Goal: Task Accomplishment & Management: Manage account settings

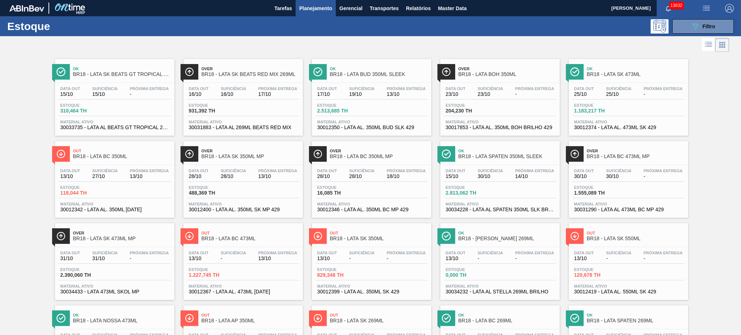
click at [309, 7] on span "Planejamento" at bounding box center [315, 8] width 33 height 9
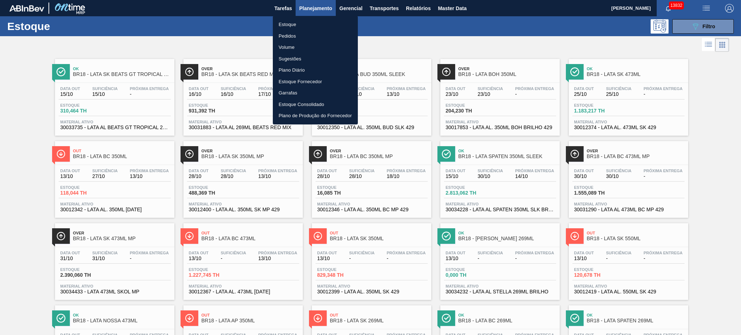
click at [290, 33] on li "Pedidos" at bounding box center [315, 36] width 85 height 12
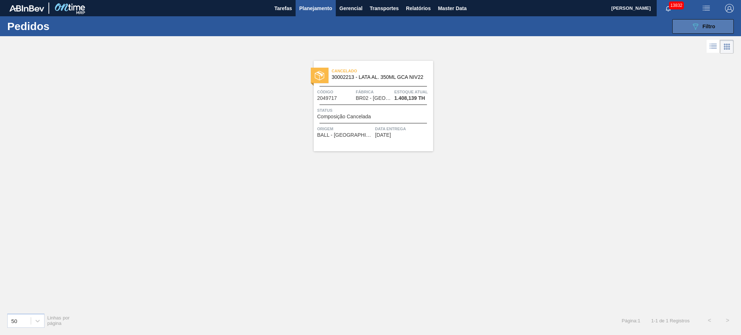
click at [709, 25] on span "Filtro" at bounding box center [708, 27] width 13 height 6
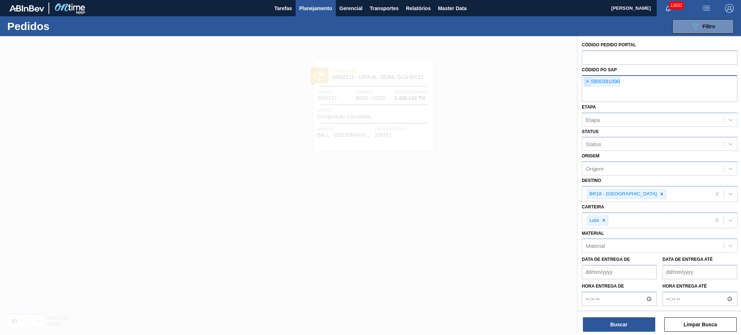
click at [587, 77] on span "×" at bounding box center [587, 81] width 7 height 9
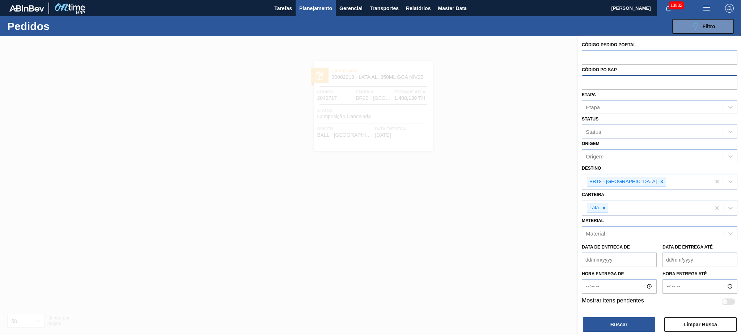
click at [614, 80] on input "text" at bounding box center [660, 82] width 156 height 14
paste input "5800391532"
type input "5800391532"
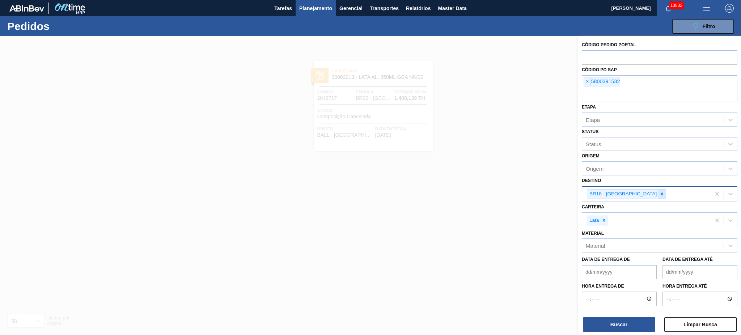
click at [659, 194] on icon at bounding box center [661, 193] width 5 height 5
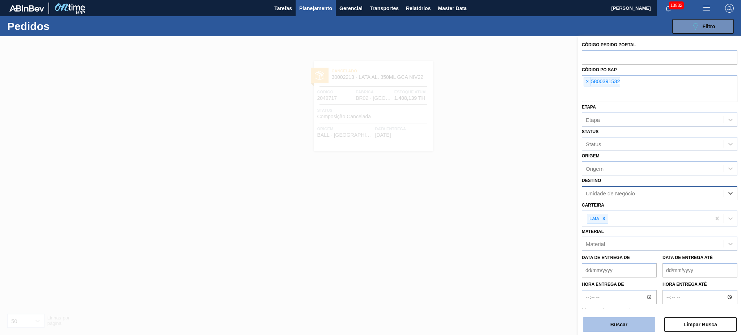
click at [627, 323] on button "Buscar" at bounding box center [619, 324] width 72 height 14
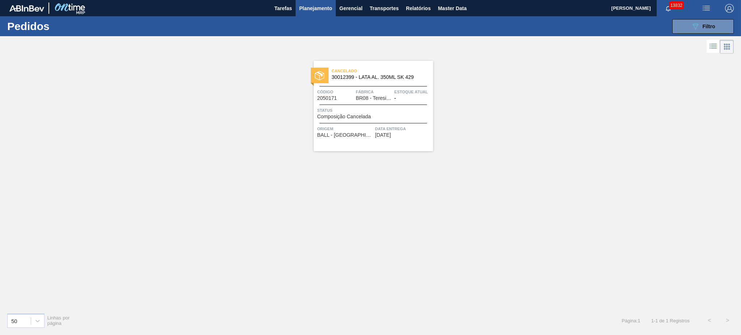
click at [712, 47] on icon at bounding box center [713, 46] width 9 height 9
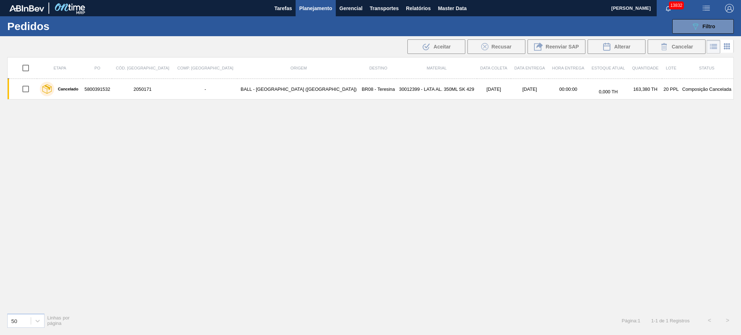
click at [731, 47] on li at bounding box center [726, 46] width 13 height 13
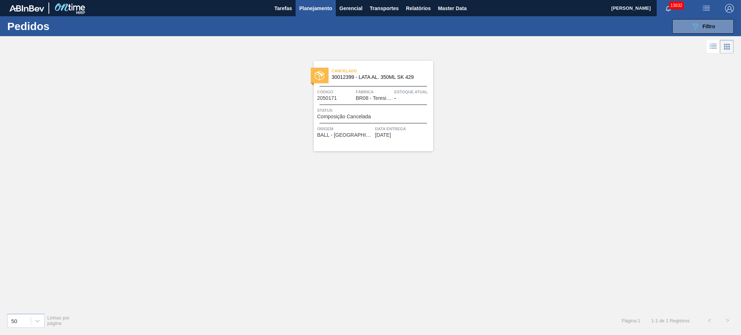
click at [375, 90] on span "Fábrica" at bounding box center [374, 91] width 37 height 7
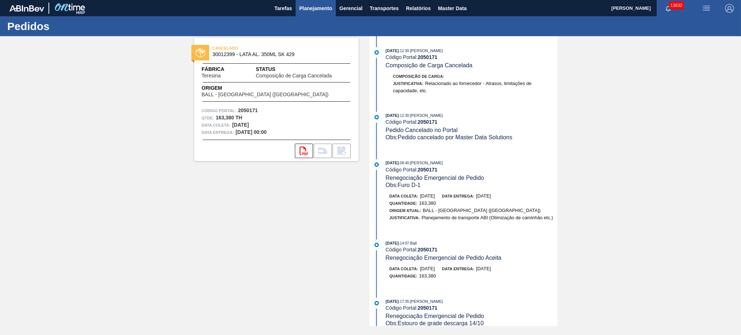
click at [319, 10] on span "Planejamento" at bounding box center [315, 8] width 33 height 9
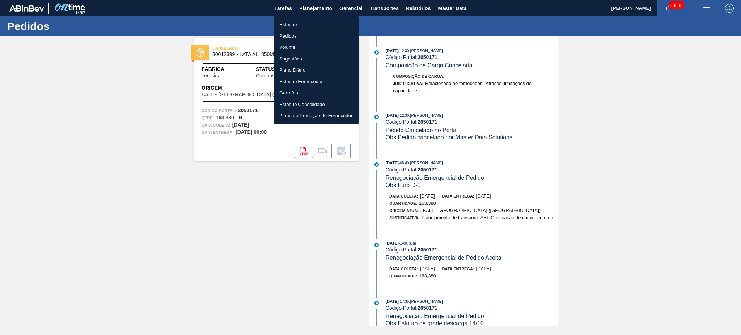
click at [299, 25] on li "Estoque" at bounding box center [315, 25] width 85 height 12
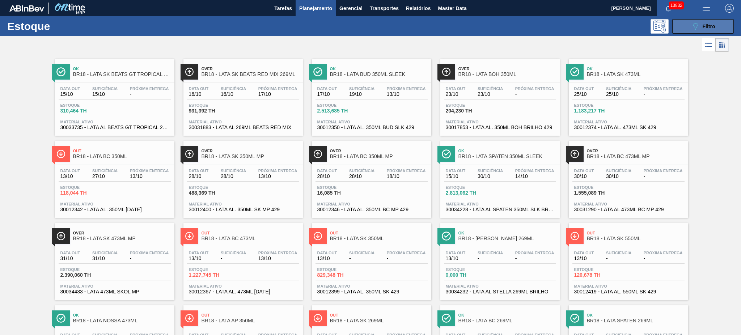
click at [688, 27] on button "089F7B8B-B2A5-4AFE-B5C0-19BA573D28AC Filtro" at bounding box center [702, 26] width 61 height 14
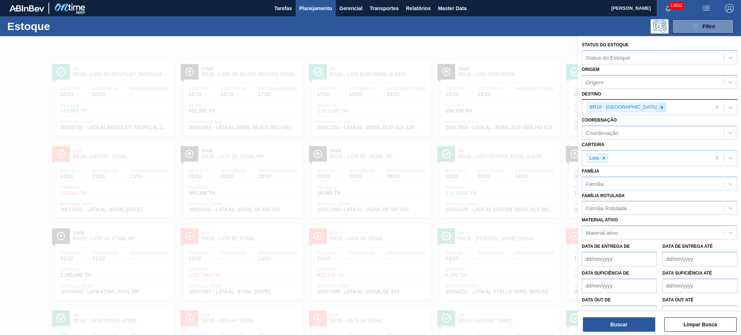
click at [658, 103] on div at bounding box center [662, 107] width 8 height 9
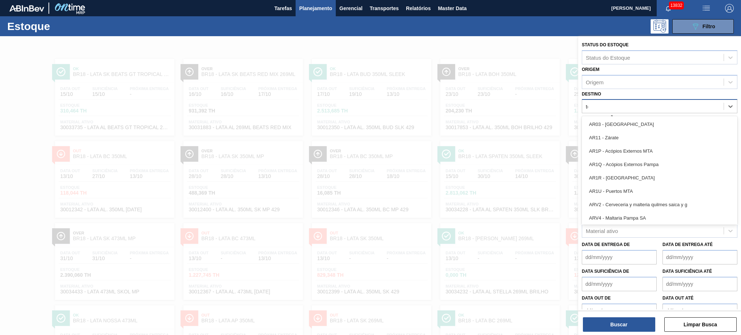
type input "tere"
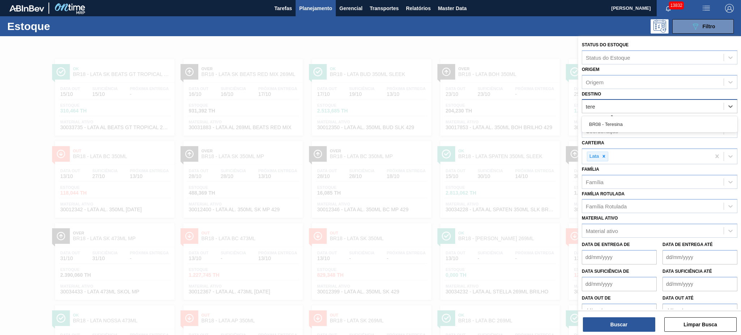
click at [622, 122] on div "BR08 - Teresina" at bounding box center [660, 124] width 156 height 13
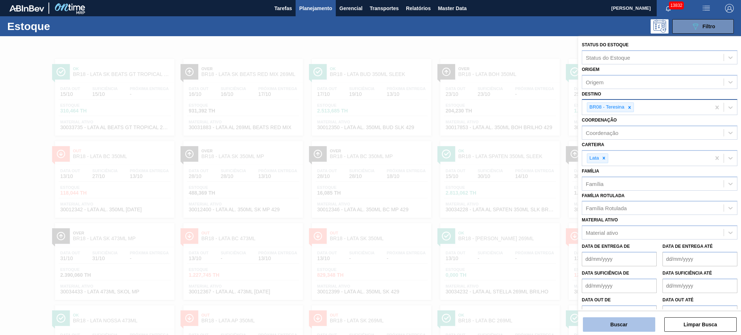
click at [608, 321] on button "Buscar" at bounding box center [619, 324] width 72 height 14
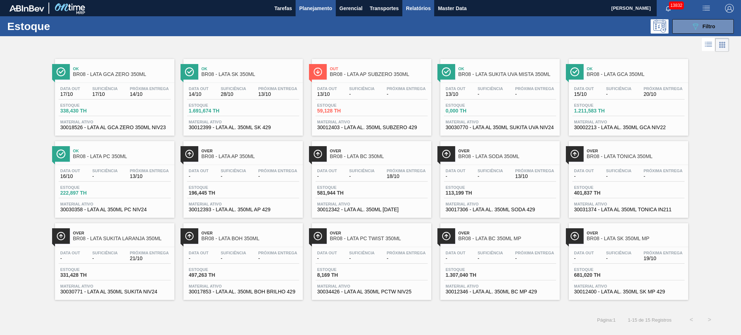
click at [417, 7] on span "Relatórios" at bounding box center [418, 8] width 25 height 9
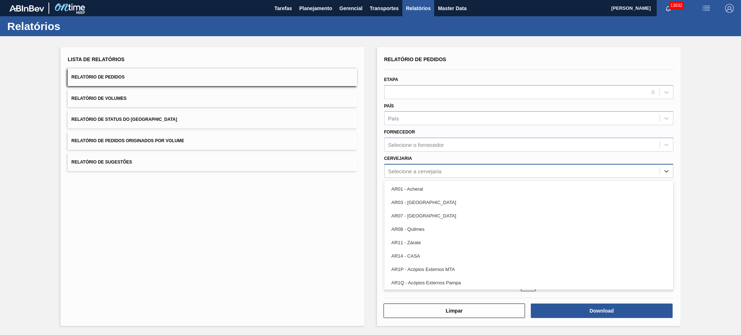
click at [441, 168] on div "Selecione a cervejaria" at bounding box center [415, 171] width 54 height 6
type input "02"
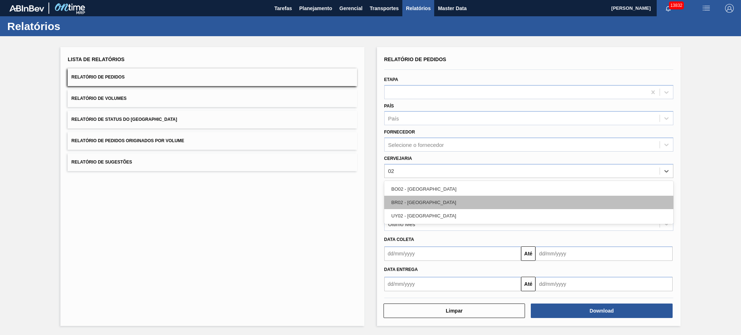
click at [441, 199] on div "BR02 - Sergipe" at bounding box center [528, 202] width 289 height 13
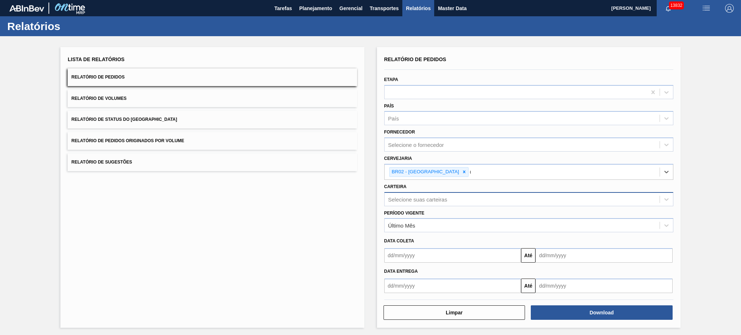
type input "03"
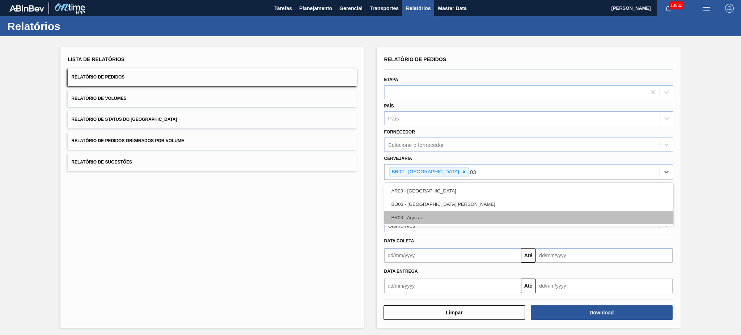
click at [436, 216] on div "BR03 - Aquiraz" at bounding box center [528, 217] width 289 height 13
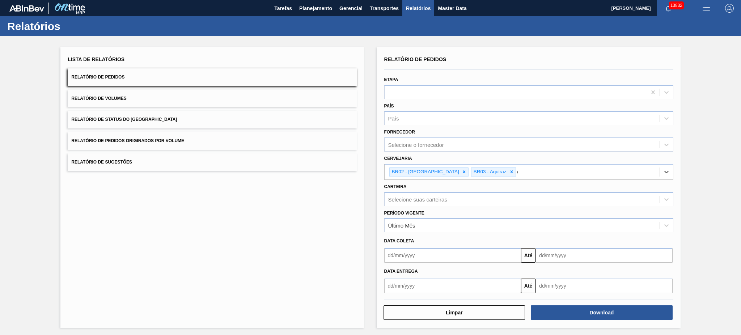
type input "04"
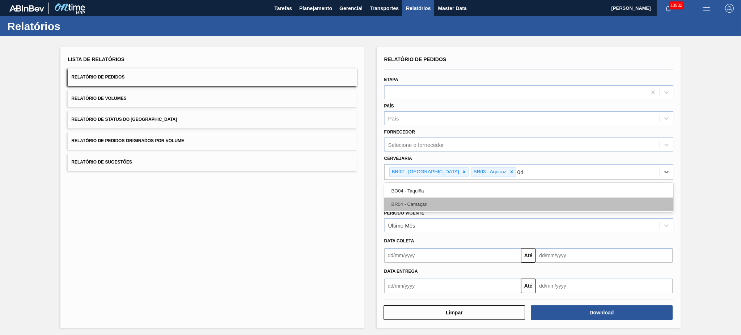
click at [438, 201] on div "BR04 - Camaçari" at bounding box center [528, 203] width 289 height 13
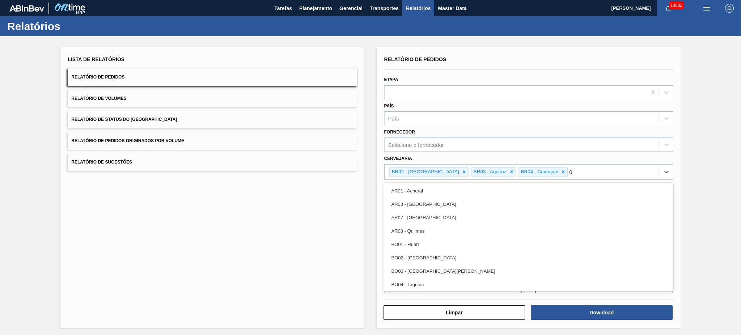
type input "08"
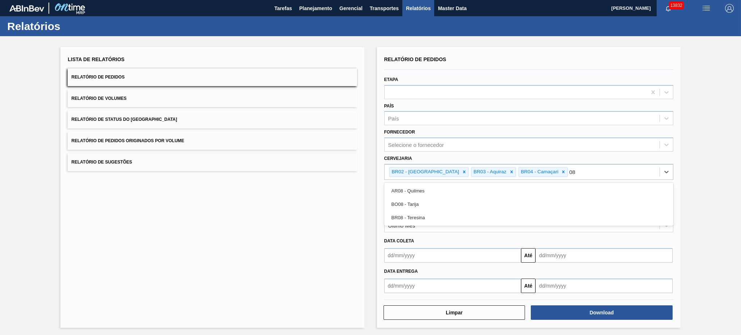
click at [436, 215] on div "BR08 - Teresina" at bounding box center [528, 217] width 289 height 13
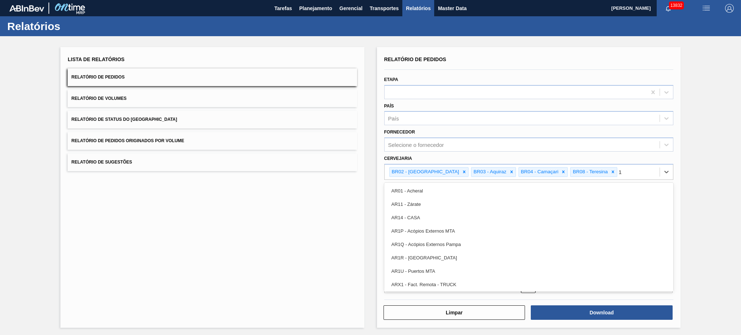
type input "11"
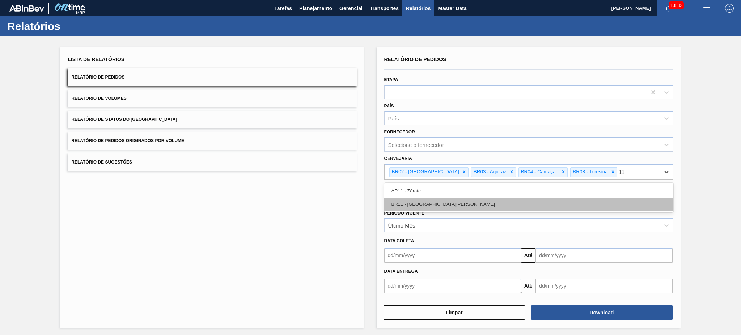
click at [440, 208] on div "BR11 - São Luís" at bounding box center [528, 203] width 289 height 13
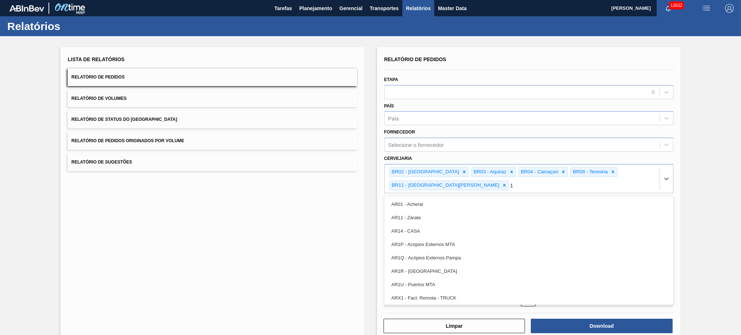
type input "18"
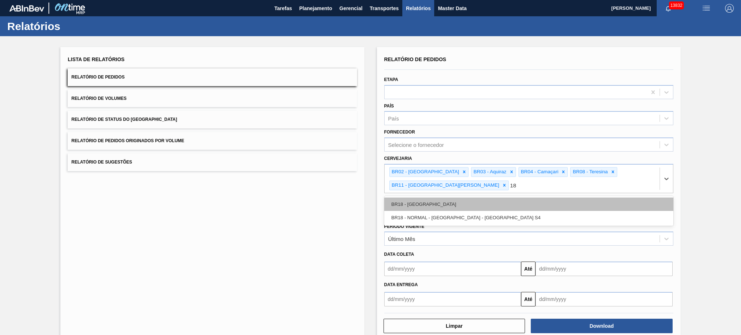
click at [436, 197] on div "BR18 - Pernambuco" at bounding box center [528, 203] width 289 height 13
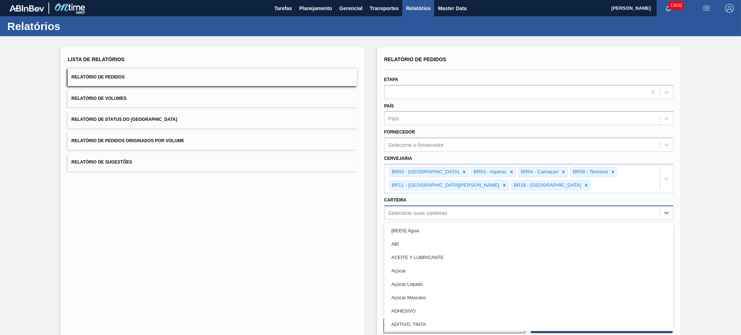
click at [425, 213] on div "Selecione suas carteiras" at bounding box center [417, 212] width 59 height 6
type input "lata"
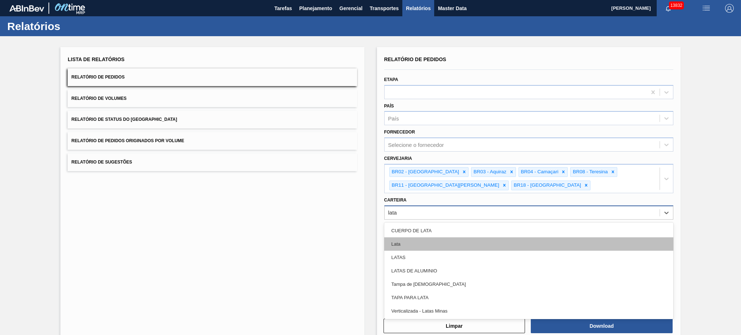
click at [416, 242] on div "Lata" at bounding box center [528, 243] width 289 height 13
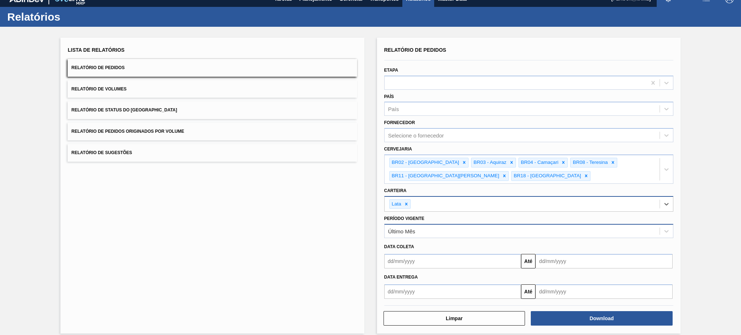
scroll to position [15, 0]
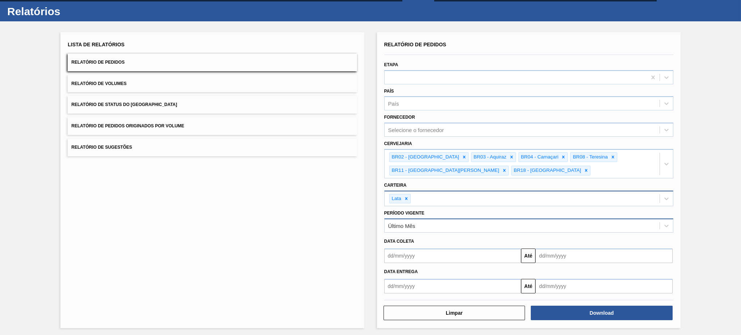
click at [424, 247] on div "Até" at bounding box center [528, 255] width 295 height 16
click at [425, 256] on input "text" at bounding box center [452, 255] width 137 height 14
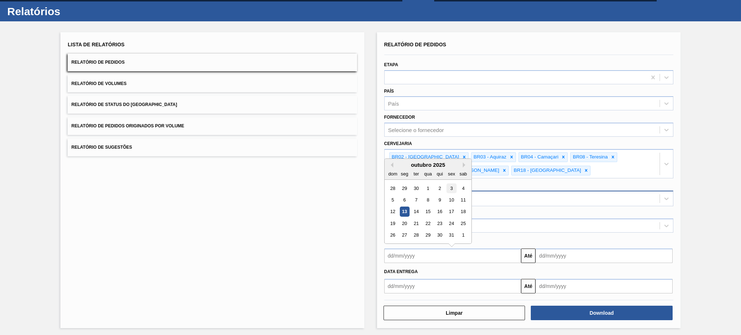
click at [452, 185] on div "3" at bounding box center [451, 188] width 10 height 10
type input "03/10/2025"
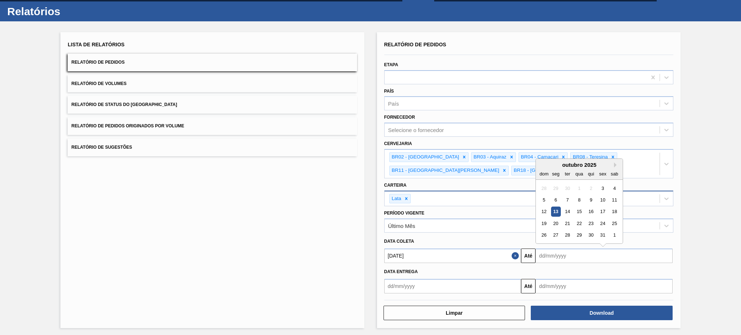
click at [560, 261] on div "Relatório de Pedidos Etapa País País Fornecedor Selecione o fornecedor Cervejar…" at bounding box center [528, 166] width 289 height 254
click at [605, 234] on div "31" at bounding box center [602, 235] width 10 height 10
type input "[DATE]"
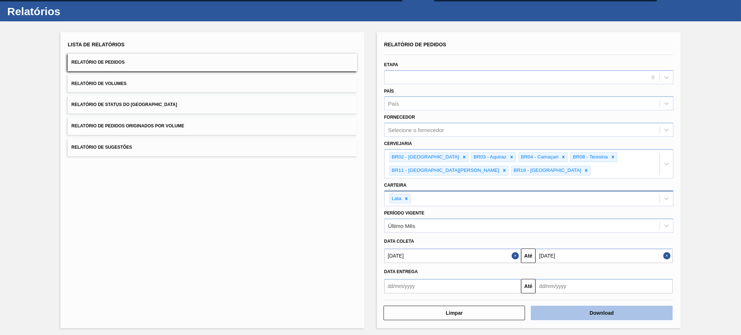
click at [586, 312] on button "Download" at bounding box center [602, 313] width 142 height 14
click at [97, 77] on button "Relatório de Volumes" at bounding box center [212, 84] width 289 height 18
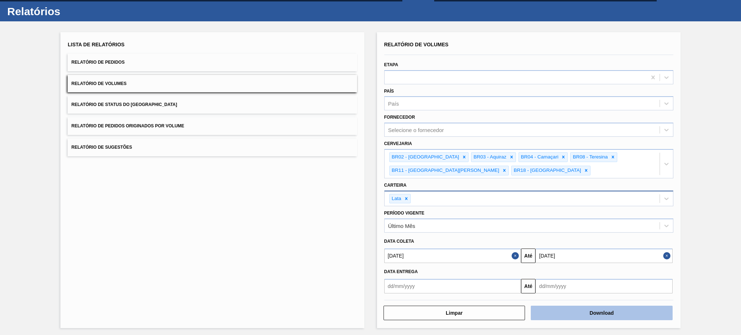
click at [565, 307] on button "Download" at bounding box center [602, 313] width 142 height 14
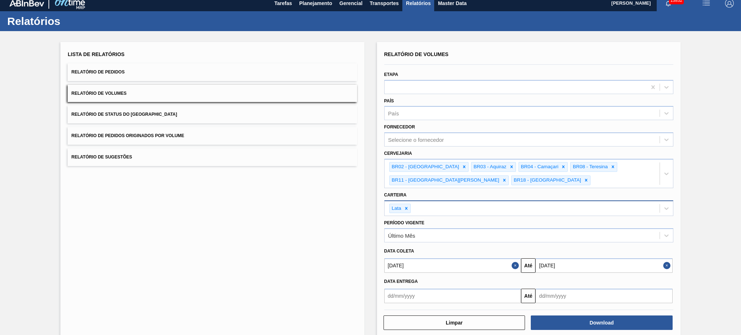
scroll to position [0, 0]
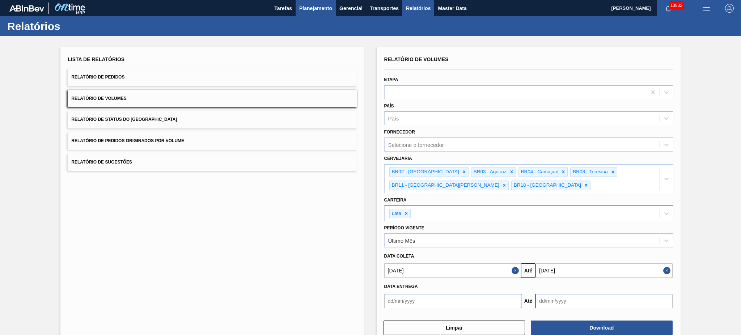
click at [310, 9] on span "Planejamento" at bounding box center [315, 8] width 33 height 9
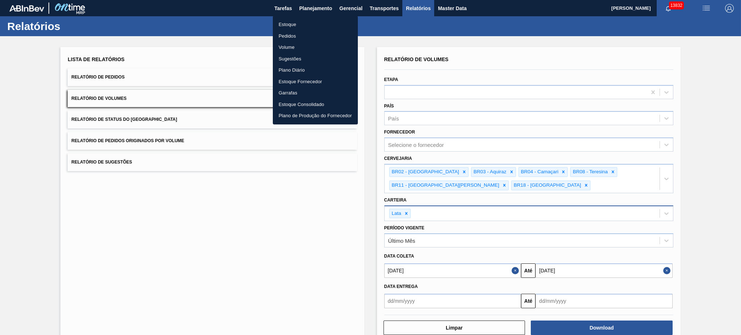
click at [300, 22] on li "Estoque" at bounding box center [315, 25] width 85 height 12
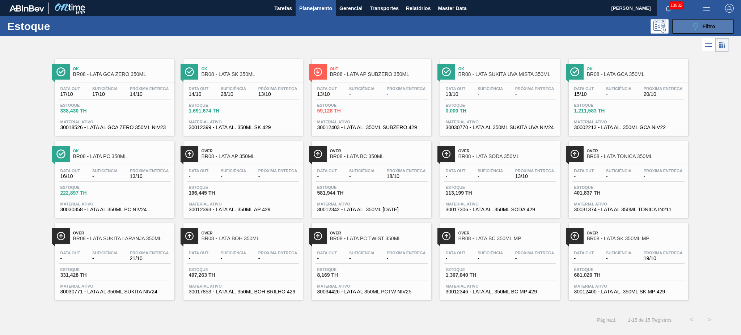
click at [696, 25] on icon "089F7B8B-B2A5-4AFE-B5C0-19BA573D28AC" at bounding box center [695, 26] width 9 height 9
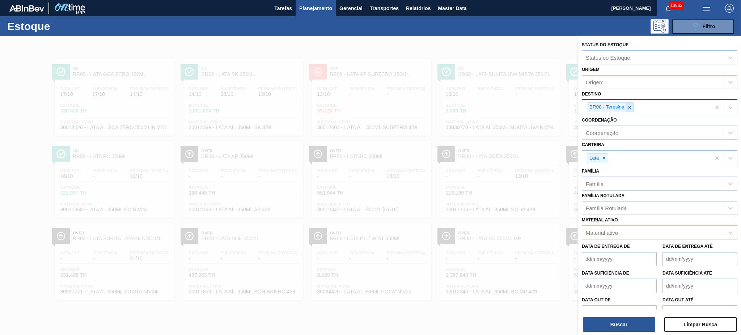
click at [628, 105] on icon at bounding box center [629, 107] width 5 height 5
type input "q"
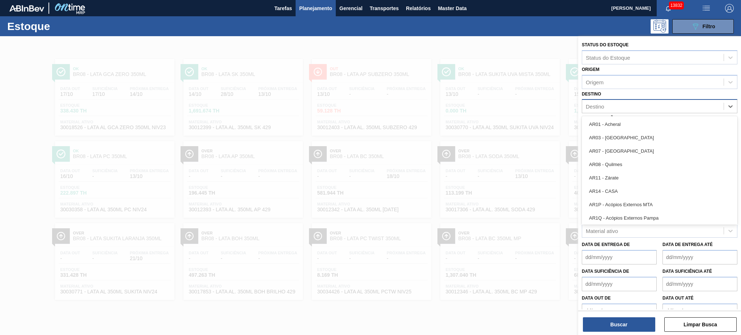
type input "11"
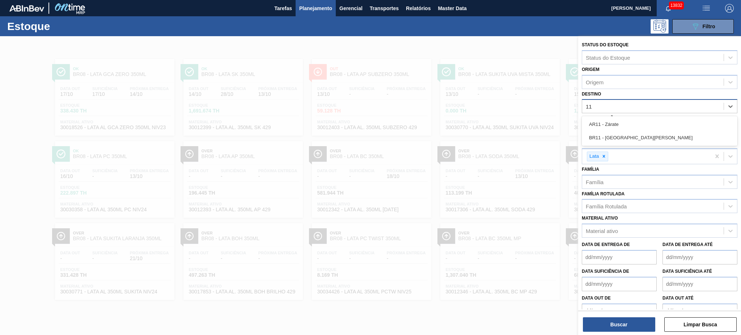
drag, startPoint x: 617, startPoint y: 138, endPoint x: 635, endPoint y: 280, distance: 143.0
click at [617, 138] on div "BR11 - São Luís" at bounding box center [660, 137] width 156 height 13
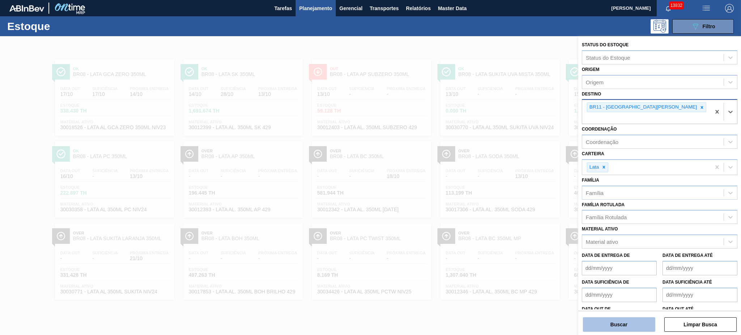
click at [629, 329] on button "Buscar" at bounding box center [619, 324] width 72 height 14
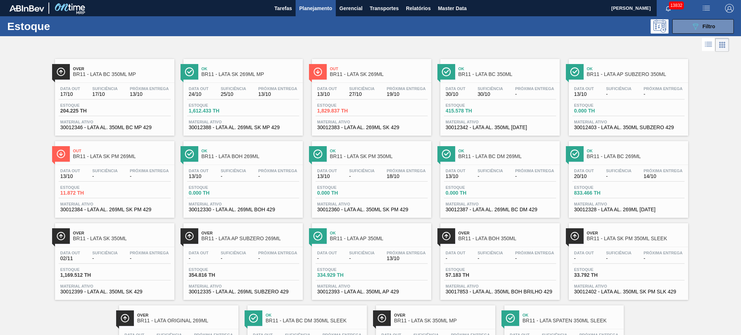
click at [360, 37] on div at bounding box center [364, 44] width 729 height 17
click at [373, 5] on span "Transportes" at bounding box center [384, 8] width 29 height 9
click at [382, 32] on li "Otimização de Carga" at bounding box center [383, 36] width 59 height 12
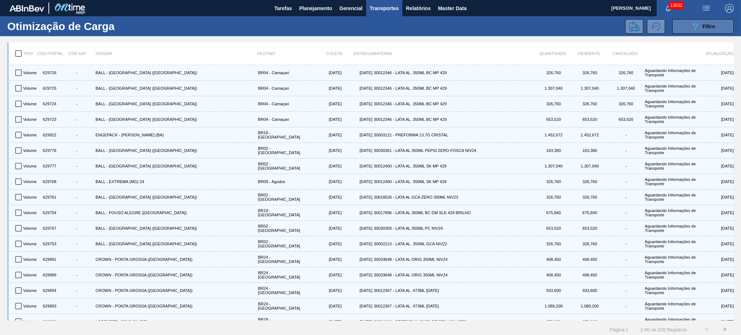
click at [709, 20] on button "089F7B8B-B2A5-4AFE-B5C0-19BA573D28AC Filtro" at bounding box center [702, 26] width 61 height 14
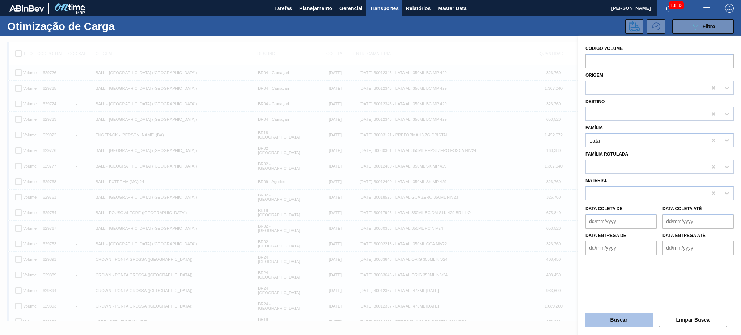
click at [624, 320] on button "Buscar" at bounding box center [618, 319] width 68 height 14
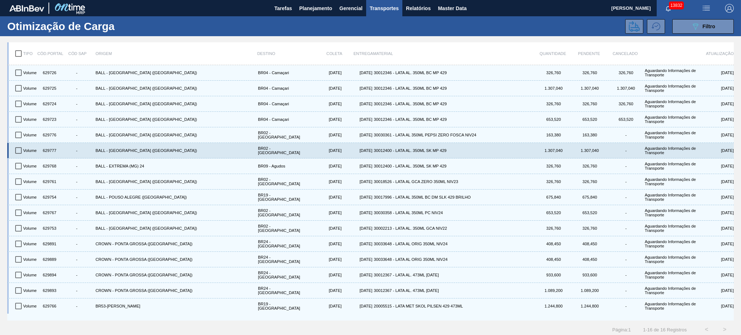
scroll to position [3, 0]
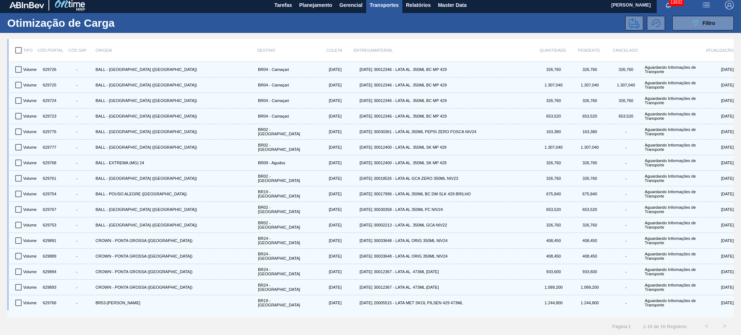
click at [22, 46] on input "checkbox" at bounding box center [18, 50] width 15 height 15
checkbox input "true"
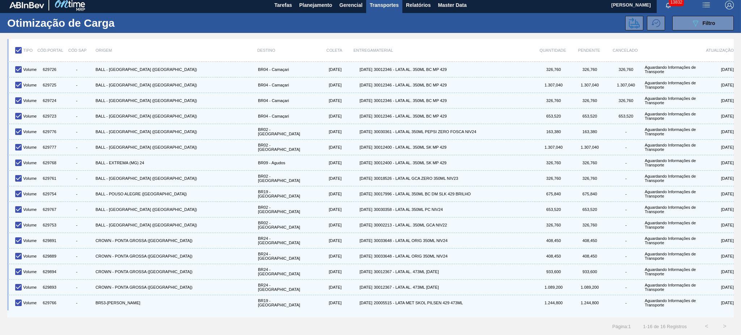
checkbox input "true"
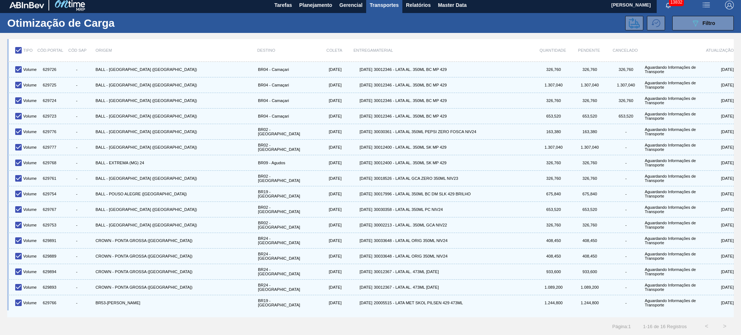
checkbox input "true"
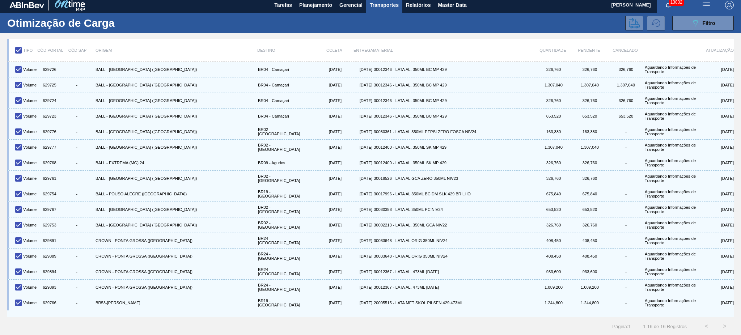
checkbox input "true"
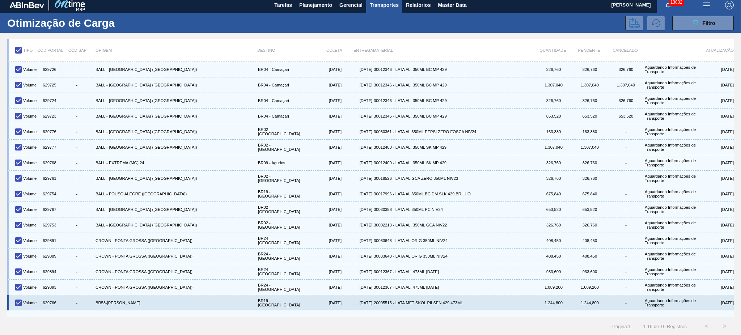
click at [20, 302] on input "checkbox" at bounding box center [18, 302] width 15 height 15
checkbox input "false"
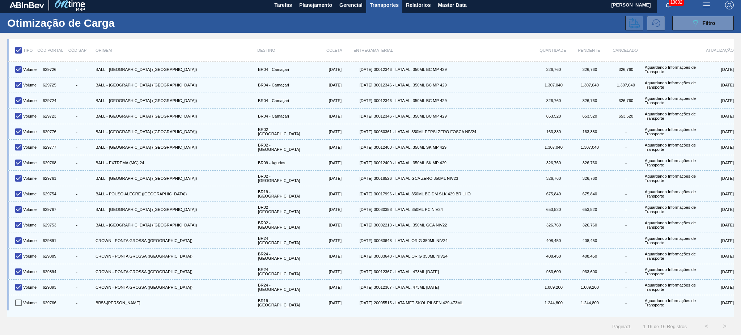
click at [634, 25] on icon at bounding box center [634, 23] width 11 height 11
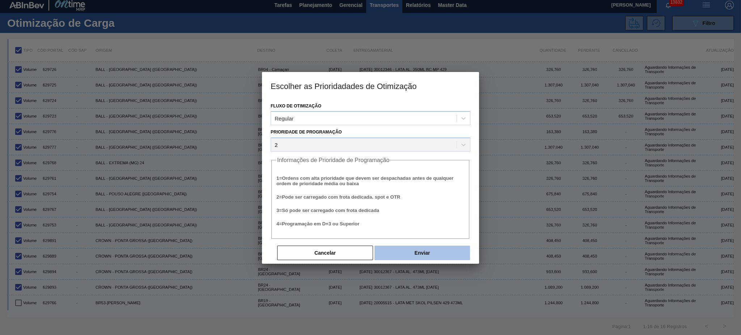
click at [409, 249] on button "Enviar" at bounding box center [421, 253] width 95 height 14
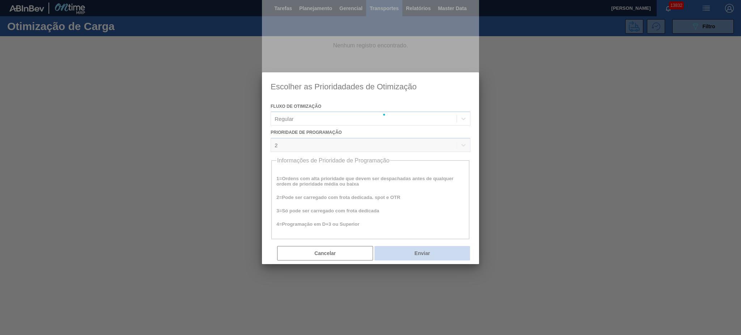
scroll to position [0, 0]
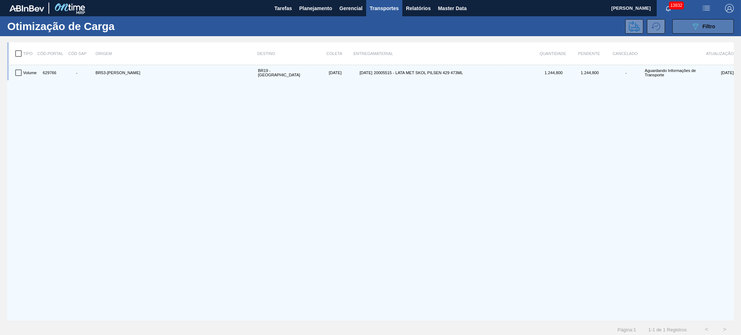
click at [679, 31] on button "089F7B8B-B2A5-4AFE-B5C0-19BA573D28AC Filtro" at bounding box center [702, 26] width 61 height 14
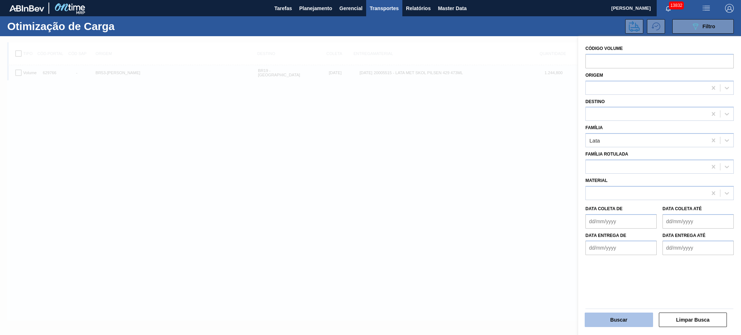
click at [630, 320] on button "Buscar" at bounding box center [618, 319] width 68 height 14
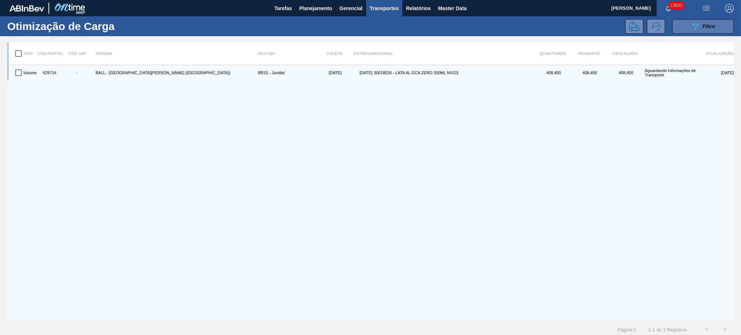
click at [687, 26] on button "089F7B8B-B2A5-4AFE-B5C0-19BA573D28AC Filtro" at bounding box center [702, 26] width 61 height 14
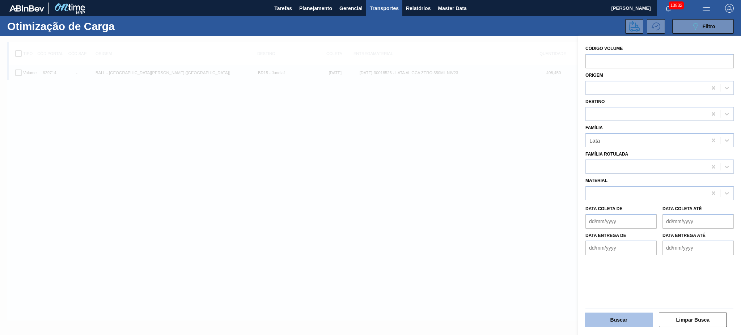
click at [630, 322] on button "Buscar" at bounding box center [618, 319] width 68 height 14
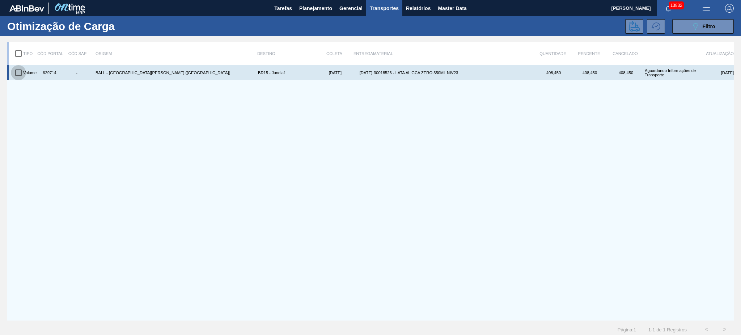
click at [17, 72] on input "checkbox" at bounding box center [18, 72] width 15 height 15
checkbox input "true"
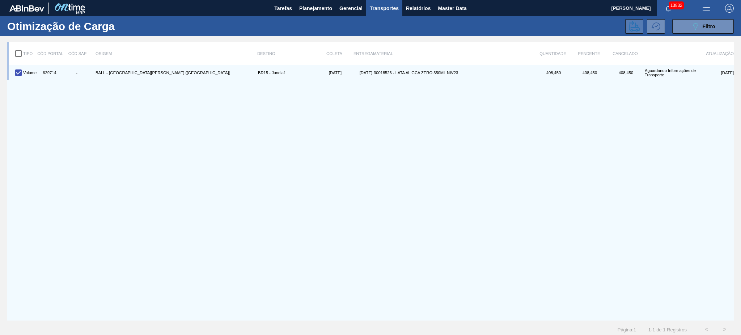
drag, startPoint x: 621, startPoint y: 25, endPoint x: 631, endPoint y: 22, distance: 9.7
click at [627, 22] on div "089F7B8B-B2A5-4AFE-B5C0-19BA573D28AC Filtro" at bounding box center [438, 26] width 597 height 14
click at [631, 22] on icon at bounding box center [634, 26] width 11 height 10
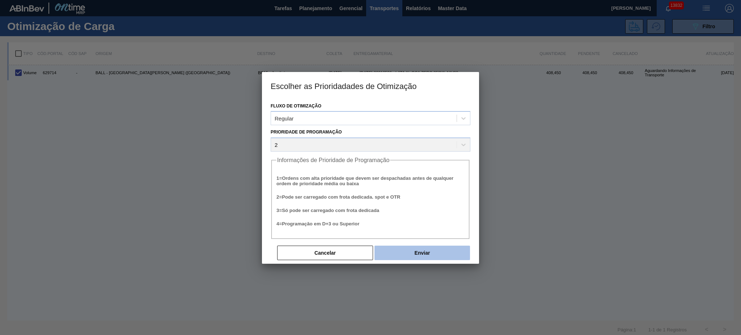
click at [434, 248] on button "Enviar" at bounding box center [421, 253] width 95 height 14
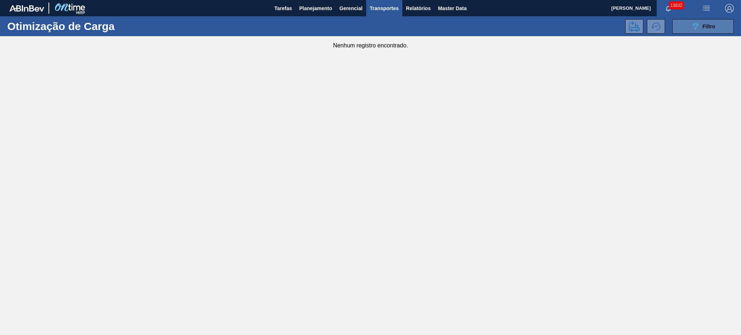
click at [692, 23] on icon "089F7B8B-B2A5-4AFE-B5C0-19BA573D28AC" at bounding box center [695, 26] width 9 height 9
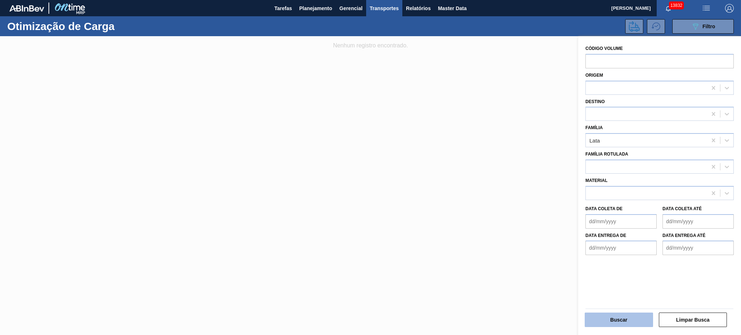
click at [623, 321] on button "Buscar" at bounding box center [618, 319] width 68 height 14
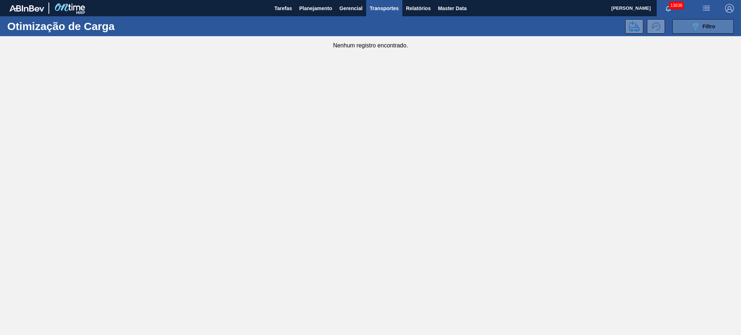
drag, startPoint x: 710, startPoint y: 21, endPoint x: 710, endPoint y: 25, distance: 4.0
click at [710, 22] on div "089F7B8B-B2A5-4AFE-B5C0-19BA573D28AC Filtro" at bounding box center [703, 26] width 24 height 9
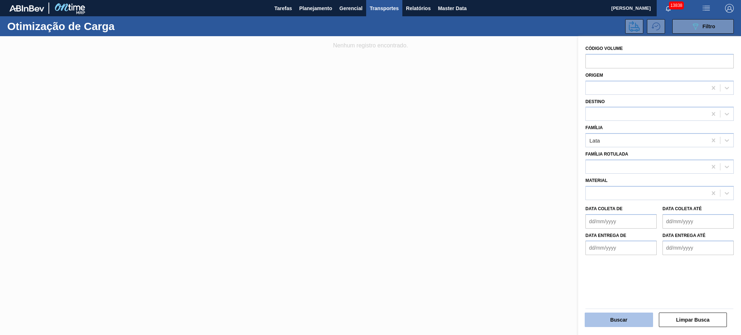
click at [625, 324] on button "Buscar" at bounding box center [618, 319] width 68 height 14
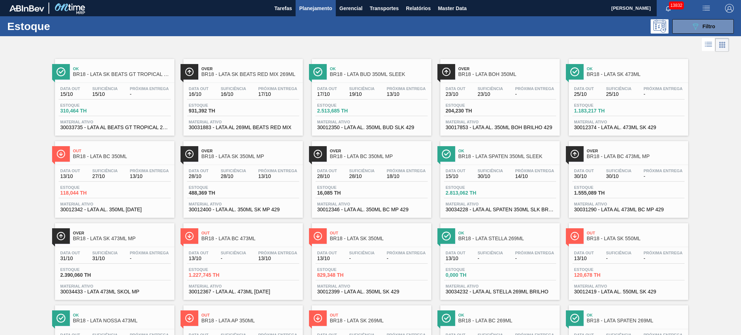
click at [318, 8] on span "Planejamento" at bounding box center [315, 8] width 33 height 9
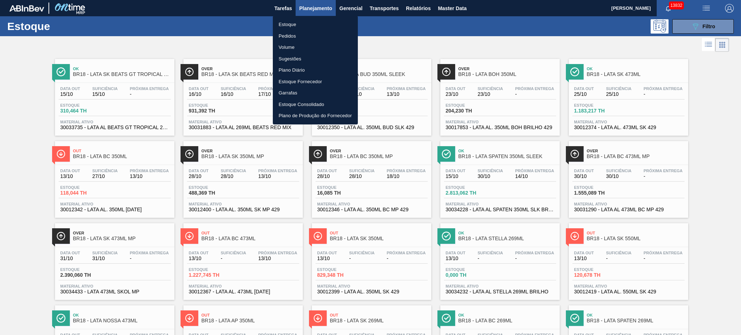
click at [294, 37] on li "Pedidos" at bounding box center [315, 36] width 85 height 12
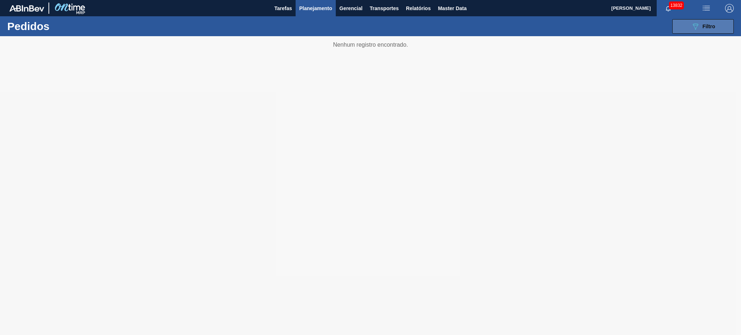
click at [705, 24] on span "Filtro" at bounding box center [708, 27] width 13 height 6
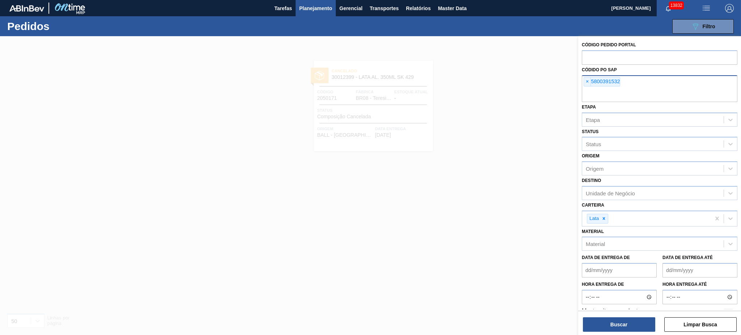
click at [582, 82] on div "× 5800391532" at bounding box center [660, 88] width 156 height 27
click at [585, 84] on span "×" at bounding box center [587, 81] width 7 height 9
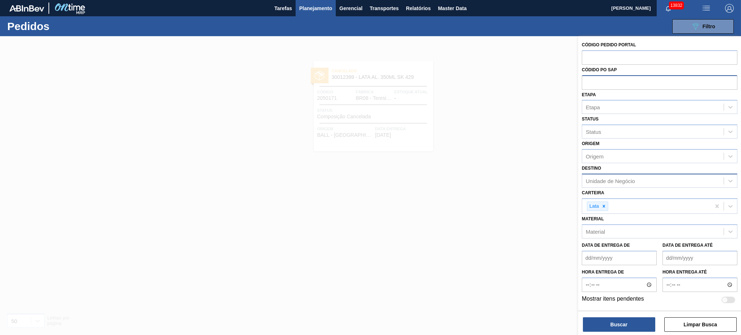
click at [607, 183] on div "Unidade de Negócio" at bounding box center [652, 180] width 141 height 10
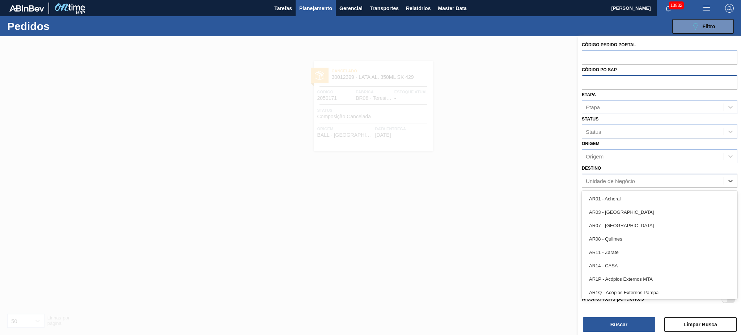
type input "02"
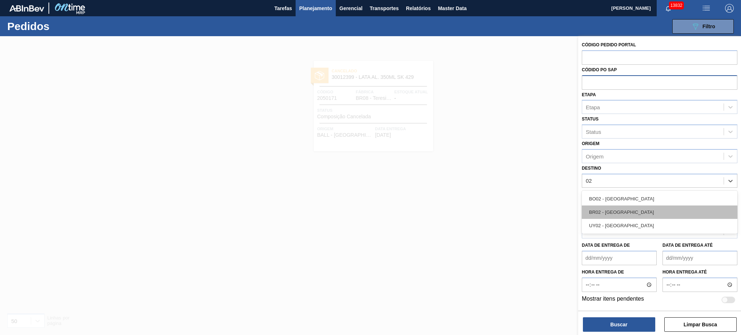
click at [607, 212] on div "BR02 - [GEOGRAPHIC_DATA]" at bounding box center [660, 211] width 156 height 13
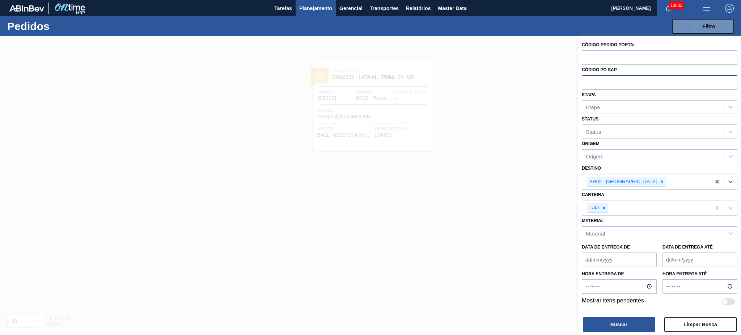
type input "03"
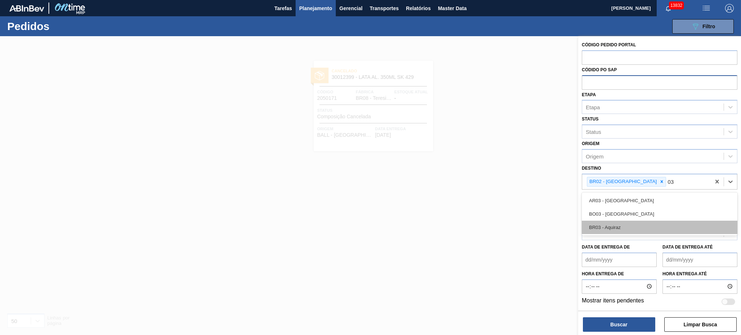
click at [609, 221] on div "BR03 - Aquiraz" at bounding box center [660, 227] width 156 height 13
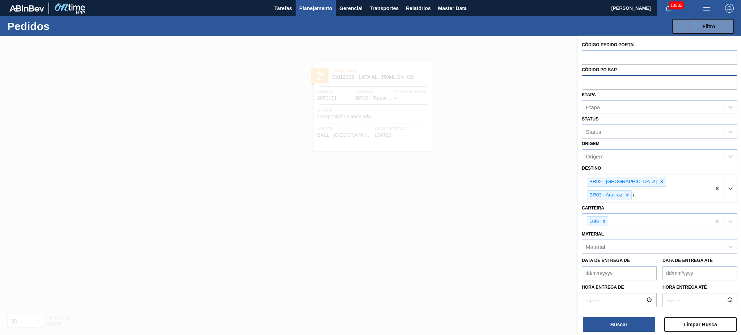
type input "04"
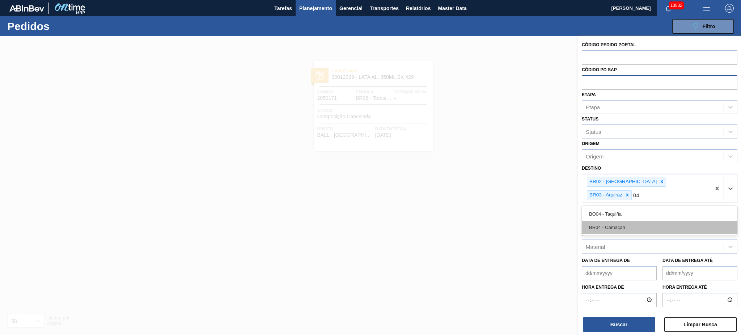
click at [612, 221] on div "BR04 - Camaçari" at bounding box center [660, 227] width 156 height 13
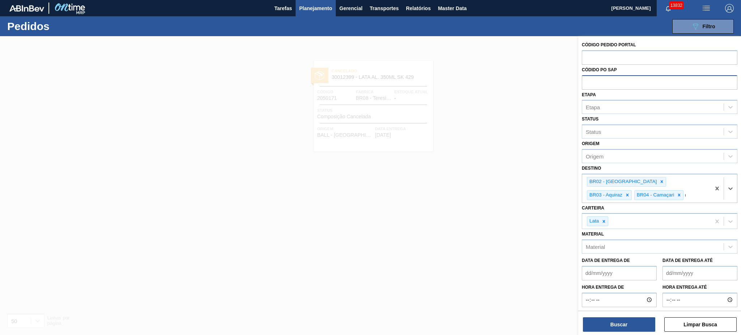
type input "08"
click at [618, 236] on div "BR08 - Teresina" at bounding box center [660, 240] width 156 height 13
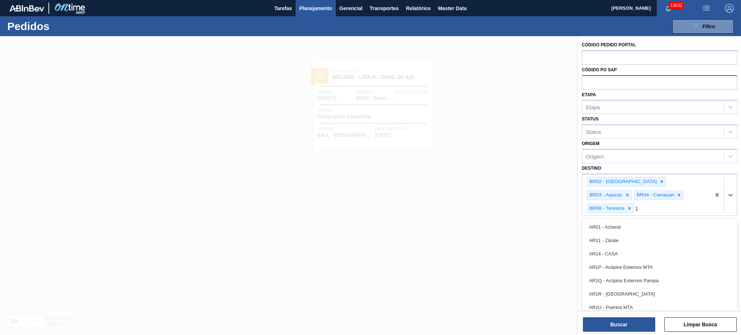
type input "11"
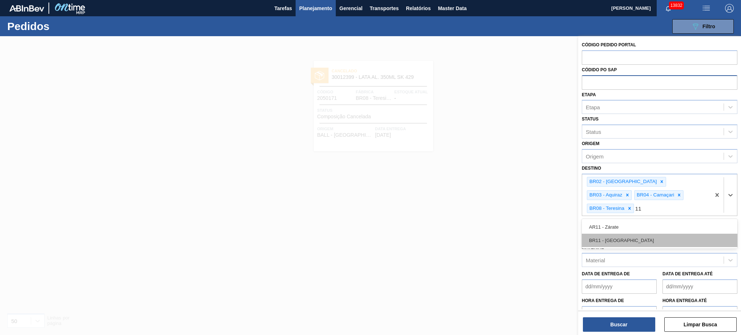
click at [614, 234] on div "BR11 - São Luís" at bounding box center [660, 240] width 156 height 13
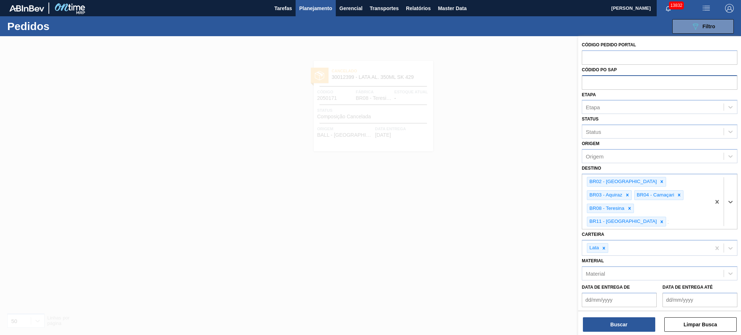
type input "18"
click at [614, 234] on div "BR18 - Pernambuco" at bounding box center [660, 240] width 156 height 13
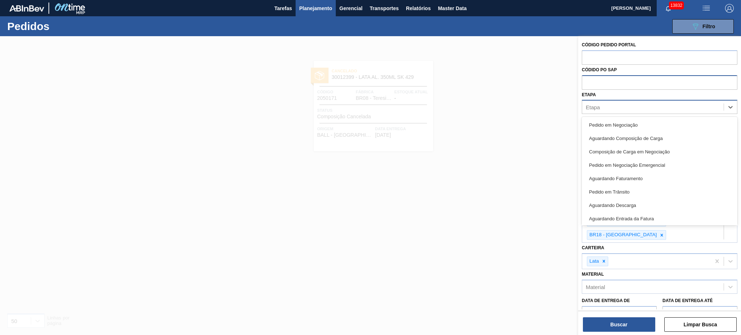
click at [600, 103] on div "Etapa" at bounding box center [652, 107] width 141 height 10
click at [610, 124] on div "Pedido em Negociação" at bounding box center [660, 124] width 156 height 13
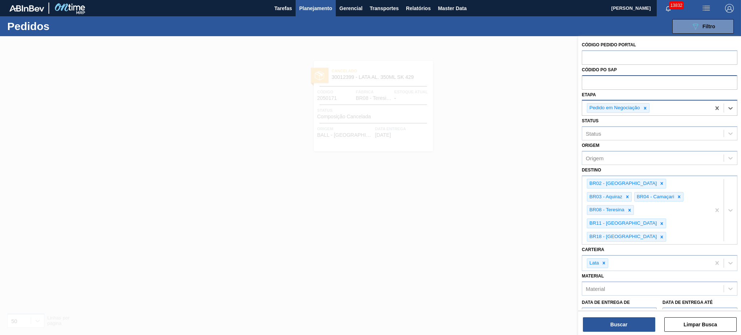
click at [670, 112] on div "Pedido em Negociação" at bounding box center [646, 108] width 128 height 15
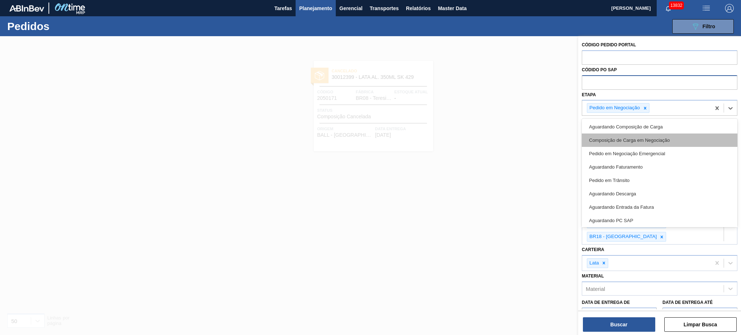
click at [657, 144] on div "Composição de Carga em Negociação" at bounding box center [660, 139] width 156 height 13
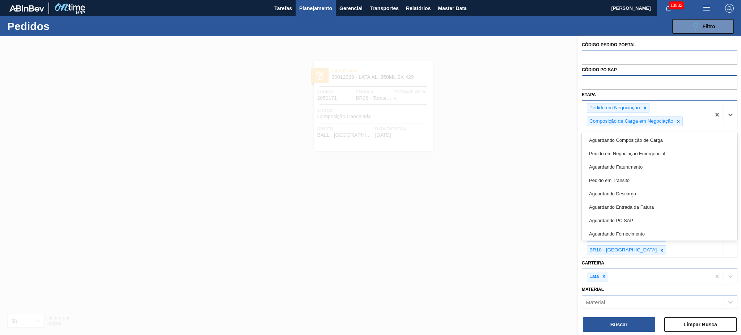
click at [700, 123] on div "Pedido em Negociação Composição de Carga em Negociação" at bounding box center [646, 115] width 128 height 28
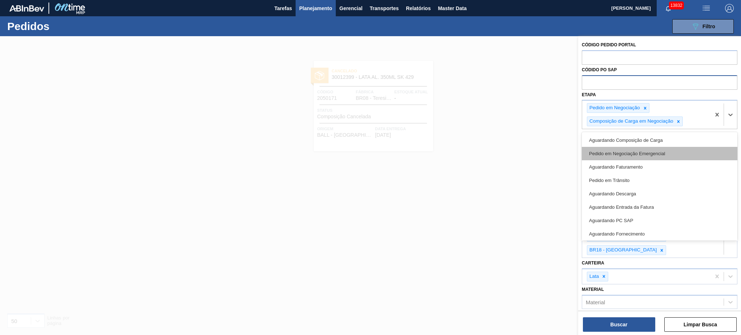
click at [642, 156] on div "Pedido em Negociação Emergencial" at bounding box center [660, 153] width 156 height 13
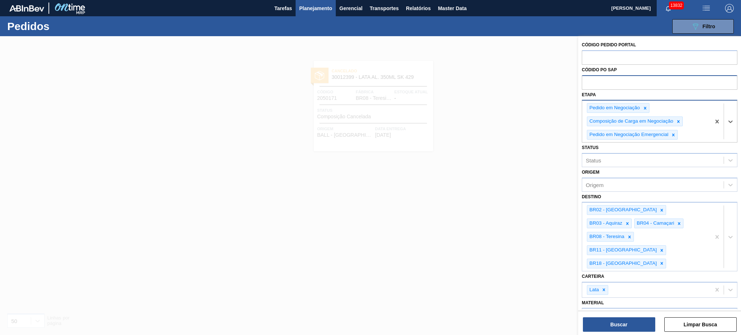
click at [690, 137] on div "Pedido em Negociação Composição de Carga em Negociação Pedido em Negociação Eme…" at bounding box center [646, 122] width 128 height 42
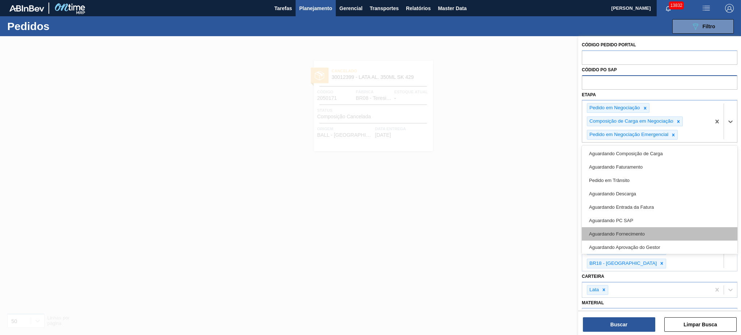
scroll to position [48, 0]
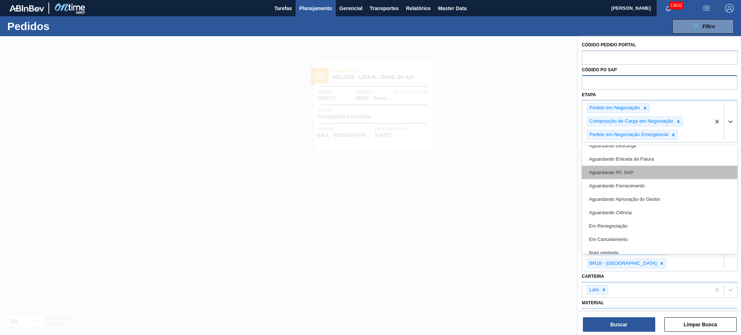
click at [632, 173] on div "Aguardando PC SAP" at bounding box center [660, 172] width 156 height 13
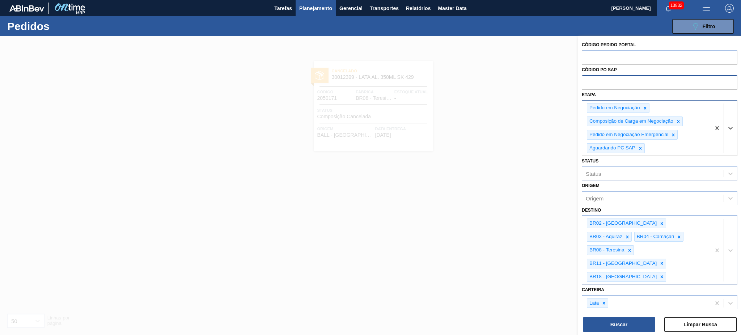
click at [680, 149] on div "Pedido em Negociação Composição de Carga em Negociação Pedido em Negociação Eme…" at bounding box center [646, 128] width 128 height 55
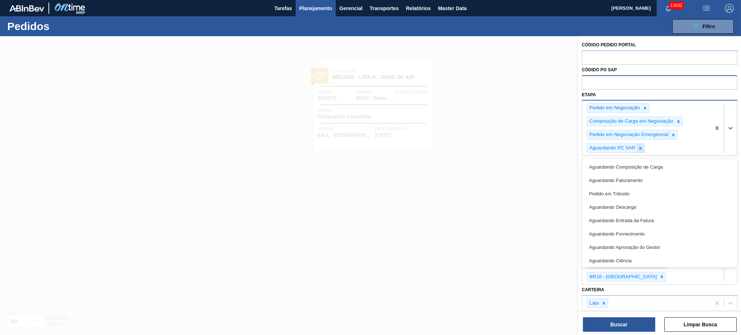
click at [641, 148] on icon at bounding box center [640, 148] width 5 height 5
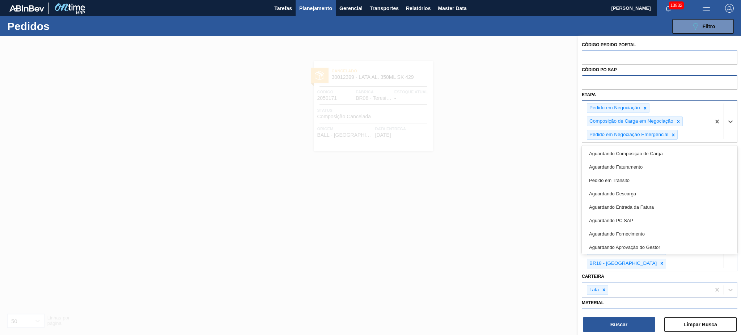
drag, startPoint x: 689, startPoint y: 133, endPoint x: 687, endPoint y: 139, distance: 5.7
click at [689, 133] on div "Pedido em Negociação Composição de Carga em Negociação Pedido em Negociação Eme…" at bounding box center [646, 122] width 128 height 42
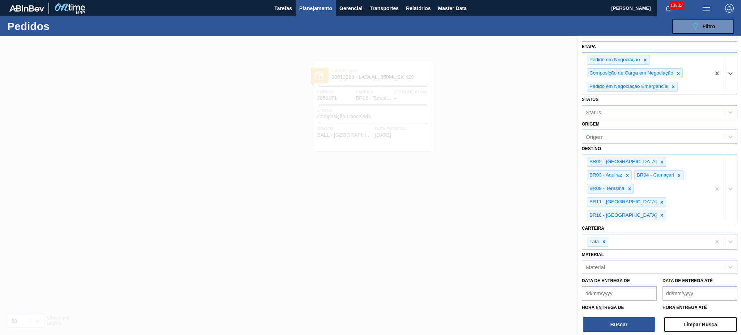
click at [689, 86] on div "Pedido em Negociação Composição de Carga em Negociação Pedido em Negociação Eme…" at bounding box center [646, 73] width 128 height 42
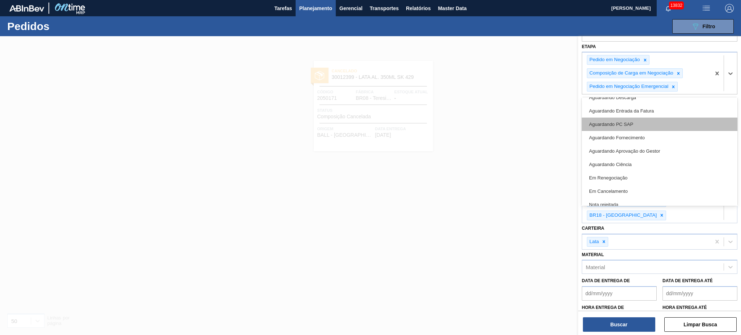
scroll to position [55, 0]
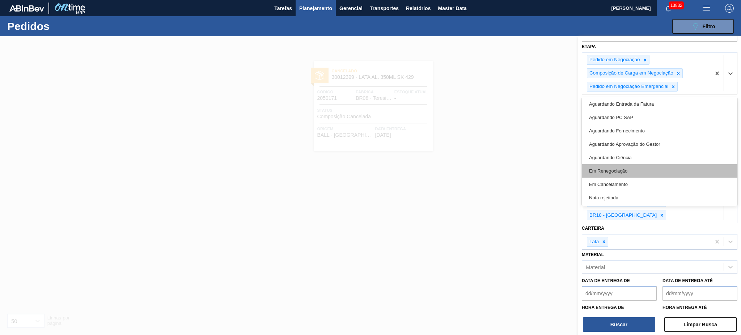
click at [658, 168] on div "Em Renegociação" at bounding box center [660, 170] width 156 height 13
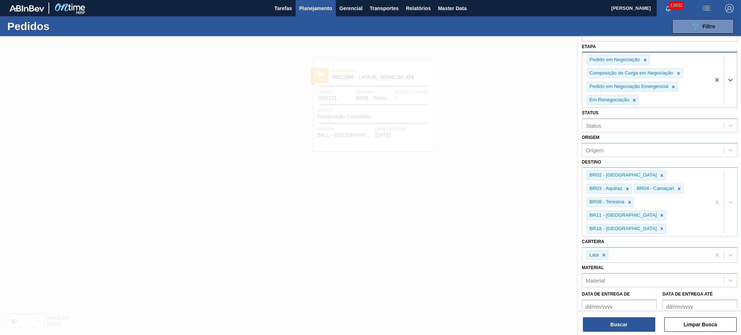
click at [674, 101] on div "Pedido em Negociação Composição de Carga em Negociação Pedido em Negociação Eme…" at bounding box center [646, 79] width 128 height 55
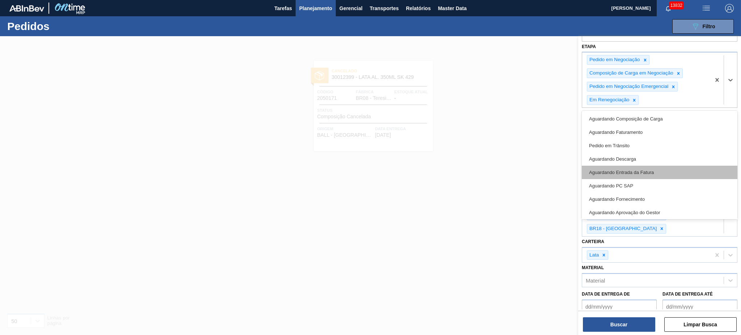
scroll to position [42, 0]
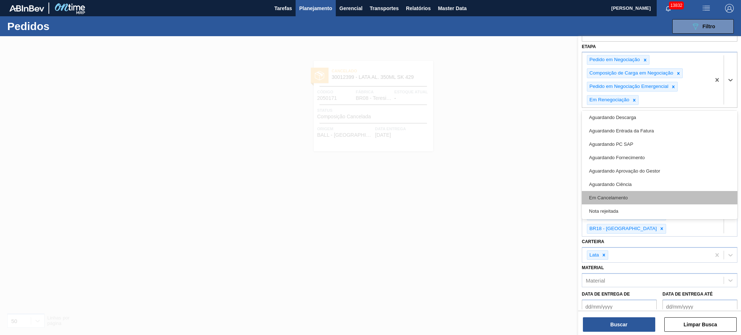
click at [641, 195] on div "Em Cancelamento" at bounding box center [660, 197] width 156 height 13
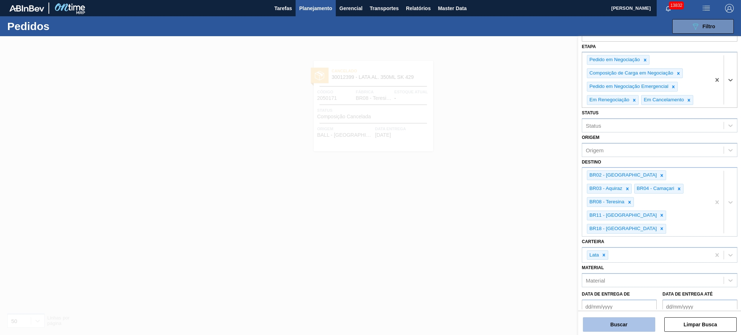
click at [640, 323] on button "Buscar" at bounding box center [619, 324] width 72 height 14
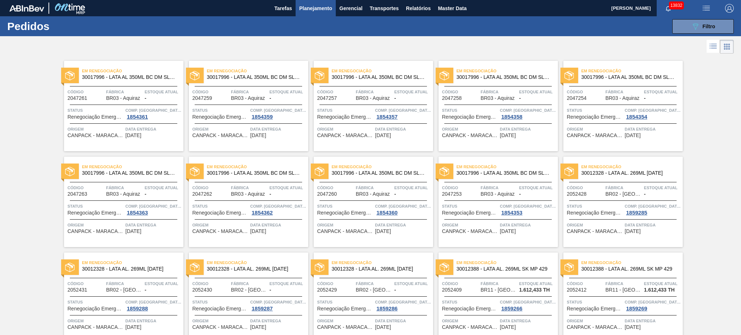
click at [708, 51] on li at bounding box center [712, 46] width 13 height 13
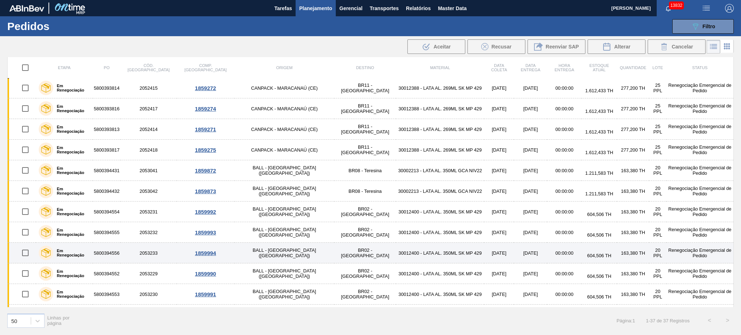
scroll to position [482, 0]
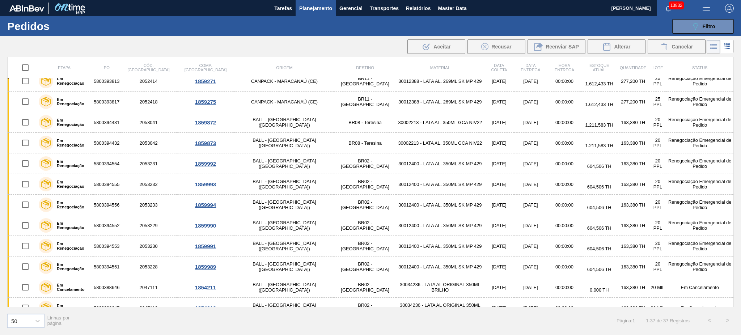
drag, startPoint x: 310, startPoint y: 21, endPoint x: 329, endPoint y: 56, distance: 40.0
click at [310, 21] on div "089F7B8B-B2A5-4AFE-B5C0-19BA573D28AC Filtro Código Pedido Portal Códido PO SAP …" at bounding box center [426, 27] width 621 height 22
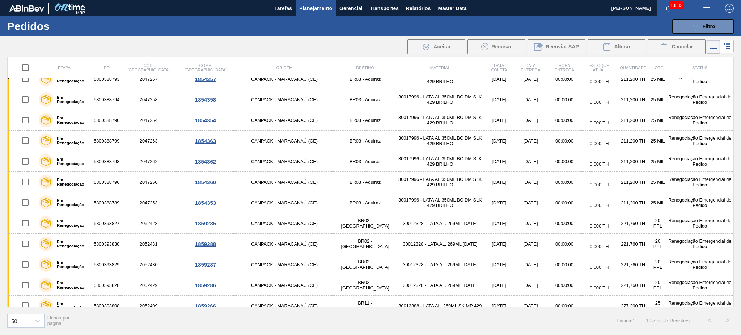
scroll to position [0, 0]
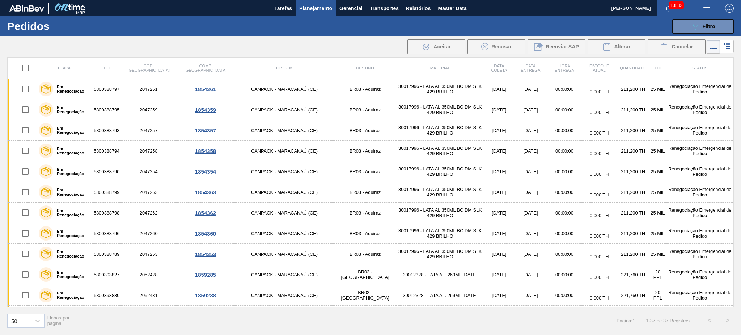
drag, startPoint x: 721, startPoint y: 31, endPoint x: 721, endPoint y: 39, distance: 7.6
click at [721, 31] on button "089F7B8B-B2A5-4AFE-B5C0-19BA573D28AC Filtro" at bounding box center [702, 26] width 61 height 14
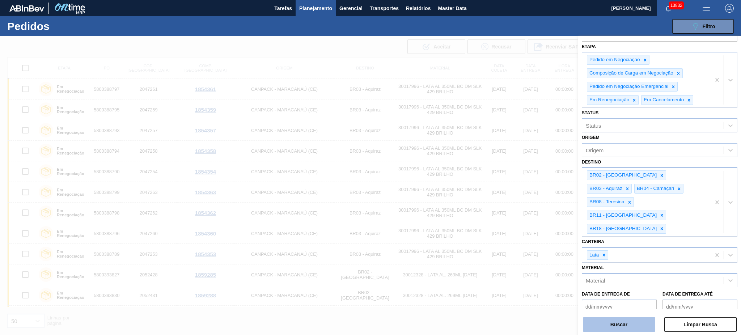
click at [625, 320] on button "Buscar" at bounding box center [619, 324] width 72 height 14
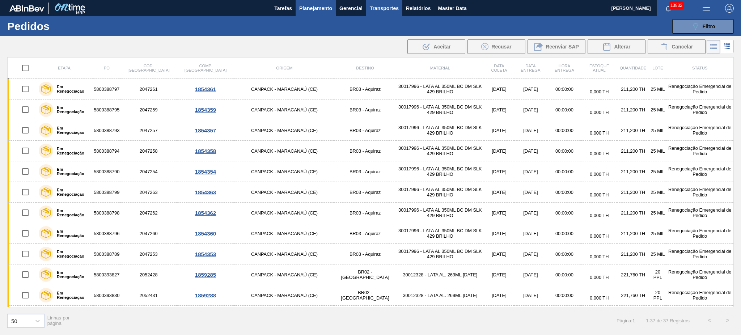
click at [389, 8] on span "Transportes" at bounding box center [384, 8] width 29 height 9
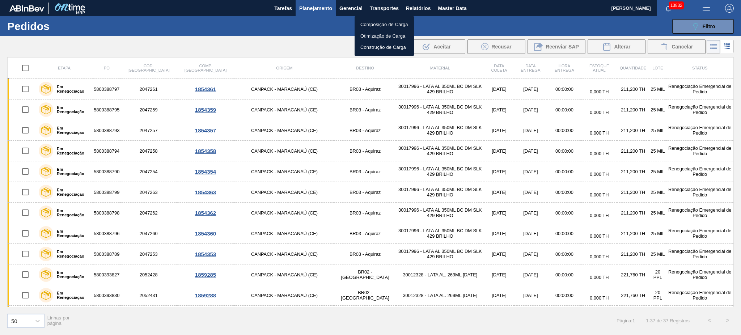
click at [407, 10] on div at bounding box center [370, 167] width 741 height 335
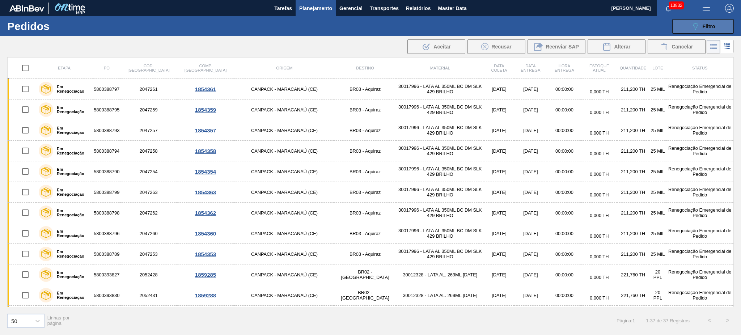
click at [697, 24] on icon at bounding box center [695, 27] width 5 height 6
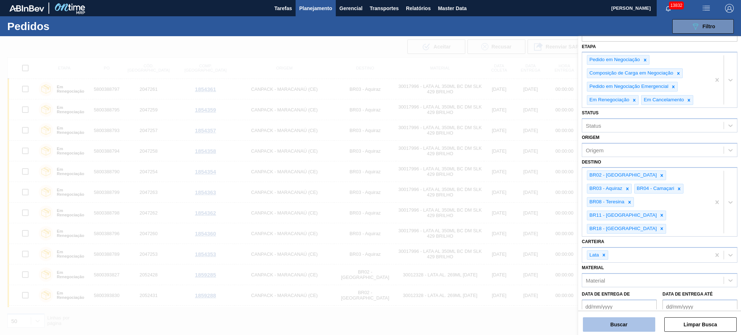
click at [641, 329] on button "Buscar" at bounding box center [619, 324] width 72 height 14
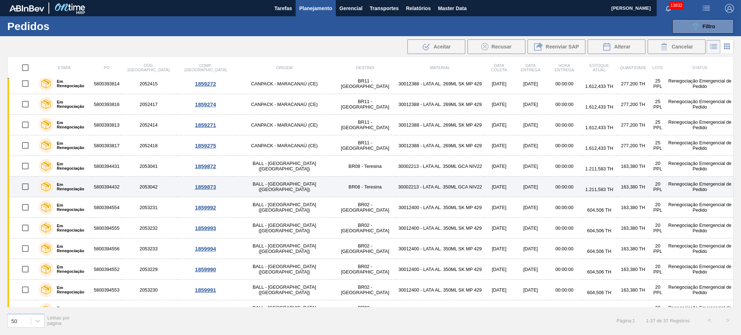
scroll to position [535, 0]
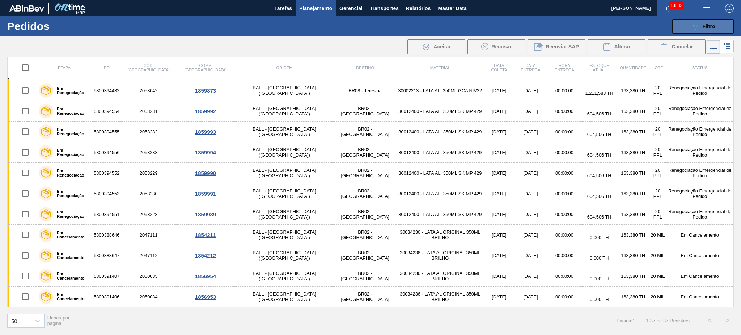
click at [729, 23] on button "089F7B8B-B2A5-4AFE-B5C0-19BA573D28AC Filtro" at bounding box center [702, 26] width 61 height 14
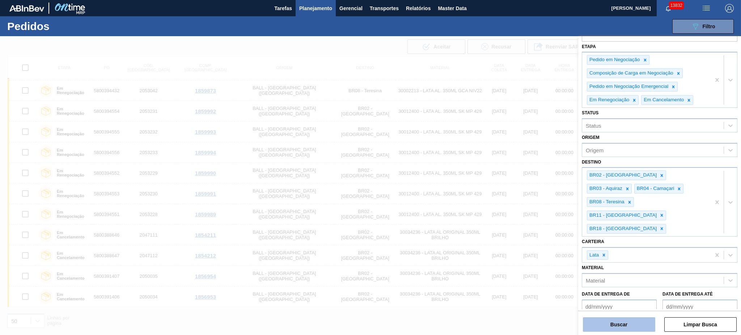
click at [637, 329] on button "Buscar" at bounding box center [619, 324] width 72 height 14
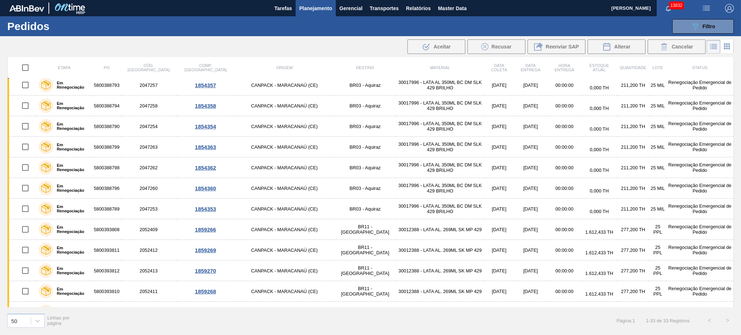
scroll to position [0, 0]
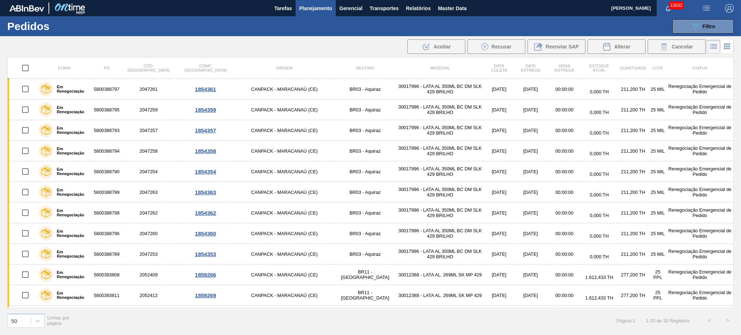
drag, startPoint x: 719, startPoint y: 28, endPoint x: 717, endPoint y: 51, distance: 23.2
click at [719, 28] on button "089F7B8B-B2A5-4AFE-B5C0-19BA573D28AC Filtro" at bounding box center [702, 26] width 61 height 14
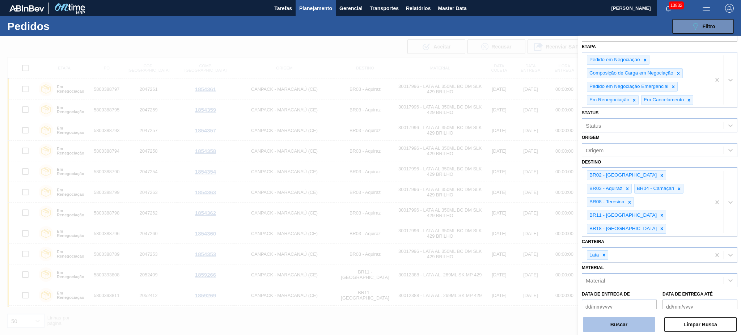
click at [620, 324] on button "Buscar" at bounding box center [619, 324] width 72 height 14
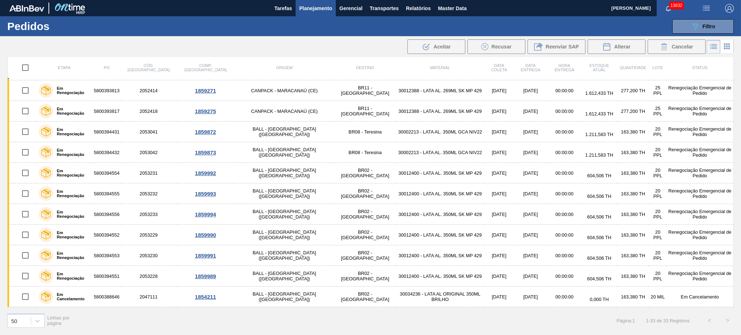
scroll to position [452, 0]
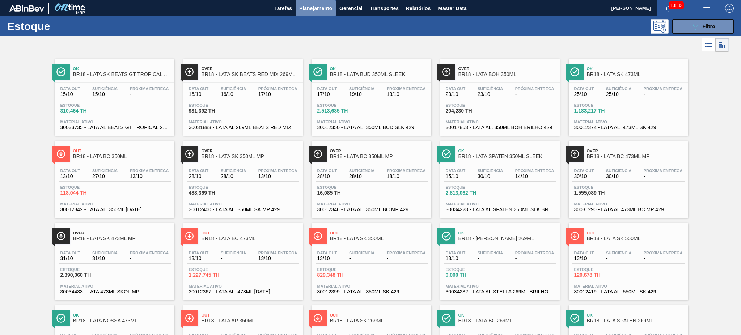
click at [329, 5] on span "Planejamento" at bounding box center [315, 8] width 33 height 9
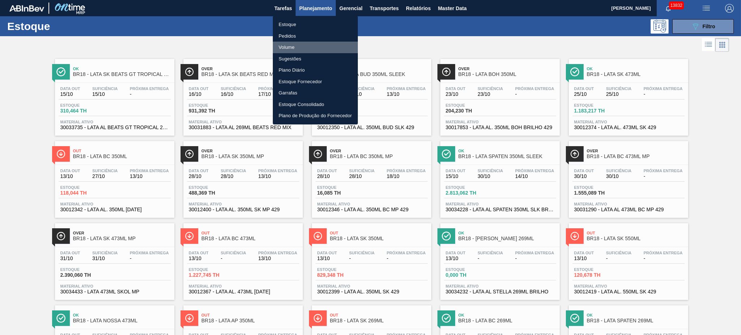
click at [298, 44] on li "Volume" at bounding box center [315, 48] width 85 height 12
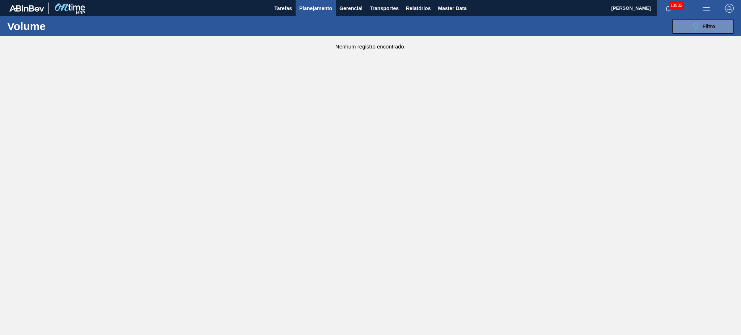
click at [316, 8] on span "Planejamento" at bounding box center [315, 8] width 33 height 9
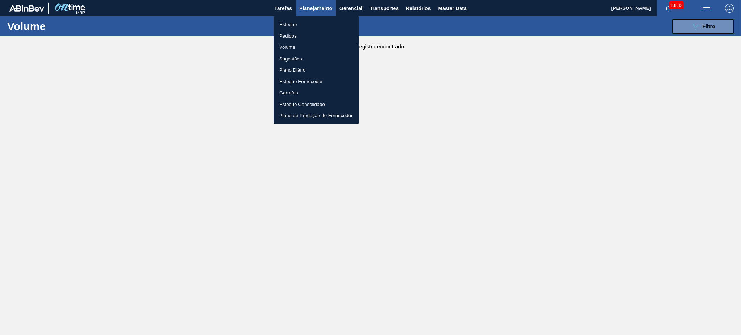
click at [681, 25] on div at bounding box center [370, 167] width 741 height 335
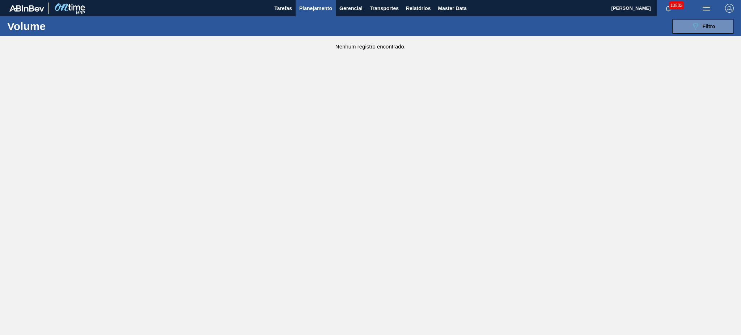
click at [701, 33] on div "089F7B8B-B2A5-4AFE-B5C0-19BA573D28AC Filtro Código Volume Etapa Volume de Negoc…" at bounding box center [426, 27] width 621 height 22
click at [702, 31] on button "089F7B8B-B2A5-4AFE-B5C0-19BA573D28AC Filtro" at bounding box center [702, 26] width 61 height 14
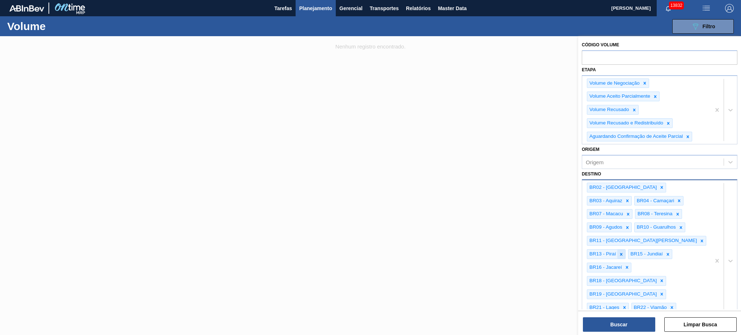
click at [622, 252] on icon at bounding box center [620, 254] width 5 height 5
click at [624, 252] on icon at bounding box center [626, 254] width 5 height 5
click at [677, 230] on div at bounding box center [681, 227] width 8 height 9
click at [698, 236] on div at bounding box center [702, 240] width 8 height 9
click at [670, 230] on div at bounding box center [674, 227] width 8 height 9
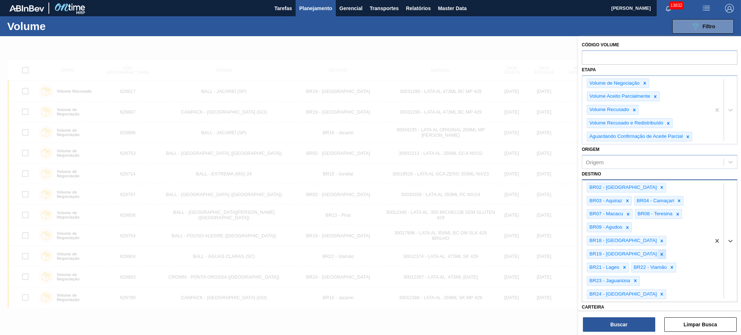
click at [665, 250] on div at bounding box center [662, 254] width 8 height 9
click at [627, 252] on icon at bounding box center [624, 254] width 5 height 5
click at [630, 252] on icon at bounding box center [627, 254] width 5 height 5
click at [638, 252] on icon at bounding box center [635, 254] width 5 height 5
click at [664, 252] on icon at bounding box center [661, 254] width 5 height 5
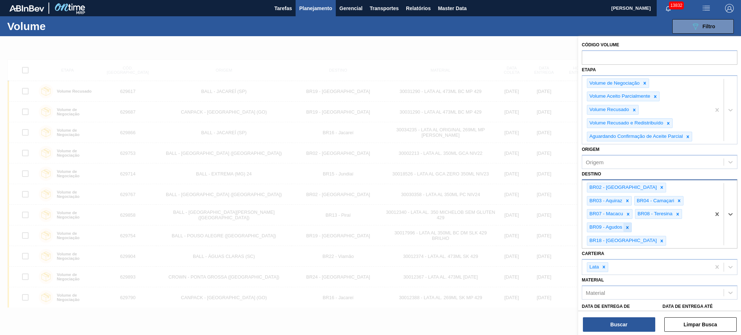
click at [629, 226] on icon at bounding box center [627, 227] width 3 height 3
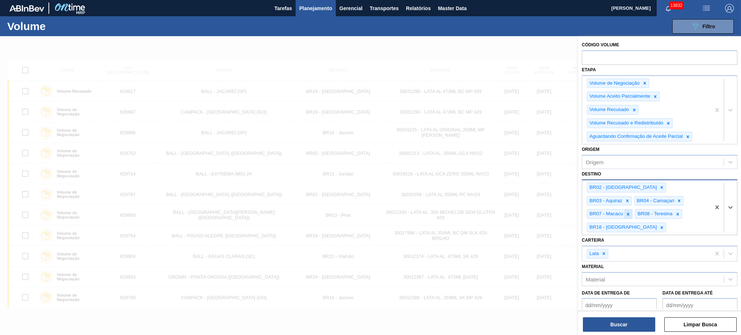
click at [632, 209] on div at bounding box center [628, 213] width 8 height 9
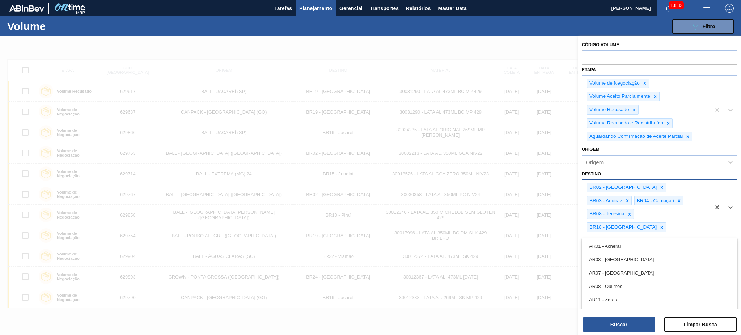
click at [660, 215] on div "BR02 - Sergipe BR03 - Aquiraz BR04 - Camaçari BR08 - Teresina BR18 - Pernambuco" at bounding box center [646, 207] width 128 height 55
type input "br11"
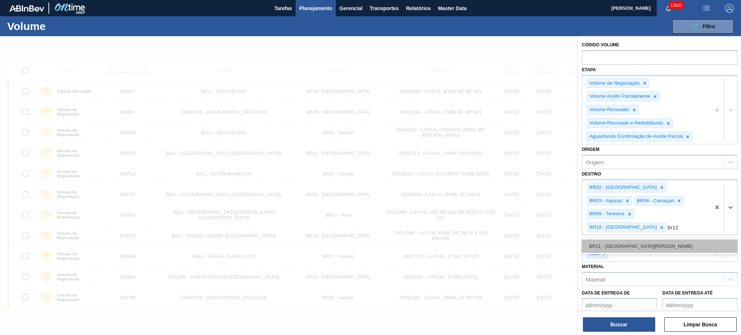
click at [638, 239] on div "BR11 - São Luís" at bounding box center [660, 245] width 156 height 13
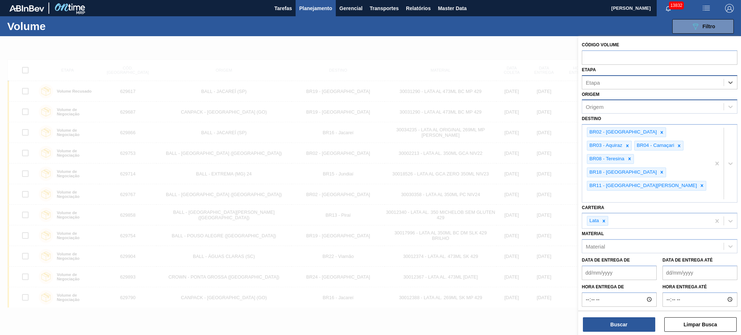
click at [663, 108] on div "Origem" at bounding box center [652, 107] width 141 height 10
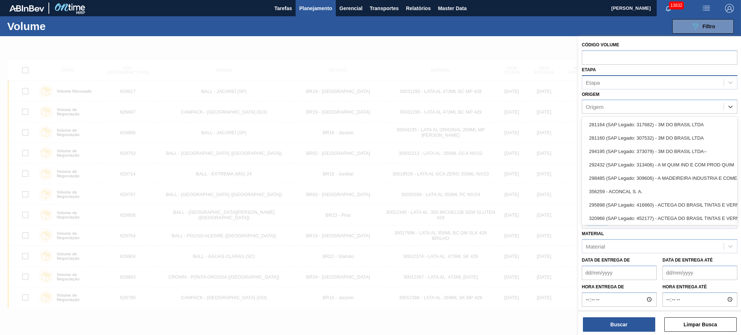
click at [631, 87] on div "Etapa" at bounding box center [660, 82] width 156 height 14
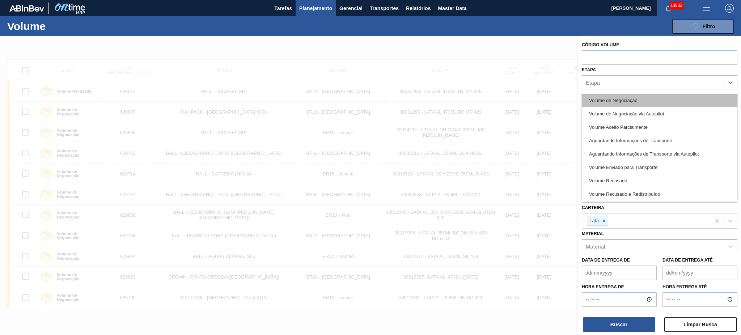
click at [628, 97] on div "Volume de Negociação" at bounding box center [660, 100] width 156 height 13
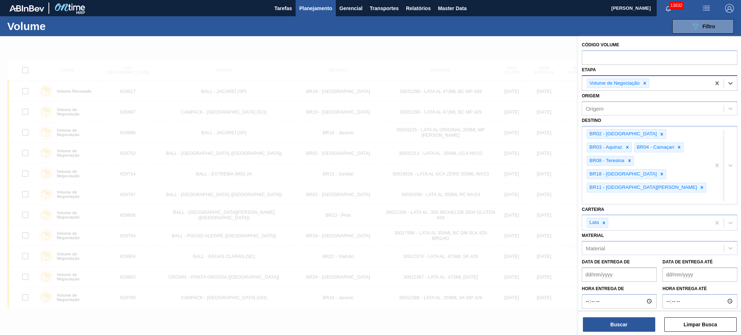
click at [665, 77] on div "Volume de Negociação" at bounding box center [646, 83] width 128 height 15
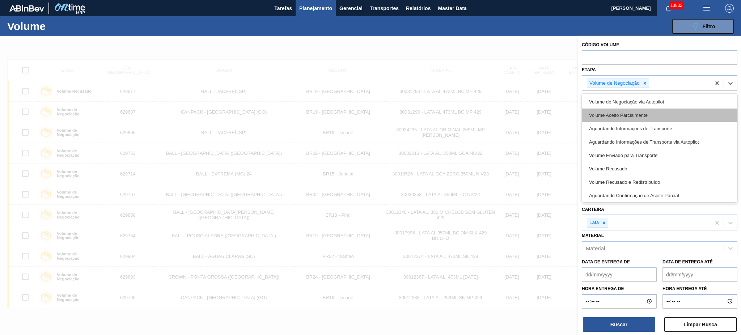
click at [655, 114] on div "Volume Aceito Parcialmente" at bounding box center [660, 115] width 156 height 13
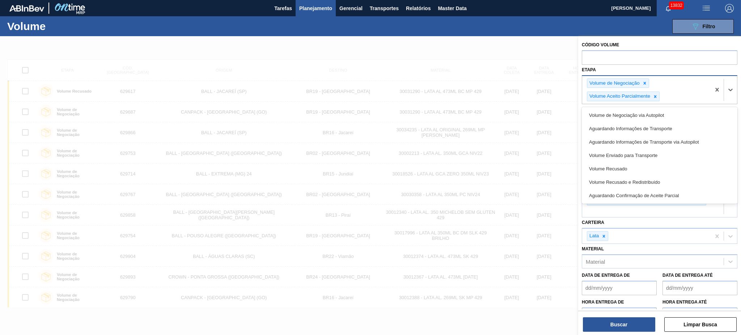
click at [675, 89] on div "Volume de Negociação Volume Aceito Parcialmente" at bounding box center [646, 90] width 128 height 28
click at [640, 167] on div "Volume Recusado" at bounding box center [660, 168] width 156 height 13
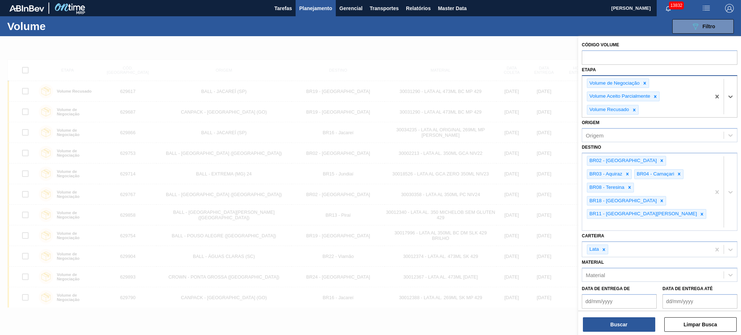
click at [669, 106] on div "Volume de Negociação Volume Aceito Parcialmente Volume Recusado" at bounding box center [646, 97] width 128 height 42
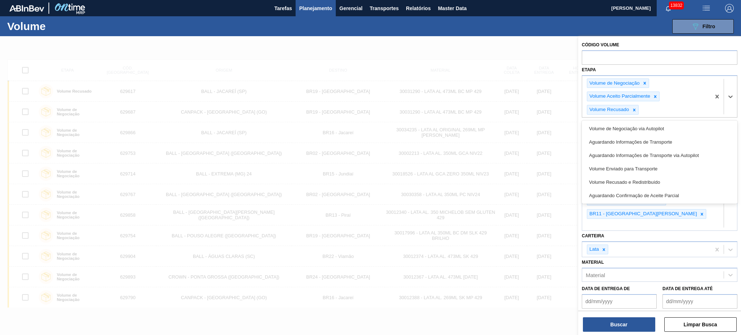
click at [652, 182] on div "Volume Recusado e Redistribuído" at bounding box center [660, 181] width 156 height 13
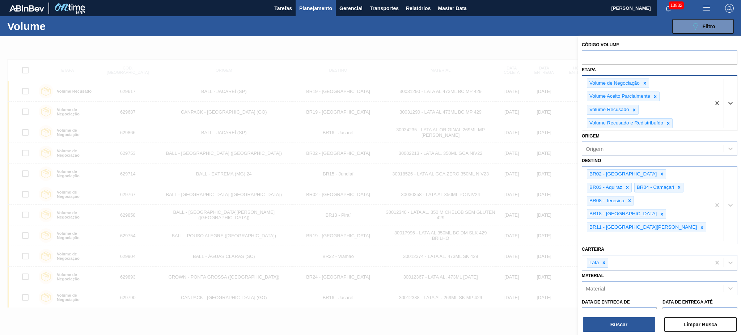
click at [678, 124] on div "Volume de Negociação Volume Aceito Parcialmente Volume Recusado Volume Recusado…" at bounding box center [646, 103] width 128 height 55
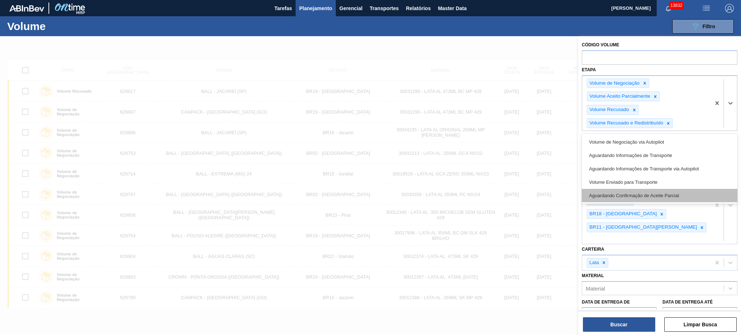
click at [662, 191] on div "Aguardando Confirmação de Aceite Parcial" at bounding box center [660, 195] width 156 height 13
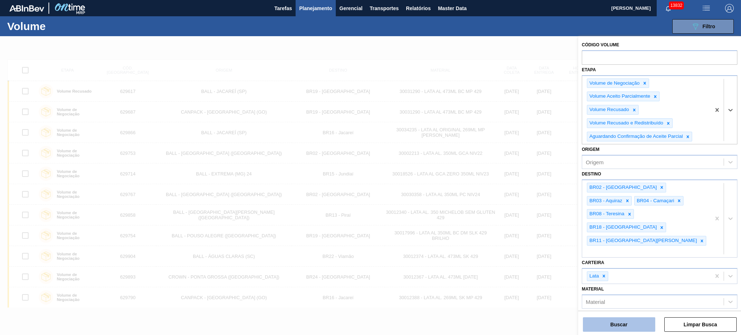
click at [615, 323] on button "Buscar" at bounding box center [619, 324] width 72 height 14
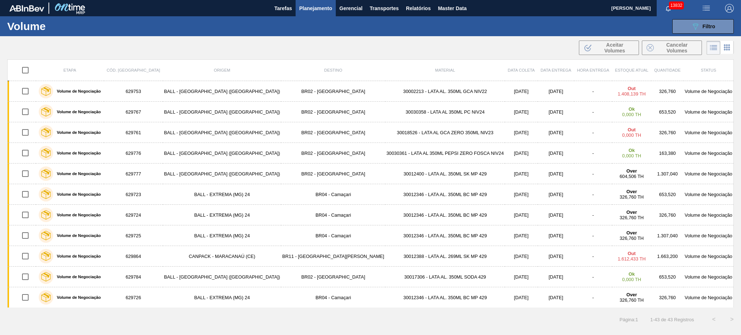
click at [483, 51] on div ".b{fill:var(--color-action-default)} Aceitar Volumes Cancelar Volumes" at bounding box center [370, 47] width 741 height 17
click at [699, 26] on icon "089F7B8B-B2A5-4AFE-B5C0-19BA573D28AC" at bounding box center [695, 26] width 9 height 9
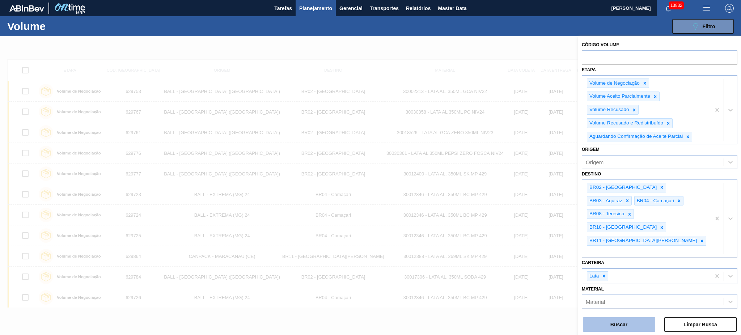
click at [624, 327] on button "Buscar" at bounding box center [619, 324] width 72 height 14
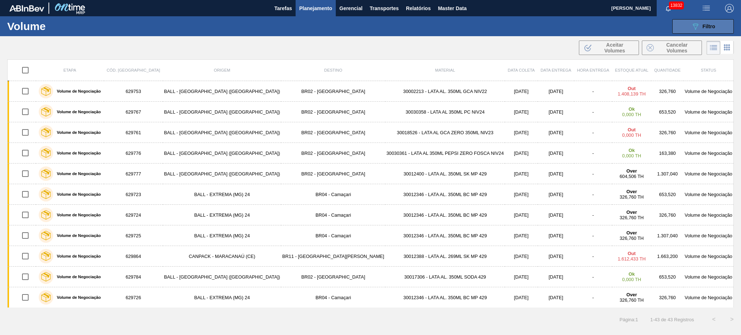
click at [718, 24] on button "089F7B8B-B2A5-4AFE-B5C0-19BA573D28AC Filtro" at bounding box center [702, 26] width 61 height 14
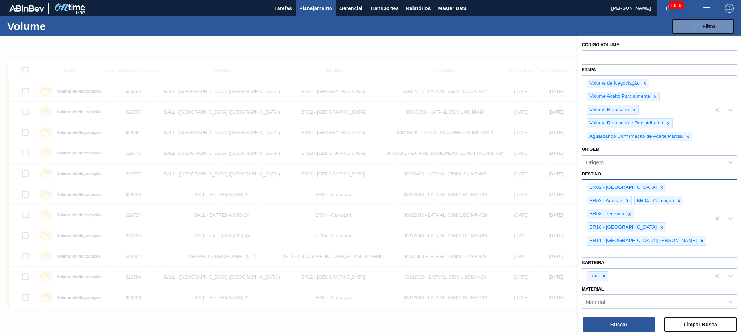
drag, startPoint x: 718, startPoint y: 113, endPoint x: 723, endPoint y: 151, distance: 38.2
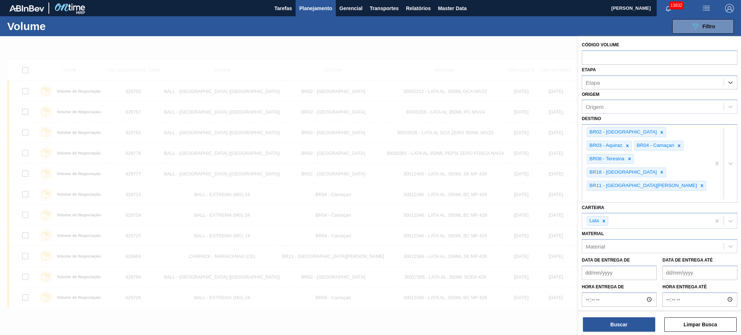
drag, startPoint x: 715, startPoint y: 182, endPoint x: 708, endPoint y: 173, distance: 12.1
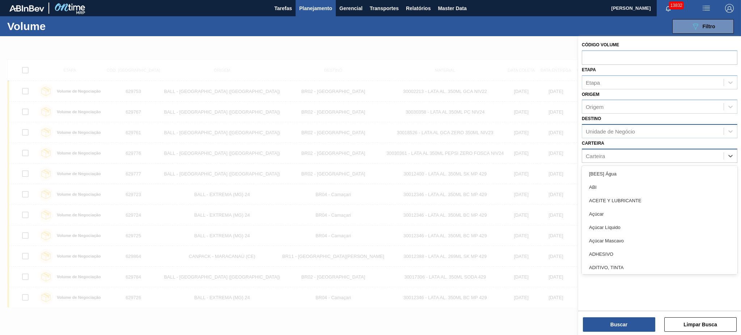
click at [624, 156] on div "Carteira" at bounding box center [652, 155] width 141 height 10
type input "lata"
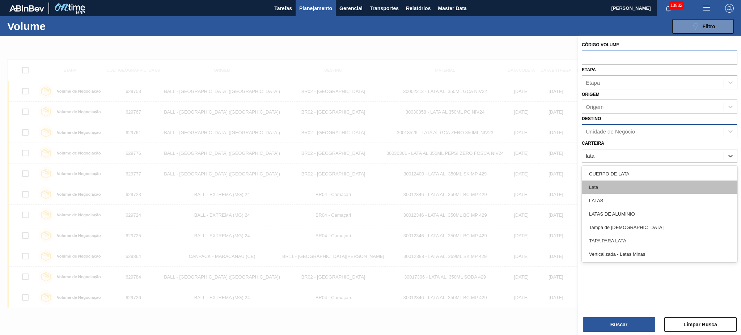
click at [618, 181] on div "Lata" at bounding box center [660, 186] width 156 height 13
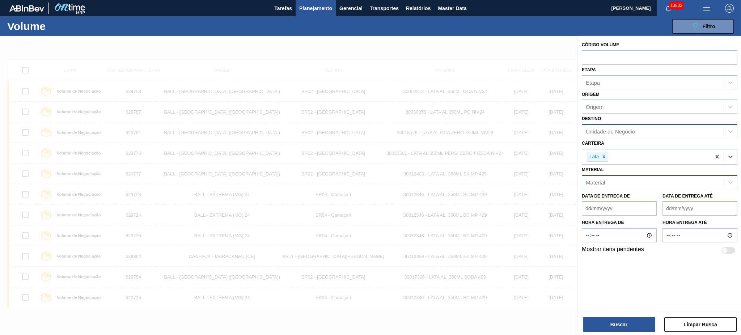
click at [618, 179] on div "Material" at bounding box center [652, 182] width 141 height 10
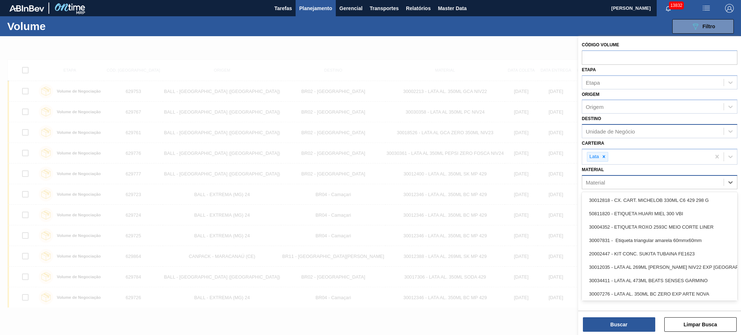
paste input "30012399"
type input "30012399"
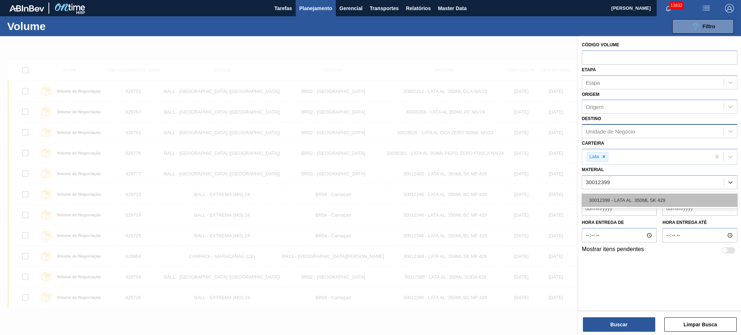
click at [617, 199] on div "30012399 - LATA AL. 350ML SK 429" at bounding box center [660, 199] width 156 height 13
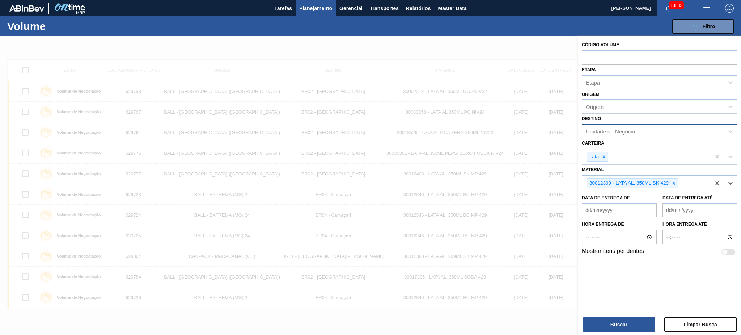
click at [612, 133] on div "Unidade de Negócio" at bounding box center [610, 131] width 49 height 6
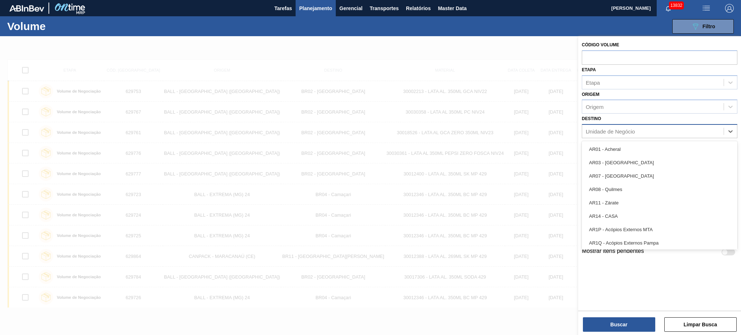
type input "11"
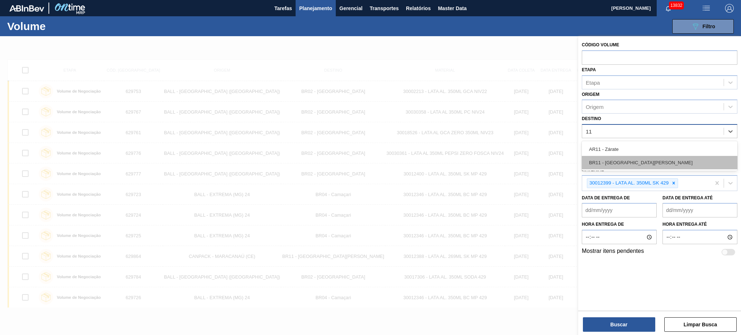
click at [615, 160] on div "BR11 - São Luís" at bounding box center [660, 162] width 156 height 13
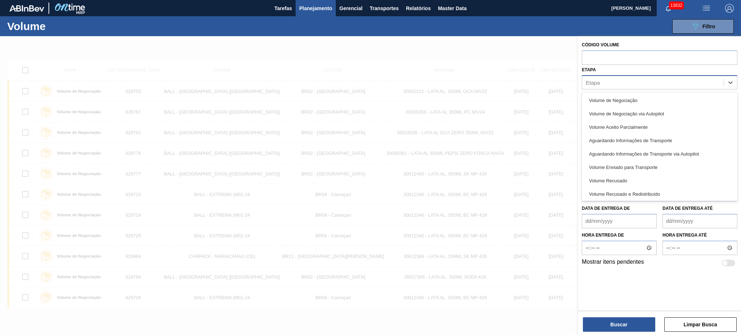
click at [632, 75] on div "Etapa" at bounding box center [660, 82] width 156 height 14
click at [632, 91] on div "Origem Origem" at bounding box center [660, 101] width 156 height 25
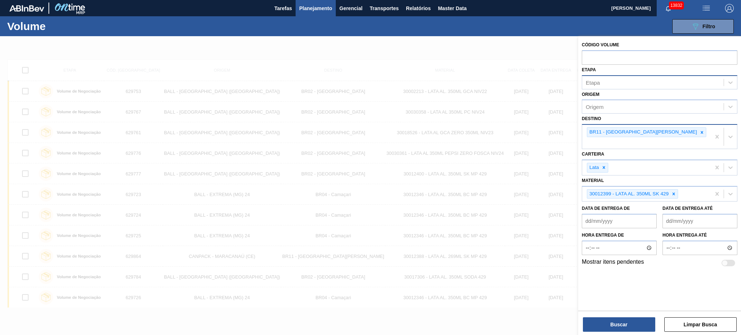
click at [624, 85] on div "Etapa" at bounding box center [652, 82] width 141 height 10
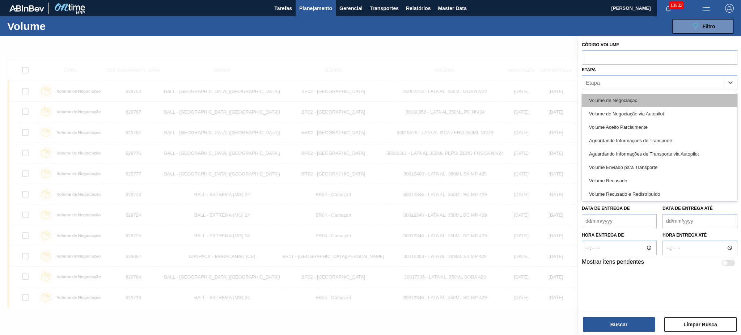
click at [620, 103] on div "Volume de Negociação" at bounding box center [660, 100] width 156 height 13
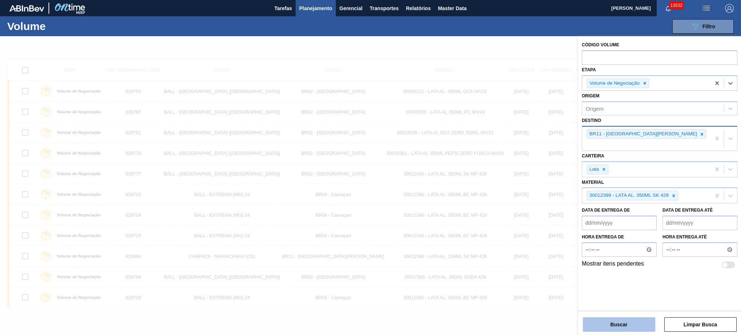
click at [618, 326] on button "Buscar" at bounding box center [619, 324] width 72 height 14
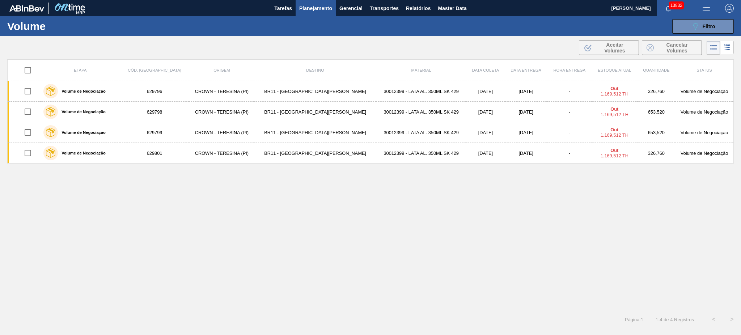
click at [30, 73] on input "checkbox" at bounding box center [27, 70] width 15 height 15
checkbox input "true"
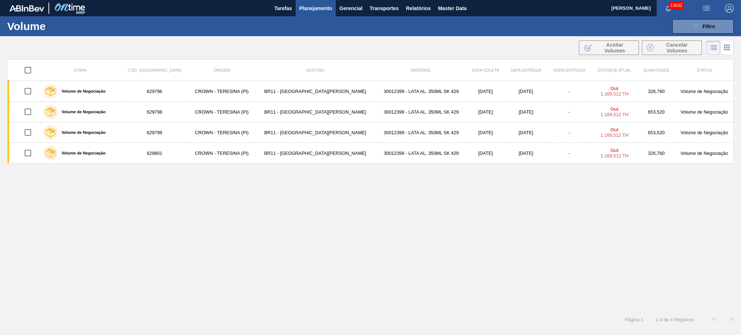
checkbox input "true"
click at [673, 51] on span "Cancelar Volumes" at bounding box center [676, 48] width 41 height 12
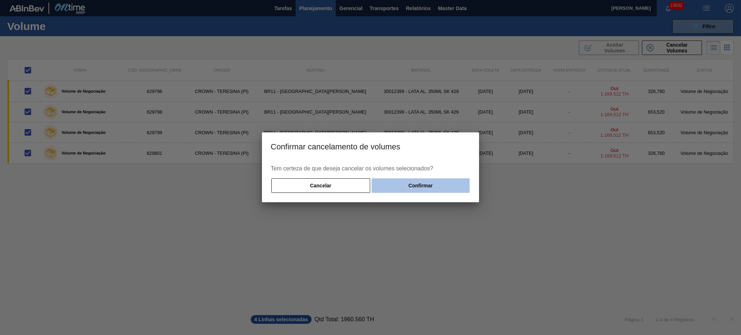
click at [404, 187] on button "Confirmar" at bounding box center [420, 185] width 98 height 14
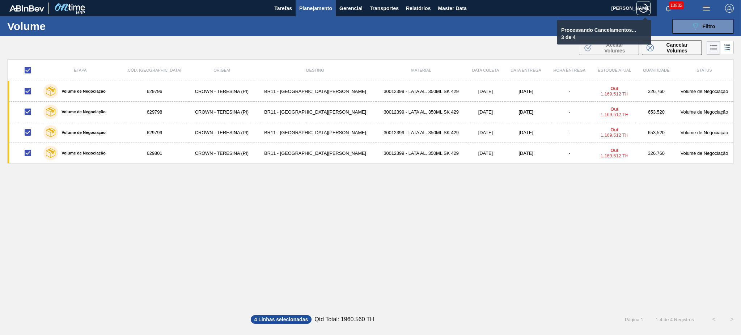
checkbox input "false"
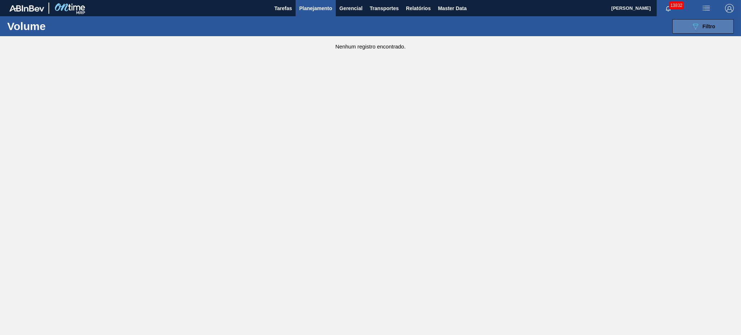
click at [702, 26] on span "Filtro" at bounding box center [708, 27] width 13 height 6
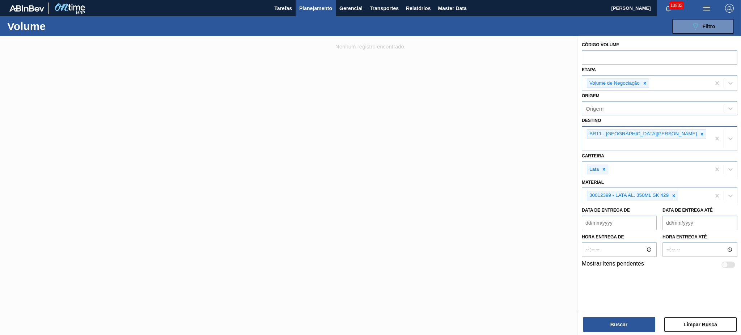
click at [642, 130] on div "BR11 - São Luís" at bounding box center [646, 139] width 128 height 24
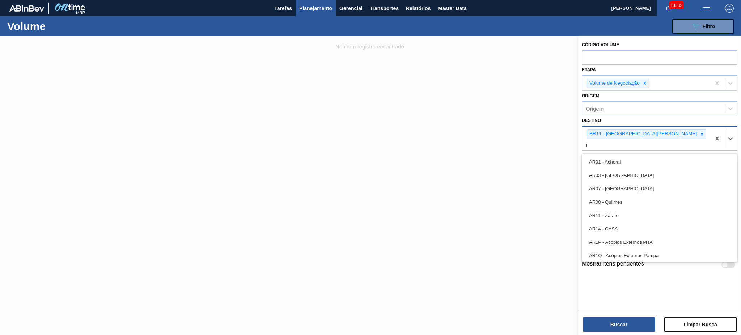
type input "02"
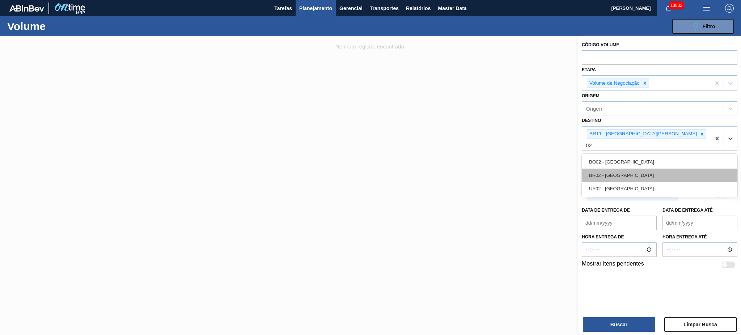
click at [641, 169] on div "BR02 - Sergipe" at bounding box center [660, 175] width 156 height 13
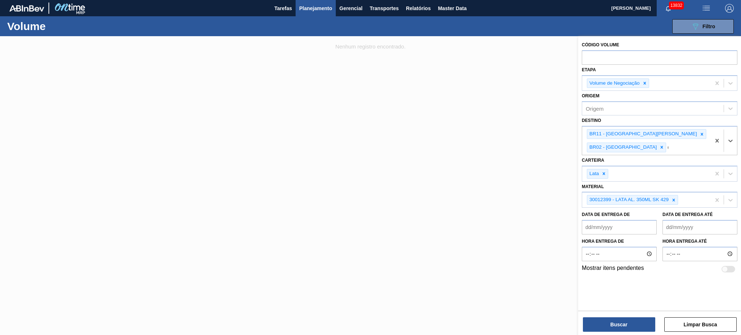
type input "03"
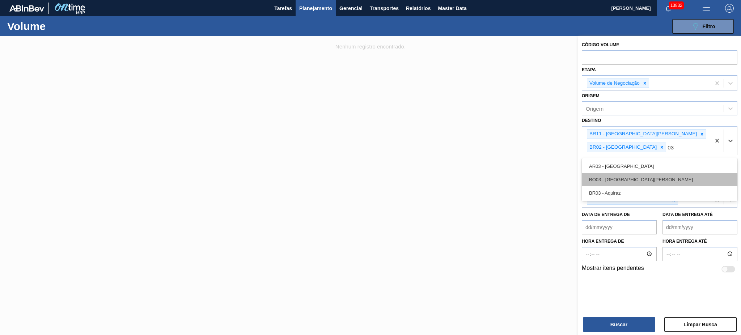
click at [635, 173] on div "BO03 - Santa Cruz" at bounding box center [660, 179] width 156 height 13
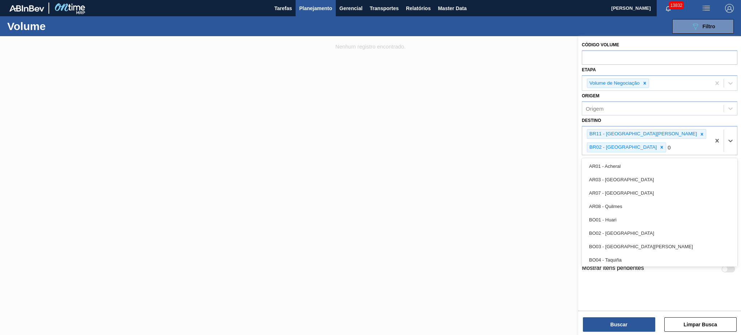
type input "03"
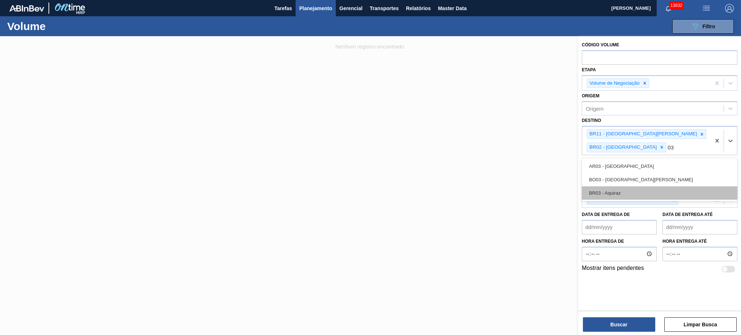
click at [667, 186] on div "BR03 - Aquiraz" at bounding box center [660, 192] width 156 height 13
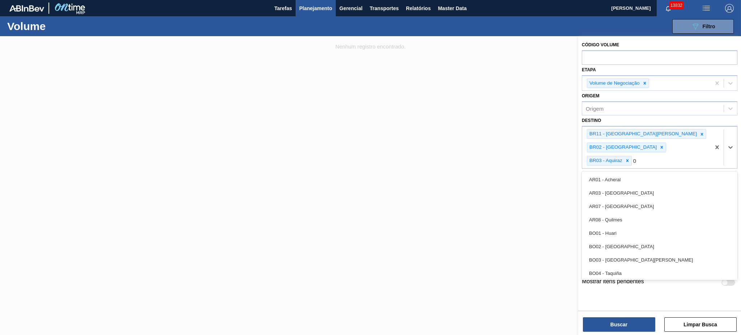
type input "04"
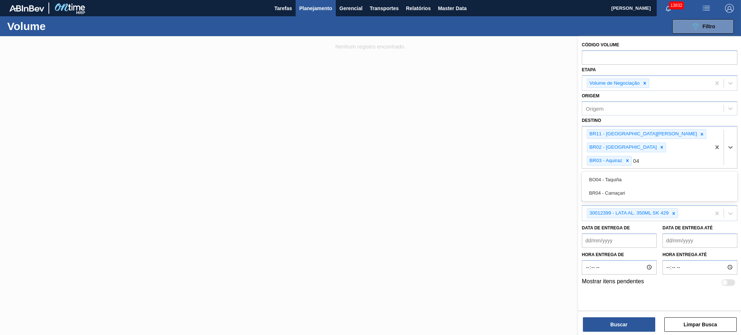
click at [667, 186] on div "BR04 - Camaçari" at bounding box center [660, 192] width 156 height 13
type input "08"
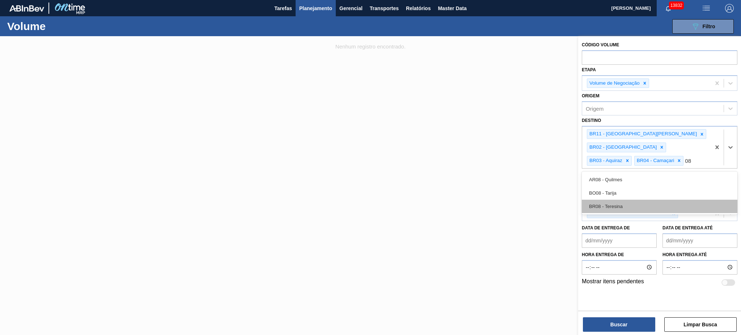
click at [663, 200] on div "BR08 - Teresina" at bounding box center [660, 206] width 156 height 13
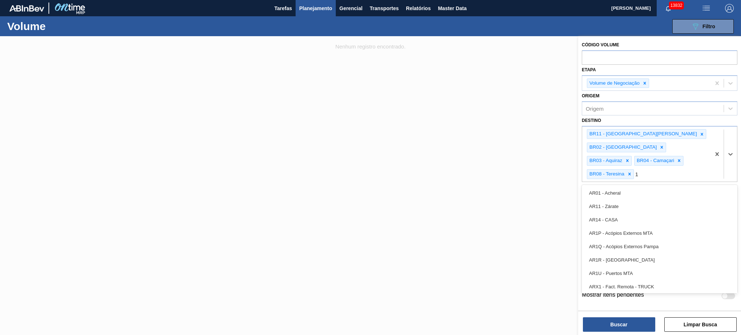
type input "18"
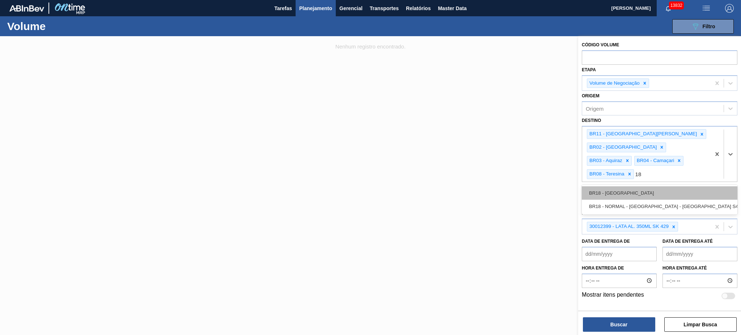
click at [655, 186] on div "BR18 - Pernambuco" at bounding box center [660, 192] width 156 height 13
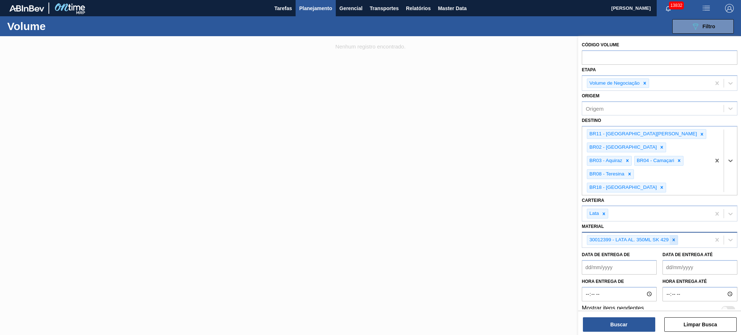
click at [675, 237] on icon at bounding box center [673, 239] width 5 height 5
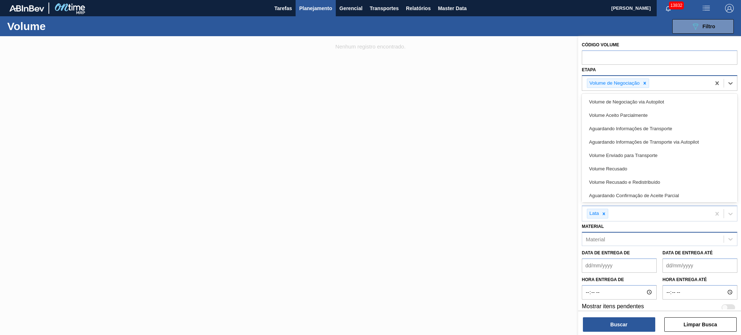
click at [674, 83] on div "Volume de Negociação" at bounding box center [646, 83] width 128 height 15
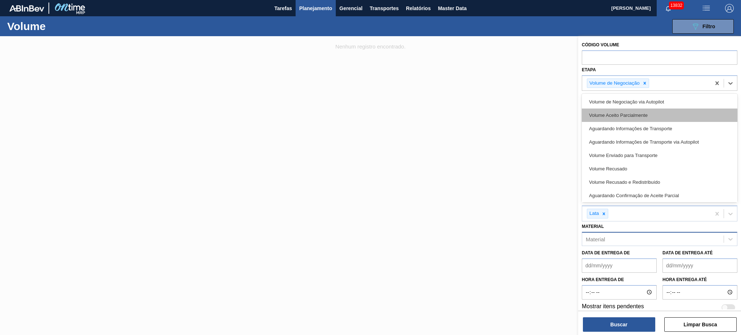
click at [657, 113] on div "Volume Aceito Parcialmente" at bounding box center [660, 115] width 156 height 13
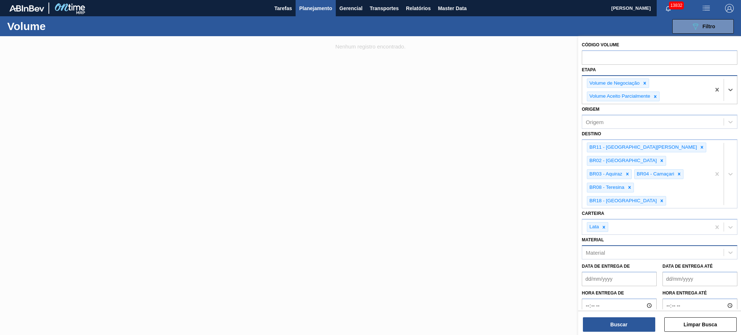
click at [676, 89] on div "Volume de Negociação Volume Aceito Parcialmente" at bounding box center [646, 90] width 128 height 28
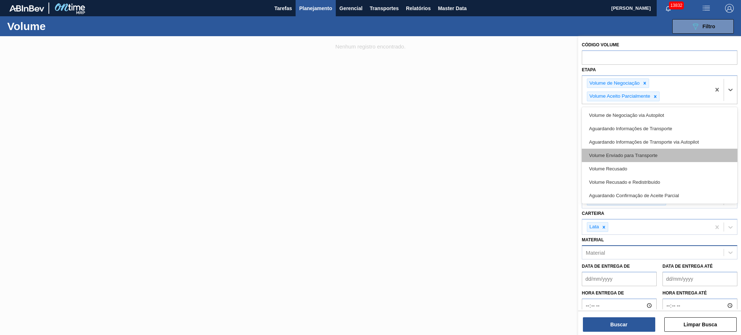
click at [659, 156] on div "Volume Enviado para Transporte" at bounding box center [660, 155] width 156 height 13
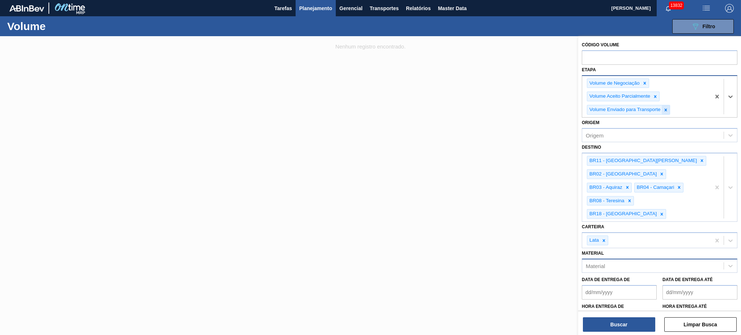
click at [664, 110] on icon at bounding box center [665, 110] width 3 height 3
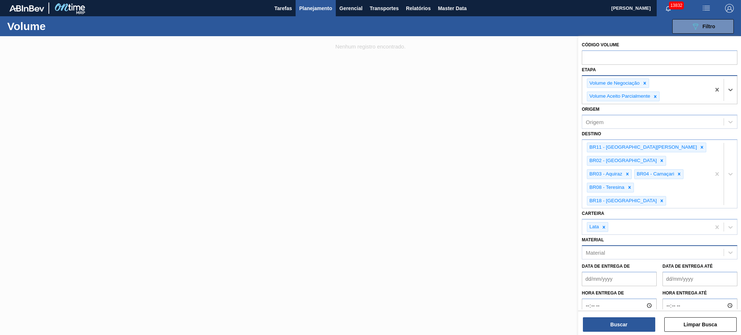
click at [681, 98] on div "Volume de Negociação Volume Aceito Parcialmente" at bounding box center [646, 90] width 128 height 28
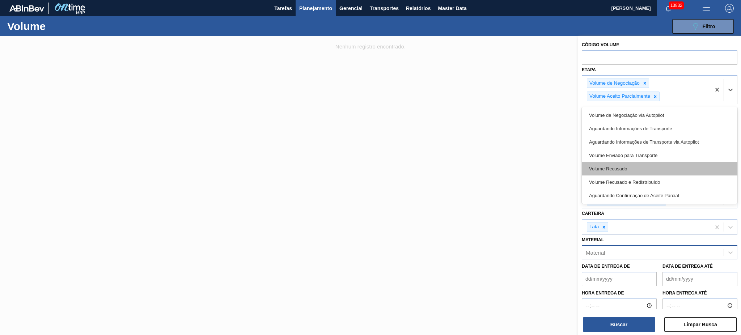
click at [651, 164] on div "Volume Recusado" at bounding box center [660, 168] width 156 height 13
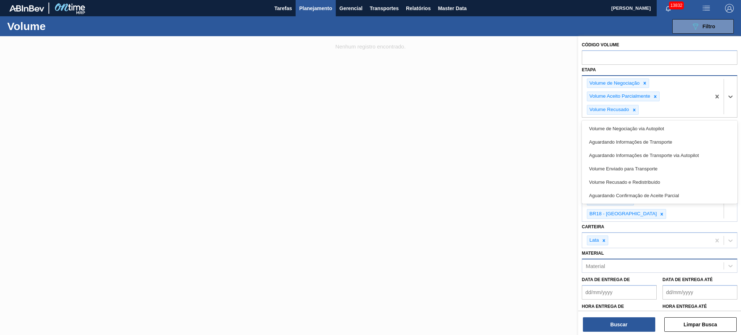
click at [675, 116] on div "Volume de Negociação Volume Aceito Parcialmente Volume Recusado" at bounding box center [646, 97] width 128 height 42
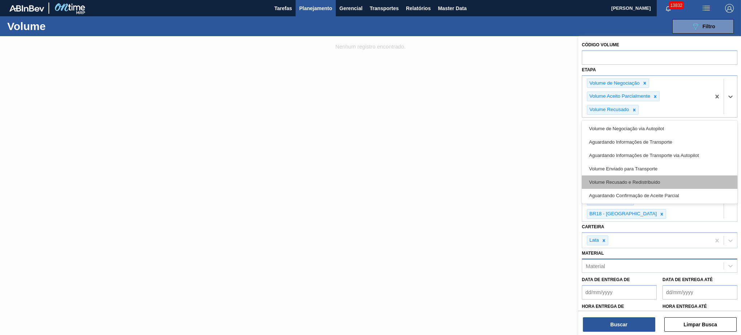
click at [643, 178] on div "Volume Recusado e Redistribuído" at bounding box center [660, 181] width 156 height 13
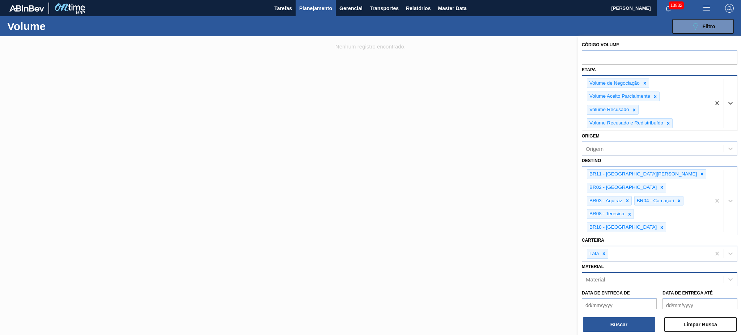
click at [686, 120] on div "Volume de Negociação Volume Aceito Parcialmente Volume Recusado Volume Recusado…" at bounding box center [646, 103] width 128 height 55
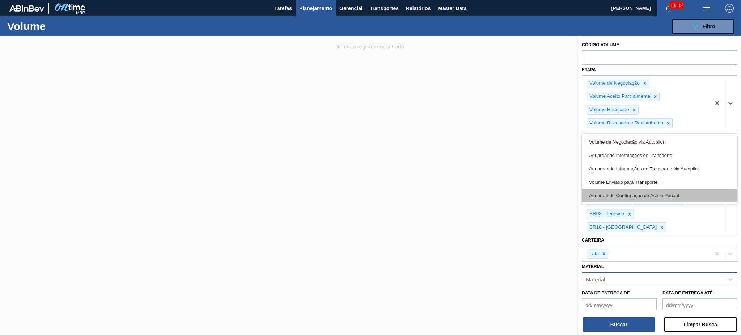
click at [657, 193] on div "Aguardando Confirmação de Aceite Parcial" at bounding box center [660, 195] width 156 height 13
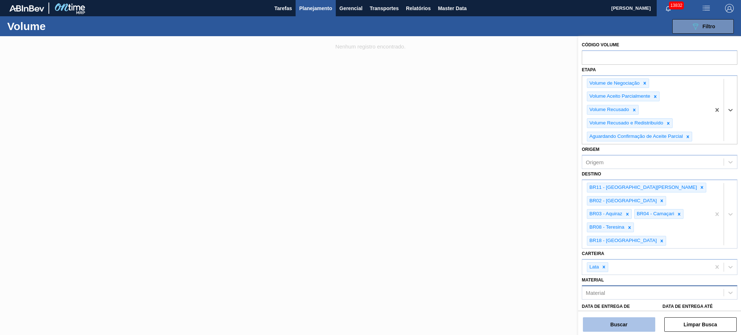
click at [623, 324] on button "Buscar" at bounding box center [619, 324] width 72 height 14
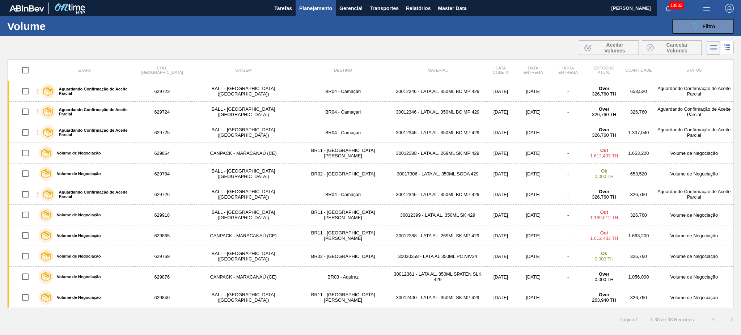
drag, startPoint x: 93, startPoint y: 191, endPoint x: 244, endPoint y: 48, distance: 207.5
click at [244, 48] on div ".b{fill:var(--color-action-default)} Aceitar Volumes Cancelar Volumes" at bounding box center [370, 47] width 741 height 17
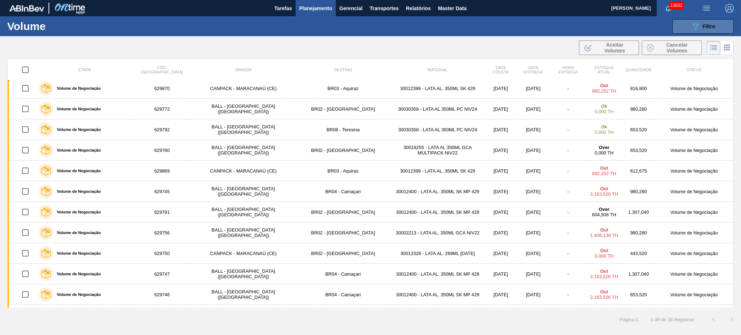
scroll to position [316, 0]
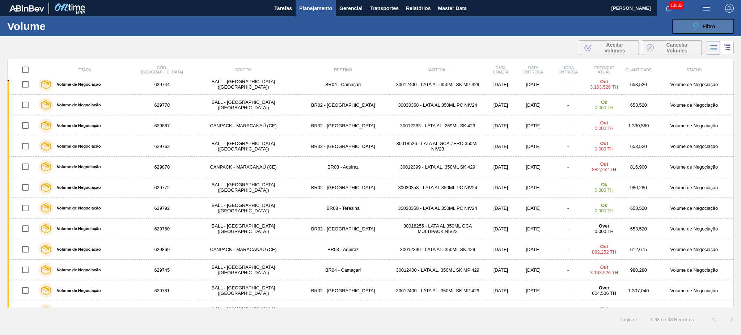
click at [703, 26] on span "Filtro" at bounding box center [708, 27] width 13 height 6
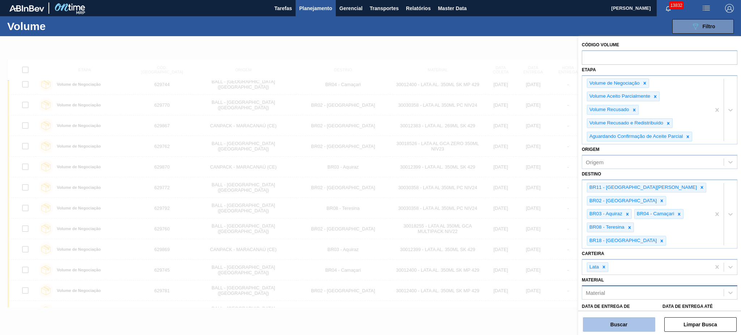
click at [621, 327] on button "Buscar" at bounding box center [619, 324] width 72 height 14
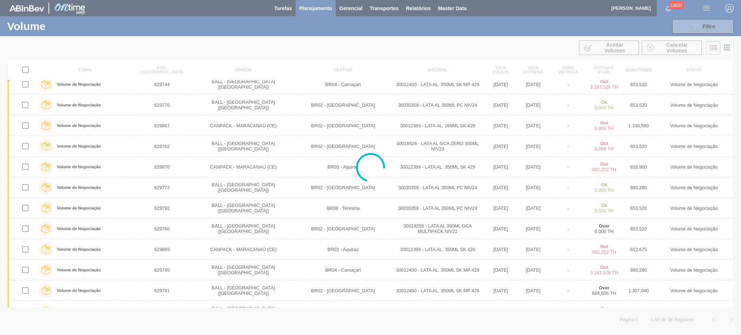
scroll to position [234, 0]
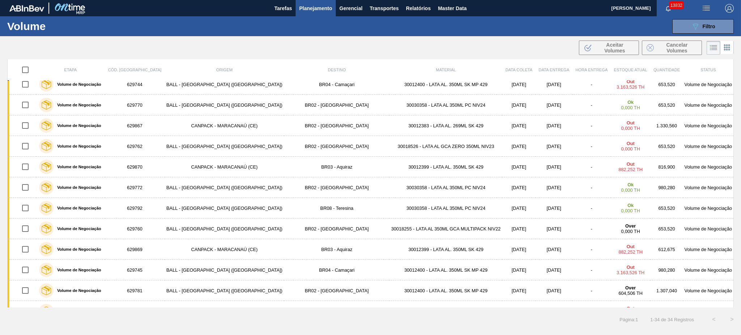
click at [498, 34] on div "089F7B8B-B2A5-4AFE-B5C0-19BA573D28AC Filtro Código Volume Etapa Volume de Negoc…" at bounding box center [426, 27] width 621 height 22
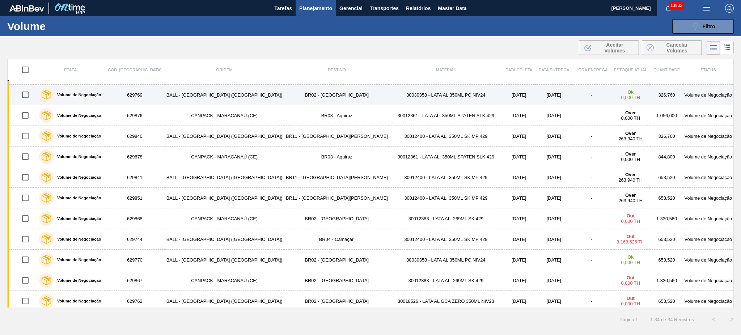
scroll to position [0, 0]
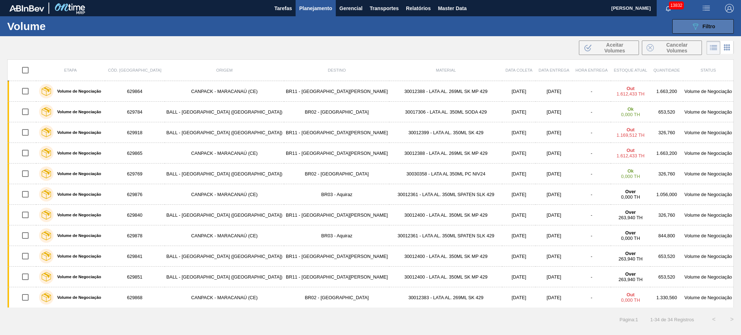
click at [690, 28] on button "089F7B8B-B2A5-4AFE-B5C0-19BA573D28AC Filtro" at bounding box center [702, 26] width 61 height 14
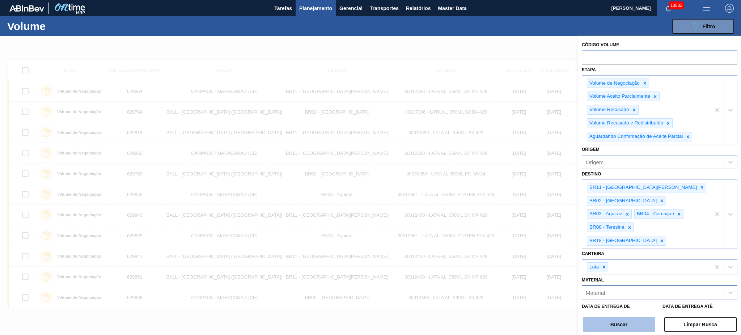
click at [625, 321] on button "Buscar" at bounding box center [619, 324] width 72 height 14
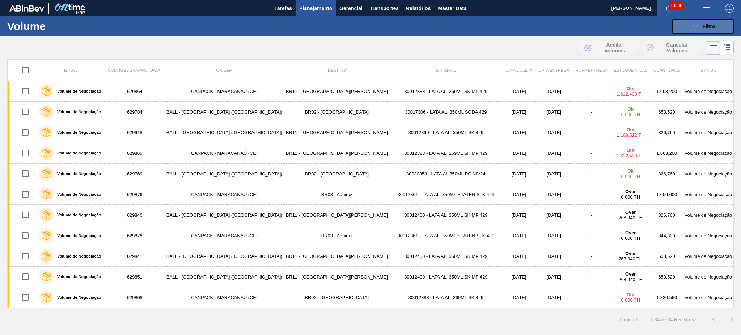
click at [714, 26] on span "Filtro" at bounding box center [708, 27] width 13 height 6
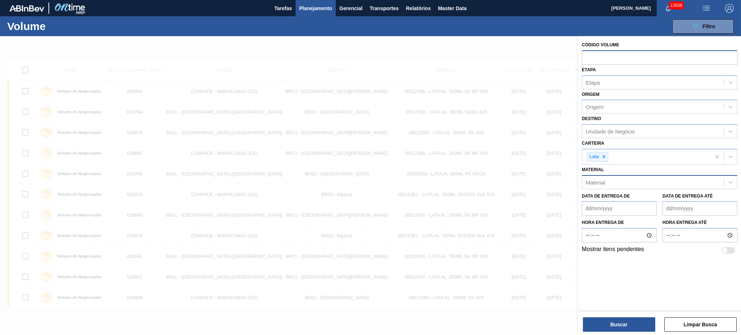
click at [639, 51] on input "text" at bounding box center [660, 57] width 156 height 14
type input "628904"
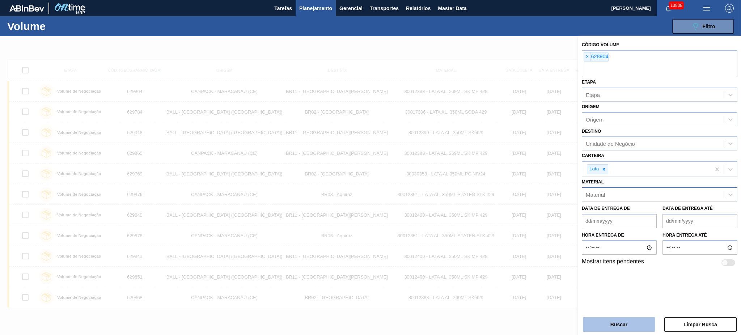
click at [618, 324] on button "Buscar" at bounding box center [619, 324] width 72 height 14
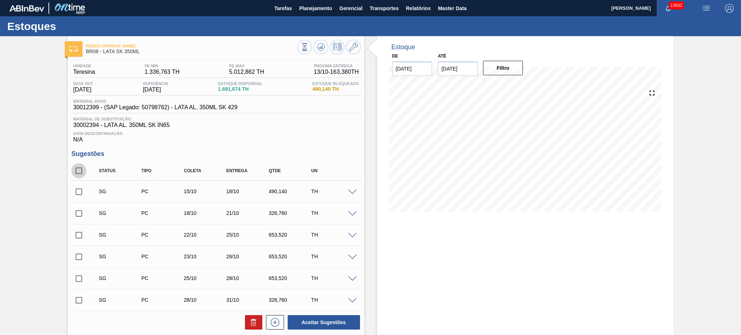
click at [81, 171] on input "checkbox" at bounding box center [78, 170] width 15 height 15
checkbox input "true"
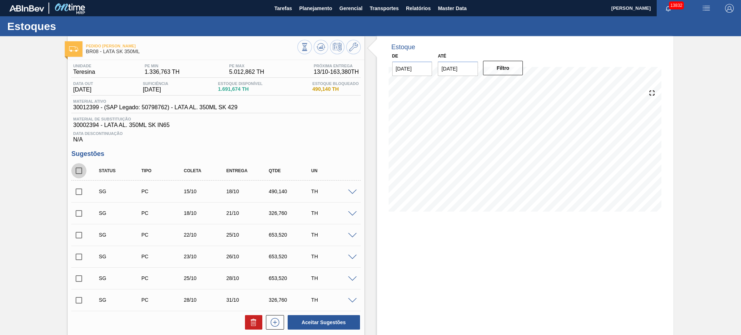
checkbox input "true"
click at [249, 329] on button at bounding box center [253, 322] width 17 height 14
checkbox input "false"
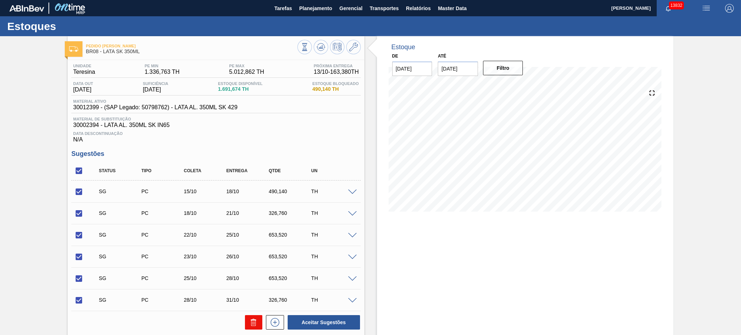
checkbox input "false"
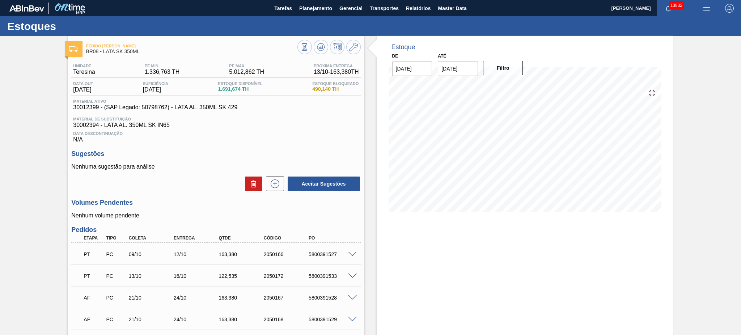
click at [473, 261] on div "Estoque De 13/10/2025 Até 08/11/2025 Filtro 28/10 Projeção de Estoque -226.067 …" at bounding box center [525, 234] width 296 height 396
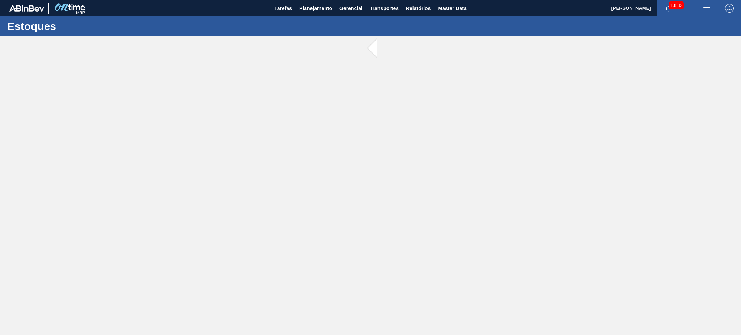
click at [377, 334] on main "Tarefas Planejamento Gerencial Transportes Relatórios Master Data [PERSON_NAME]…" at bounding box center [370, 167] width 741 height 335
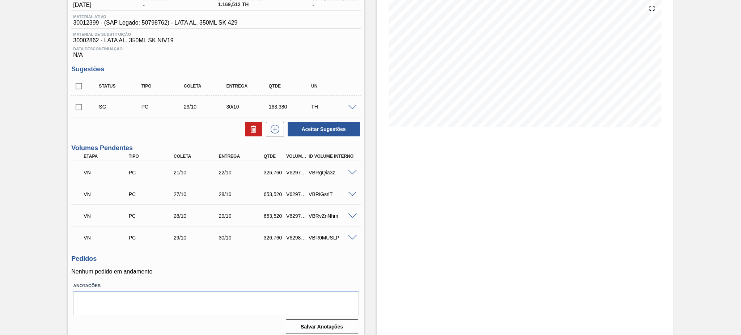
scroll to position [89, 0]
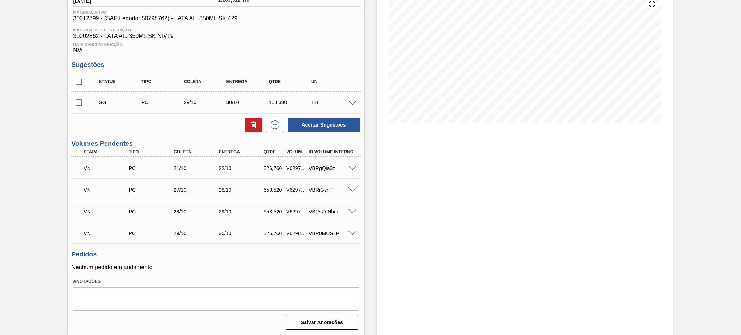
click at [349, 169] on span at bounding box center [352, 168] width 9 height 5
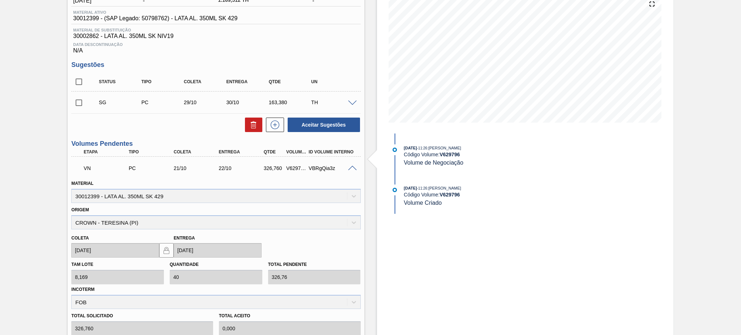
click at [349, 169] on span at bounding box center [352, 168] width 9 height 5
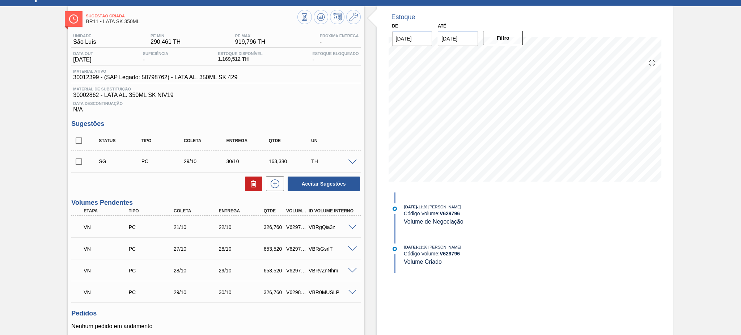
scroll to position [0, 0]
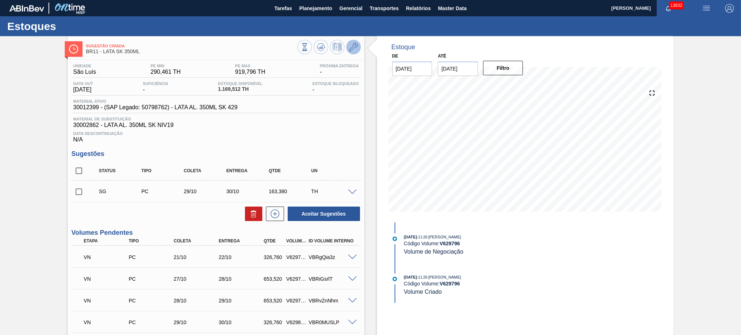
click at [352, 44] on icon at bounding box center [353, 47] width 9 height 9
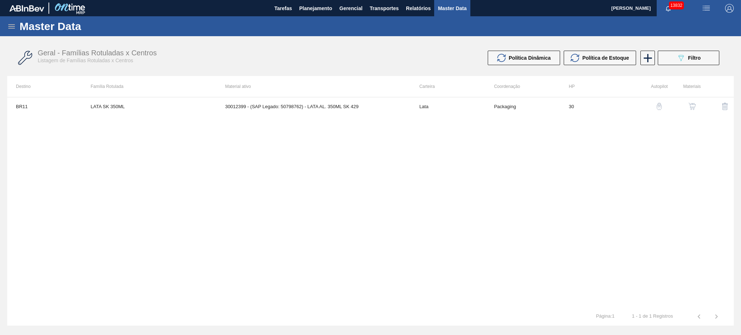
click at [694, 106] on img "button" at bounding box center [691, 106] width 7 height 7
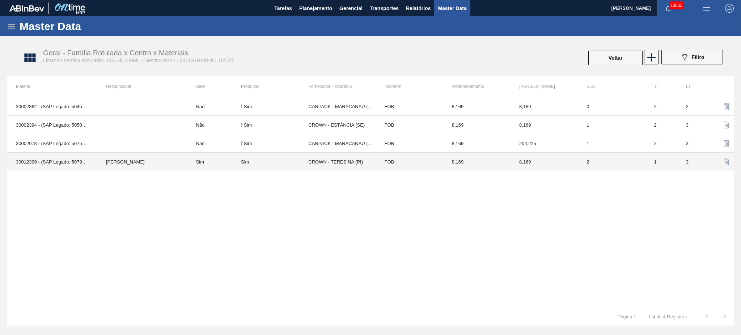
click at [197, 163] on td "Sim" at bounding box center [214, 162] width 54 height 18
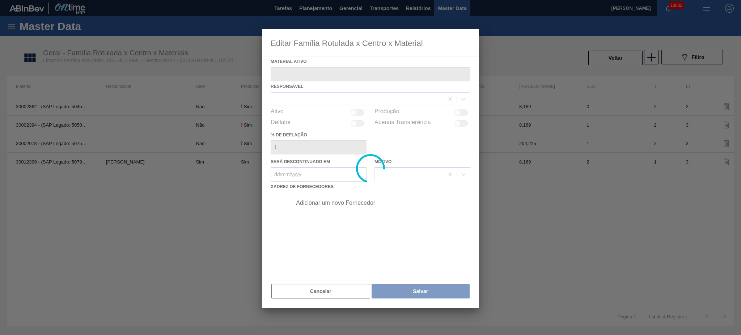
type ativo "30012399 - (SAP Legado: 50798762) - LATA AL. 350ML SK 429"
checkbox input "true"
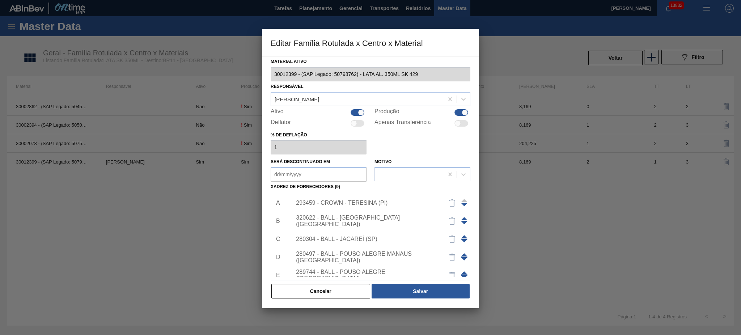
click at [462, 218] on span at bounding box center [464, 218] width 7 height 3
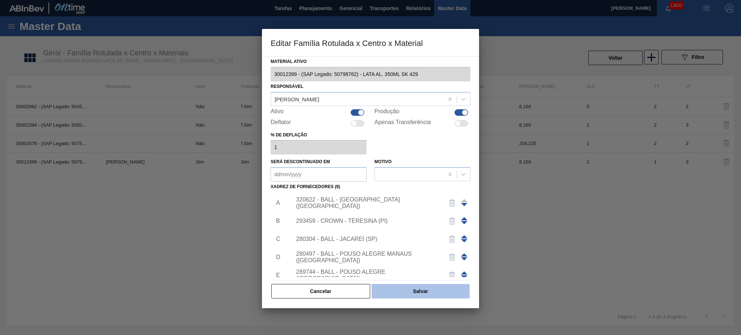
click at [409, 288] on button "Salvar" at bounding box center [420, 291] width 98 height 14
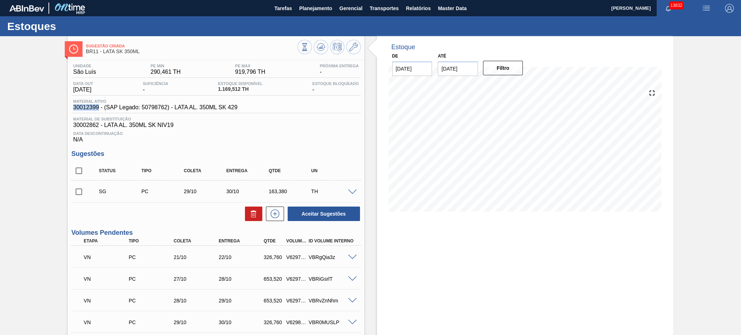
drag, startPoint x: 73, startPoint y: 110, endPoint x: 98, endPoint y: 109, distance: 25.3
click at [98, 109] on span "30012399 - (SAP Legado: 50798762) - LATA AL. 350ML SK 429" at bounding box center [155, 107] width 164 height 7
copy span "30012399"
click at [319, 43] on icon at bounding box center [320, 45] width 7 height 4
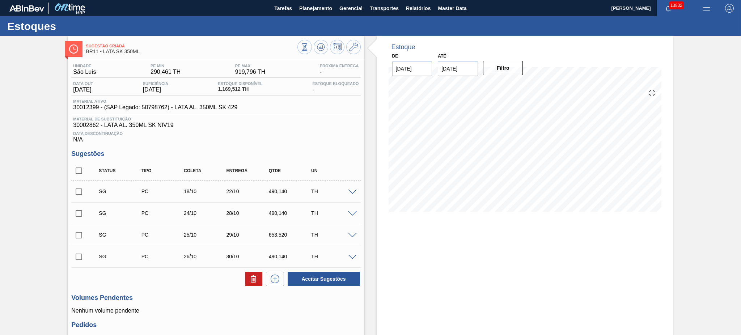
click at [349, 191] on span at bounding box center [352, 192] width 9 height 5
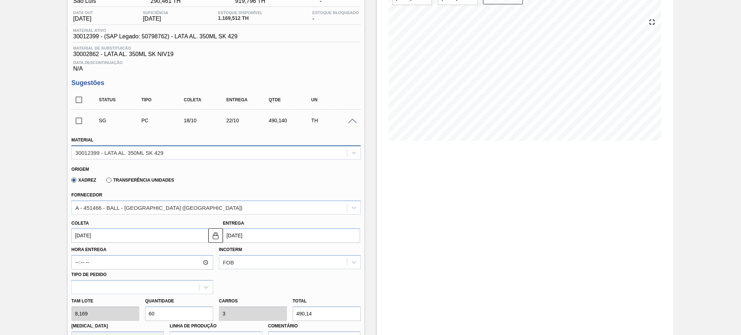
scroll to position [145, 0]
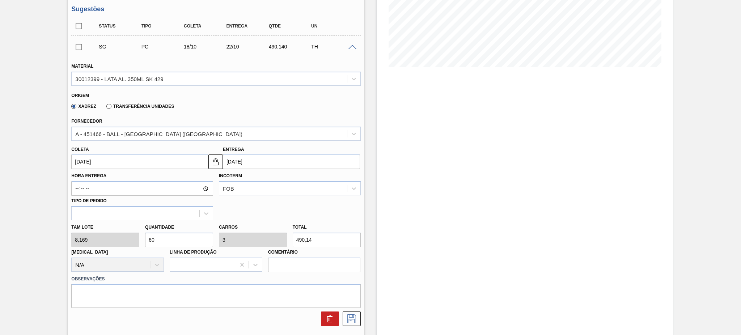
click at [352, 44] on div "TH" at bounding box center [333, 47] width 48 height 6
click at [348, 49] on span at bounding box center [352, 47] width 9 height 5
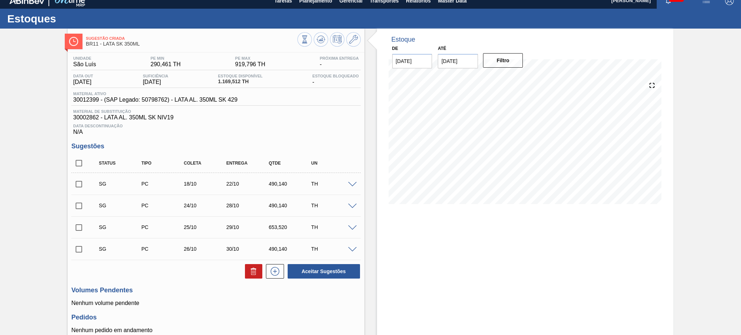
scroll to position [0, 0]
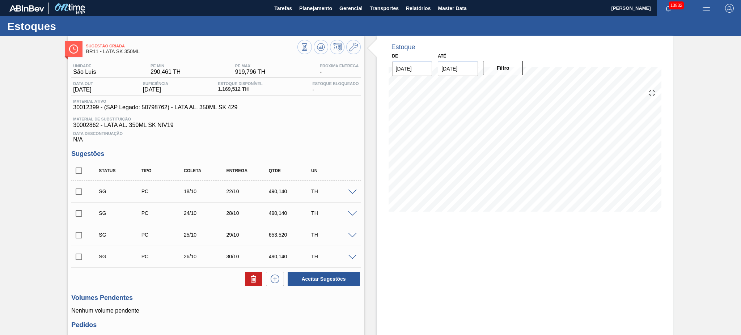
click at [350, 193] on span at bounding box center [352, 192] width 9 height 5
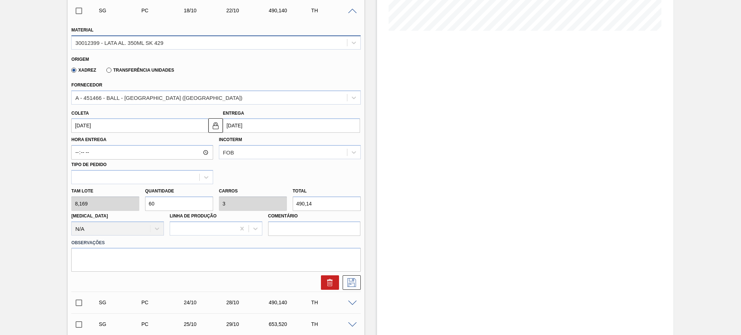
scroll to position [193, 0]
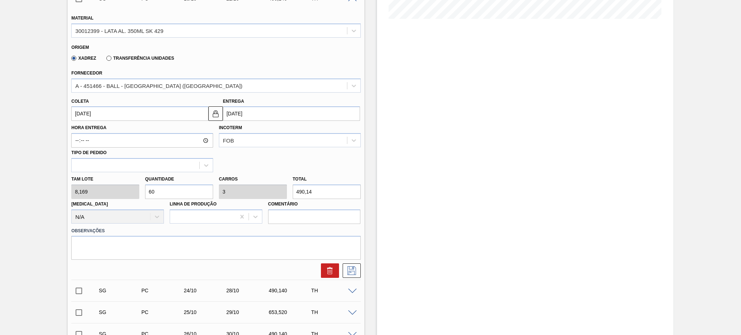
drag, startPoint x: 164, startPoint y: 190, endPoint x: 141, endPoint y: 195, distance: 23.8
click at [141, 195] on div "Tam lote 8,169 Quantidade 60 Carros 3 Total 490,14 [MEDICAL_DATA] N/A Linha de …" at bounding box center [215, 198] width 295 height 52
type input "4"
type input "0,2"
type input "32,676"
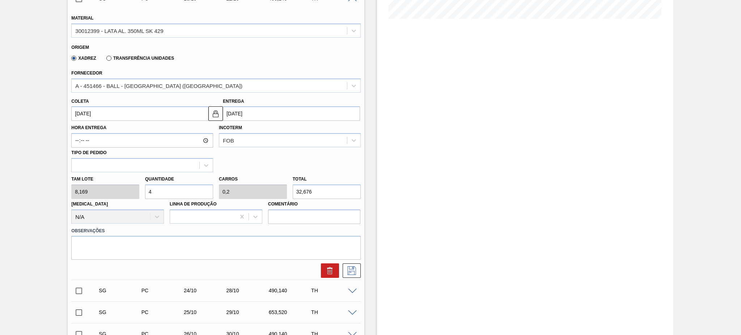
type input "40"
type input "2"
type input "326,76"
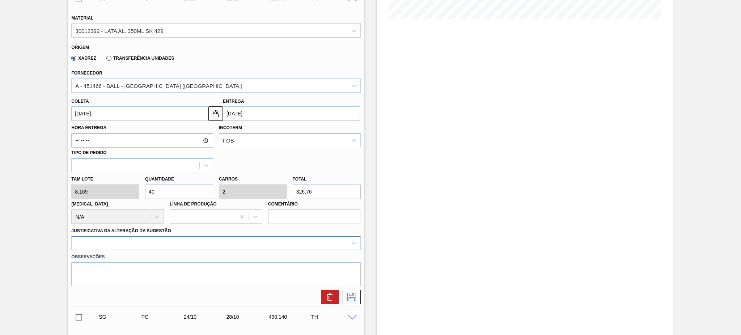
type input "40"
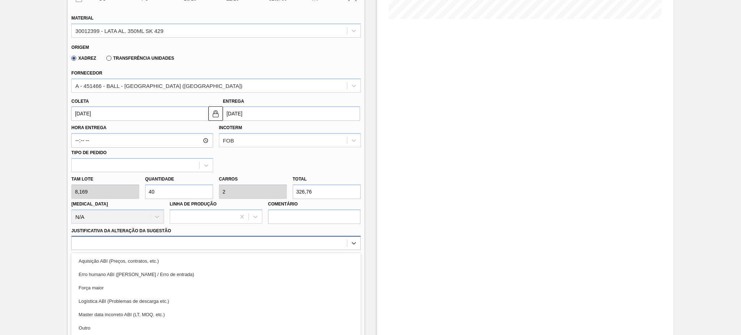
click at [148, 240] on div "option Erro humano ABI (Cálculo / Erro de entrada) focused, 2 of 18. 18 results…" at bounding box center [215, 243] width 289 height 14
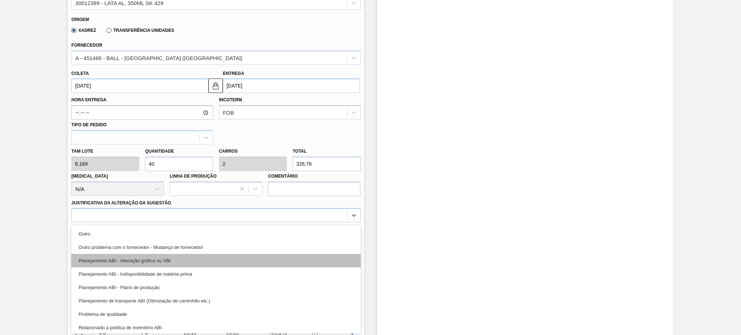
scroll to position [135, 0]
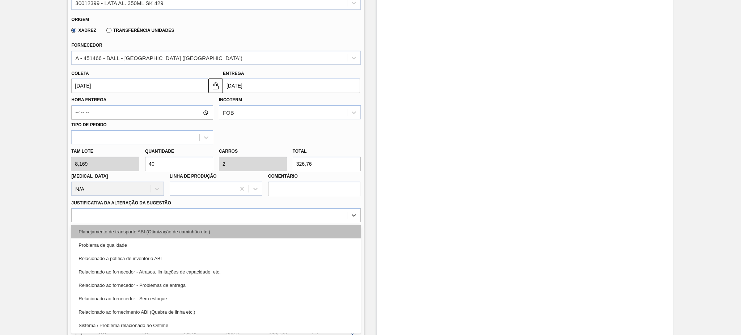
click at [145, 234] on div "Planejamento de transporte ABI (Otimização de caminhão etc.)" at bounding box center [215, 231] width 289 height 13
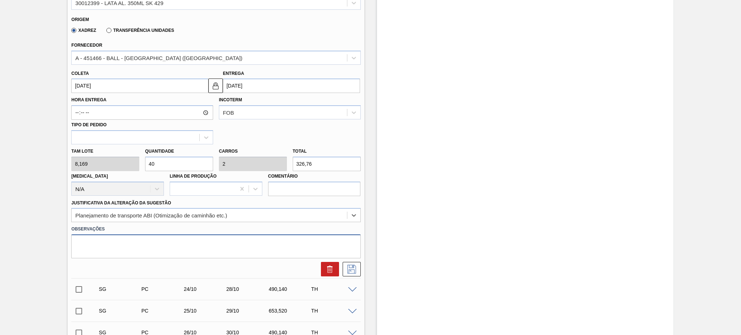
click at [144, 245] on textarea at bounding box center [215, 246] width 289 height 24
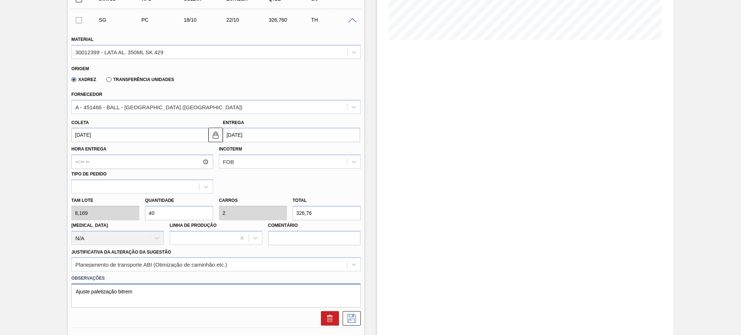
scroll to position [221, 0]
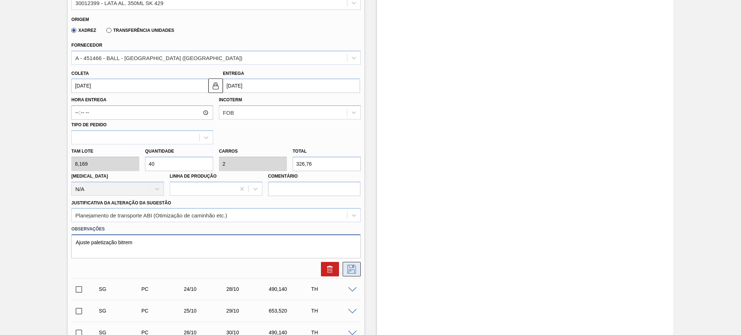
type textarea "Ajuste paletização bitrem"
click at [348, 267] on icon at bounding box center [352, 269] width 12 height 9
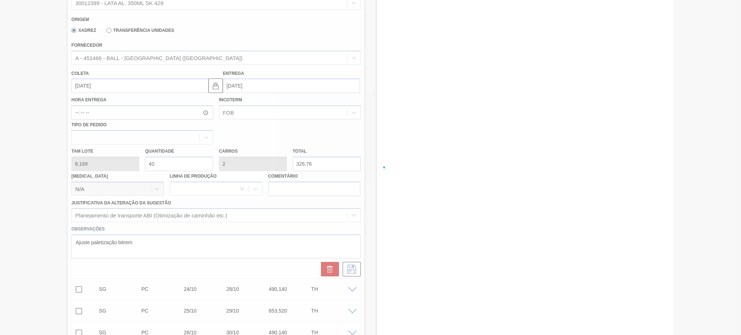
scroll to position [71, 0]
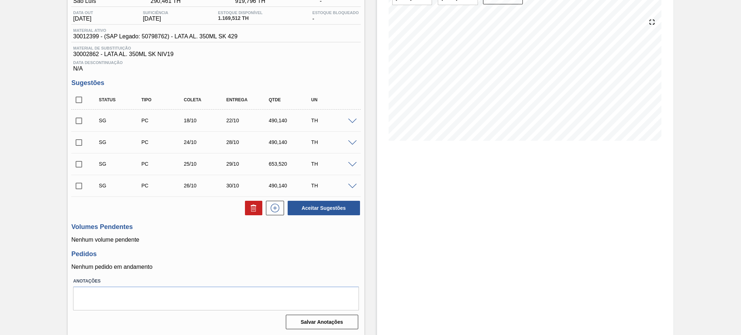
click at [349, 119] on span at bounding box center [352, 121] width 9 height 5
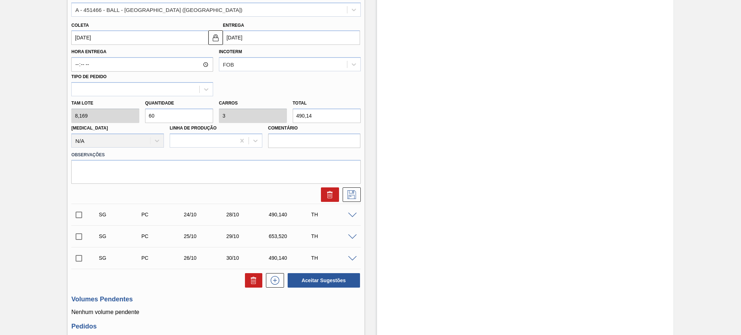
scroll to position [172, 0]
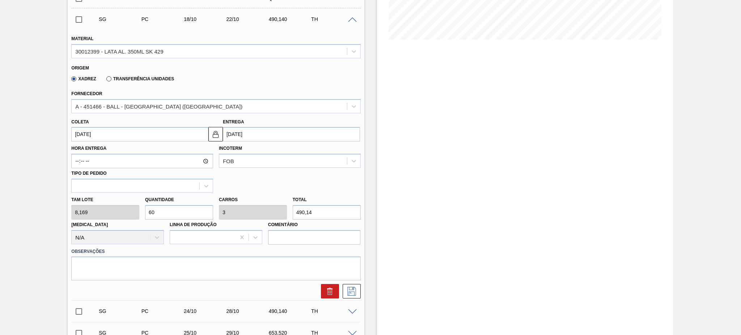
click at [102, 214] on div "Tam lote 8,169 Quantidade 60 Carros 3 Total 490,14 [MEDICAL_DATA] N/A Linha de …" at bounding box center [215, 219] width 295 height 52
type input "4"
type input "0,2"
type input "32,676"
type input "40"
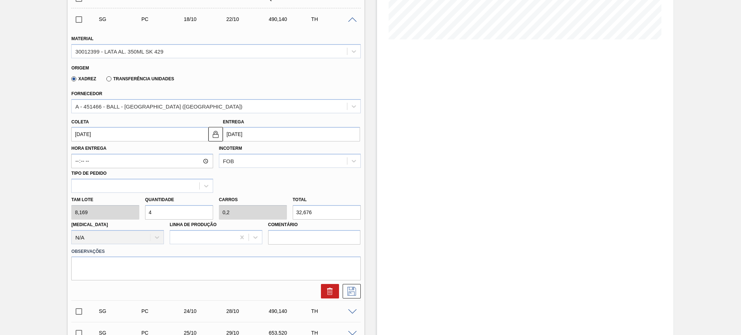
type input "2"
type input "326,76"
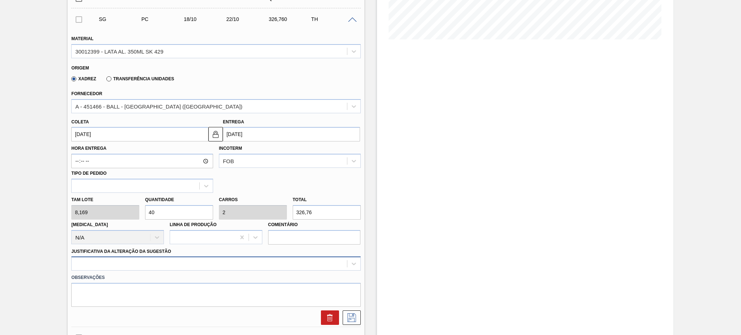
type input "40"
click at [130, 261] on div at bounding box center [215, 263] width 289 height 14
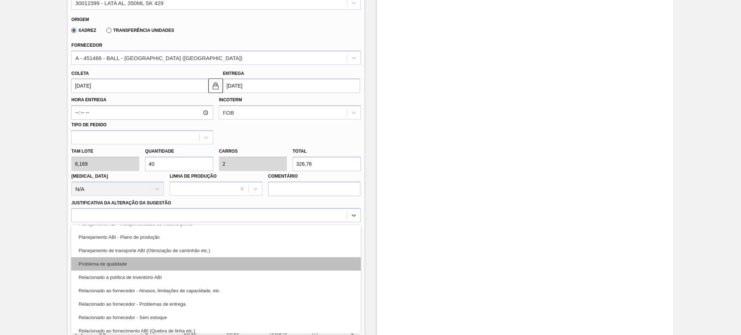
scroll to position [135, 0]
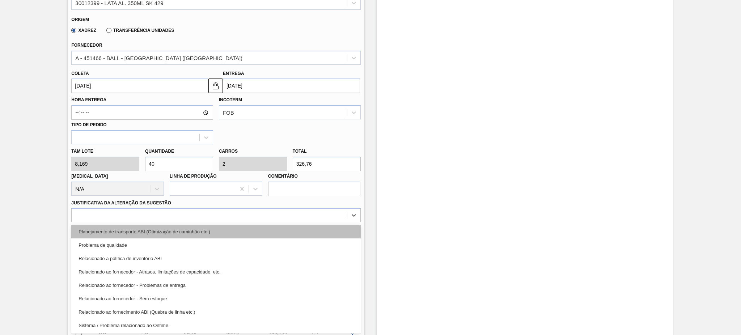
click at [131, 230] on div "Planejamento de transporte ABI (Otimização de caminhão etc.)" at bounding box center [215, 231] width 289 height 13
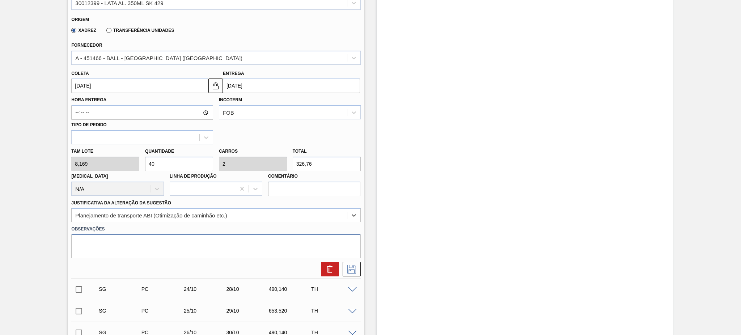
click at [126, 254] on textarea at bounding box center [215, 246] width 289 height 24
paste textarea "Ajuste paletização bitrem"
type textarea "Ajuste paletização bitrem"
click at [348, 270] on icon at bounding box center [352, 269] width 12 height 9
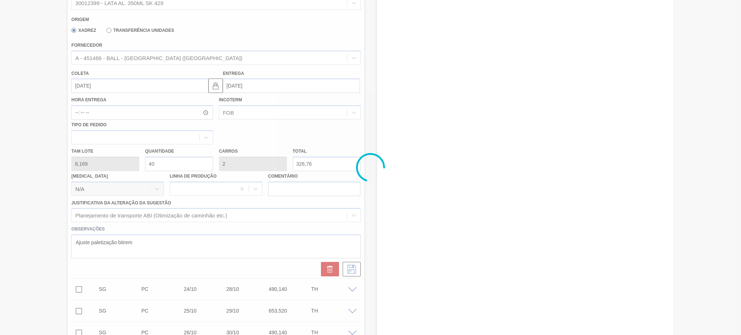
scroll to position [71, 0]
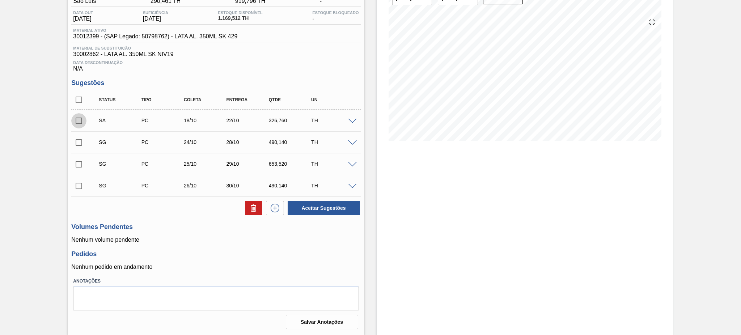
click at [77, 120] on input "checkbox" at bounding box center [78, 120] width 15 height 15
click at [310, 206] on button "Aceitar Sugestões" at bounding box center [324, 208] width 72 height 14
checkbox input "false"
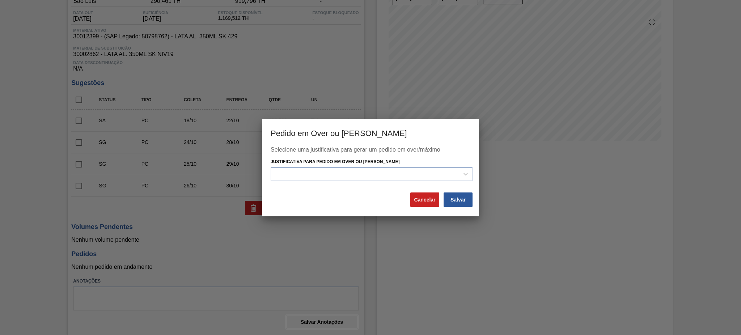
click at [437, 169] on div at bounding box center [365, 174] width 188 height 10
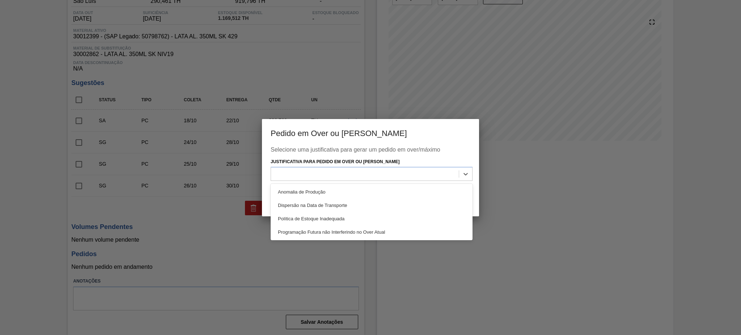
click at [384, 190] on div "Anomalia de Produção" at bounding box center [372, 191] width 202 height 13
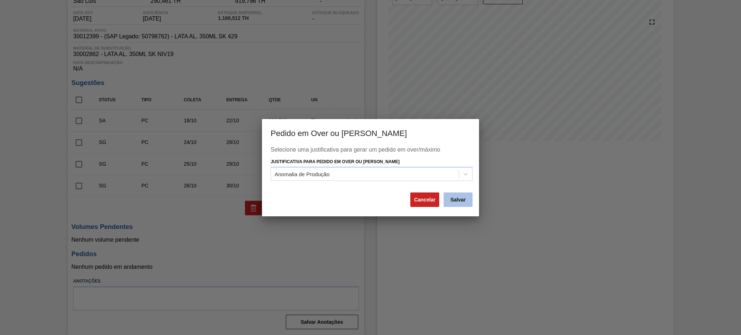
click at [467, 203] on button "Salvar" at bounding box center [457, 199] width 29 height 14
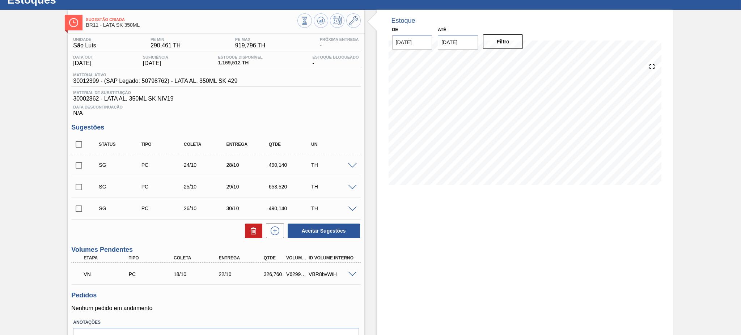
scroll to position [0, 0]
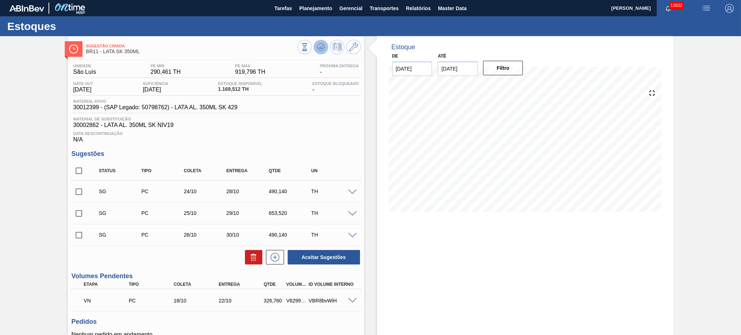
click at [321, 51] on icon at bounding box center [320, 47] width 9 height 9
click at [76, 192] on input "checkbox" at bounding box center [78, 191] width 15 height 15
checkbox input "true"
click at [80, 213] on input "checkbox" at bounding box center [78, 213] width 15 height 15
checkbox input "true"
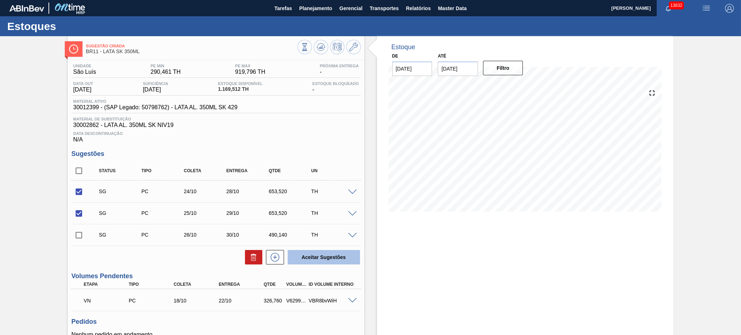
click at [340, 253] on button "Aceitar Sugestões" at bounding box center [324, 257] width 72 height 14
checkbox input "false"
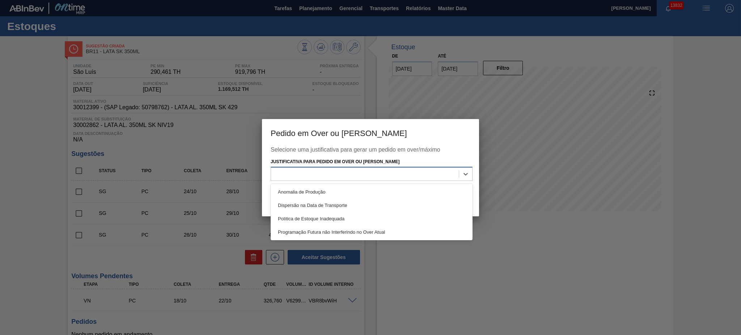
click at [318, 176] on div at bounding box center [365, 174] width 188 height 10
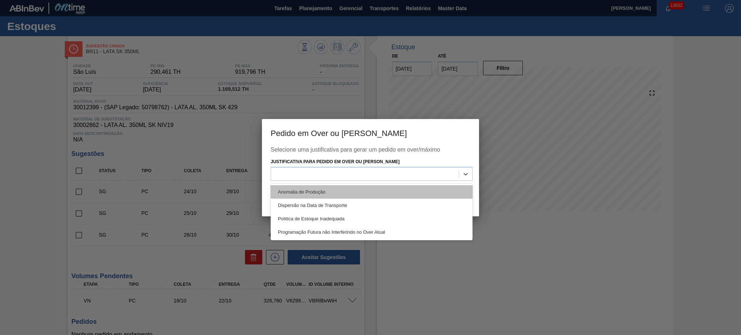
click at [315, 190] on div "Anomalia de Produção" at bounding box center [372, 191] width 202 height 13
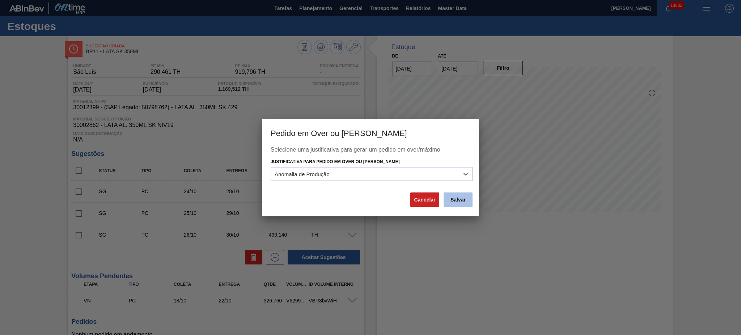
click at [460, 196] on button "Salvar" at bounding box center [457, 199] width 29 height 14
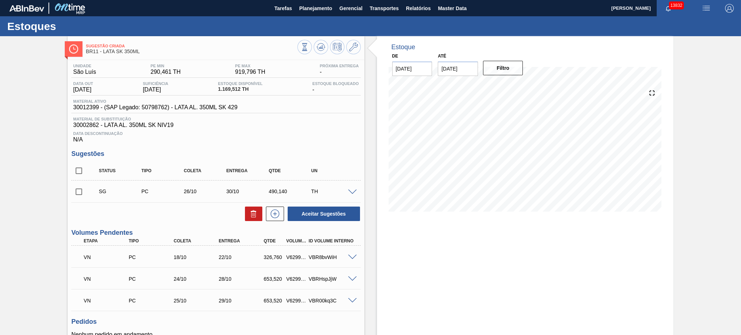
click at [349, 193] on span at bounding box center [352, 192] width 9 height 5
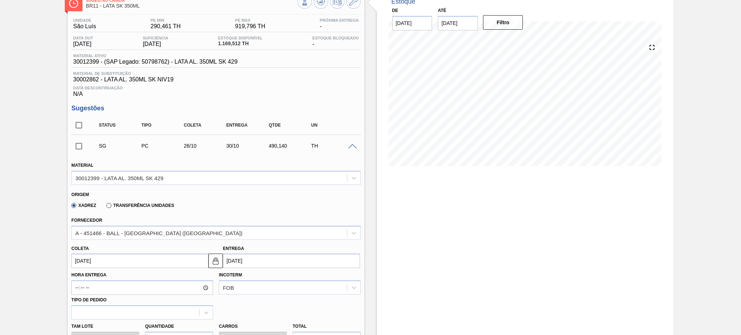
scroll to position [96, 0]
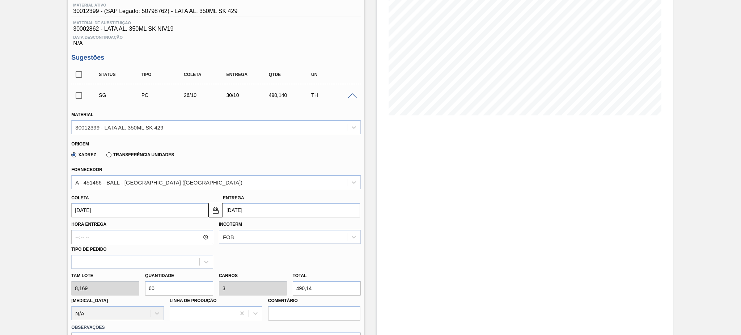
drag, startPoint x: 169, startPoint y: 286, endPoint x: 144, endPoint y: 297, distance: 26.7
click at [144, 297] on div "Tam lote 8,169 Quantidade 60 Carros 3 Total 490,14 Doca N/A Linha de Produção C…" at bounding box center [215, 295] width 295 height 52
type input "4"
type input "0,2"
type input "32,676"
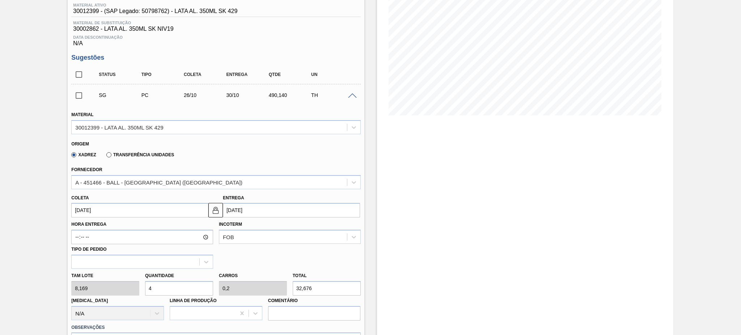
type input "40"
type input "2"
type input "326,76"
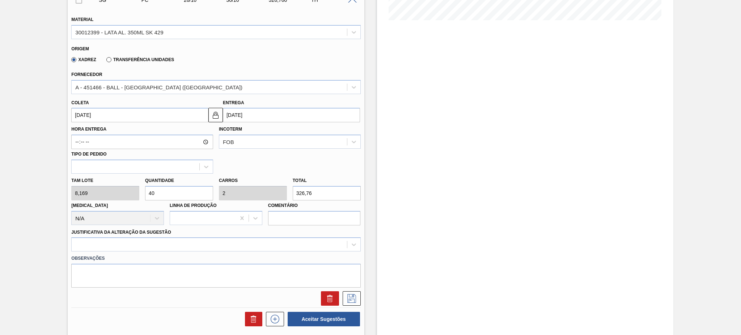
scroll to position [241, 0]
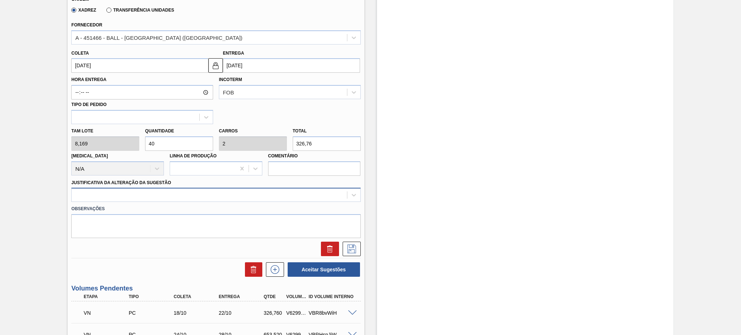
type input "40"
click at [181, 196] on div at bounding box center [209, 195] width 275 height 10
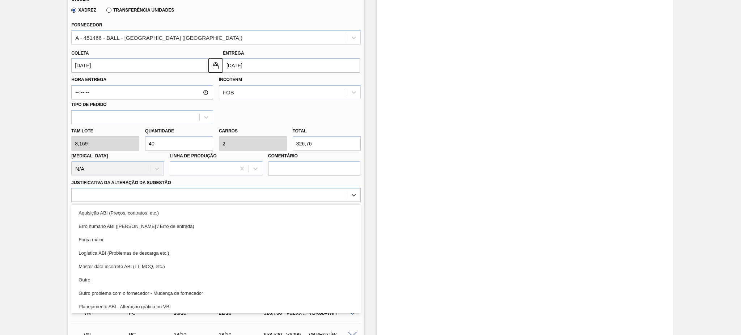
scroll to position [135, 0]
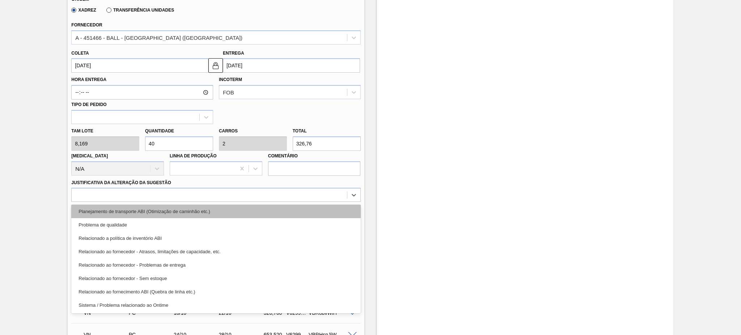
click at [146, 205] on div "Planejamento de transporte ABI (Otimização de caminhão etc.)" at bounding box center [215, 211] width 289 height 13
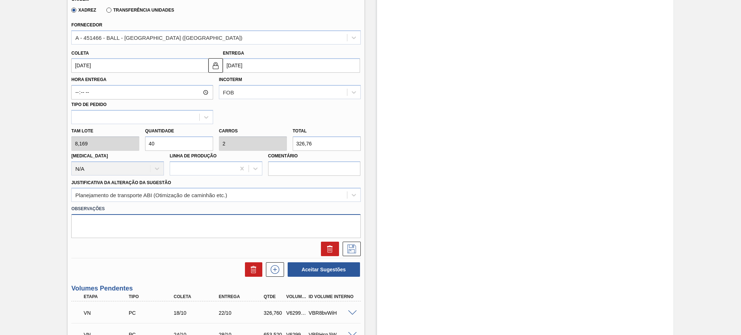
click at [139, 220] on textarea at bounding box center [215, 226] width 289 height 24
paste textarea "Ajuste paletização bitrem"
type textarea "Ajuste paletização bitrem"
click at [360, 249] on button at bounding box center [352, 249] width 18 height 14
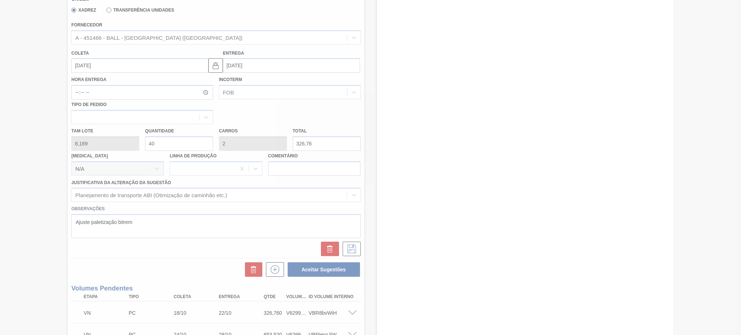
scroll to position [67, 0]
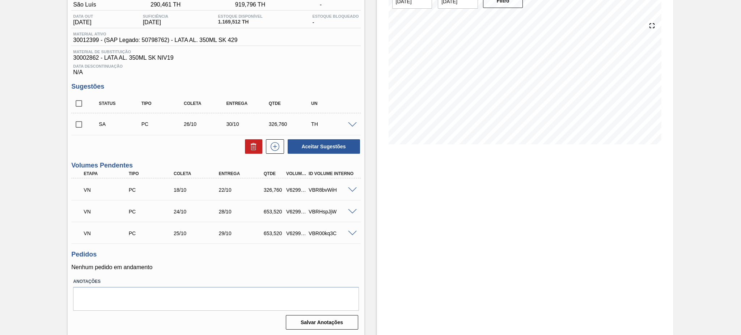
click at [78, 122] on input "checkbox" at bounding box center [78, 124] width 15 height 15
click at [335, 143] on button "Aceitar Sugestões" at bounding box center [324, 146] width 72 height 14
checkbox input "false"
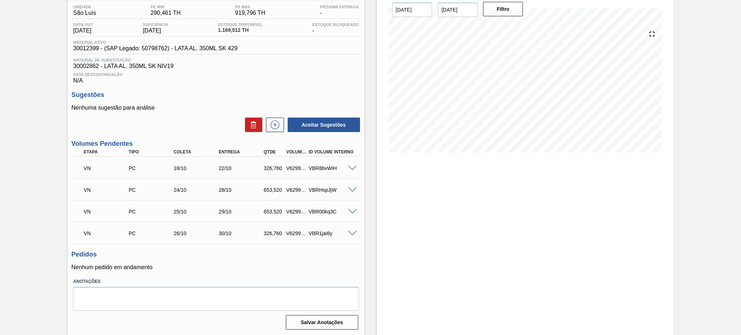
scroll to position [0, 0]
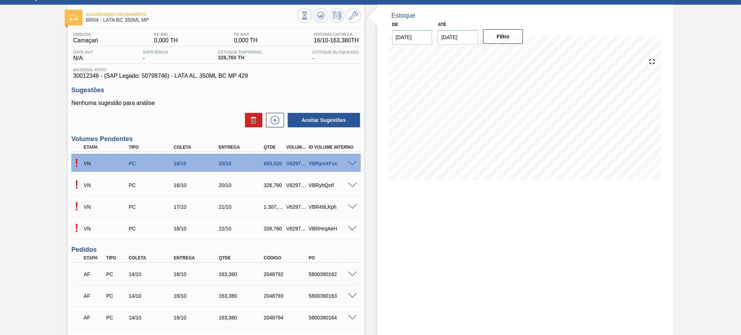
scroll to position [48, 0]
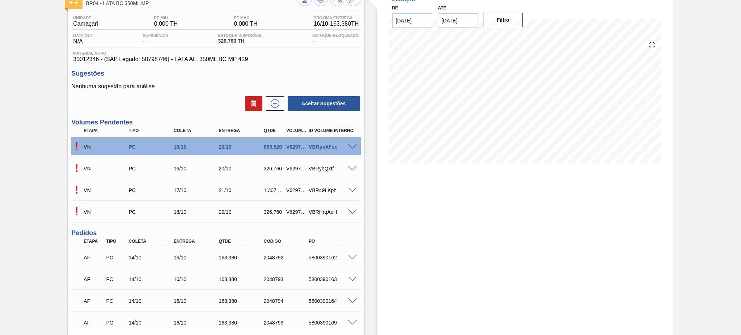
click at [351, 145] on span at bounding box center [352, 146] width 9 height 5
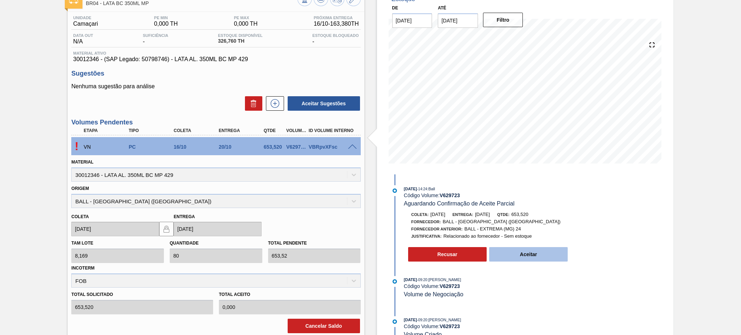
click at [532, 258] on button "Aceitar" at bounding box center [528, 254] width 79 height 14
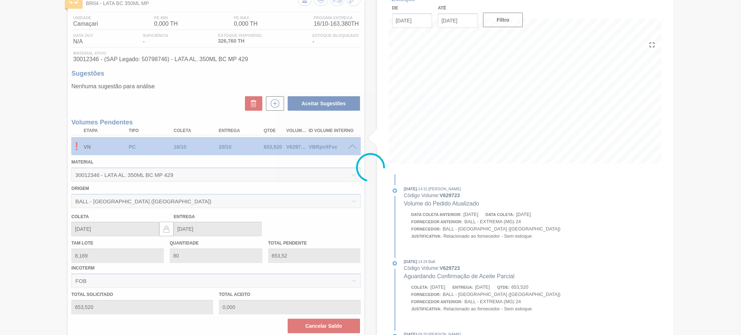
type input "653,520"
type input "[DATE]"
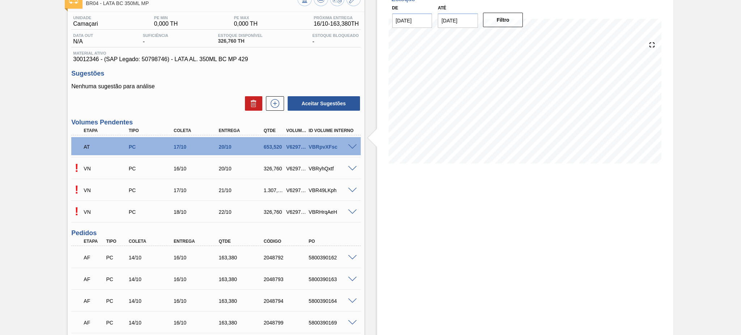
click at [350, 166] on span at bounding box center [352, 168] width 9 height 5
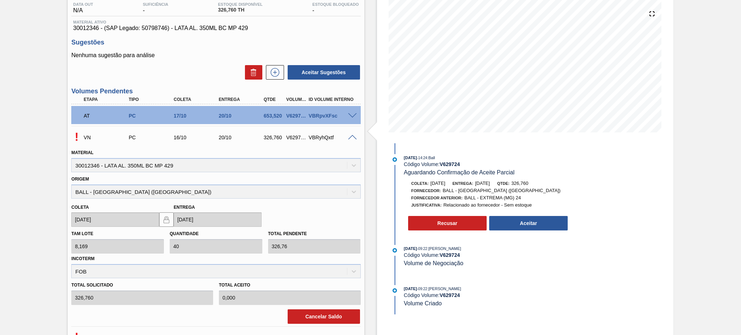
scroll to position [96, 0]
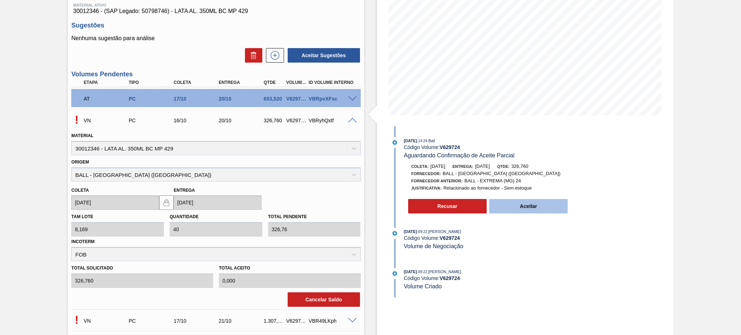
click at [524, 212] on button "Aceitar" at bounding box center [528, 206] width 79 height 14
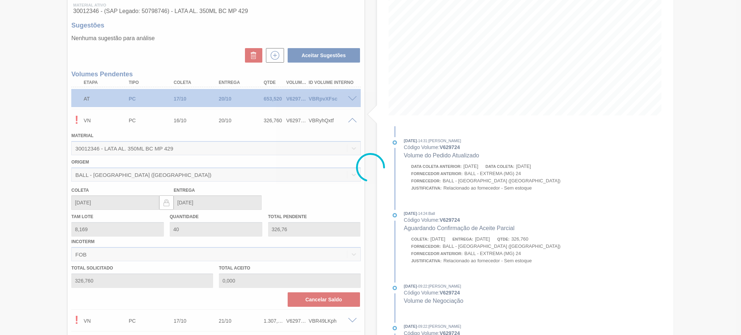
type input "326,760"
type input "[DATE]"
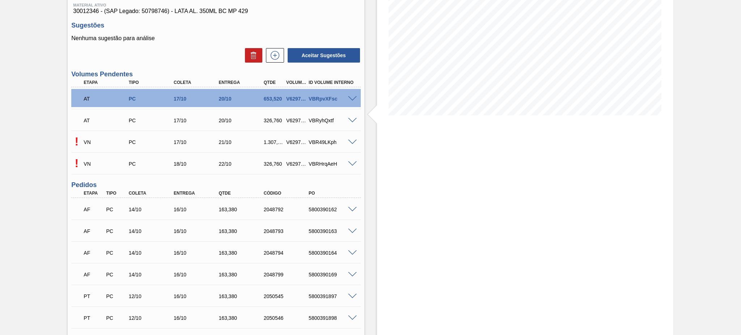
click at [350, 141] on span at bounding box center [352, 142] width 9 height 5
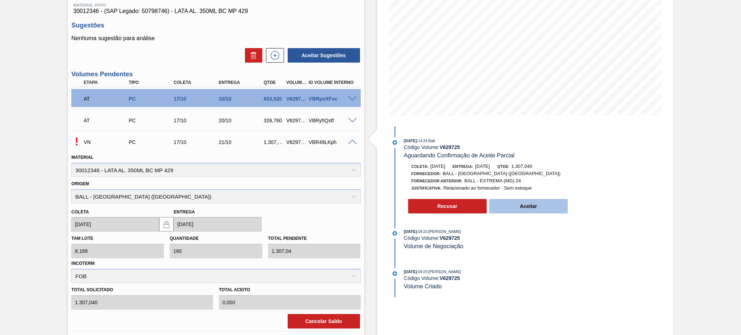
click at [525, 205] on button "Aceitar" at bounding box center [528, 206] width 79 height 14
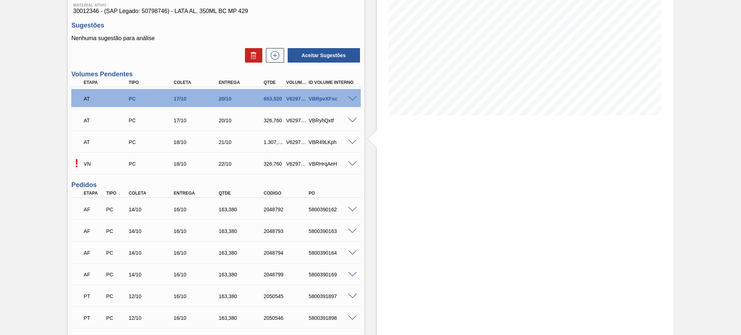
click at [350, 162] on span at bounding box center [352, 163] width 9 height 5
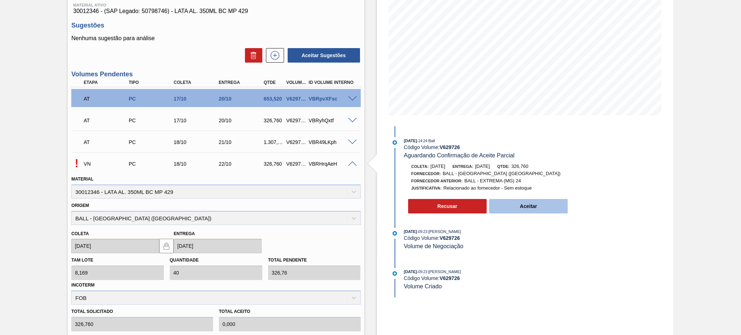
click at [514, 212] on button "Aceitar" at bounding box center [528, 206] width 79 height 14
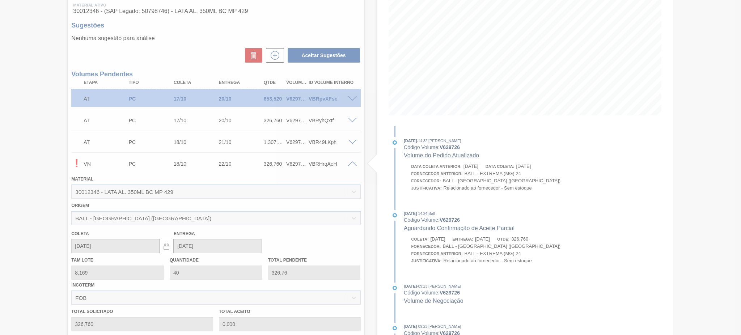
type input "326,760"
type input "[DATE]"
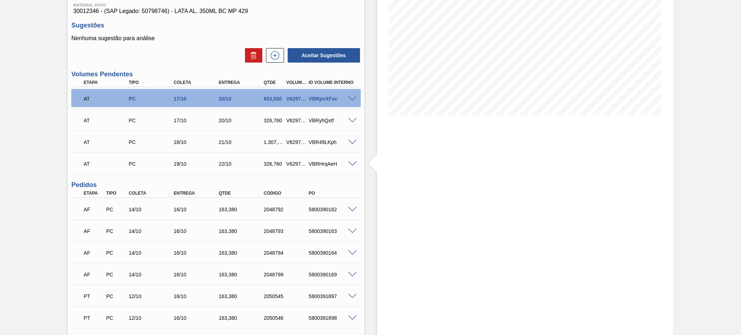
scroll to position [0, 0]
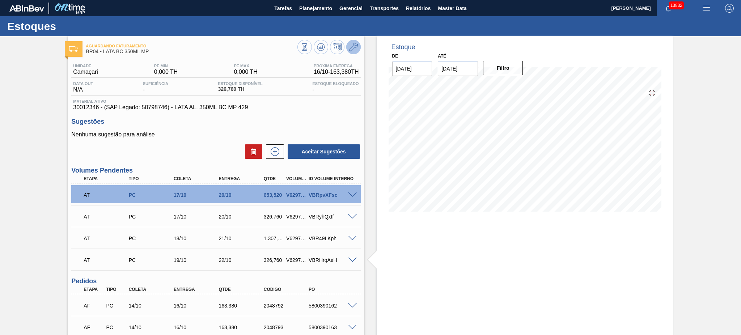
click at [355, 45] on icon at bounding box center [353, 47] width 9 height 9
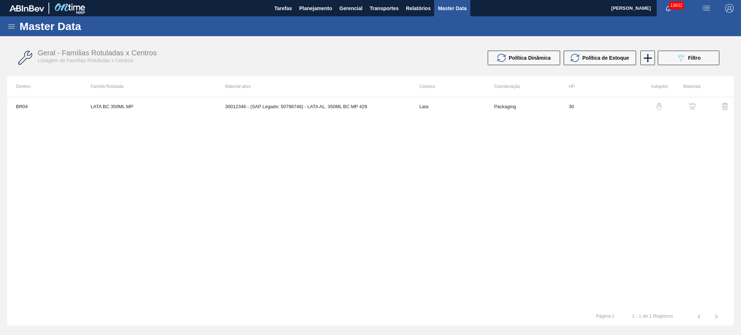
click at [698, 106] on button "button" at bounding box center [691, 106] width 17 height 17
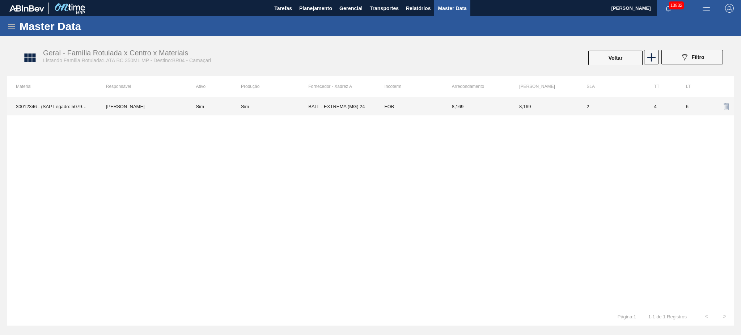
click at [322, 107] on td "BALL - EXTREMA (MG) 24" at bounding box center [341, 106] width 67 height 18
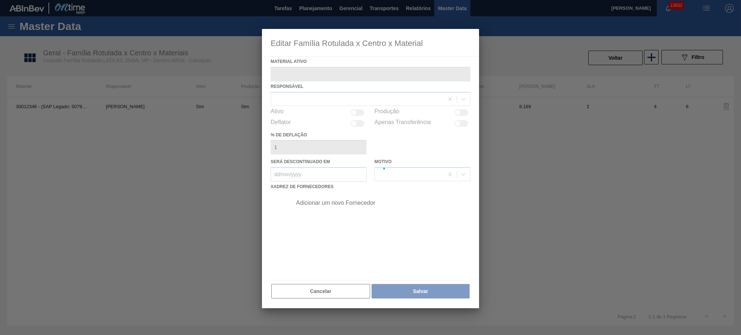
type ativo "30012346 - (SAP Legado: 50798746) - LATA AL. 350ML BC MP 429"
checkbox input "true"
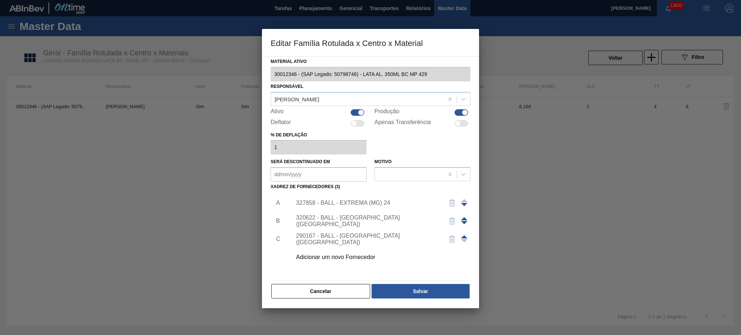
click at [464, 236] on span at bounding box center [464, 236] width 7 height 3
click at [462, 219] on span at bounding box center [464, 218] width 7 height 3
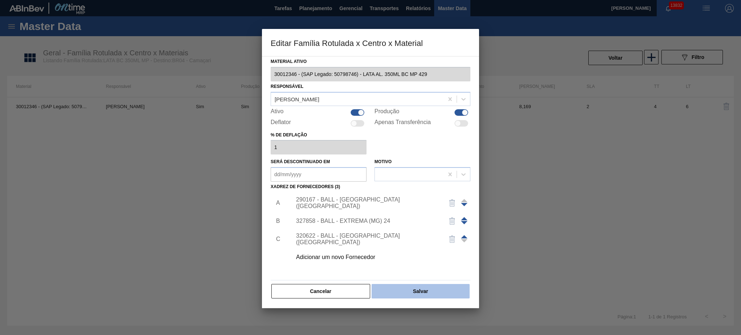
click at [421, 286] on button "Salvar" at bounding box center [420, 291] width 98 height 14
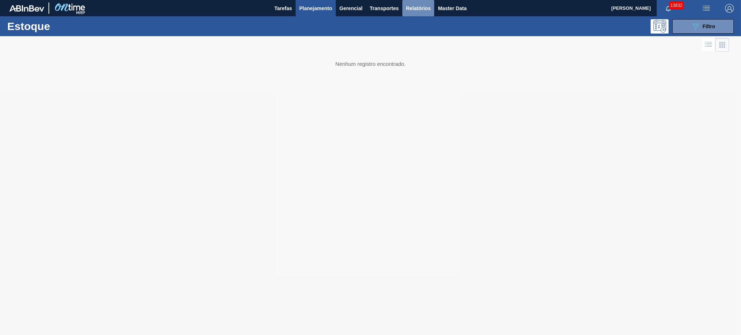
click at [408, 10] on span "Relatórios" at bounding box center [418, 8] width 25 height 9
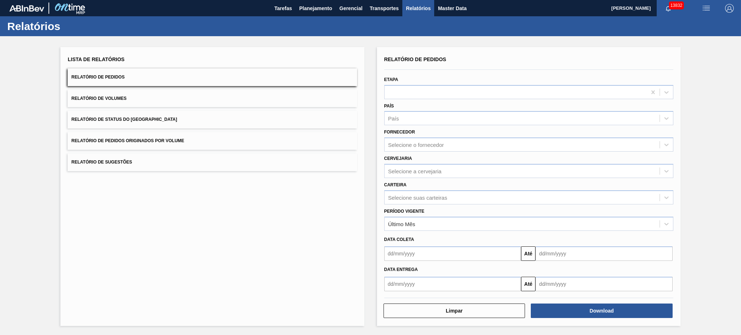
click at [244, 96] on button "Relatório de Volumes" at bounding box center [212, 99] width 289 height 18
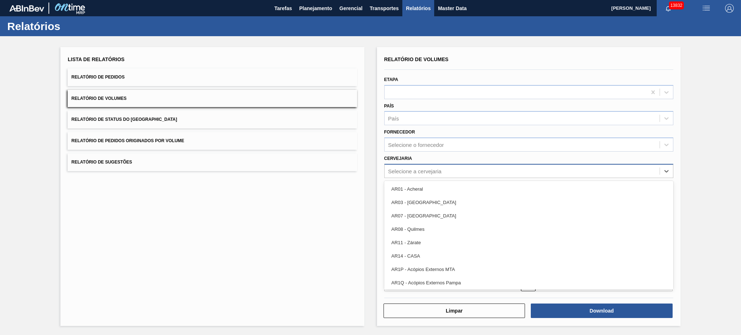
click at [419, 172] on div "Selecione a cervejaria" at bounding box center [415, 171] width 54 height 6
type input "02"
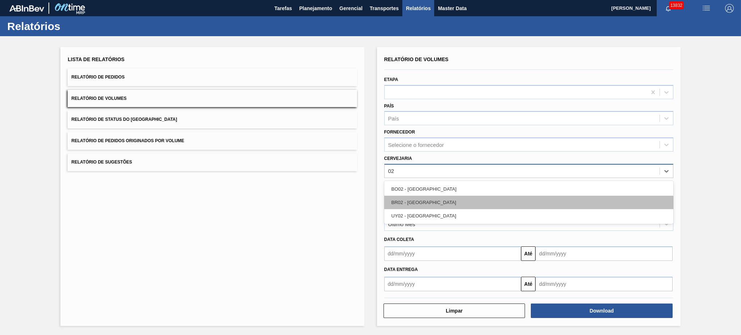
click at [433, 201] on div "BR02 - Sergipe" at bounding box center [528, 202] width 289 height 13
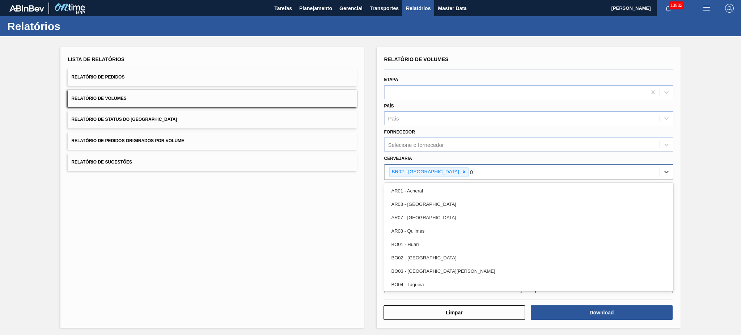
type input "03"
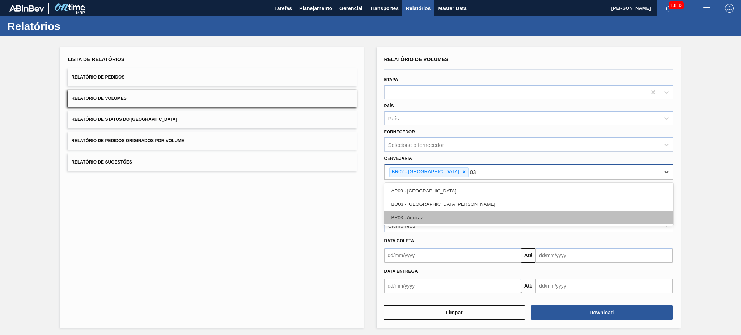
click at [434, 217] on div "BR03 - Aquiraz" at bounding box center [528, 217] width 289 height 13
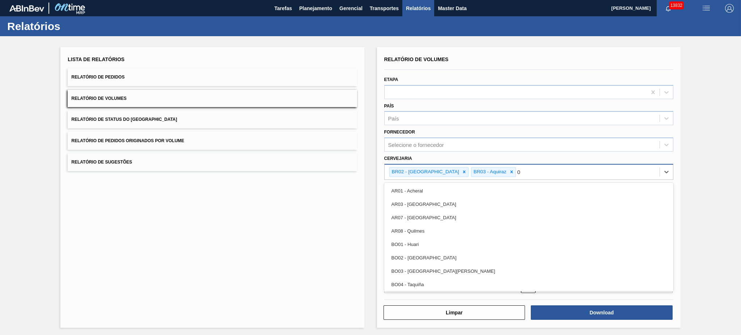
type input "04"
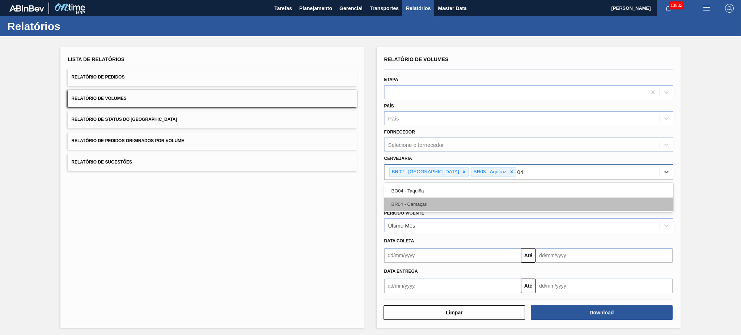
click at [440, 197] on div "BR04 - Camaçari" at bounding box center [528, 203] width 289 height 13
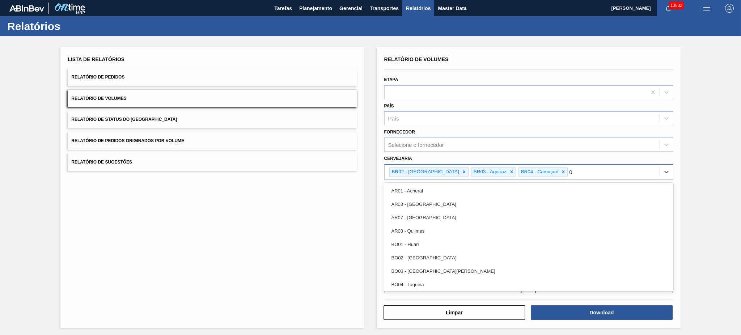
type input "08"
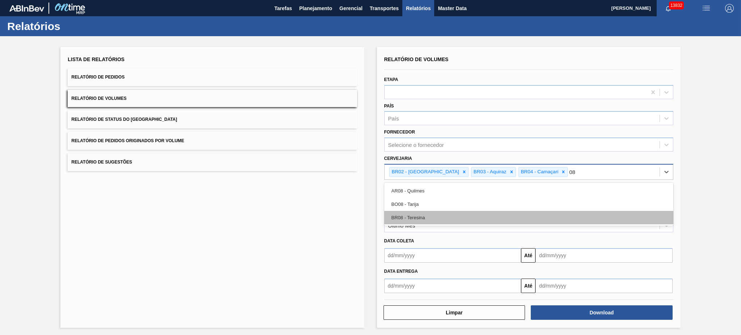
click at [442, 219] on div "BR08 - Teresina" at bounding box center [528, 217] width 289 height 13
type input "11"
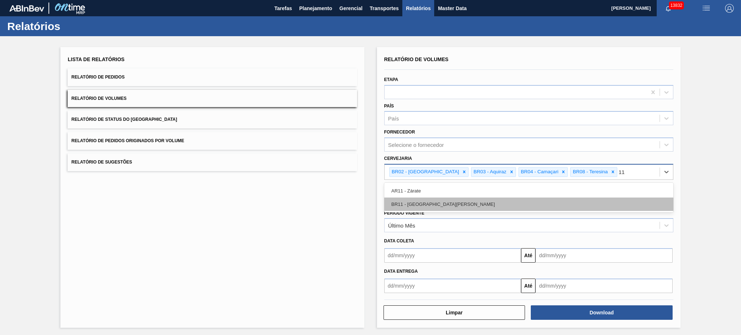
click at [438, 201] on div "BR11 - [GEOGRAPHIC_DATA][PERSON_NAME]" at bounding box center [528, 203] width 289 height 13
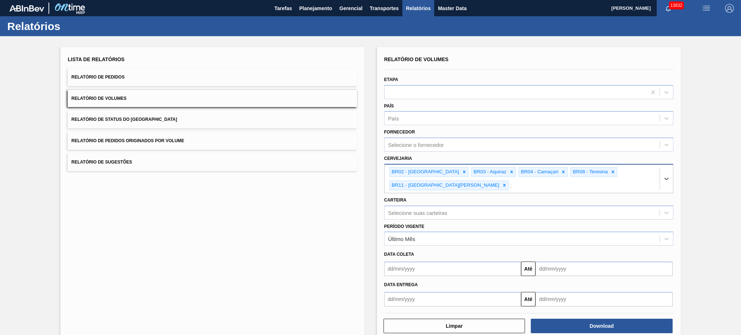
type input "18"
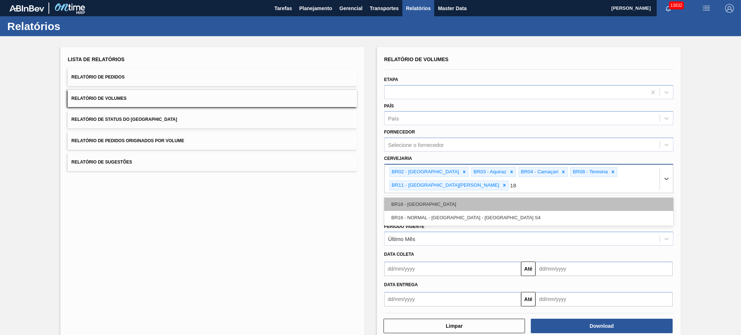
click at [440, 197] on div "BR18 - [GEOGRAPHIC_DATA]" at bounding box center [528, 203] width 289 height 13
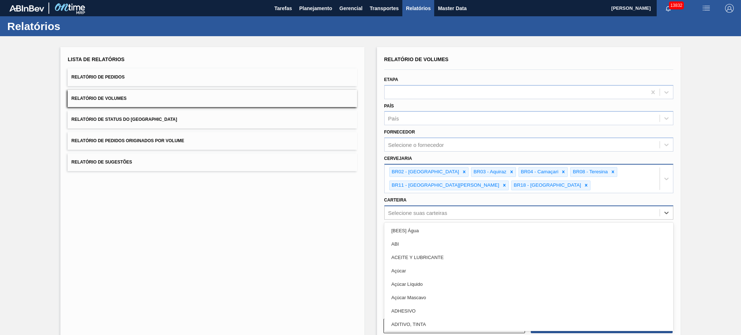
click at [440, 210] on div "Selecione suas carteiras" at bounding box center [417, 212] width 59 height 6
type input "lata"
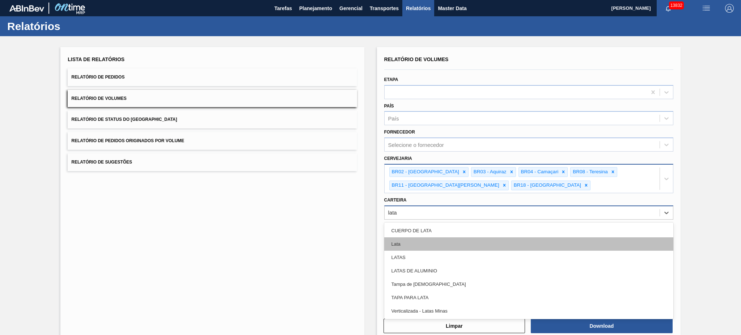
click at [422, 248] on div "Lata" at bounding box center [528, 243] width 289 height 13
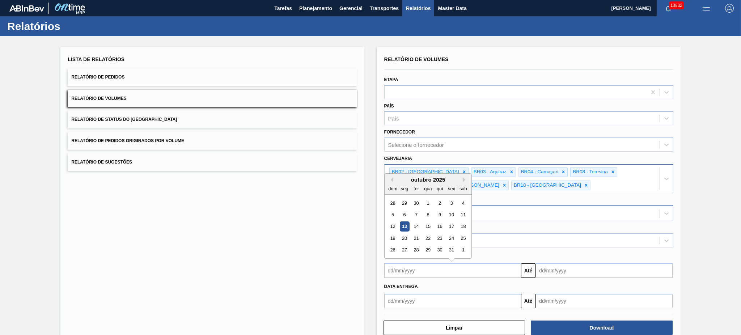
click at [417, 270] on input "text" at bounding box center [452, 270] width 137 height 14
click at [449, 202] on div "3" at bounding box center [451, 203] width 10 height 10
type input "03/10/2025"
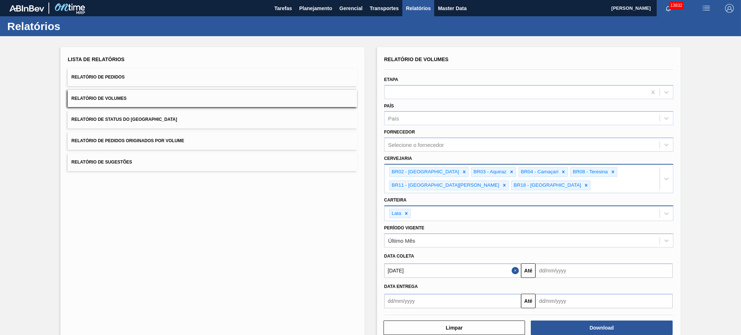
click at [560, 270] on input "text" at bounding box center [603, 270] width 137 height 14
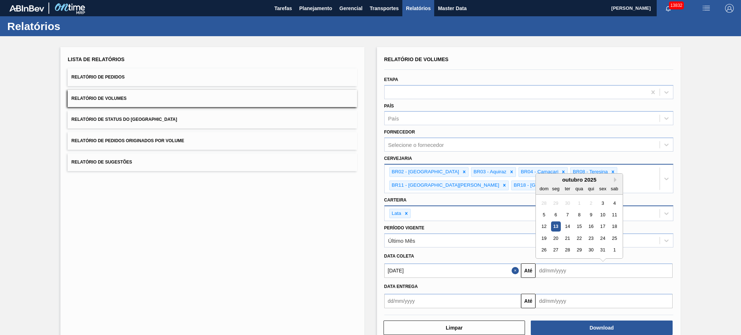
click at [601, 250] on div "31" at bounding box center [602, 250] width 10 height 10
type input "31/10/2025"
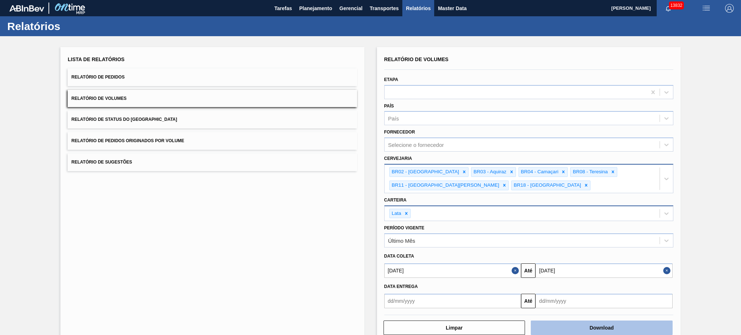
click at [591, 332] on button "Download" at bounding box center [602, 327] width 142 height 14
click at [473, 184] on div "BR02 - Sergipe BR03 - Aquiraz BR04 - Camaçari BR08 - Teresina BR11 - São Luís B…" at bounding box center [521, 179] width 275 height 28
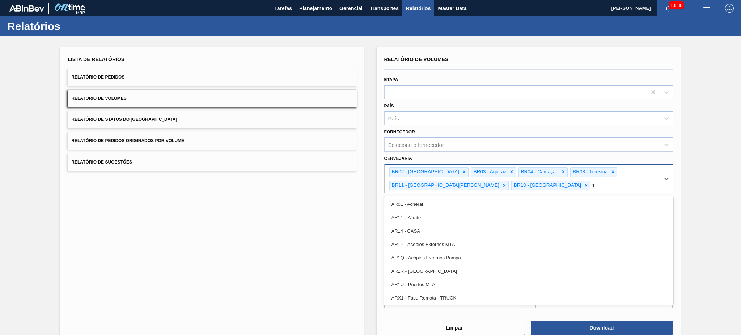
type input "19"
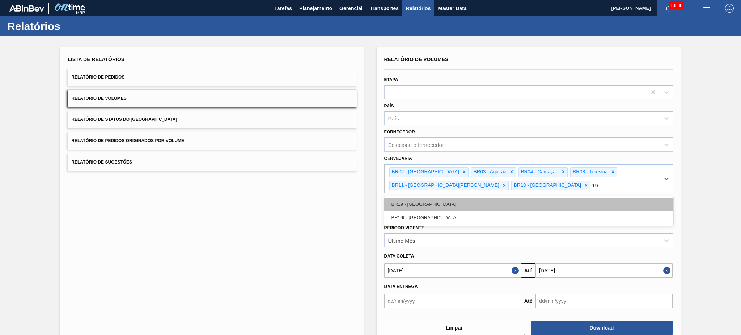
click at [472, 201] on div "BR19 - [GEOGRAPHIC_DATA]" at bounding box center [528, 203] width 289 height 13
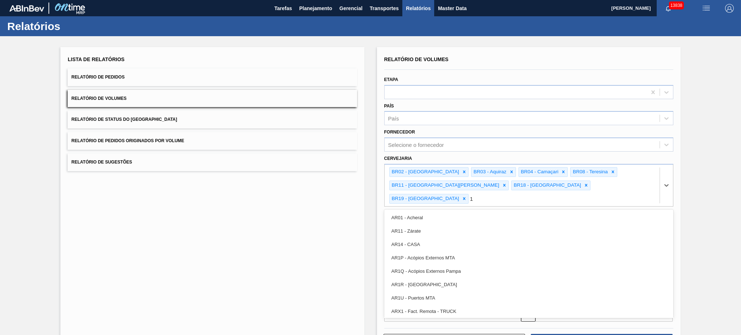
type input "13"
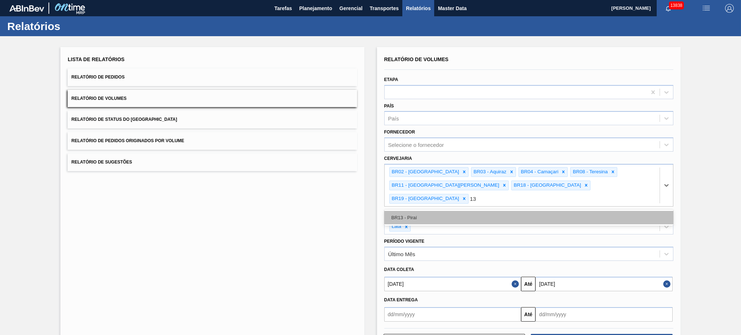
click at [467, 211] on div "BR13 - Piraí" at bounding box center [528, 217] width 289 height 13
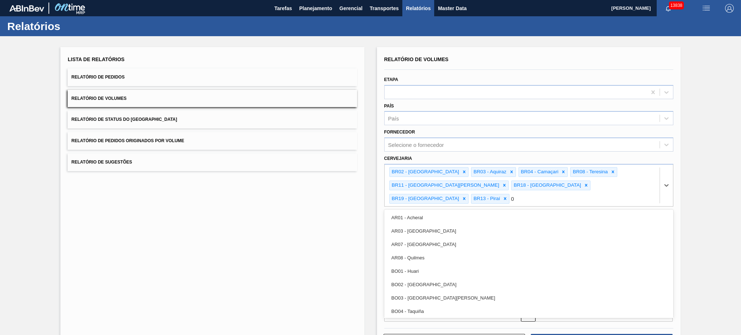
type input "07"
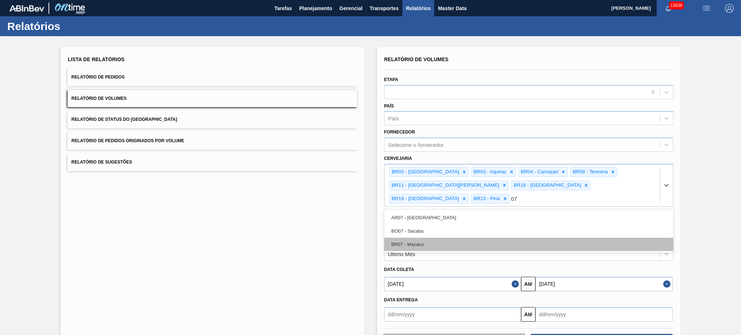
click at [461, 238] on div "BR07 - Macacu" at bounding box center [528, 244] width 289 height 13
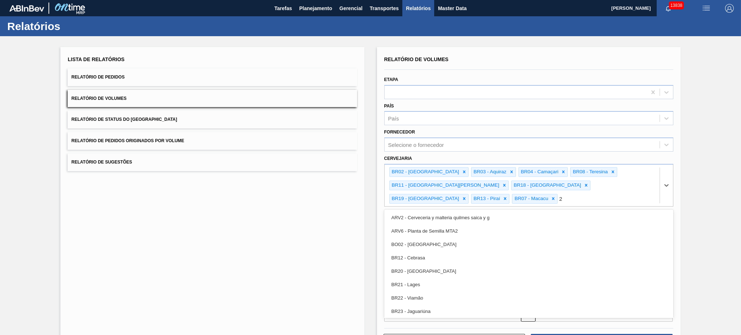
type input "23"
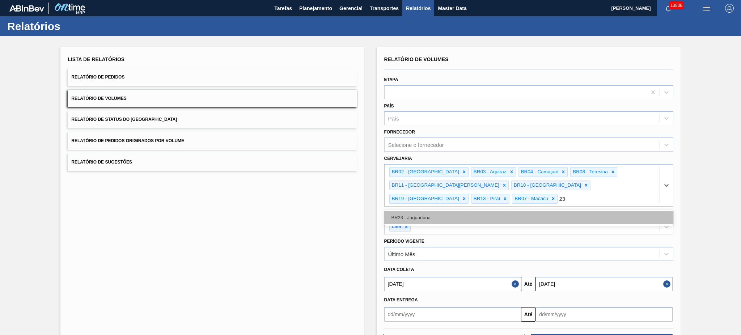
click at [447, 211] on div "BR23 - Jaguariúna" at bounding box center [528, 217] width 289 height 13
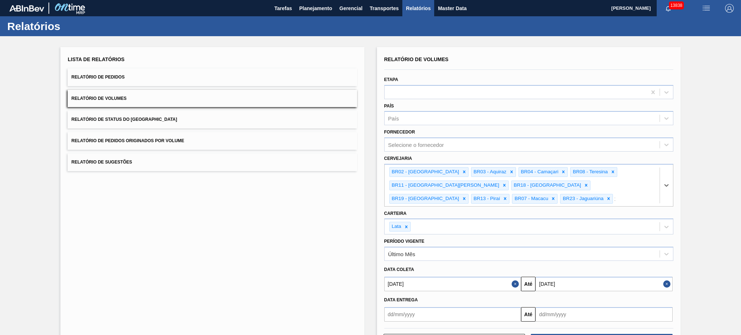
type input "10"
click at [447, 211] on div "BR10 - Guarulhos" at bounding box center [528, 217] width 289 height 13
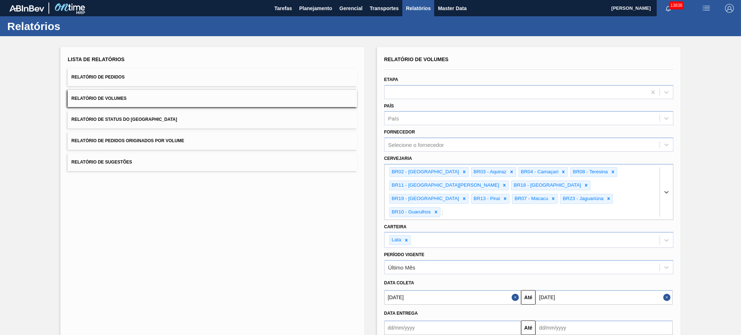
type input "15"
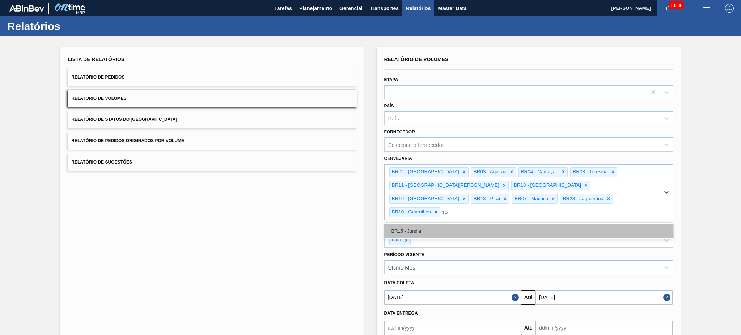
click at [447, 224] on div "BR15 - Jundiaí" at bounding box center [528, 230] width 289 height 13
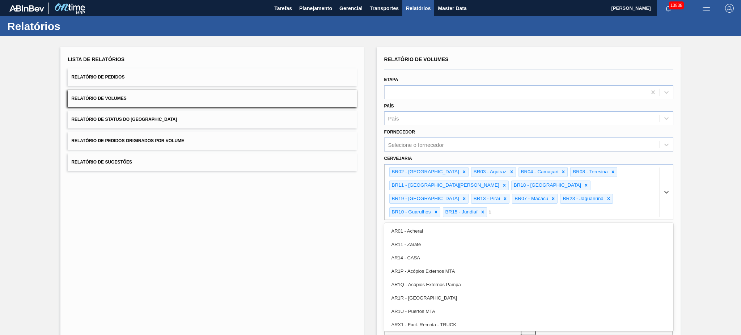
type input "16"
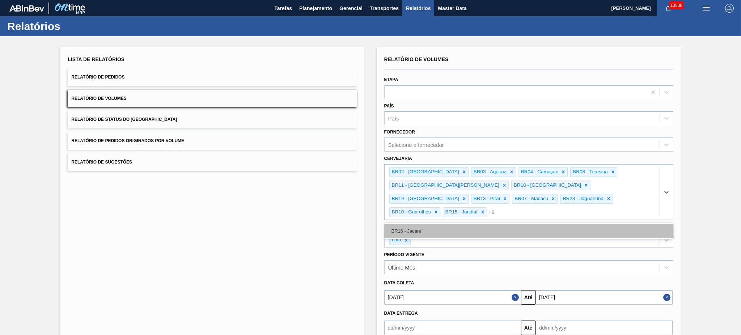
click at [444, 224] on div "BR16 - Jacareí" at bounding box center [528, 230] width 289 height 13
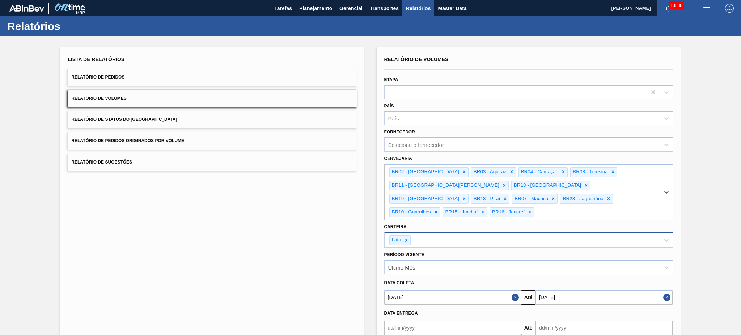
type input "1"
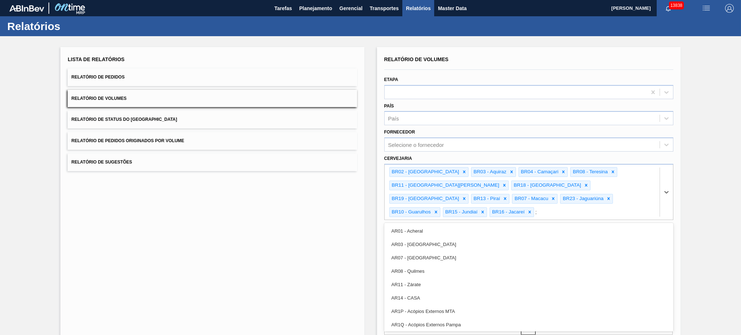
type input "21"
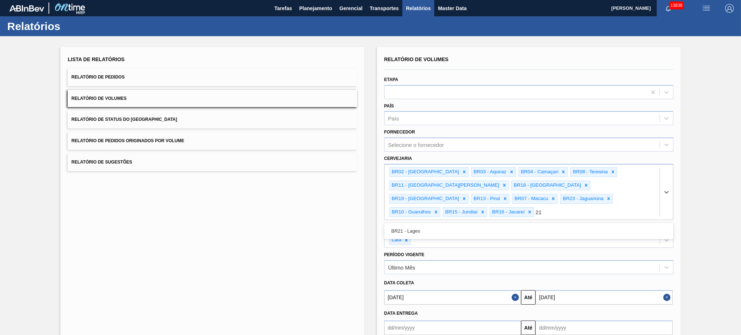
click at [443, 224] on div "BR21 - Lages" at bounding box center [528, 230] width 289 height 13
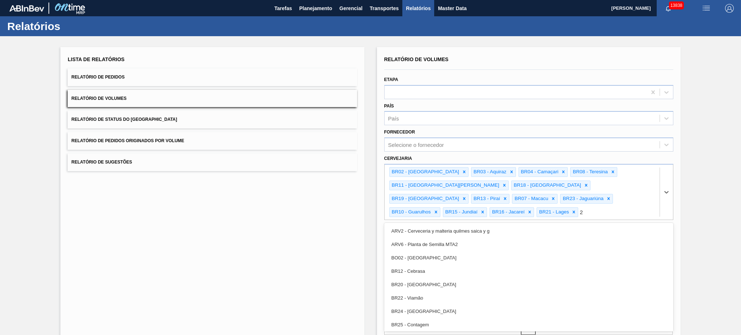
type input "22"
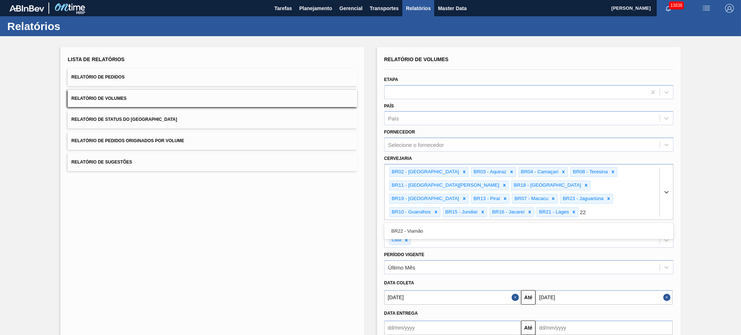
click at [443, 224] on div "BR22 - Viamão" at bounding box center [528, 230] width 289 height 13
type input "24"
click at [443, 224] on div "BR24 - [GEOGRAPHIC_DATA]" at bounding box center [528, 230] width 289 height 13
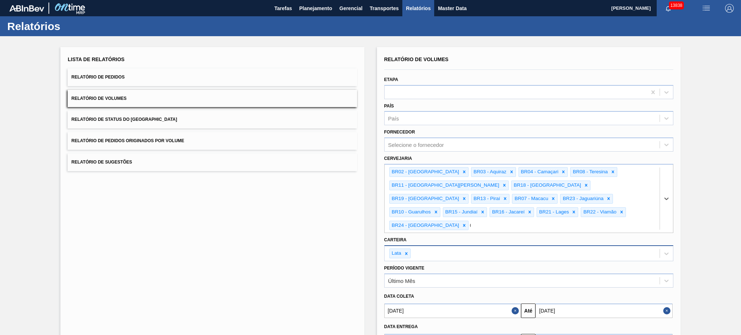
type input "09"
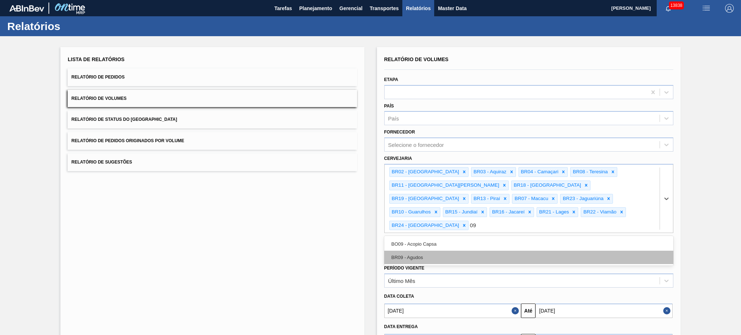
click at [441, 251] on div "BR09 - Agudos" at bounding box center [528, 257] width 289 height 13
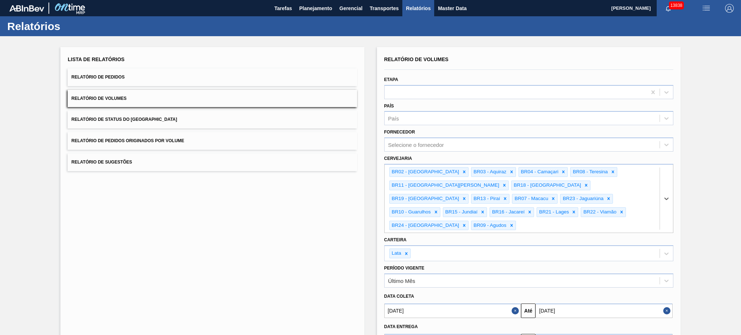
scroll to position [42, 0]
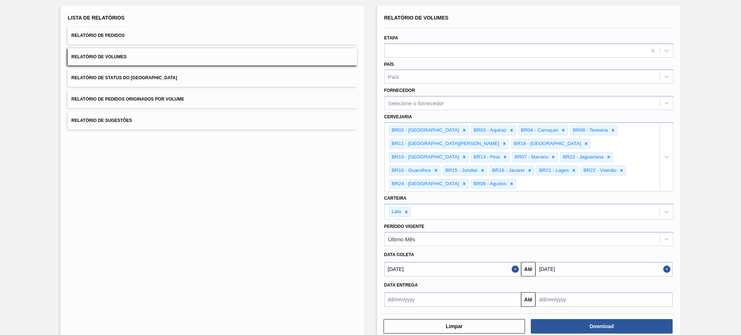
click at [665, 262] on button "Close" at bounding box center [667, 269] width 9 height 14
click at [564, 262] on input "text" at bounding box center [603, 269] width 137 height 14
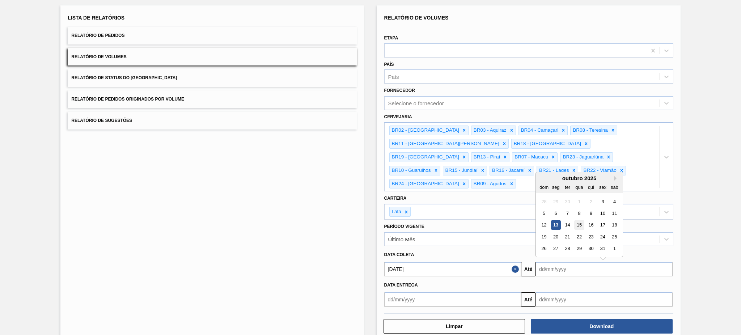
click at [579, 220] on div "15" at bounding box center [579, 225] width 10 height 10
type input "15/10/2025"
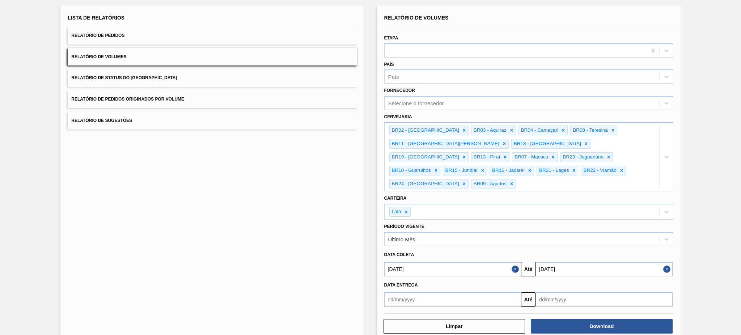
click at [437, 42] on div "Etapa" at bounding box center [528, 45] width 289 height 25
click at [437, 49] on div at bounding box center [515, 50] width 262 height 10
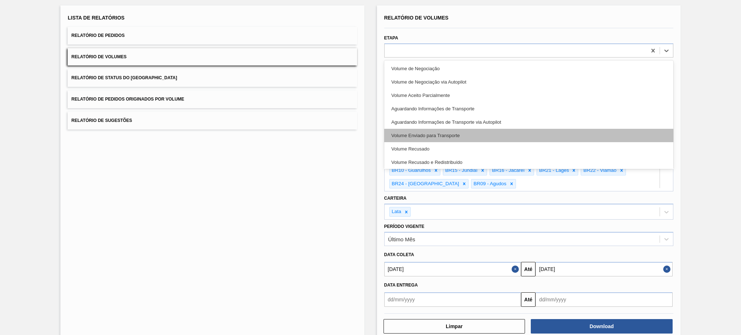
click at [448, 133] on div "Volume Enviado para Transporte" at bounding box center [528, 135] width 289 height 13
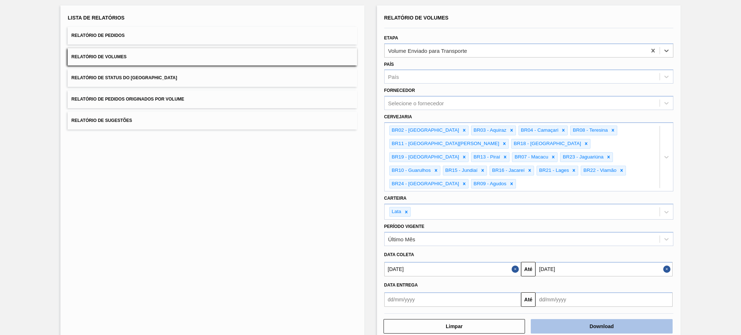
click at [580, 319] on button "Download" at bounding box center [602, 326] width 142 height 14
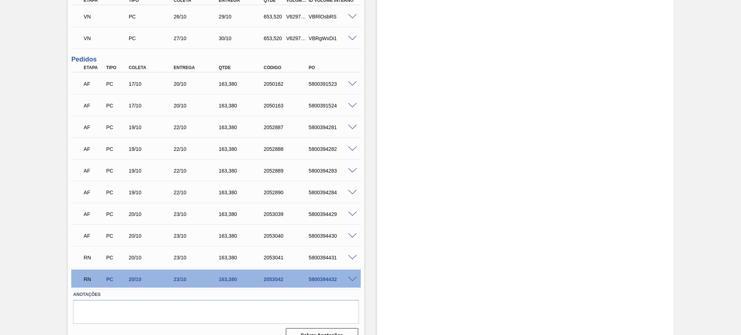
scroll to position [302, 0]
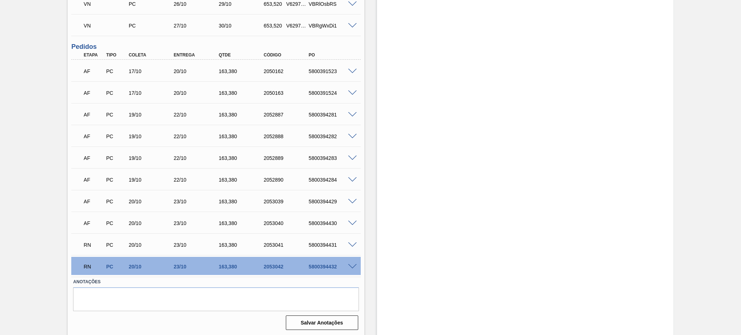
click at [352, 242] on span at bounding box center [352, 244] width 9 height 5
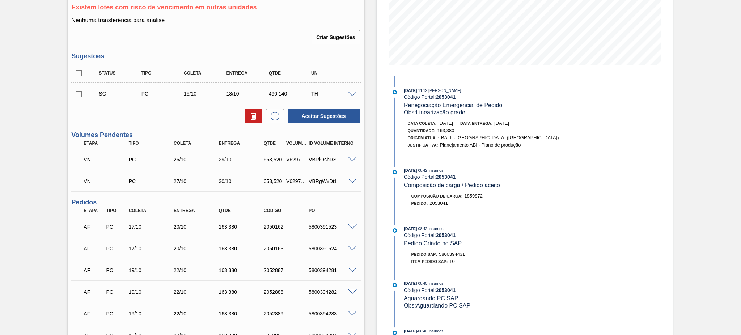
scroll to position [109, 0]
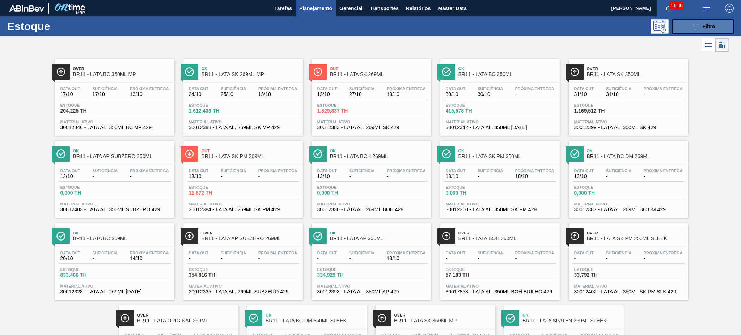
drag, startPoint x: 686, startPoint y: 21, endPoint x: 686, endPoint y: 30, distance: 9.0
click at [686, 21] on button "089F7B8B-B2A5-4AFE-B5C0-19BA573D28AC Filtro" at bounding box center [702, 26] width 61 height 14
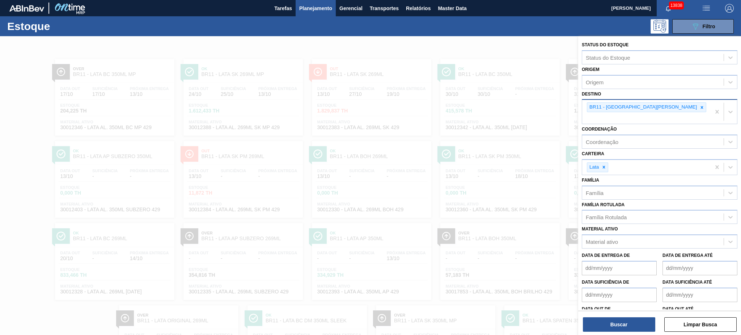
click at [699, 108] on icon at bounding box center [701, 107] width 5 height 5
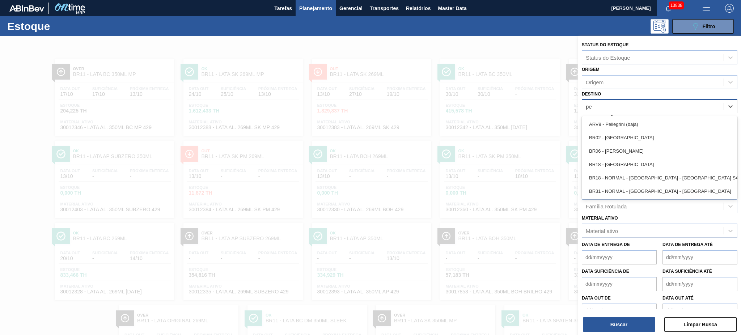
type input "per"
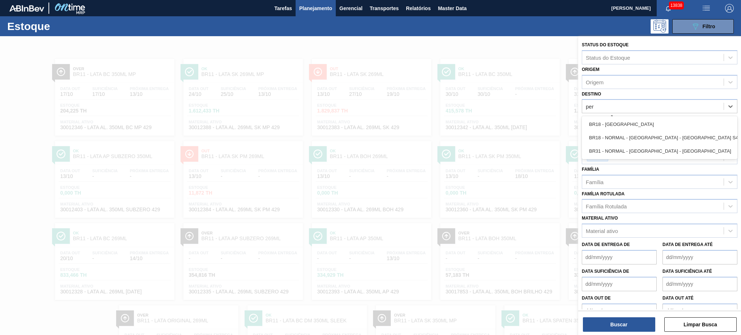
click at [626, 118] on div "BR18 - [GEOGRAPHIC_DATA]" at bounding box center [660, 124] width 156 height 13
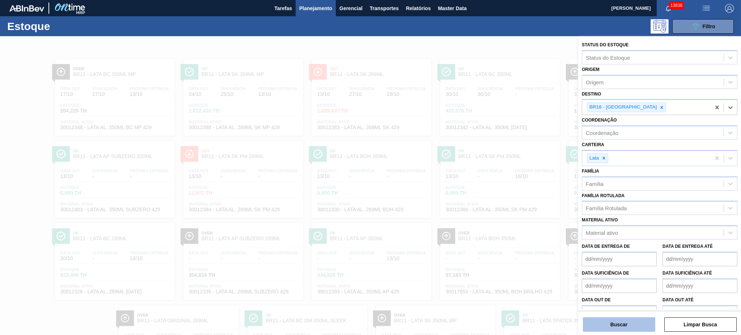
click at [624, 319] on button "Buscar" at bounding box center [619, 324] width 72 height 14
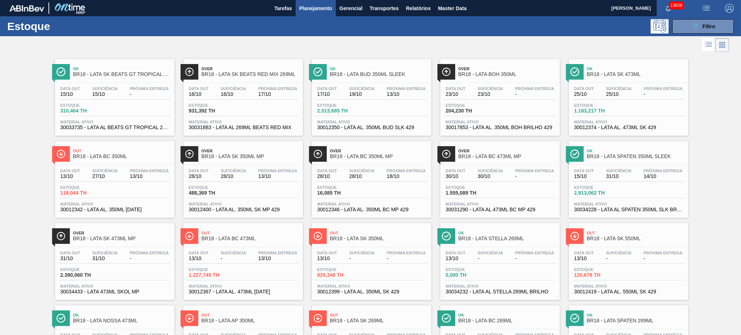
click at [353, 43] on div at bounding box center [364, 44] width 729 height 17
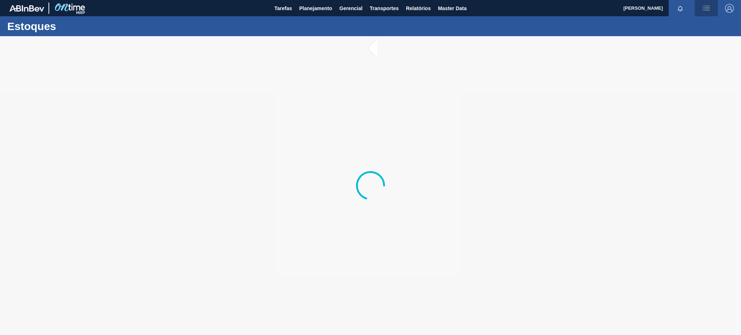
click at [704, 5] on img "button" at bounding box center [706, 8] width 9 height 9
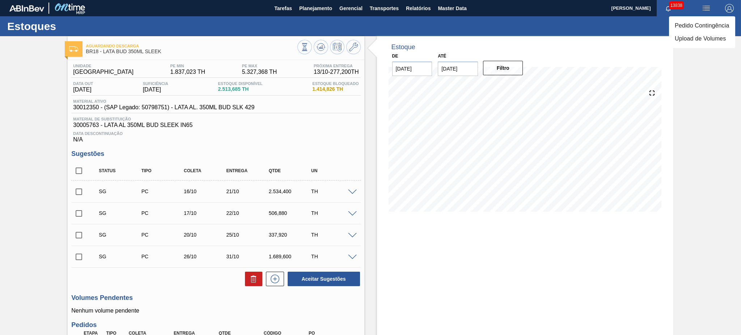
click at [701, 26] on li "Pedido Contingência" at bounding box center [702, 25] width 66 height 13
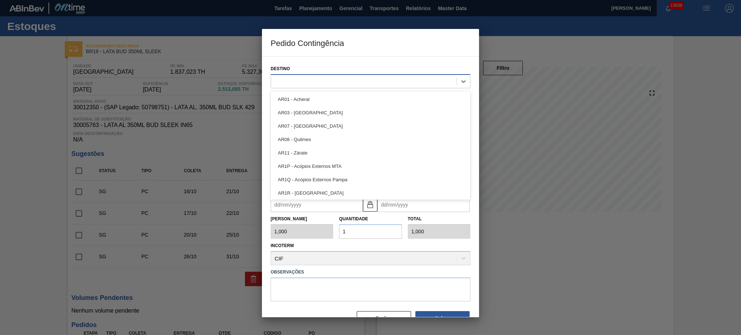
click at [349, 82] on div at bounding box center [364, 81] width 186 height 10
type input "18"
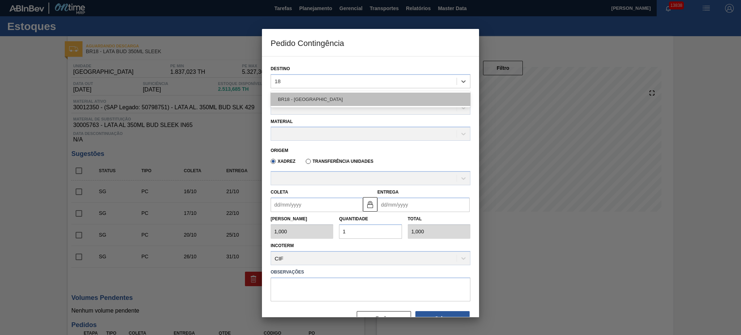
click at [345, 96] on div "BR18 - [GEOGRAPHIC_DATA]" at bounding box center [371, 99] width 200 height 13
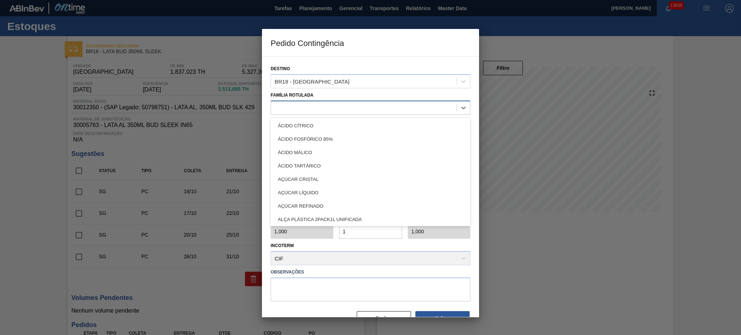
click at [339, 104] on div at bounding box center [364, 107] width 186 height 10
type Rotulada "lata bud"
click at [334, 160] on div "LATA BUD 350ML SLEEK" at bounding box center [371, 165] width 200 height 13
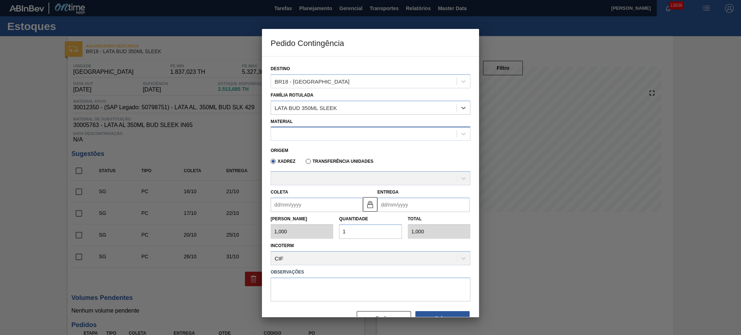
click at [323, 132] on div at bounding box center [364, 134] width 186 height 10
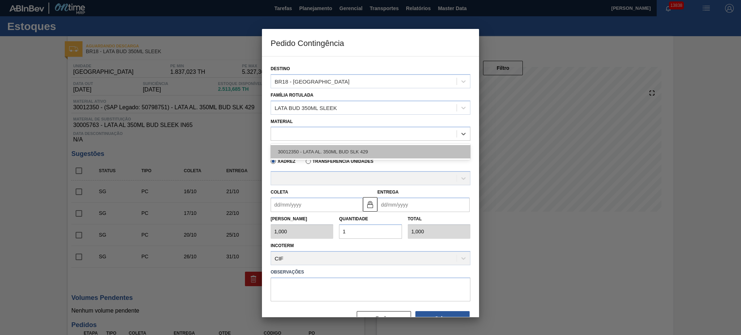
click at [320, 150] on div "30012350 - LATA AL. 350ML BUD SLK 429" at bounding box center [371, 151] width 200 height 13
type input "8,448"
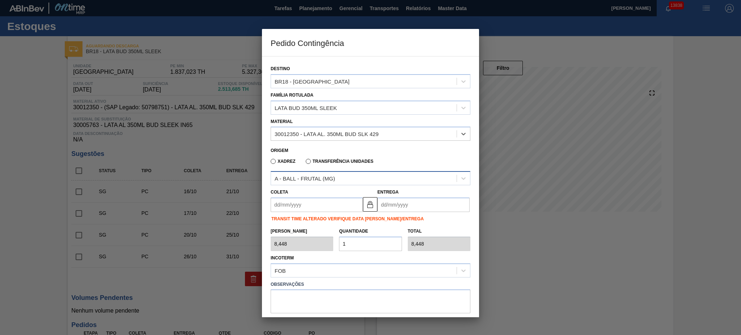
click at [313, 177] on div "A - BALL - FRUTAL (MG)" at bounding box center [305, 178] width 60 height 6
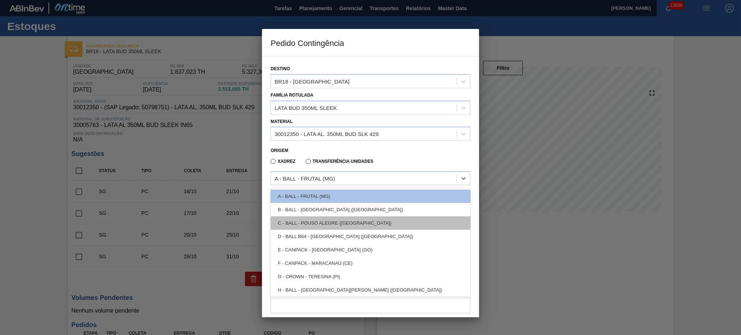
click at [316, 217] on div "C - BALL - POUSO ALEGRE (MG)" at bounding box center [371, 222] width 200 height 13
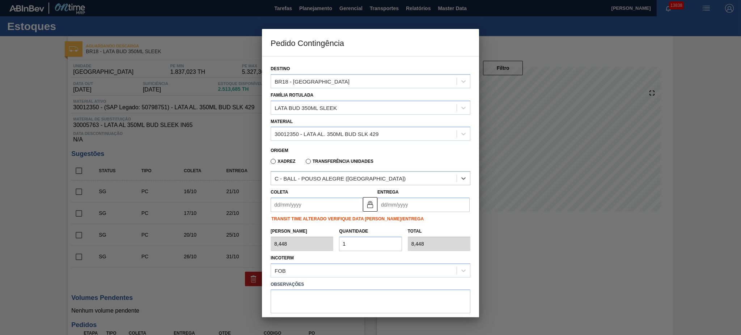
click at [291, 206] on input "Coleta" at bounding box center [317, 204] width 92 height 14
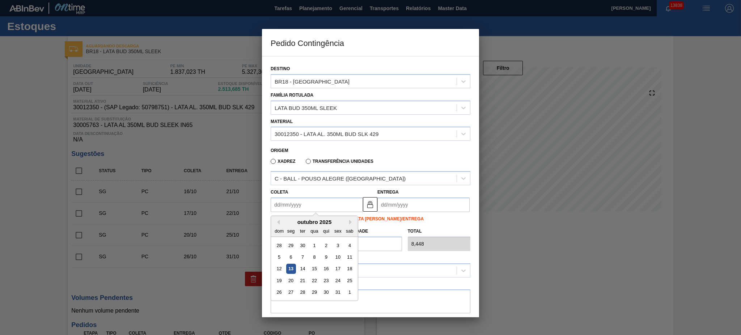
click at [288, 264] on div "13" at bounding box center [291, 269] width 10 height 10
type input "13/10/2025"
type input "18/10/2025"
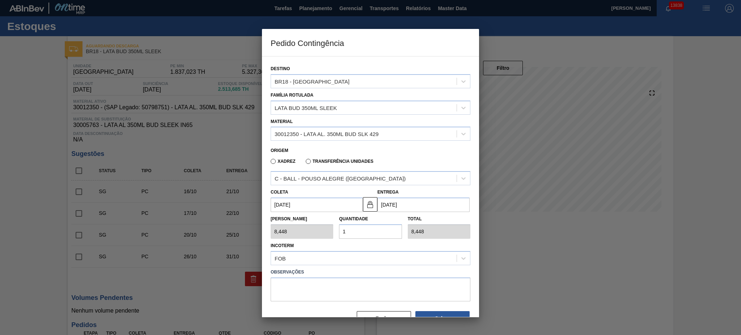
click at [330, 232] on div "Tam Lote 8,448 Quantidade 1 Total 8,448" at bounding box center [370, 225] width 205 height 27
type input "2"
type input "16,896"
type input "20"
type input "168,960"
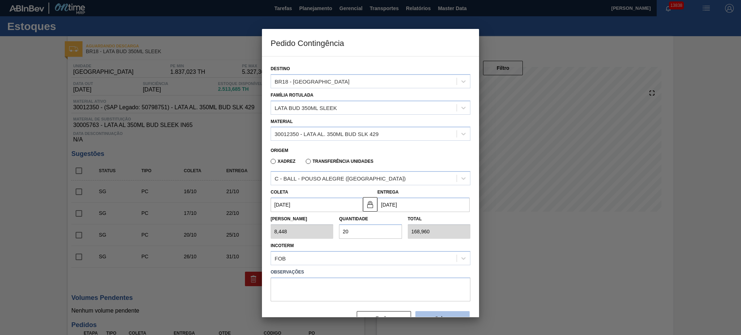
type input "20"
click at [441, 315] on button "Salvar" at bounding box center [442, 318] width 54 height 14
type input "1,000"
type input "1"
type input "1,000"
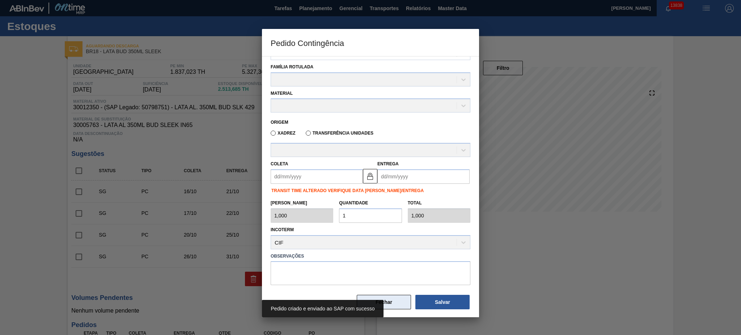
scroll to position [30, 0]
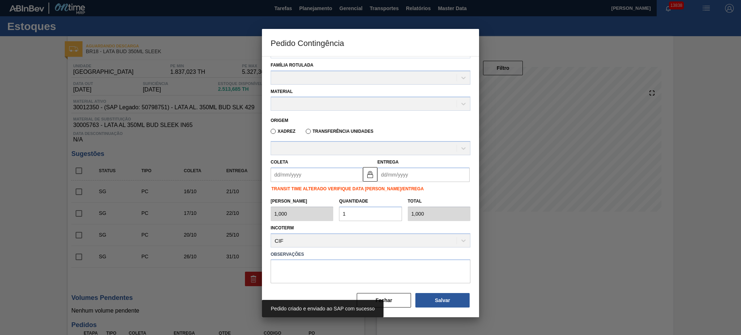
click at [394, 300] on div "Pedido criado e enviado ao SAP com sucesso" at bounding box center [370, 308] width 217 height 17
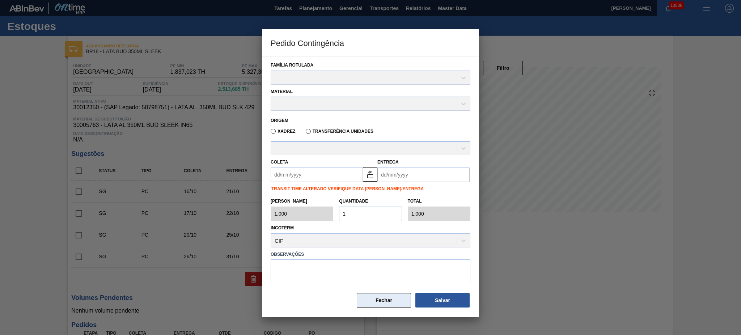
click at [372, 297] on button "Fechar" at bounding box center [384, 300] width 54 height 14
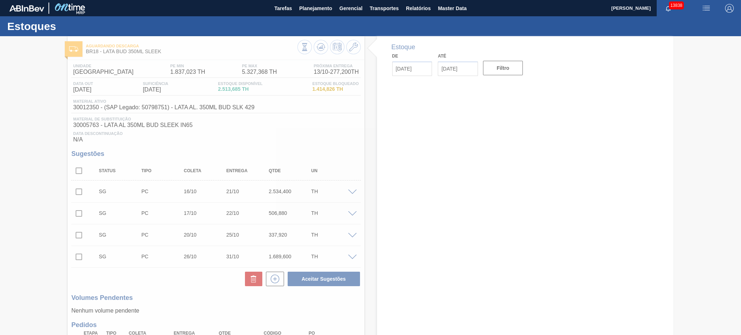
type input "[DATE]"
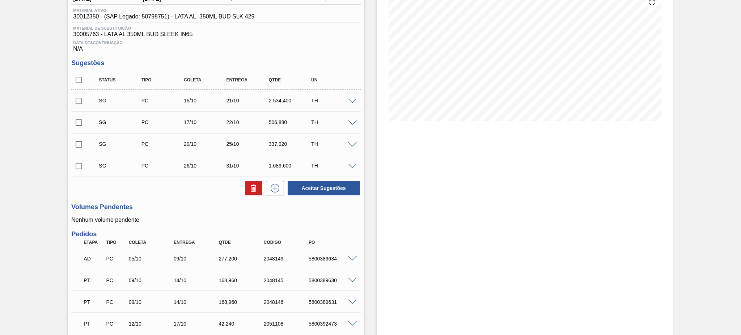
scroll to position [193, 0]
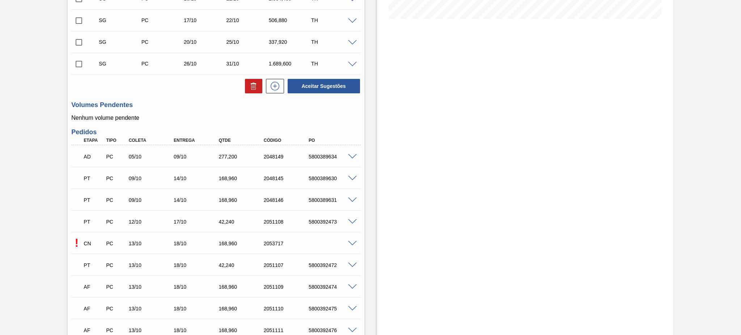
click at [351, 242] on span at bounding box center [352, 243] width 9 height 5
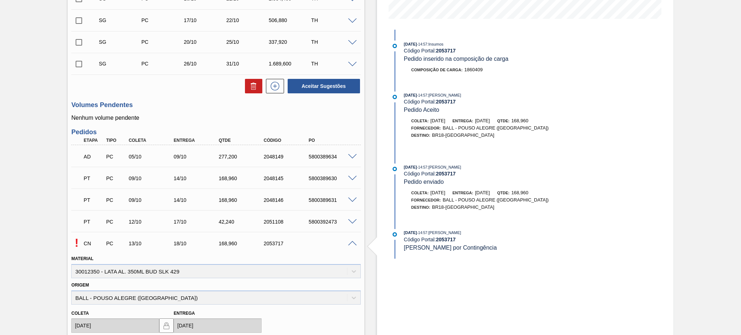
scroll to position [386, 0]
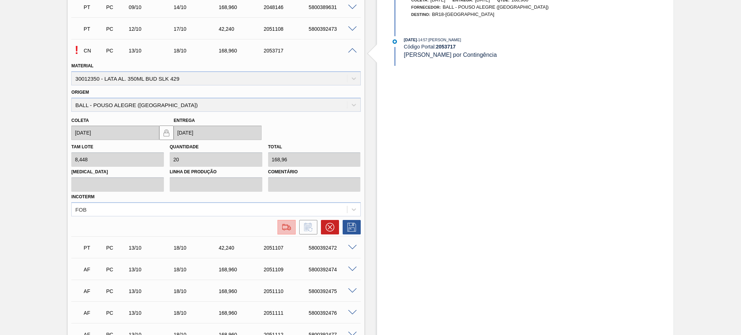
click at [285, 228] on img at bounding box center [287, 227] width 12 height 9
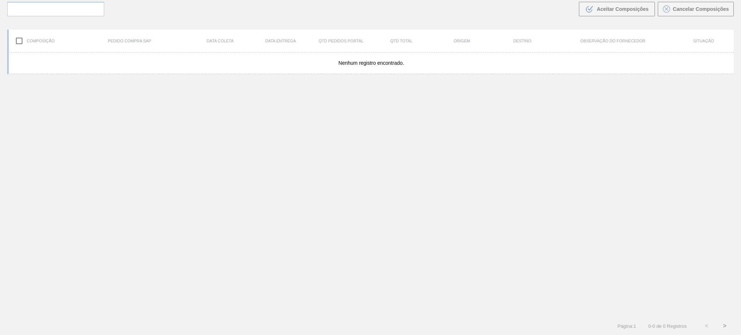
scroll to position [52, 0]
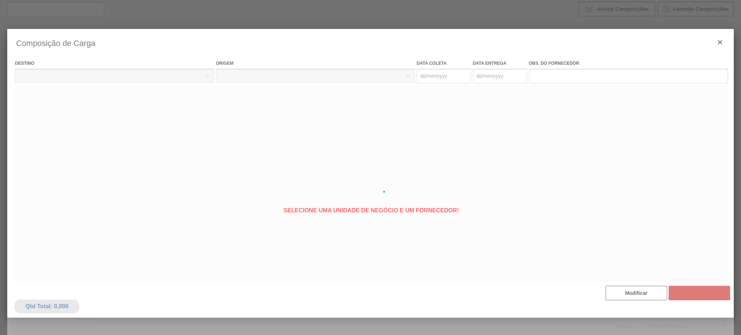
type coleta "[DATE]"
type Entrega "[DATE]"
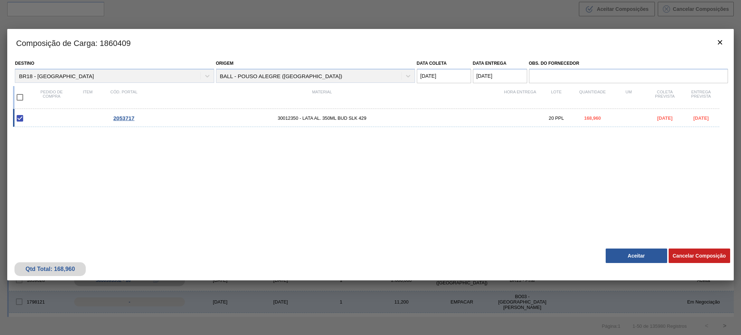
click at [634, 252] on button "Aceitar" at bounding box center [635, 255] width 61 height 14
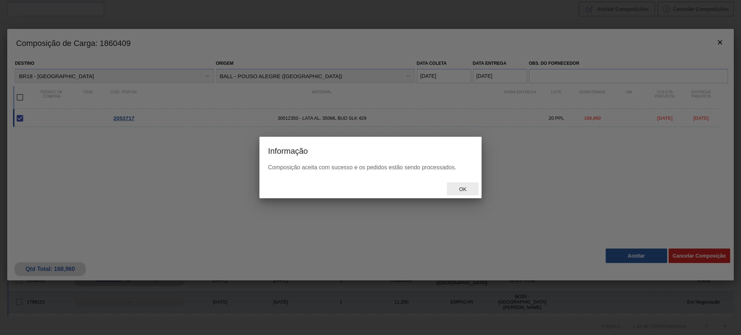
click at [468, 187] on span "Ok" at bounding box center [462, 189] width 19 height 6
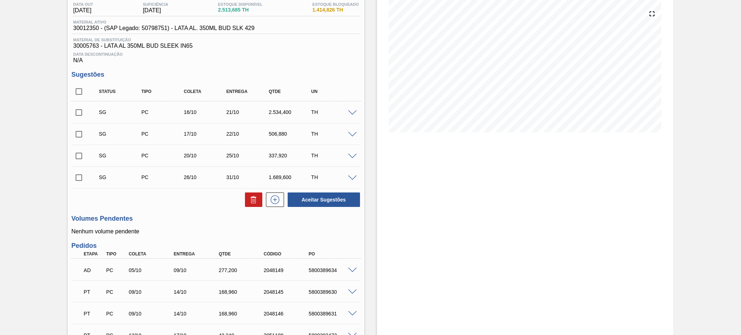
scroll to position [193, 0]
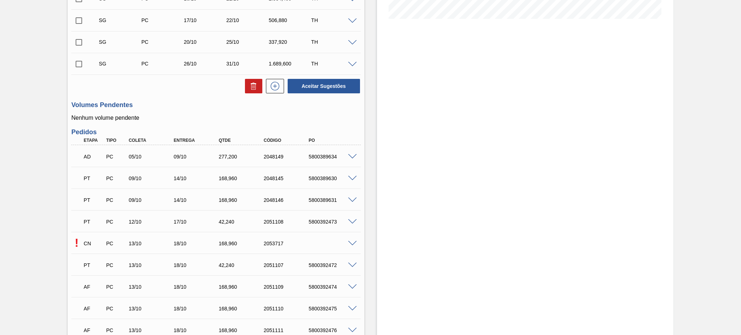
click at [354, 241] on span at bounding box center [352, 243] width 9 height 5
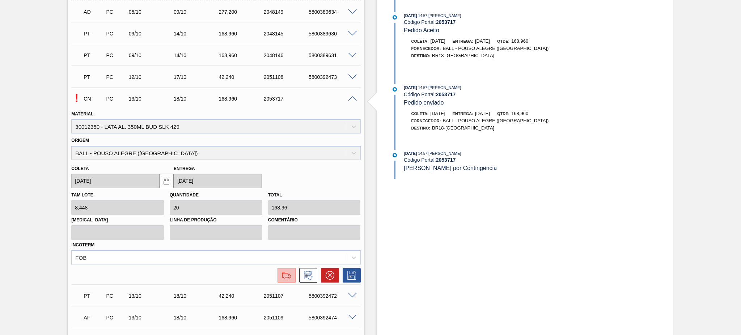
click at [281, 272] on img at bounding box center [287, 275] width 12 height 9
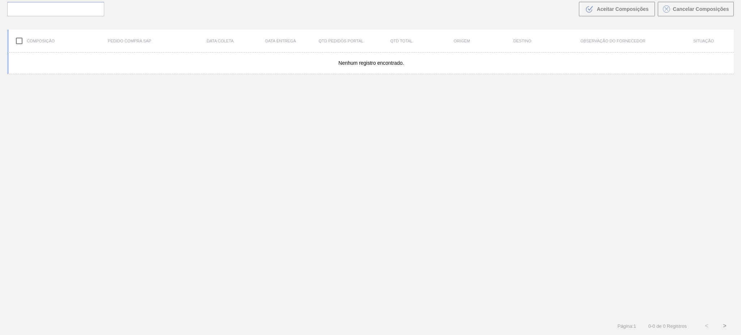
scroll to position [52, 0]
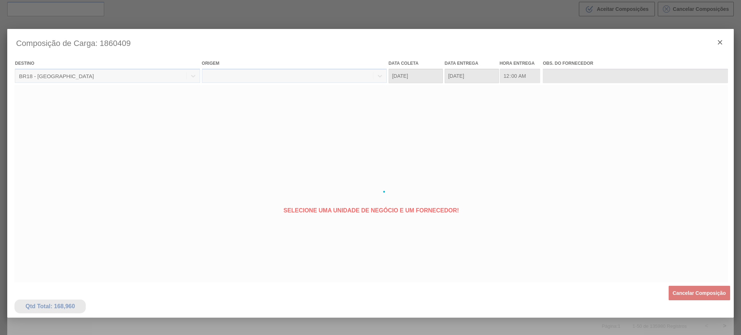
type coleta "13/10/2025"
type Entrega "18/10/2025"
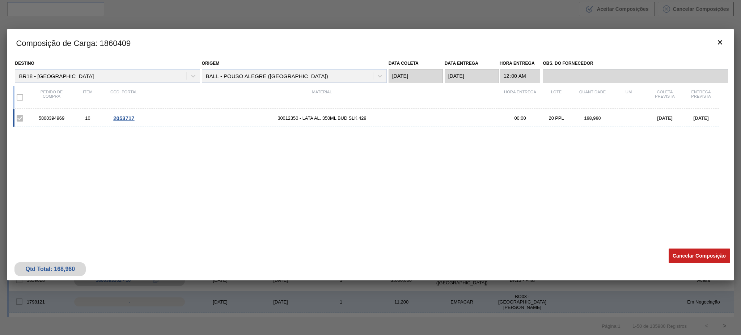
click at [54, 118] on div "5800394969" at bounding box center [51, 117] width 36 height 5
copy div "5800394969"
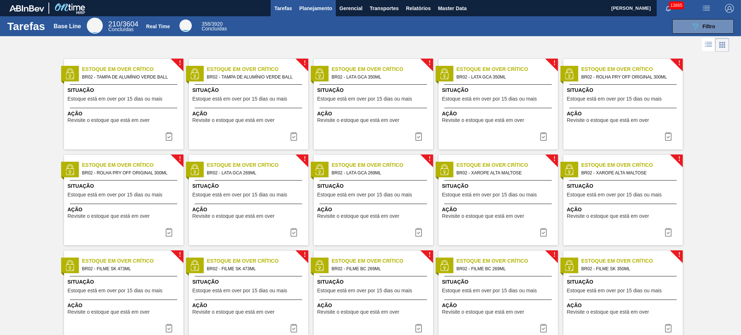
click at [327, 4] on span "Planejamento" at bounding box center [315, 8] width 33 height 9
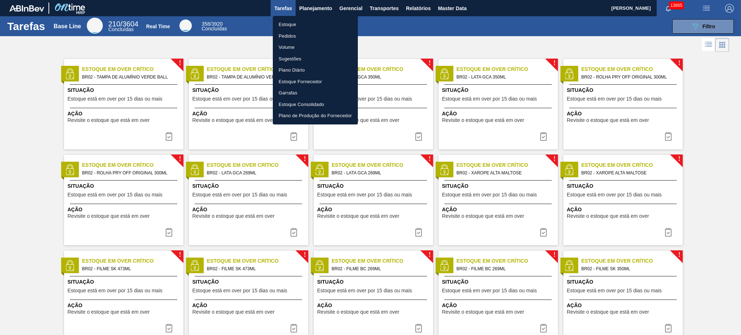
click at [295, 36] on li "Pedidos" at bounding box center [315, 36] width 85 height 12
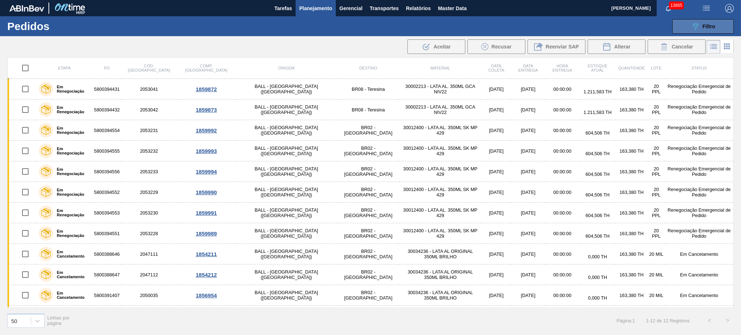
click at [703, 32] on button "089F7B8B-B2A5-4AFE-B5C0-19BA573D28AC Filtro" at bounding box center [702, 26] width 61 height 14
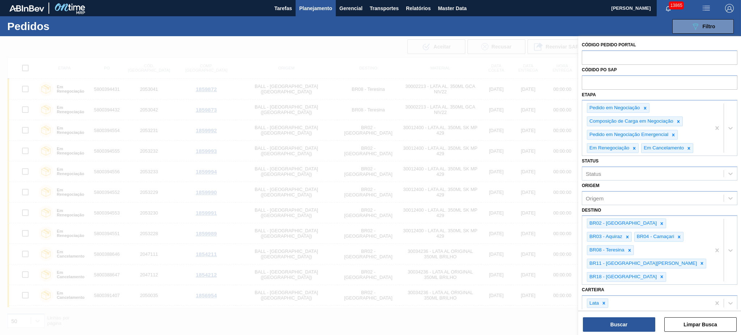
click at [617, 334] on div "Código Pedido Portal Códido PO SAP Etapa Pedido em Negociação Composição de Car…" at bounding box center [659, 186] width 163 height 300
click at [621, 326] on button "Buscar" at bounding box center [619, 324] width 72 height 14
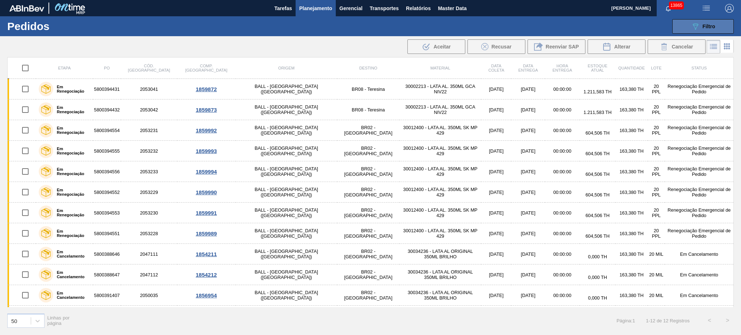
click at [701, 25] on div "089F7B8B-B2A5-4AFE-B5C0-19BA573D28AC Filtro" at bounding box center [703, 26] width 24 height 9
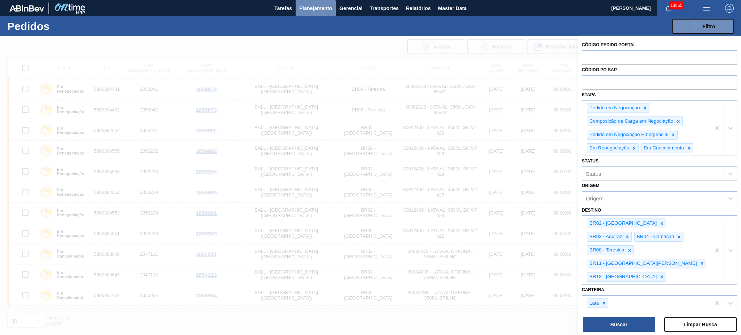
click at [304, 9] on span "Planejamento" at bounding box center [315, 8] width 33 height 9
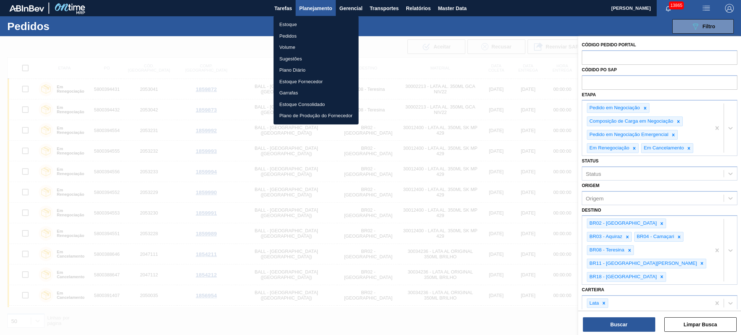
click at [293, 45] on li "Volume" at bounding box center [315, 48] width 85 height 12
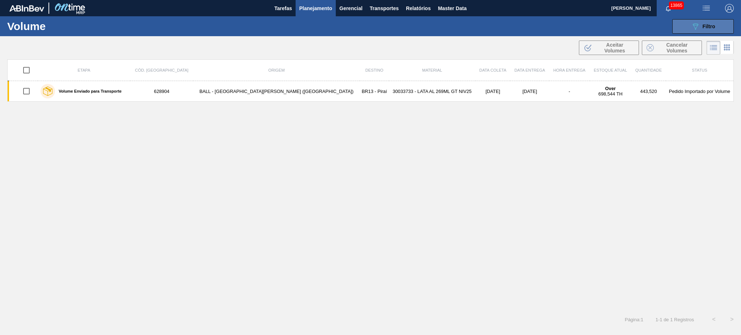
click at [693, 23] on icon "089F7B8B-B2A5-4AFE-B5C0-19BA573D28AC" at bounding box center [695, 26] width 9 height 9
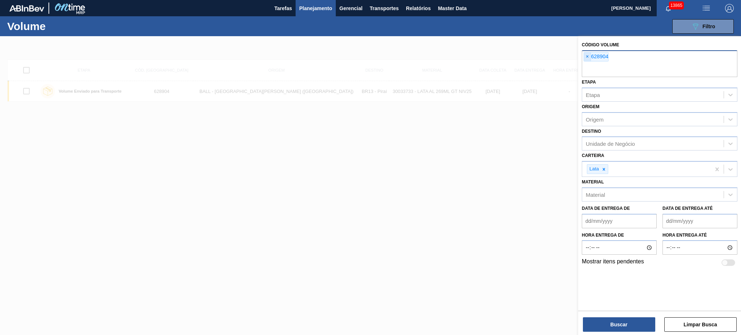
click at [588, 54] on span "×" at bounding box center [587, 56] width 7 height 9
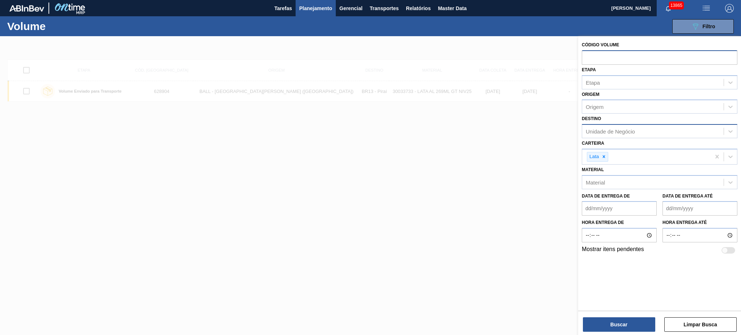
click at [618, 128] on div "Unidade de Negócio" at bounding box center [610, 131] width 49 height 6
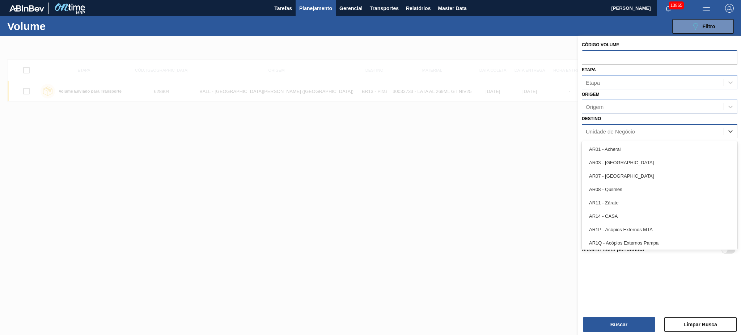
type input "02"
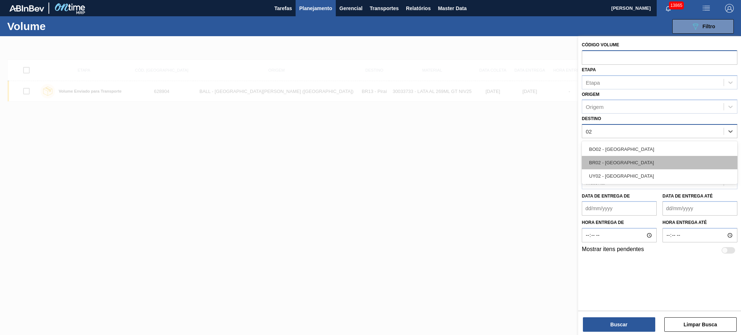
click at [618, 156] on div "BR02 - [GEOGRAPHIC_DATA]" at bounding box center [660, 162] width 156 height 13
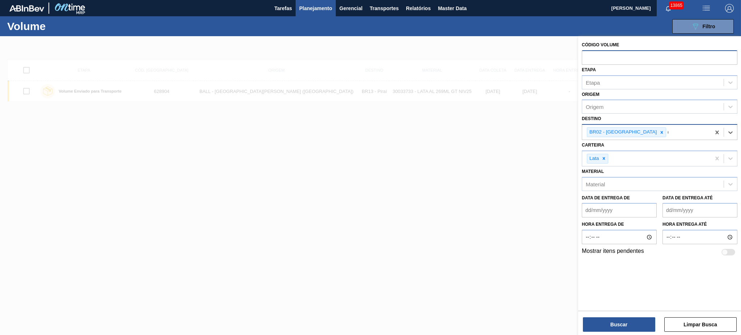
type input "03"
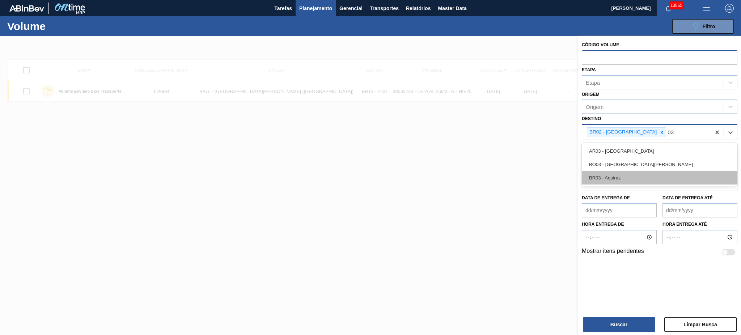
click at [622, 173] on div "BR03 - Aquiraz" at bounding box center [660, 177] width 156 height 13
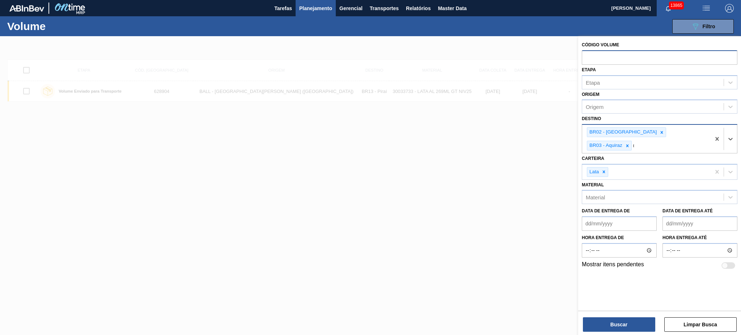
type input "04"
click at [624, 171] on div "BR04 - Camaçari" at bounding box center [660, 177] width 156 height 13
type input "08"
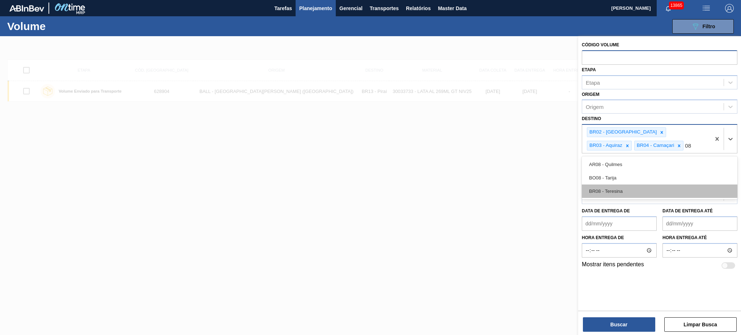
click at [625, 192] on div "BR08 - Teresina" at bounding box center [660, 190] width 156 height 13
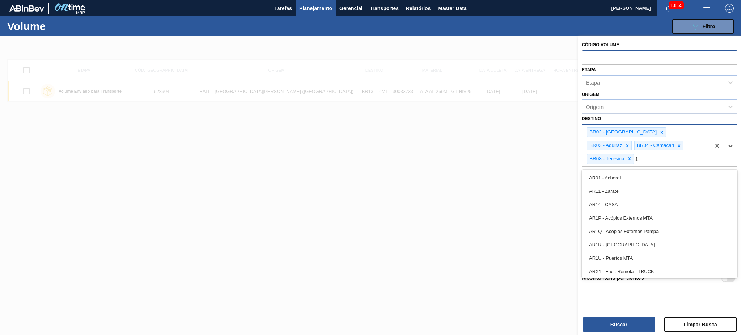
type input "11"
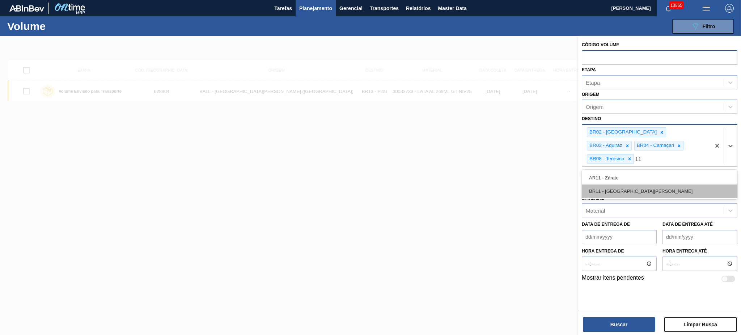
click at [617, 184] on div "BR11 - São Luís" at bounding box center [660, 190] width 156 height 13
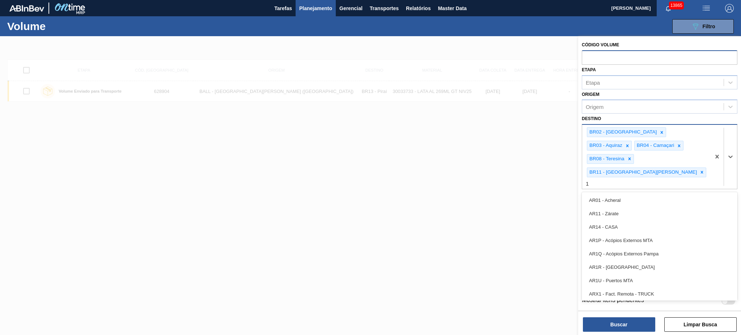
type input "18"
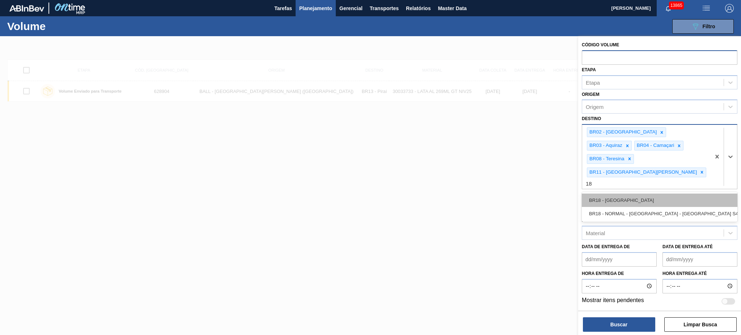
click at [619, 193] on div "BR18 - Pernambuco" at bounding box center [660, 199] width 156 height 13
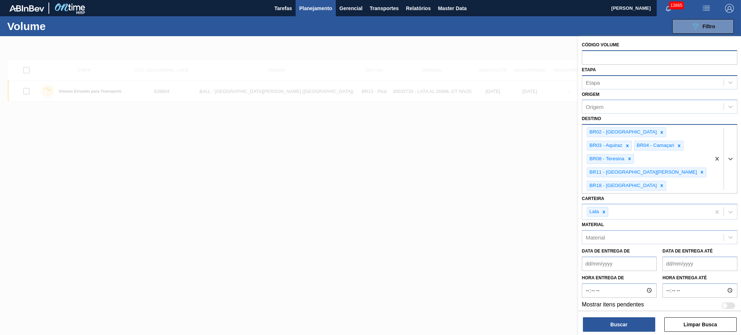
click at [611, 82] on div "Etapa" at bounding box center [652, 82] width 141 height 10
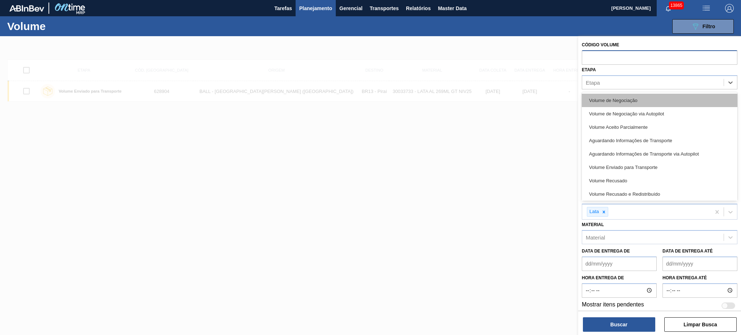
click at [621, 95] on div "Volume de Negociação" at bounding box center [660, 100] width 156 height 13
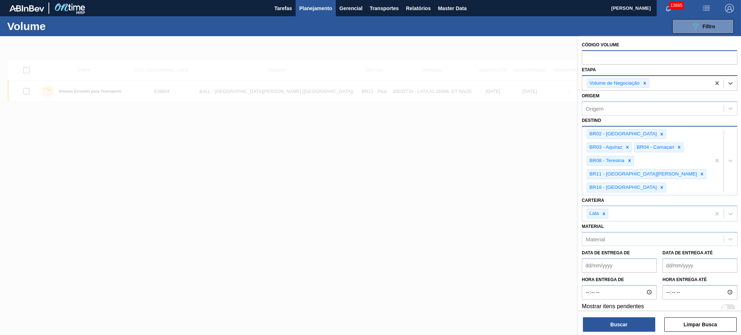
click at [667, 79] on div "Volume de Negociação" at bounding box center [646, 83] width 128 height 15
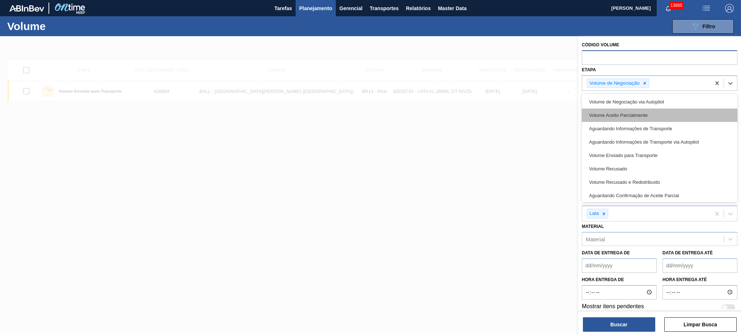
click at [665, 115] on div "Volume Aceito Parcialmente" at bounding box center [660, 115] width 156 height 13
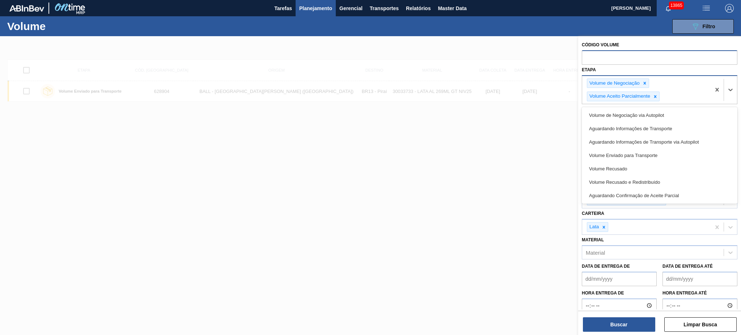
click at [673, 97] on div "Volume de Negociação Volume Aceito Parcialmente" at bounding box center [646, 90] width 128 height 28
click at [662, 157] on div "Volume Enviado para Transporte" at bounding box center [660, 155] width 156 height 13
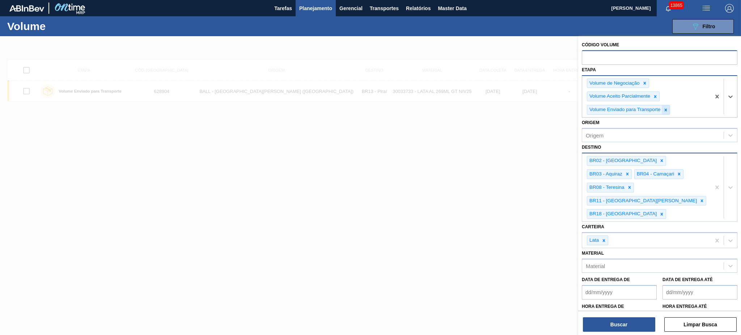
click at [667, 109] on icon at bounding box center [665, 109] width 5 height 5
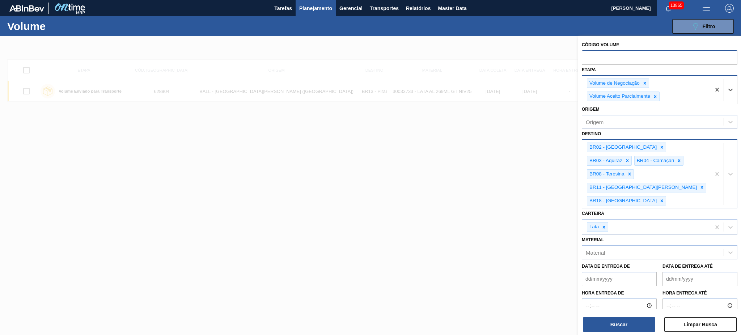
click at [671, 108] on div "Origem Origem" at bounding box center [660, 116] width 156 height 25
click at [675, 104] on div "Volume de Negociação Volume Aceito Parcialmente" at bounding box center [660, 89] width 156 height 29
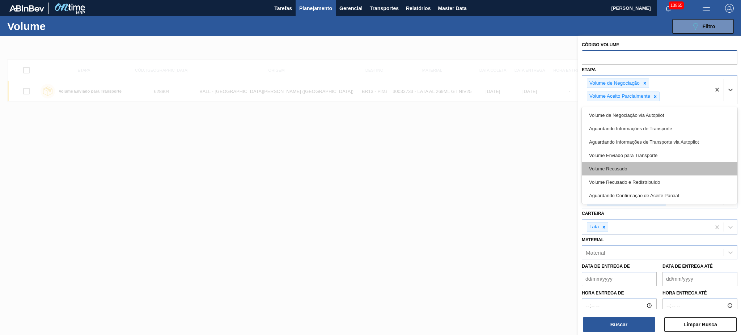
click at [650, 170] on div "Volume Recusado" at bounding box center [660, 168] width 156 height 13
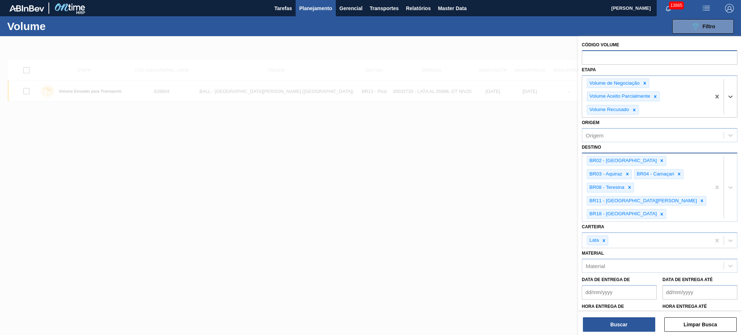
click at [681, 112] on div "Volume de Negociação Volume Aceito Parcialmente Volume Recusado" at bounding box center [646, 97] width 128 height 42
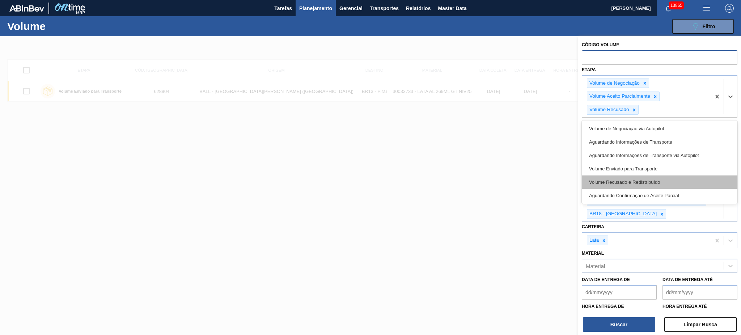
click at [659, 175] on div "Volume Recusado e Redistribuído" at bounding box center [660, 181] width 156 height 13
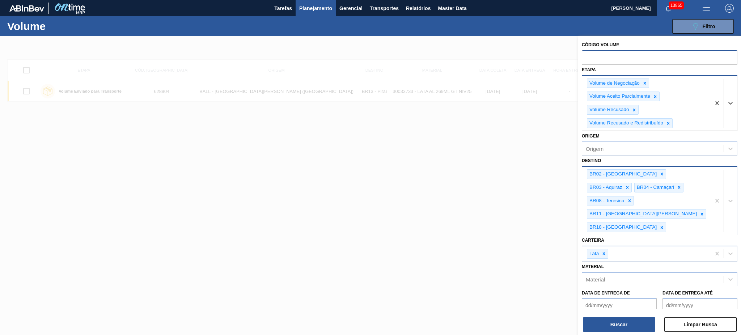
click at [684, 118] on div "Volume de Negociação Volume Aceito Parcialmente Volume Recusado Volume Recusado…" at bounding box center [646, 103] width 128 height 55
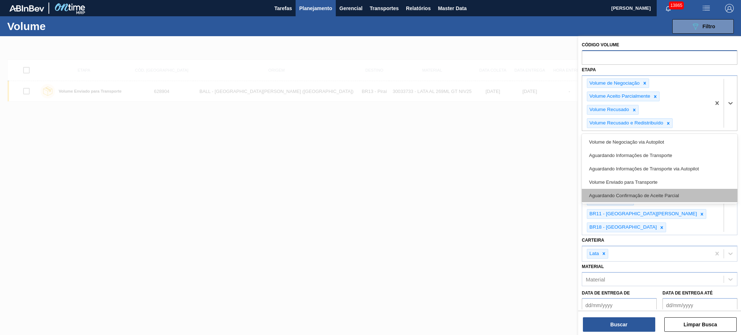
click at [657, 192] on div "Aguardando Confirmação de Aceite Parcial" at bounding box center [660, 195] width 156 height 13
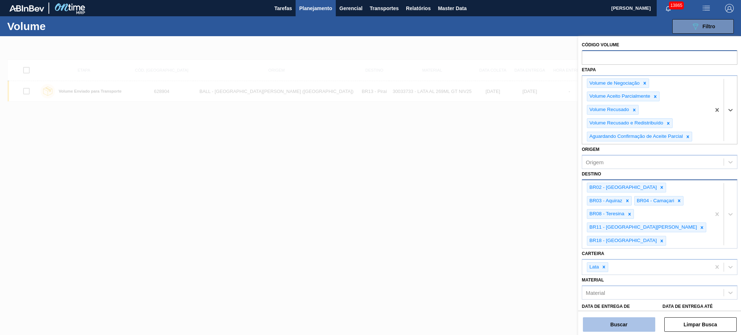
click at [625, 328] on button "Buscar" at bounding box center [619, 324] width 72 height 14
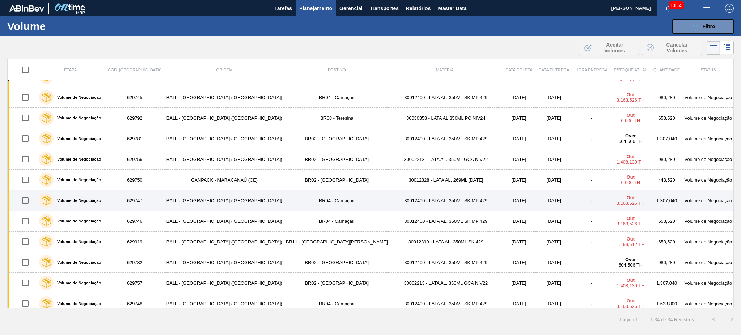
scroll to position [475, 0]
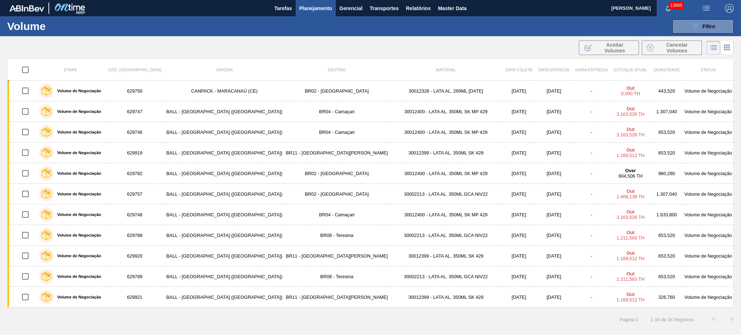
drag, startPoint x: 681, startPoint y: 27, endPoint x: 692, endPoint y: 46, distance: 21.9
click at [681, 27] on button "089F7B8B-B2A5-4AFE-B5C0-19BA573D28AC Filtro" at bounding box center [702, 26] width 61 height 14
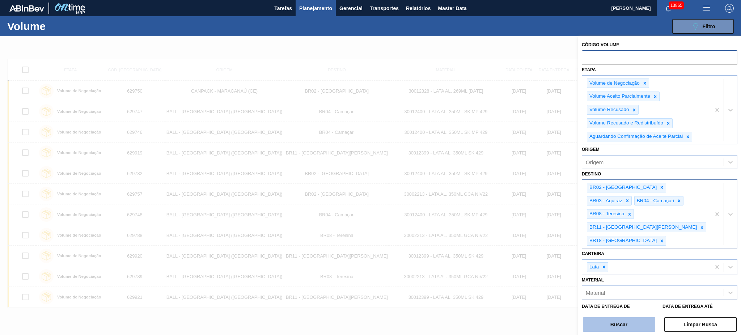
click at [635, 319] on button "Buscar" at bounding box center [619, 324] width 72 height 14
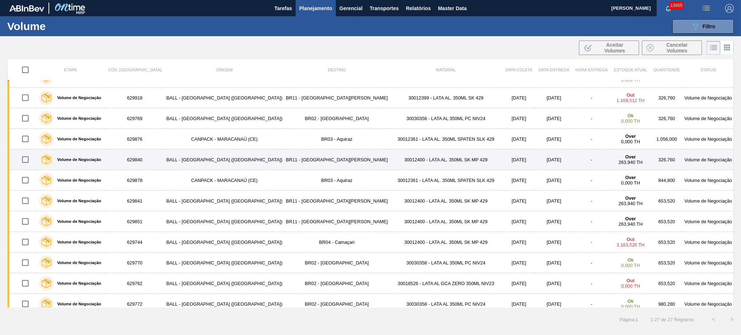
scroll to position [0, 0]
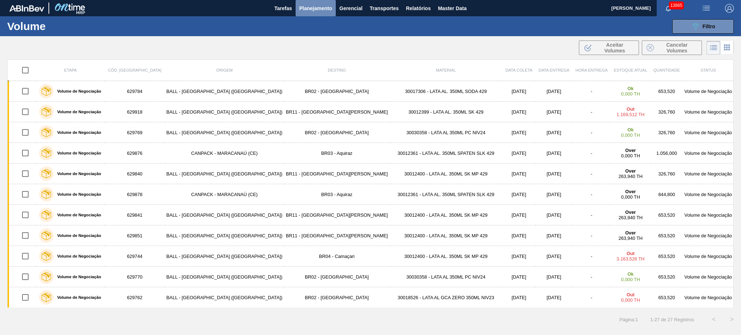
click at [324, 2] on button "Planejamento" at bounding box center [315, 8] width 40 height 16
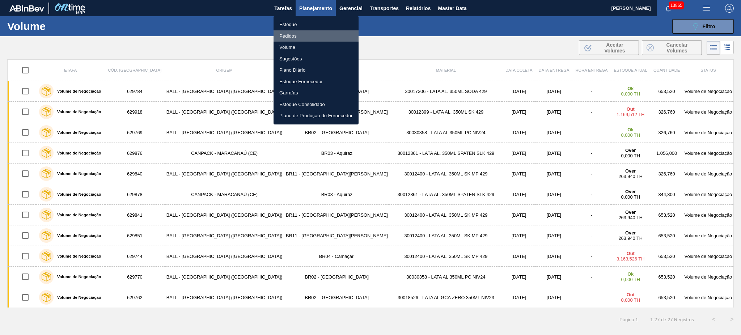
click at [294, 34] on li "Pedidos" at bounding box center [315, 36] width 85 height 12
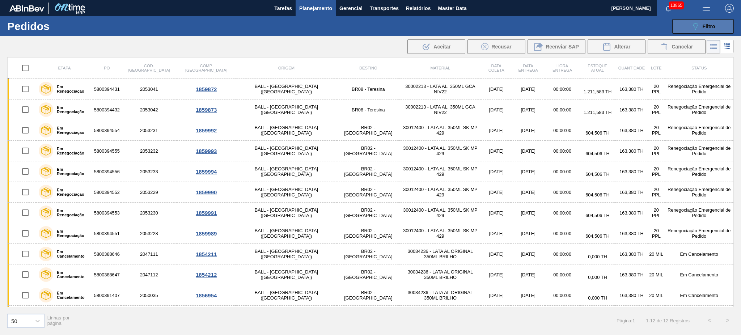
click at [718, 25] on button "089F7B8B-B2A5-4AFE-B5C0-19BA573D28AC Filtro" at bounding box center [702, 26] width 61 height 14
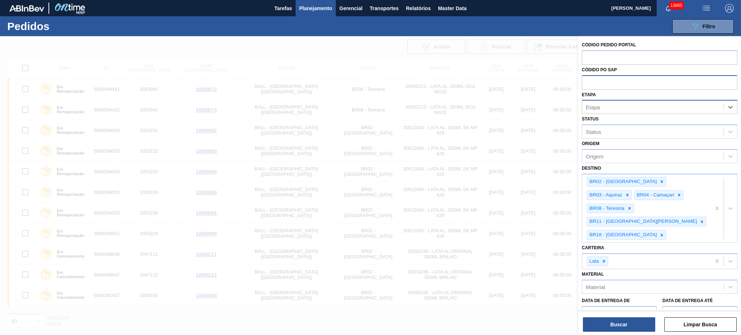
click at [638, 80] on input "text" at bounding box center [660, 82] width 156 height 14
paste input "5800388405"
type input "5800388405"
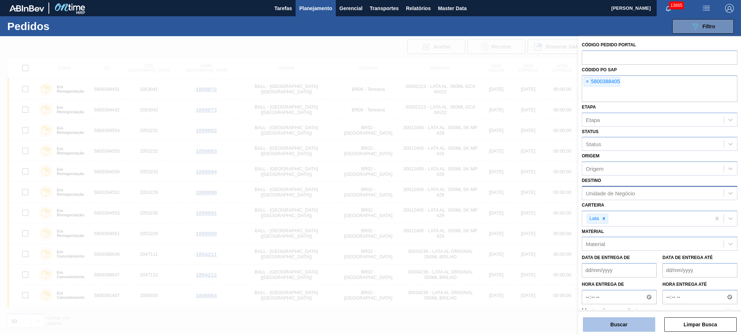
click at [634, 320] on button "Buscar" at bounding box center [619, 324] width 72 height 14
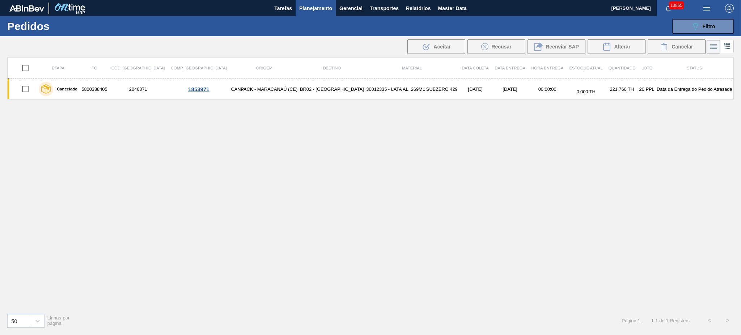
click at [728, 48] on icon at bounding box center [726, 46] width 9 height 9
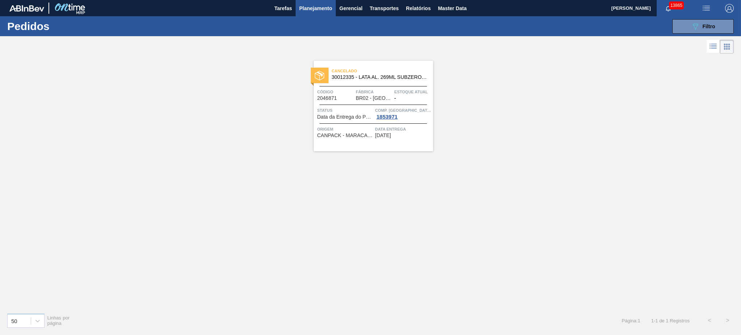
click at [383, 82] on div "Cancelado 30012335 - LATA AL. 269ML SUBZERO 429" at bounding box center [373, 74] width 119 height 16
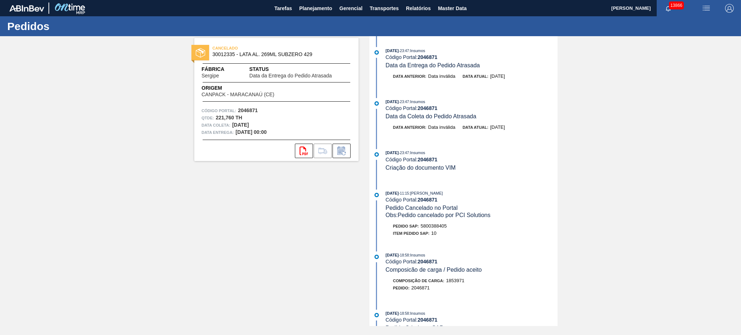
click at [709, 6] on img "button" at bounding box center [706, 8] width 9 height 9
click at [612, 77] on div at bounding box center [370, 167] width 741 height 335
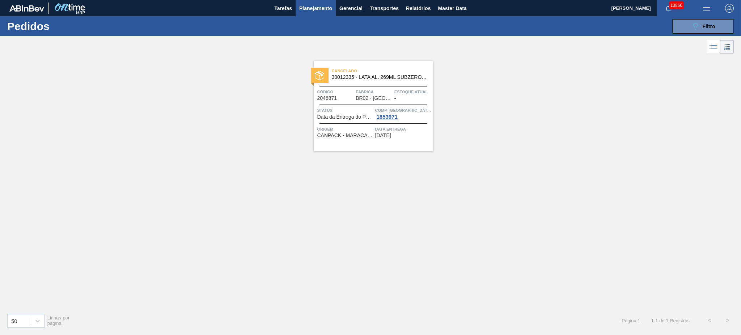
click at [684, 33] on div "089F7B8B-B2A5-4AFE-B5C0-19BA573D28AC Filtro Código Pedido Portal Códido PO SAP …" at bounding box center [426, 27] width 621 height 22
click at [702, 32] on button "089F7B8B-B2A5-4AFE-B5C0-19BA573D28AC Filtro" at bounding box center [702, 26] width 61 height 14
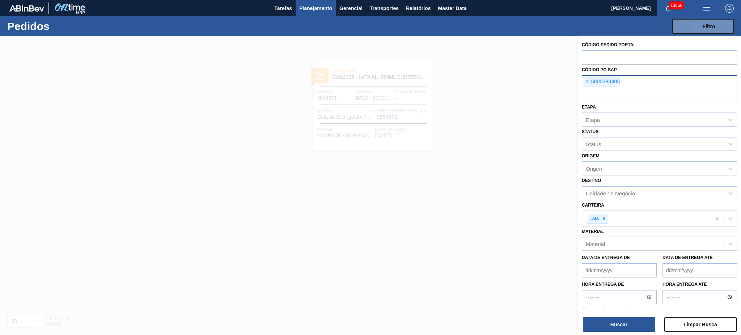
click at [582, 79] on div "× 5800388405" at bounding box center [660, 88] width 156 height 27
click at [591, 78] on div "× 5800388405" at bounding box center [601, 81] width 37 height 9
click at [584, 79] on span "×" at bounding box center [587, 81] width 7 height 9
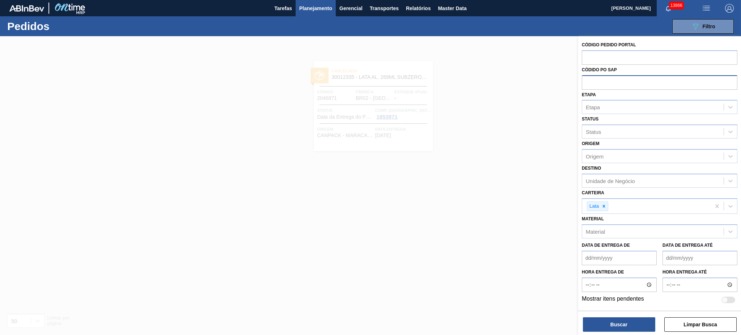
paste input "5800389625"
type input "5800389625"
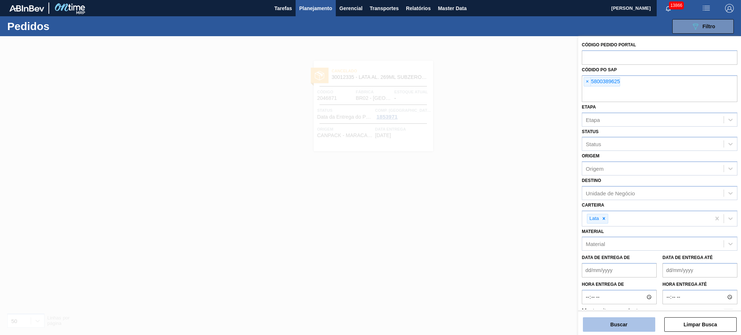
click at [631, 328] on button "Buscar" at bounding box center [619, 324] width 72 height 14
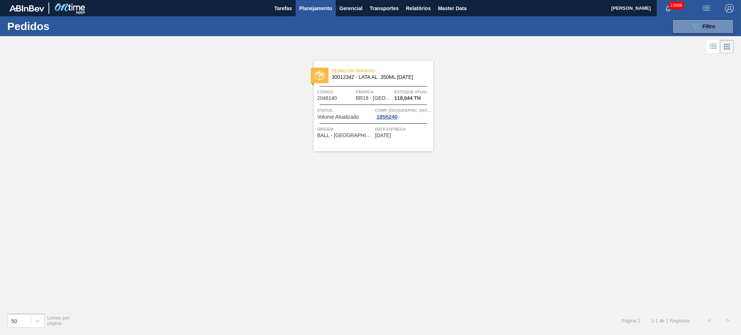
click at [710, 44] on icon at bounding box center [713, 46] width 9 height 9
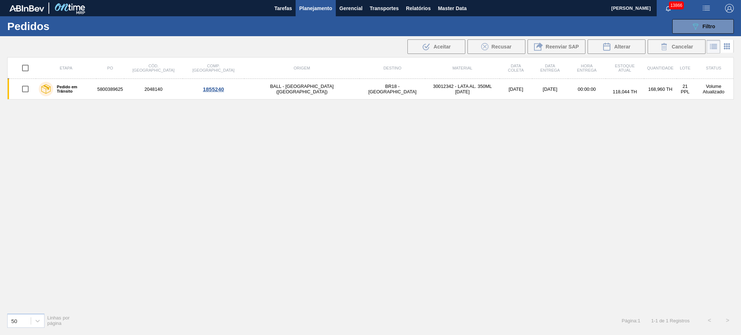
click at [31, 67] on input "checkbox" at bounding box center [25, 67] width 15 height 15
checkbox input "true"
click at [682, 46] on span "Cancelar" at bounding box center [681, 47] width 21 height 6
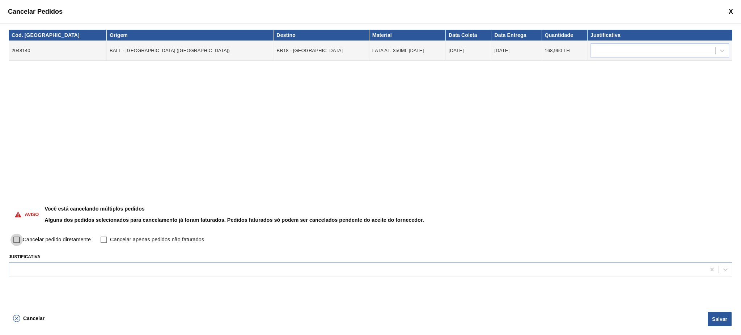
click at [13, 246] on input "Cancelar pedido diretamente" at bounding box center [16, 240] width 12 height 12
checkbox input "true"
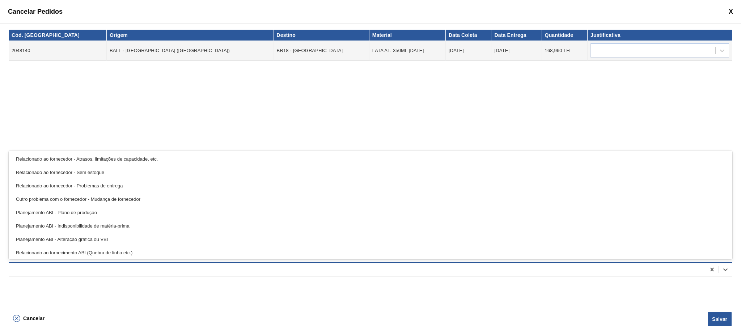
click at [36, 275] on div at bounding box center [370, 269] width 723 height 14
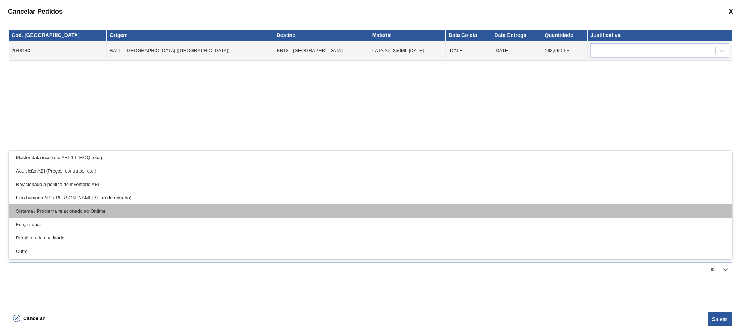
scroll to position [135, 0]
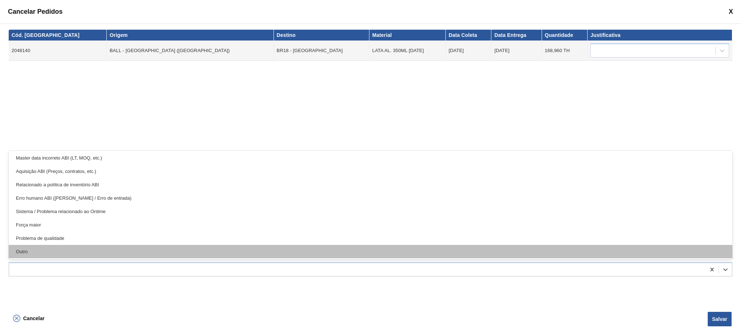
click at [88, 252] on div "Outro" at bounding box center [370, 251] width 723 height 13
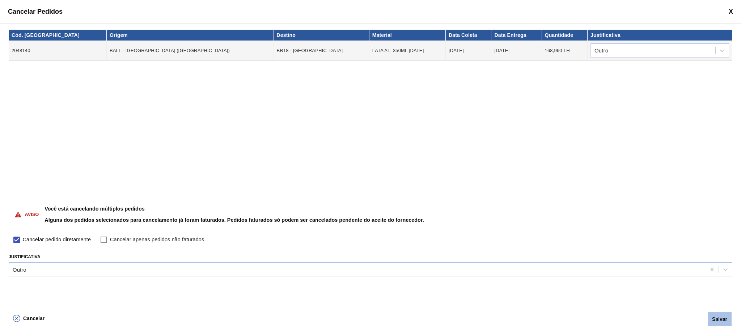
click at [724, 324] on button "Salvar" at bounding box center [719, 319] width 24 height 14
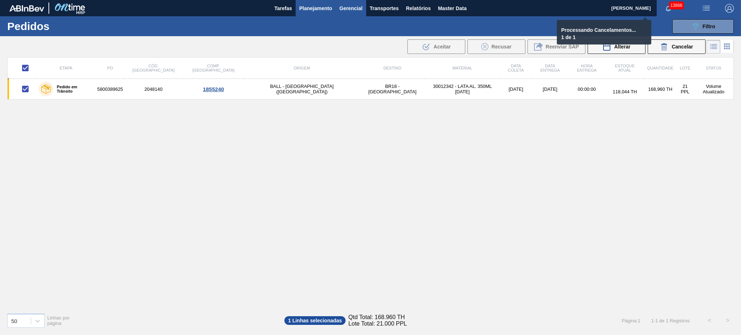
checkbox input "false"
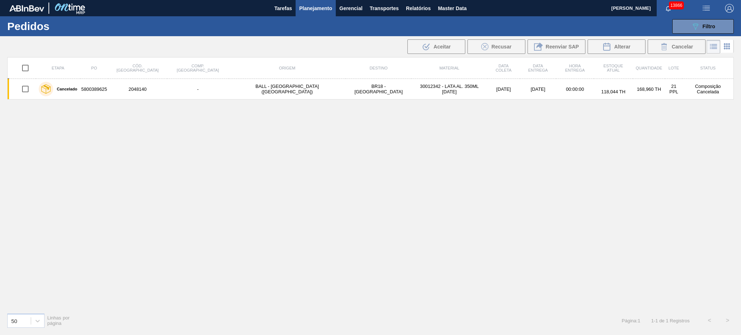
click at [310, 9] on span "Planejamento" at bounding box center [315, 8] width 33 height 9
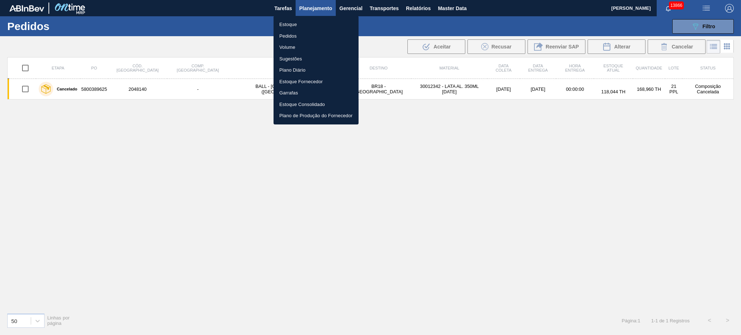
click at [287, 34] on li "Pedidos" at bounding box center [315, 36] width 85 height 12
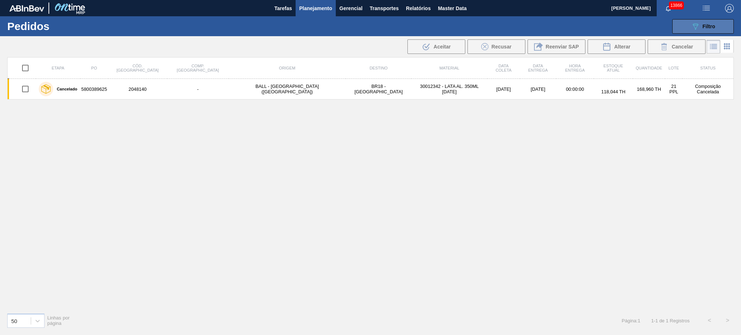
click at [720, 27] on button "089F7B8B-B2A5-4AFE-B5C0-19BA573D28AC Filtro" at bounding box center [702, 26] width 61 height 14
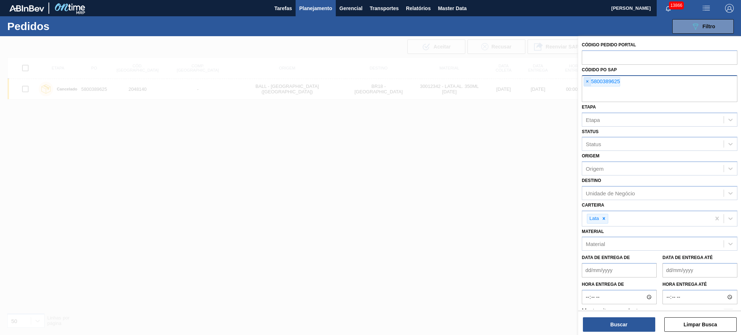
click at [588, 82] on span "×" at bounding box center [587, 81] width 7 height 9
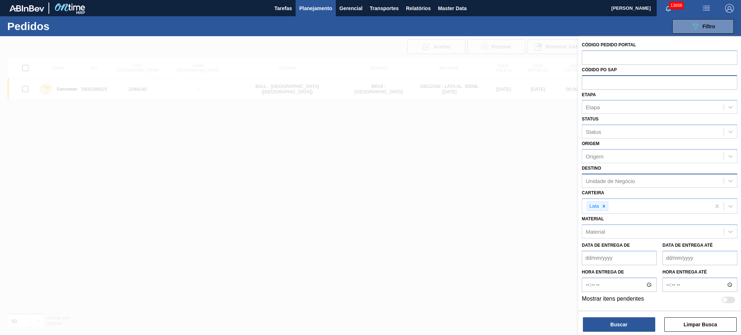
click at [607, 184] on div "Unidade de Negócio" at bounding box center [652, 180] width 141 height 10
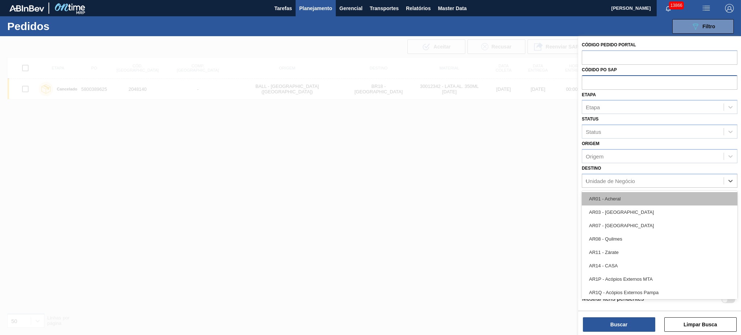
type input "02"
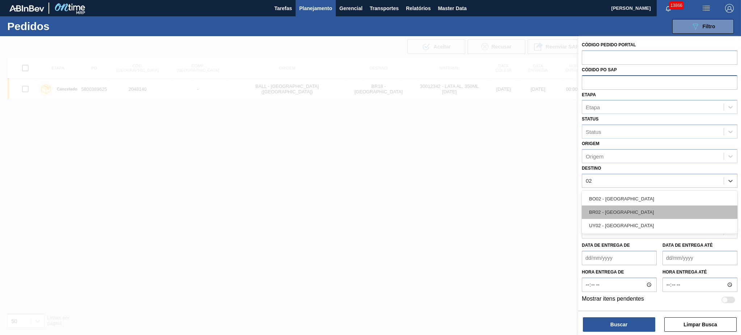
click at [617, 213] on div "BR02 - Sergipe" at bounding box center [660, 211] width 156 height 13
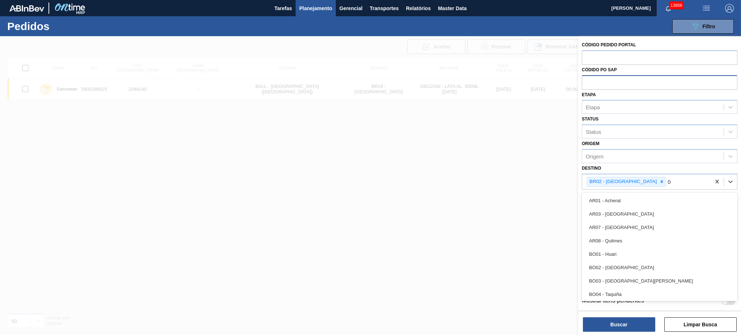
type input "03"
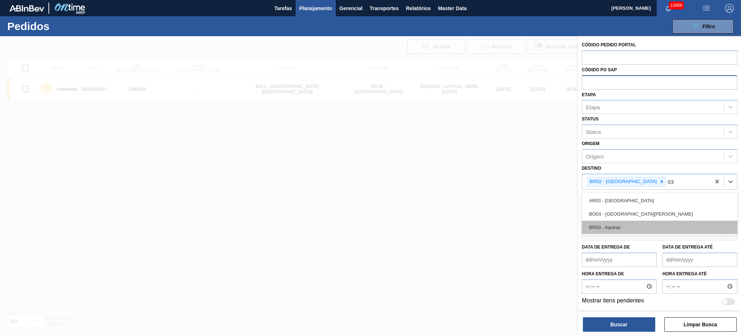
click at [621, 221] on div "BR03 - Aquiraz" at bounding box center [660, 227] width 156 height 13
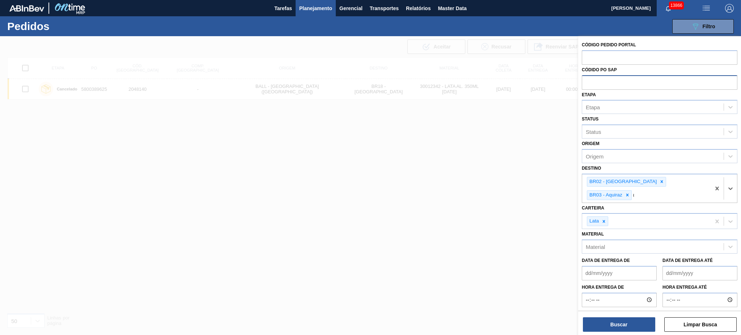
type input "04"
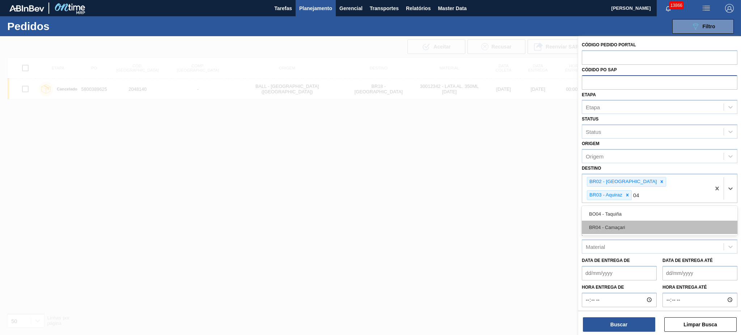
click at [620, 221] on div "BR04 - Camaçari" at bounding box center [660, 227] width 156 height 13
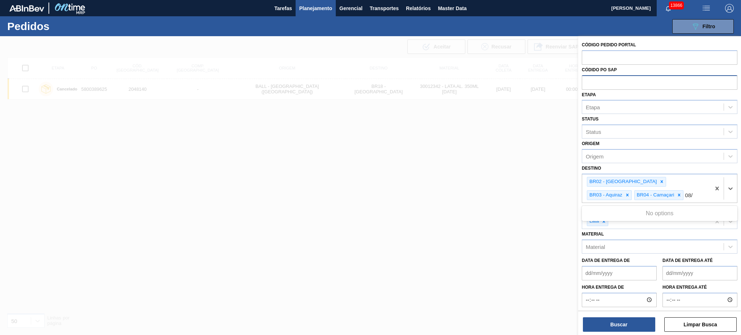
type input "08"
click at [637, 221] on div "BO08 - Tarija" at bounding box center [660, 227] width 156 height 13
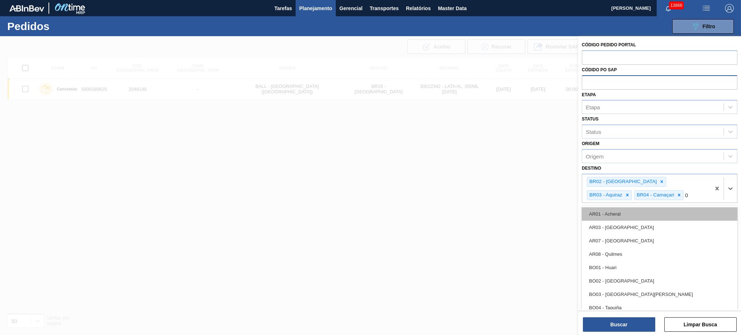
type input "08"
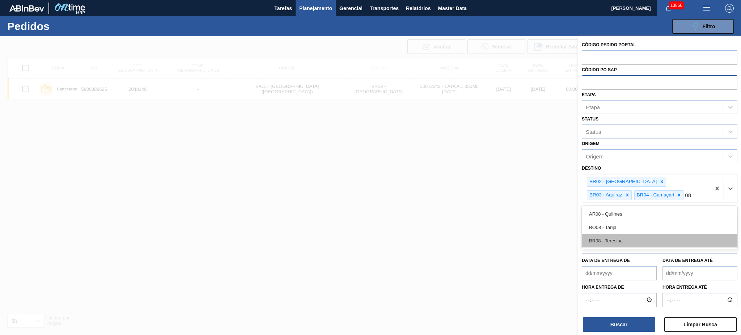
click at [647, 234] on div "BR08 - Teresina" at bounding box center [660, 240] width 156 height 13
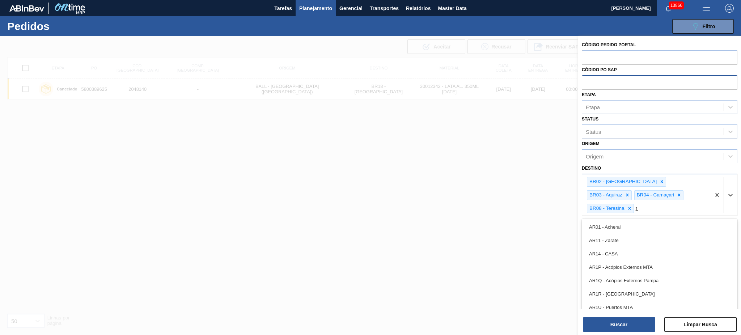
type input "11"
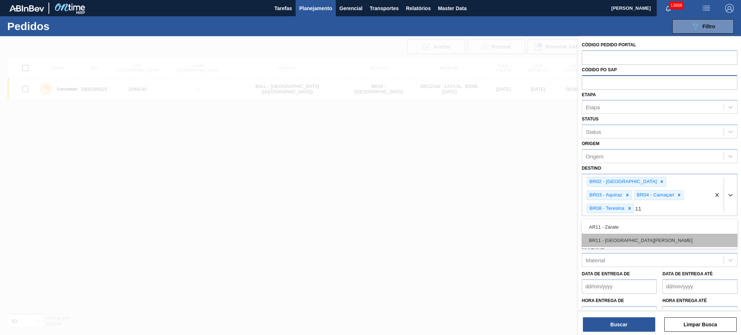
click at [641, 234] on div "BR11 - São Luís" at bounding box center [660, 240] width 156 height 13
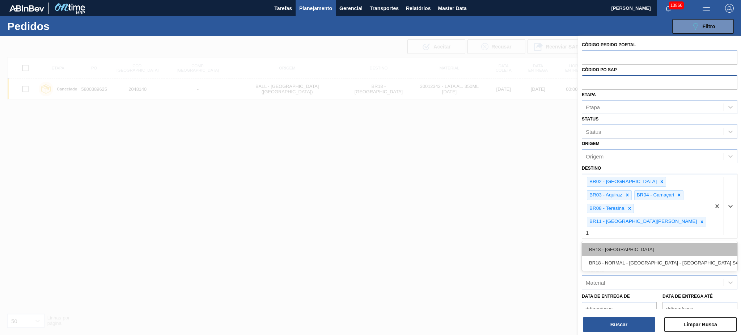
type input "18"
click at [641, 243] on div "BR18 - Pernambuco" at bounding box center [660, 249] width 156 height 13
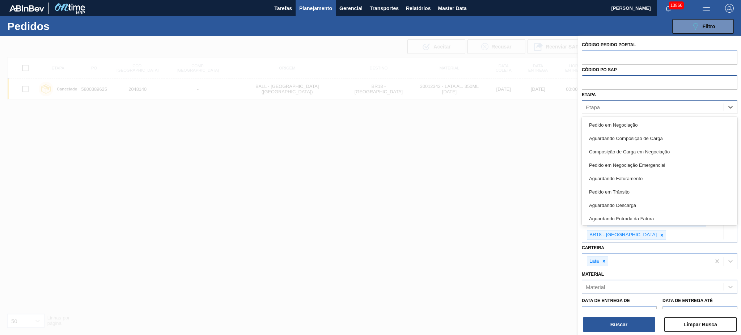
click at [610, 103] on div "Etapa" at bounding box center [652, 107] width 141 height 10
click at [614, 122] on div "Pedido em Negociação" at bounding box center [660, 124] width 156 height 13
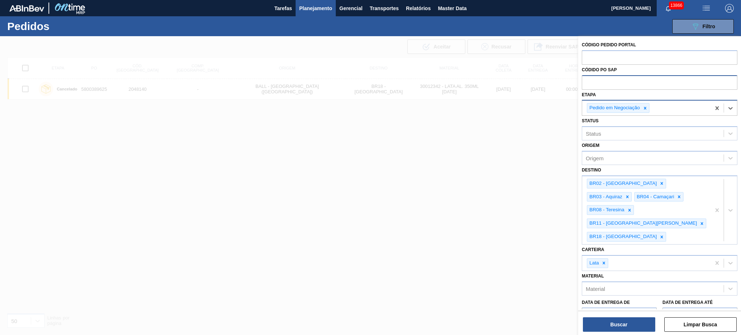
click at [660, 110] on div "Pedido em Negociação" at bounding box center [646, 108] width 128 height 15
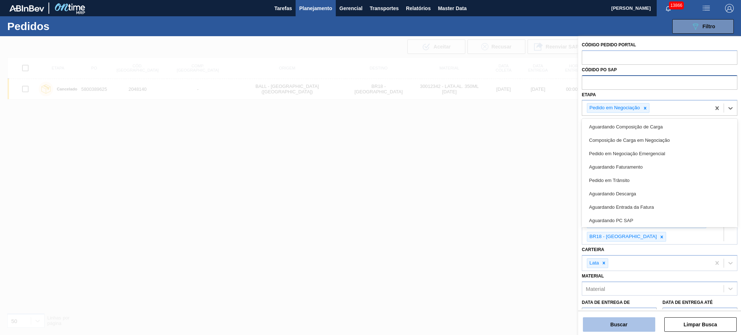
click at [634, 331] on button "Buscar" at bounding box center [619, 324] width 72 height 14
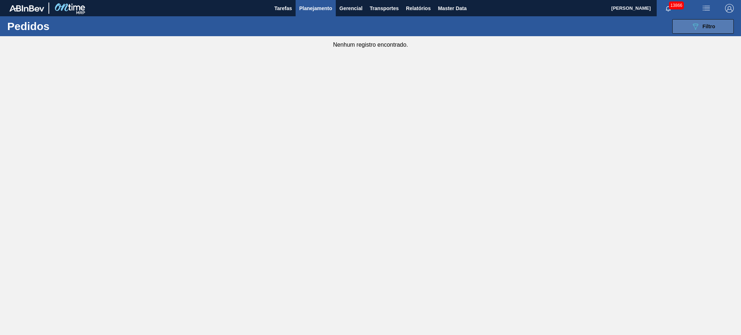
click at [696, 20] on button "089F7B8B-B2A5-4AFE-B5C0-19BA573D28AC Filtro" at bounding box center [702, 26] width 61 height 14
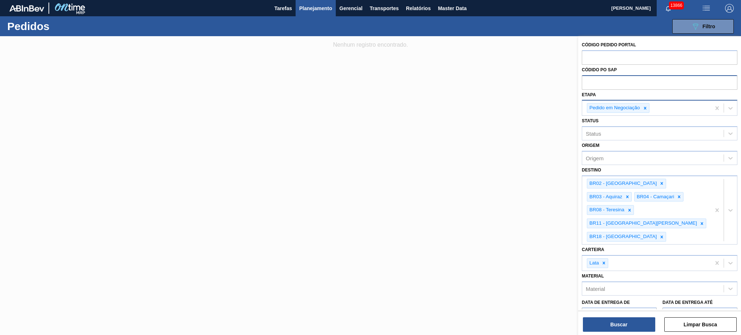
click at [665, 107] on div "Pedido em Negociação" at bounding box center [646, 108] width 128 height 15
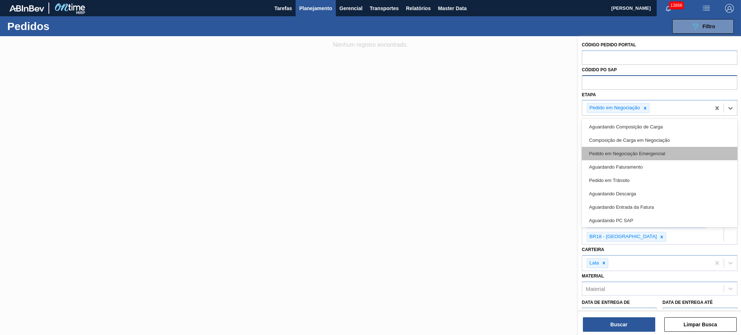
click at [671, 153] on div "Pedido em Negociação Emergencial" at bounding box center [660, 153] width 156 height 13
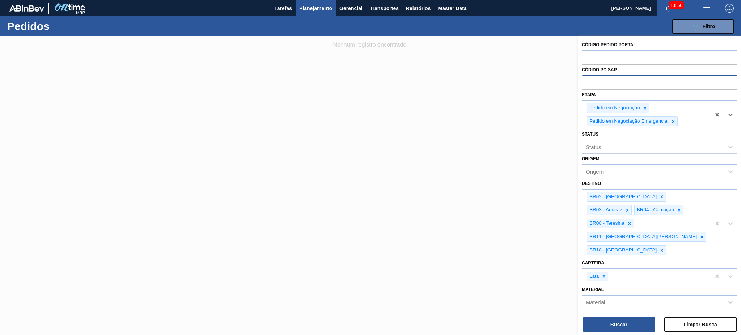
click at [693, 129] on div "Status Status" at bounding box center [660, 141] width 156 height 25
click at [689, 121] on div "Pedido em Negociação Pedido em Negociação Emergencial" at bounding box center [646, 115] width 128 height 28
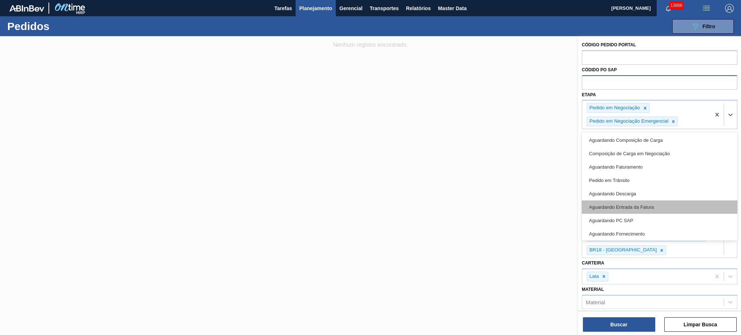
scroll to position [68, 0]
click at [649, 208] on div "Em Renegociação" at bounding box center [660, 205] width 156 height 13
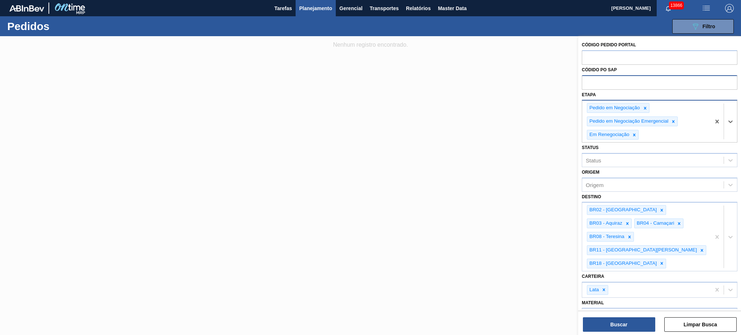
click at [675, 133] on div "Pedido em Negociação Pedido em Negociação Emergencial Em Renegociação" at bounding box center [646, 122] width 128 height 42
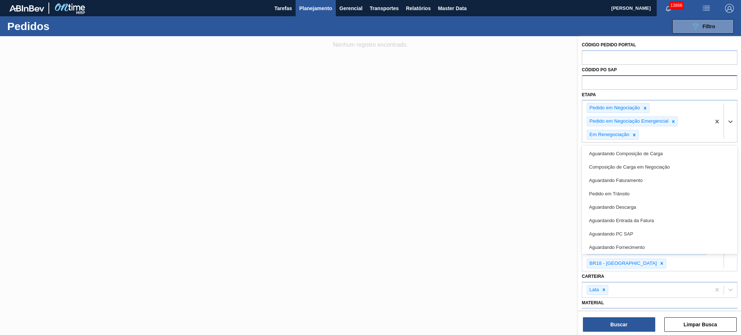
scroll to position [55, 0]
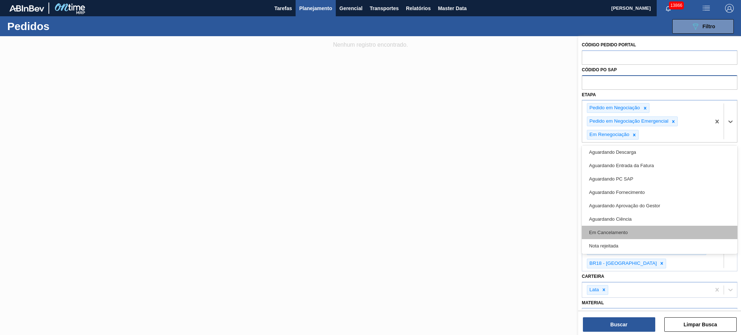
click at [640, 229] on div "Em Cancelamento" at bounding box center [660, 232] width 156 height 13
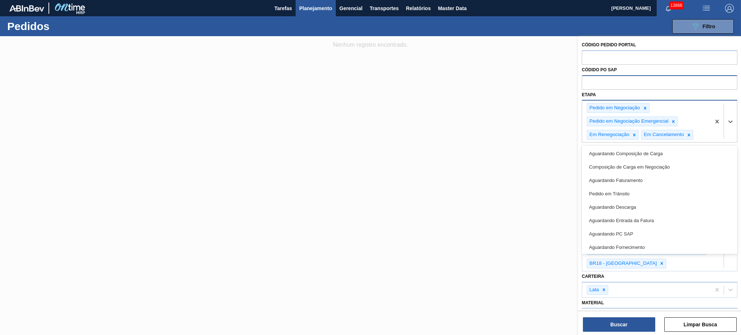
click at [710, 139] on div at bounding box center [723, 122] width 26 height 42
drag, startPoint x: 672, startPoint y: 171, endPoint x: 674, endPoint y: 165, distance: 5.7
click at [672, 171] on div "Composição de Carga em Negociação" at bounding box center [660, 166] width 156 height 13
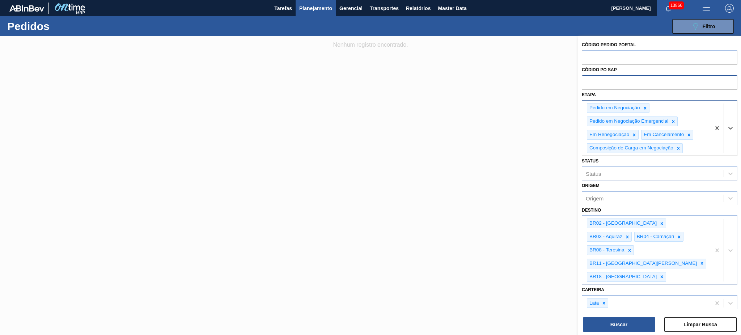
click at [684, 147] on input "Etapa" at bounding box center [684, 148] width 1 height 6
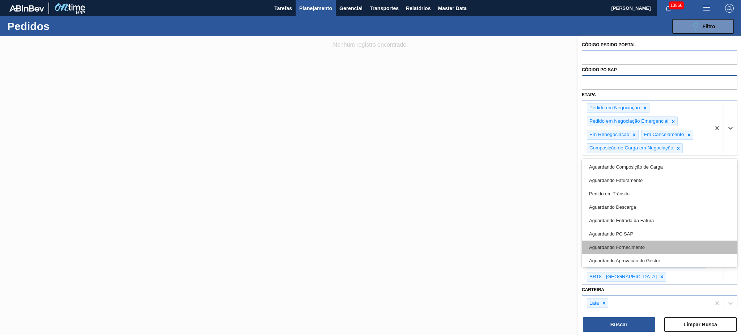
scroll to position [28, 0]
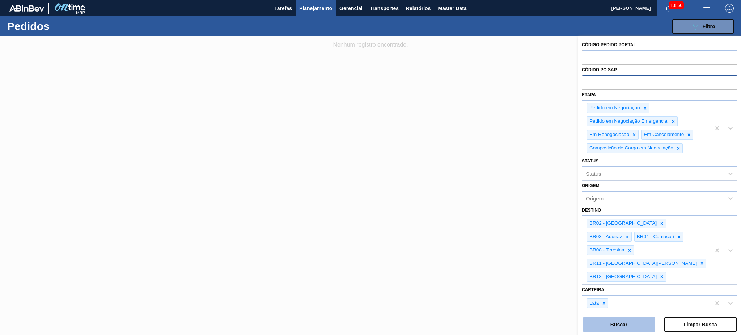
click at [629, 328] on button "Buscar" at bounding box center [619, 324] width 72 height 14
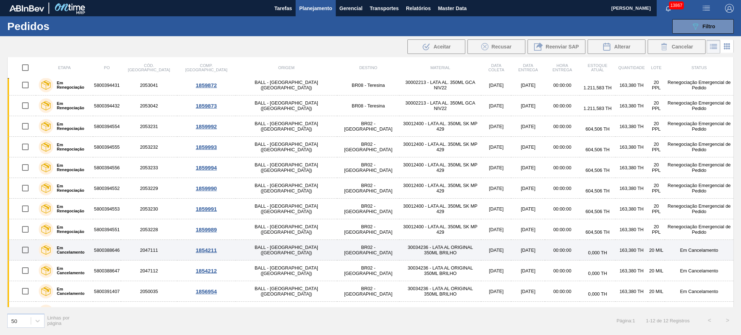
scroll to position [0, 0]
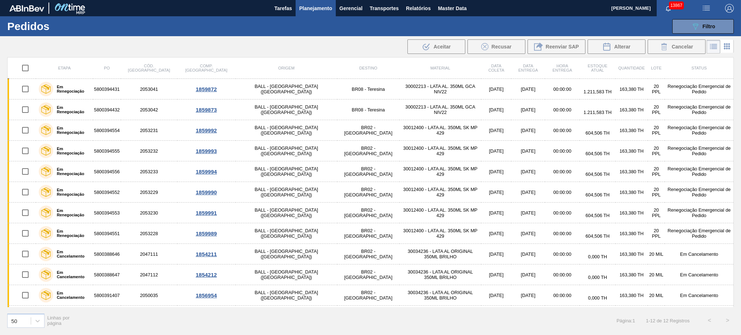
click at [684, 34] on div "089F7B8B-B2A5-4AFE-B5C0-19BA573D28AC Filtro Código Pedido Portal Códido PO SAP …" at bounding box center [426, 27] width 621 height 22
click at [694, 22] on icon "089F7B8B-B2A5-4AFE-B5C0-19BA573D28AC" at bounding box center [695, 26] width 9 height 9
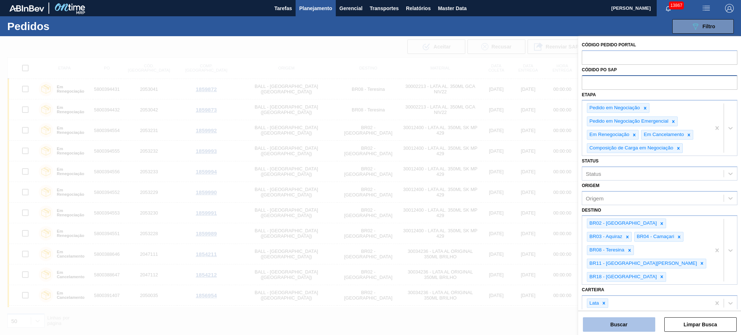
click at [631, 327] on button "Buscar" at bounding box center [619, 324] width 72 height 14
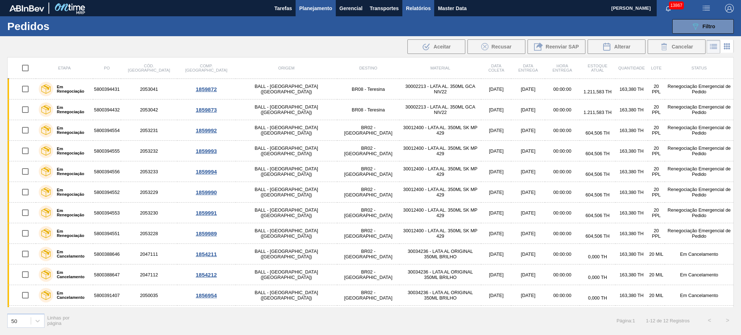
click at [413, 9] on span "Relatórios" at bounding box center [418, 8] width 25 height 9
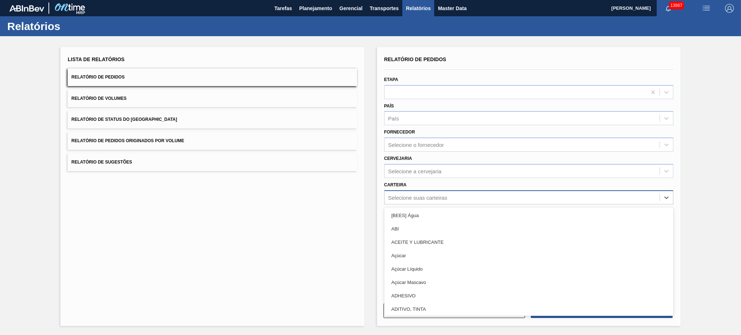
click at [454, 195] on div "Selecione suas carteiras" at bounding box center [521, 197] width 275 height 10
click at [467, 166] on div "Selecione a cervejaria" at bounding box center [521, 171] width 275 height 10
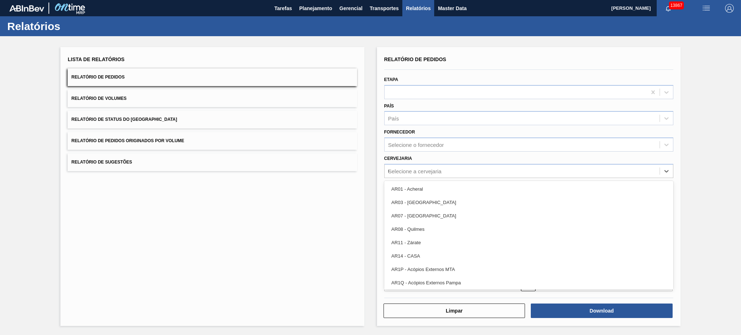
type input "02"
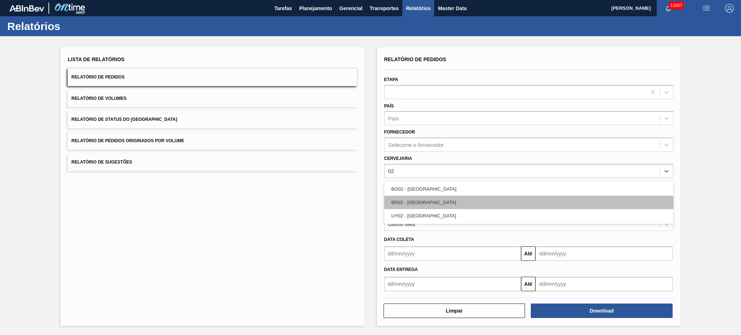
click at [441, 201] on div "BR02 - Sergipe" at bounding box center [528, 202] width 289 height 13
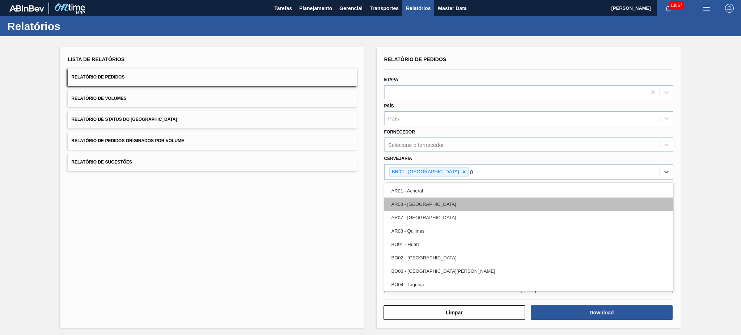
type input "03"
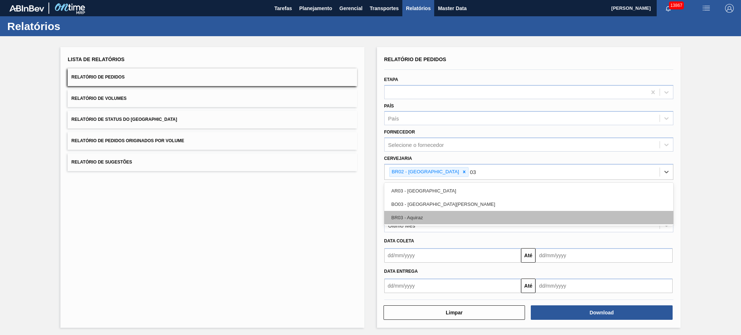
click at [431, 216] on div "BR03 - Aquiraz" at bounding box center [528, 217] width 289 height 13
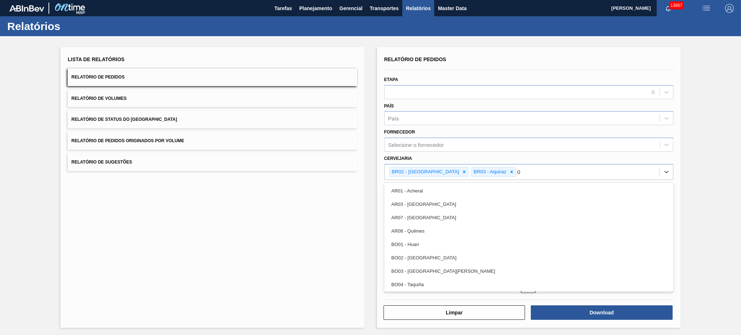
type input "04"
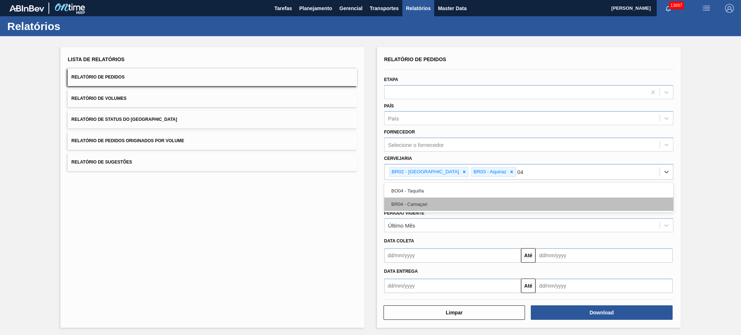
click at [437, 208] on div "BR04 - Camaçari" at bounding box center [528, 203] width 289 height 13
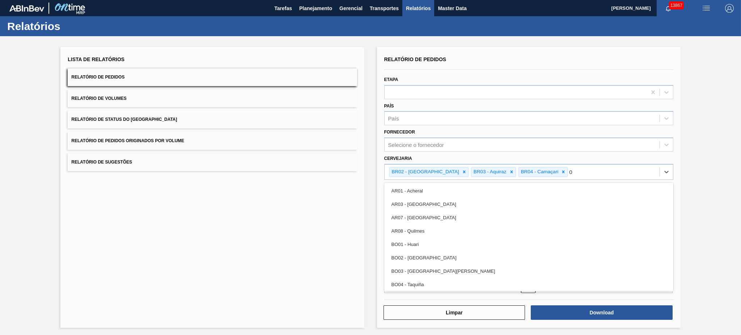
type input "08"
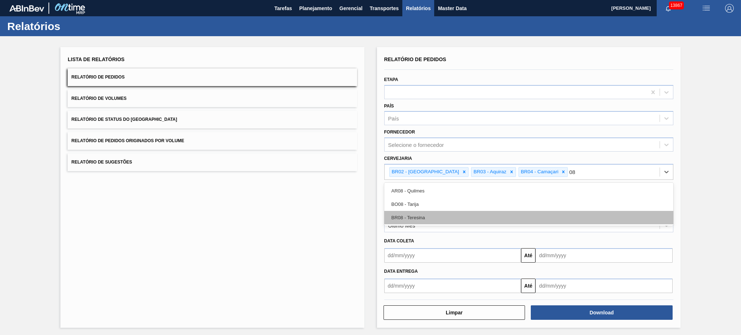
click at [436, 213] on div "BR08 - Teresina" at bounding box center [528, 217] width 289 height 13
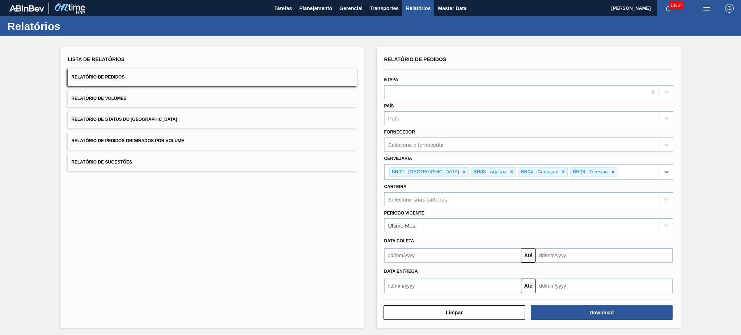
type input "11"
click at [440, 199] on div "BR11 - São Luís" at bounding box center [528, 203] width 289 height 13
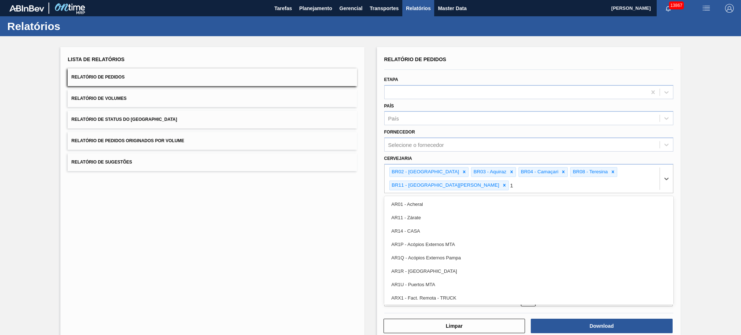
type input "18"
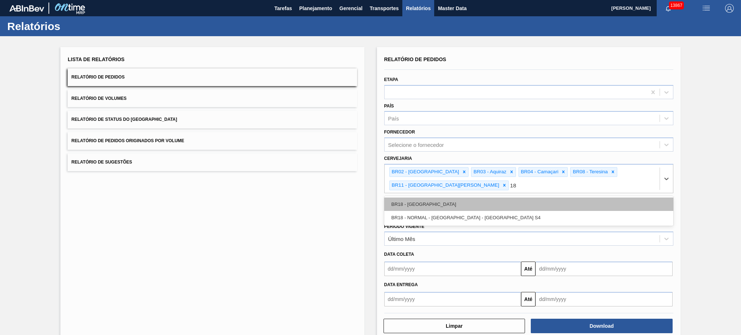
click at [439, 197] on div "BR18 - Pernambuco" at bounding box center [528, 203] width 289 height 13
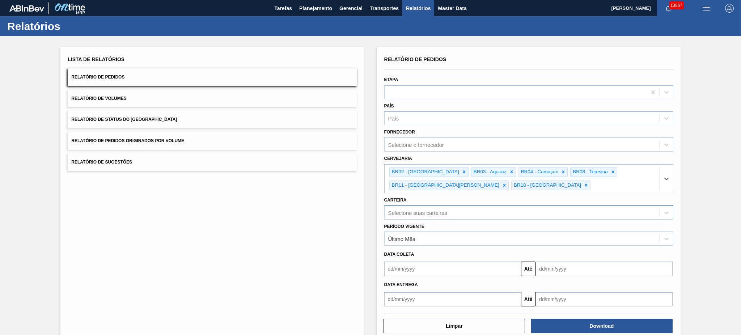
click at [434, 207] on div "Selecione suas carteiras" at bounding box center [521, 212] width 275 height 10
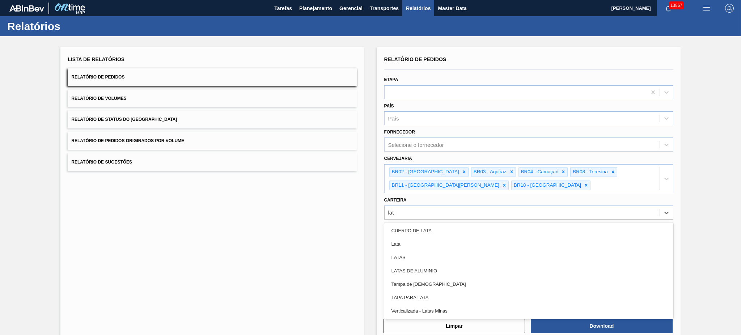
type input "lata"
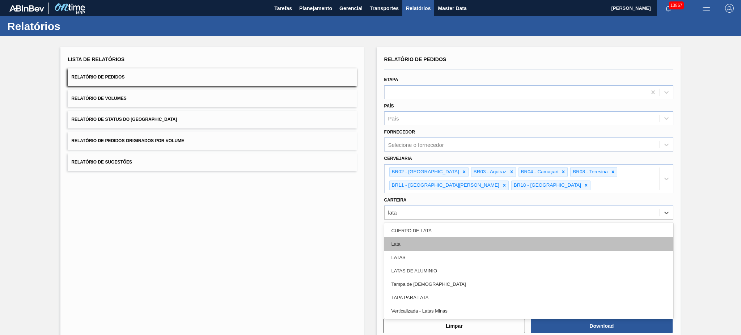
click at [471, 239] on div "Lata" at bounding box center [528, 243] width 289 height 13
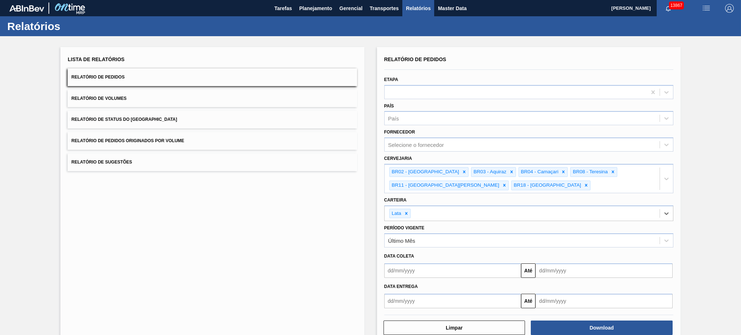
click at [438, 271] on input "text" at bounding box center [452, 270] width 137 height 14
click at [428, 265] on input "text" at bounding box center [452, 270] width 137 height 14
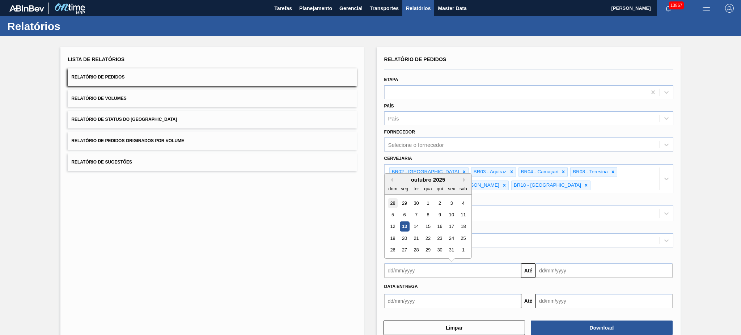
click at [390, 199] on div "28" at bounding box center [393, 203] width 10 height 10
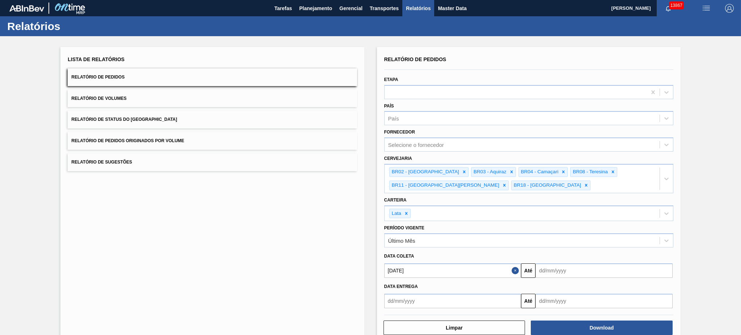
type input "28/09/2025"
click at [558, 266] on input "text" at bounding box center [603, 270] width 137 height 14
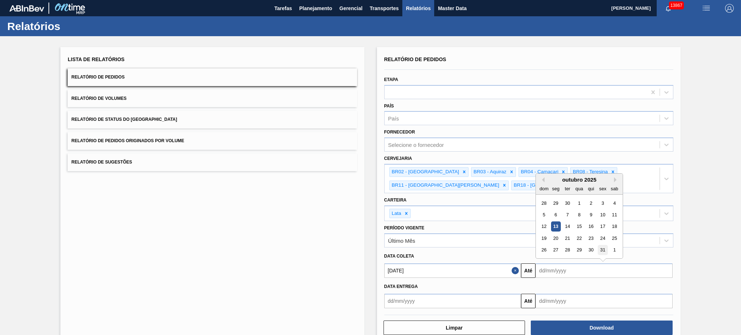
click at [605, 247] on div "31" at bounding box center [602, 250] width 10 height 10
type input "31/10/2025"
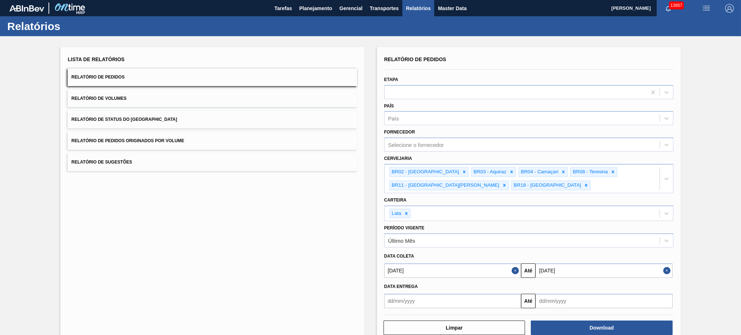
click at [350, 305] on div "Lista de Relatórios Relatório de Pedidos Relatório de Volumes Relatório de Stat…" at bounding box center [211, 195] width 303 height 296
click at [610, 324] on button "Download" at bounding box center [602, 327] width 142 height 14
click at [154, 99] on button "Relatório de Volumes" at bounding box center [212, 99] width 289 height 18
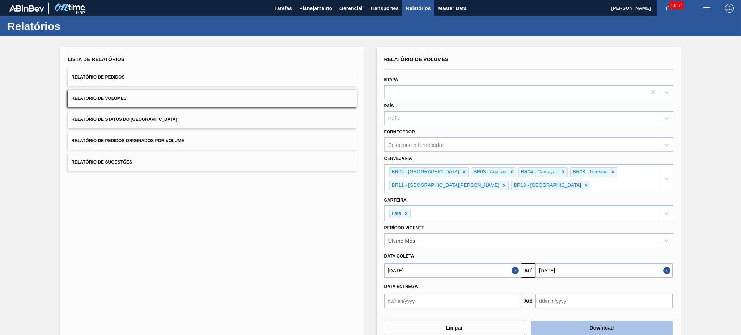
click at [597, 332] on button "Download" at bounding box center [602, 327] width 142 height 14
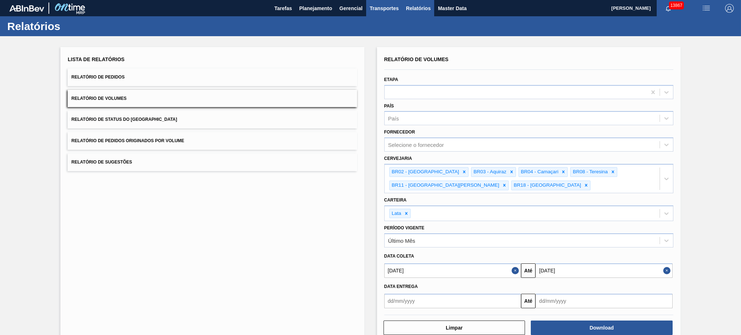
click at [384, 8] on span "Transportes" at bounding box center [384, 8] width 29 height 9
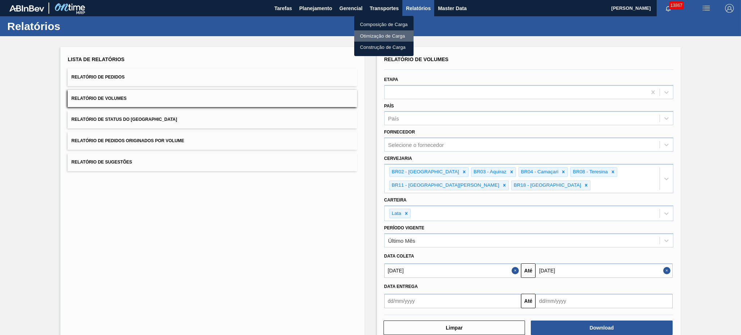
click at [372, 32] on li "Otimização de Carga" at bounding box center [383, 36] width 59 height 12
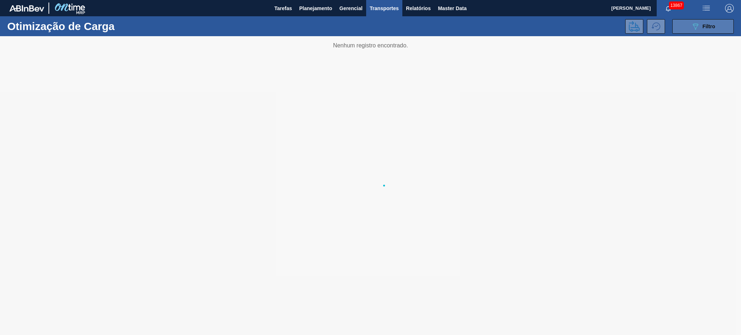
click at [691, 25] on icon "089F7B8B-B2A5-4AFE-B5C0-19BA573D28AC" at bounding box center [695, 26] width 9 height 9
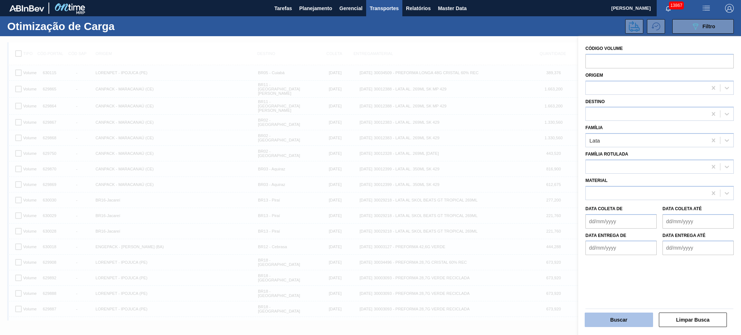
click at [614, 317] on button "Buscar" at bounding box center [618, 319] width 68 height 14
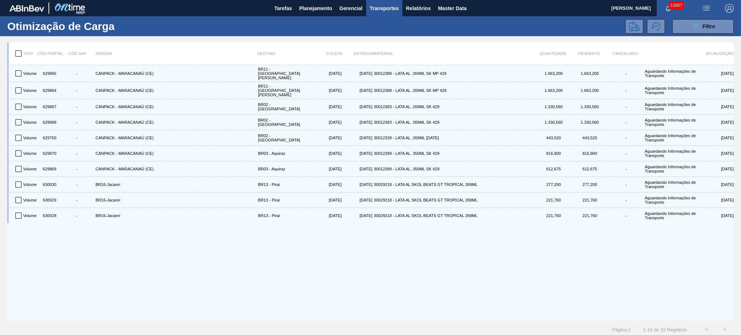
click at [19, 54] on input "checkbox" at bounding box center [18, 53] width 15 height 15
checkbox input "true"
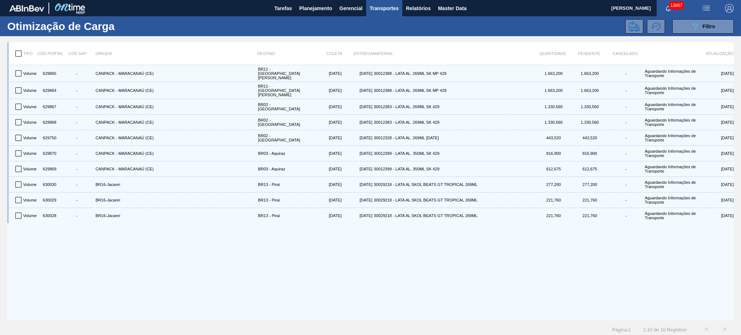
checkbox input "true"
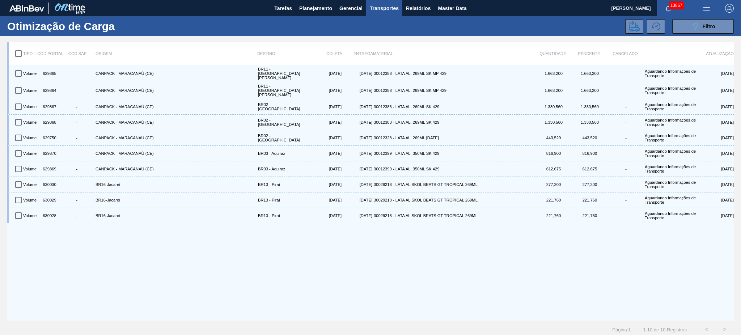
checkbox input "true"
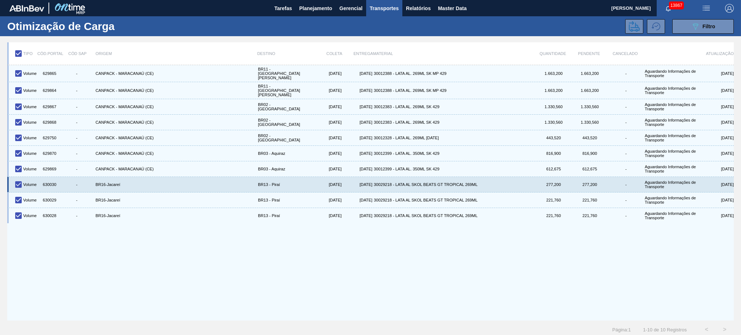
click at [20, 181] on input "checkbox" at bounding box center [18, 184] width 15 height 15
checkbox input "false"
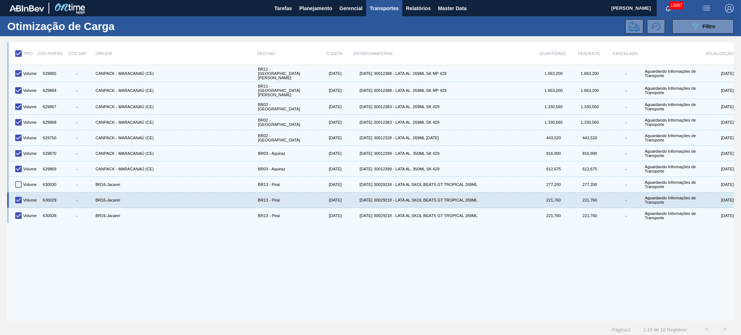
click at [20, 196] on input "checkbox" at bounding box center [18, 199] width 15 height 15
checkbox input "false"
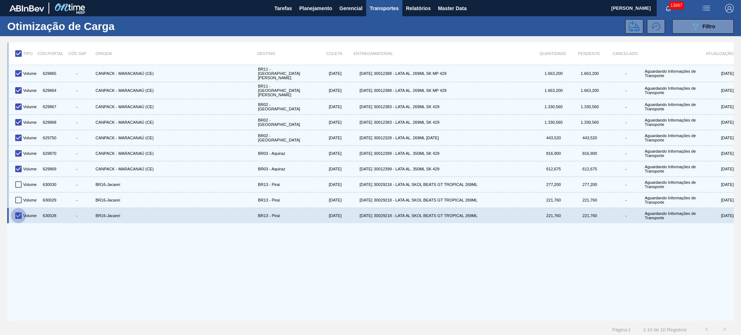
click at [20, 211] on input "checkbox" at bounding box center [18, 215] width 15 height 15
checkbox input "false"
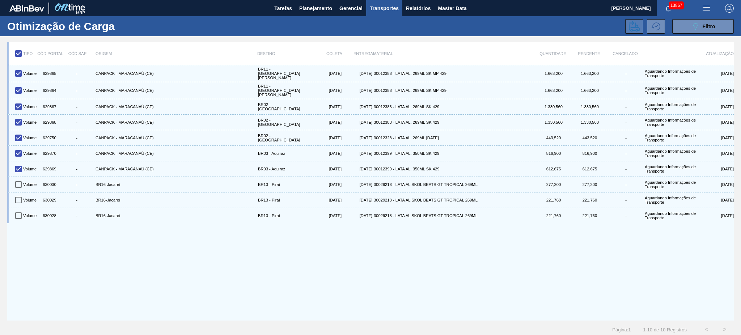
click at [634, 27] on icon at bounding box center [634, 26] width 11 height 10
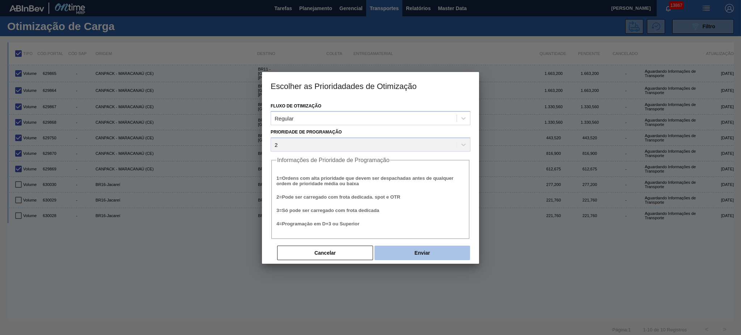
click at [455, 248] on button "Enviar" at bounding box center [421, 253] width 95 height 14
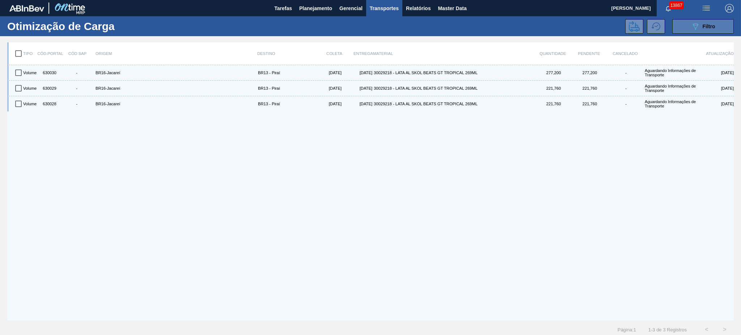
click at [711, 25] on span "Filtro" at bounding box center [708, 27] width 13 height 6
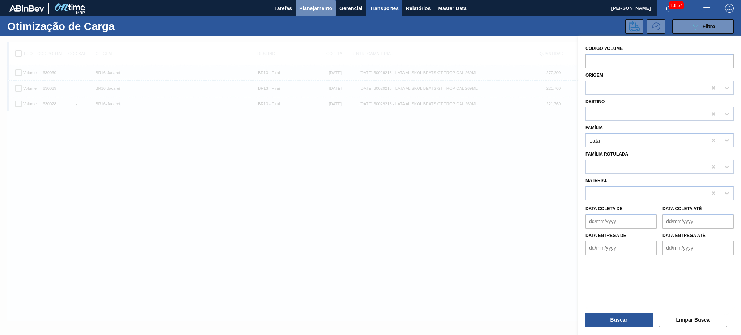
click at [303, 5] on span "Planejamento" at bounding box center [315, 8] width 33 height 9
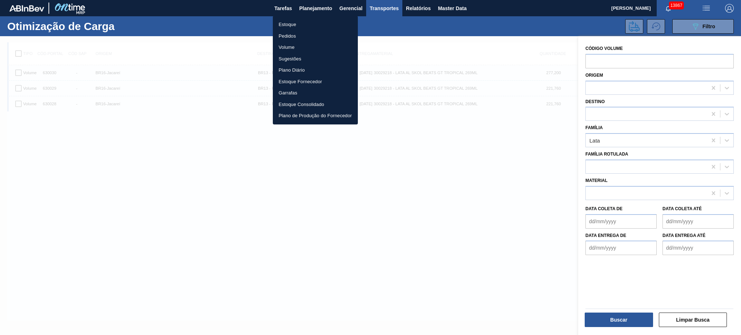
click at [303, 32] on li "Pedidos" at bounding box center [315, 36] width 85 height 12
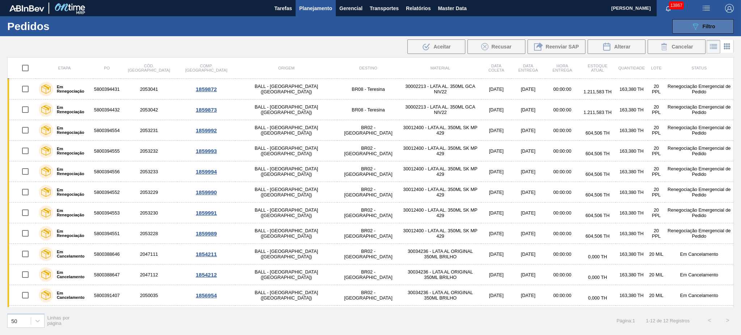
click at [702, 25] on div "089F7B8B-B2A5-4AFE-B5C0-19BA573D28AC Filtro" at bounding box center [703, 26] width 24 height 9
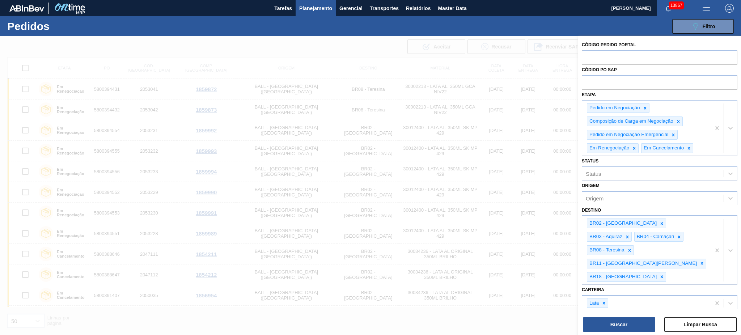
drag, startPoint x: 716, startPoint y: 235, endPoint x: 718, endPoint y: 213, distance: 22.5
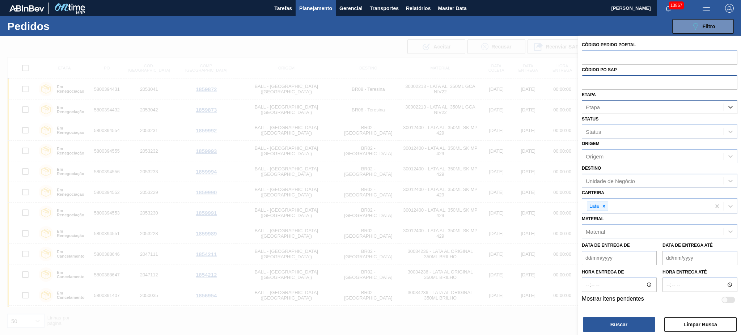
click at [657, 85] on input "text" at bounding box center [660, 82] width 156 height 14
paste input "5800389634"
type input "5800389634"
click at [616, 323] on button "Buscar" at bounding box center [619, 324] width 72 height 14
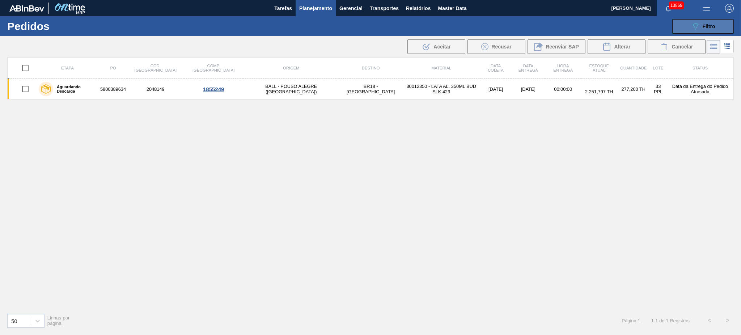
click at [699, 31] on button "089F7B8B-B2A5-4AFE-B5C0-19BA573D28AC Filtro" at bounding box center [702, 26] width 61 height 14
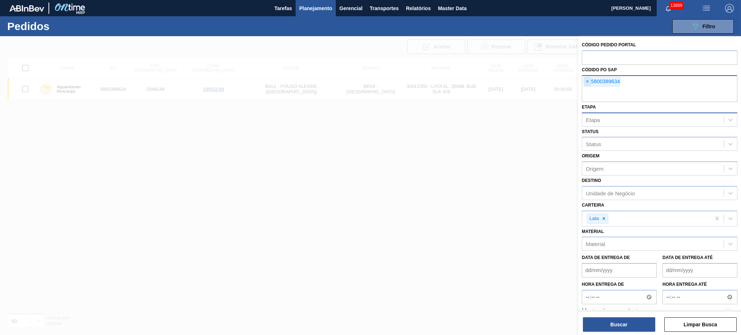
click at [587, 81] on span "×" at bounding box center [587, 81] width 7 height 9
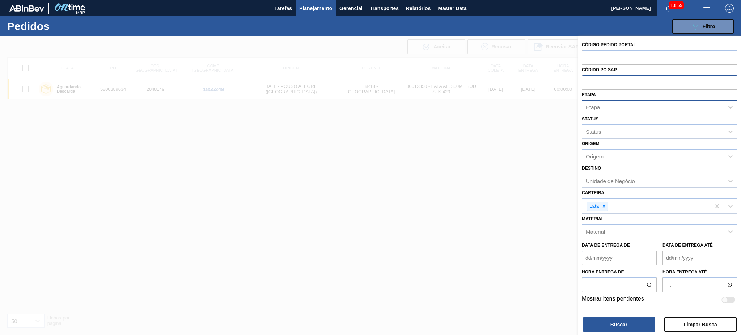
paste input "text"
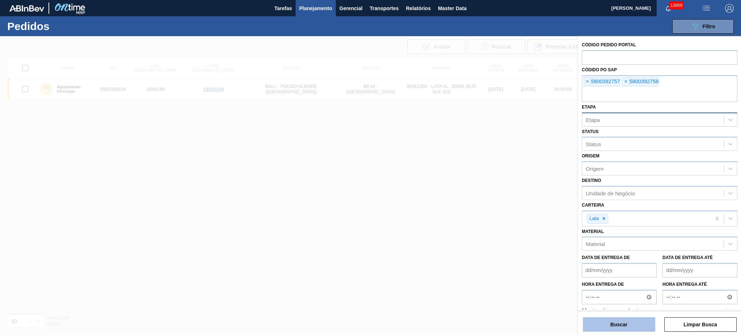
click at [624, 326] on button "Buscar" at bounding box center [619, 324] width 72 height 14
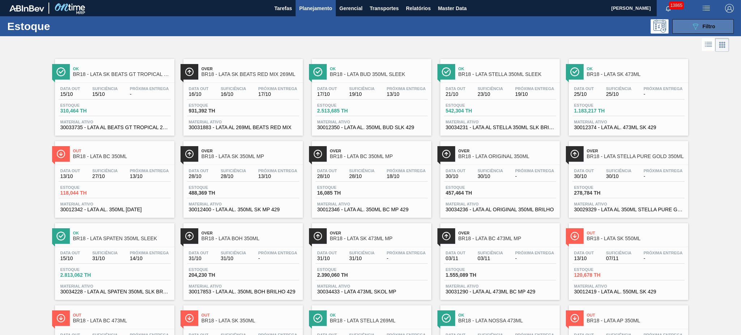
click at [687, 21] on button "089F7B8B-B2A5-4AFE-B5C0-19BA573D28AC Filtro" at bounding box center [702, 26] width 61 height 14
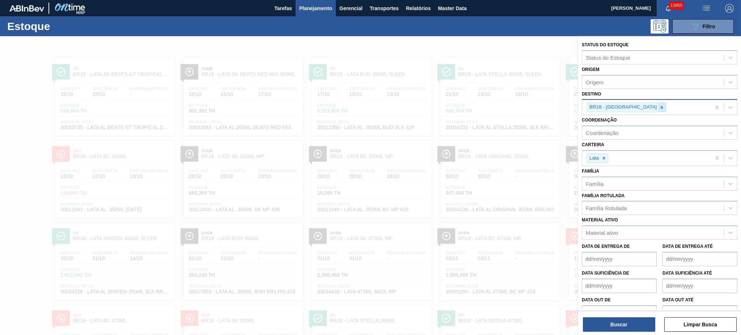
click at [659, 105] on icon at bounding box center [661, 107] width 5 height 5
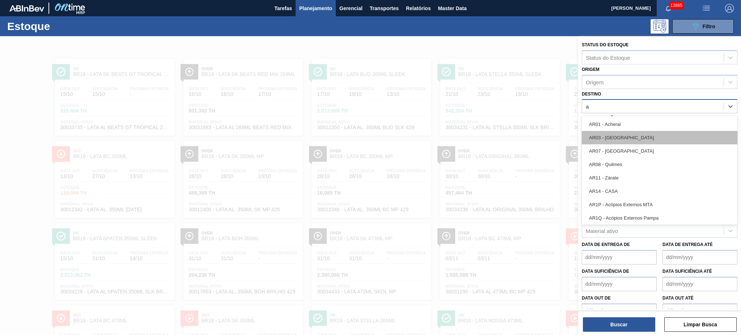
type input "aq"
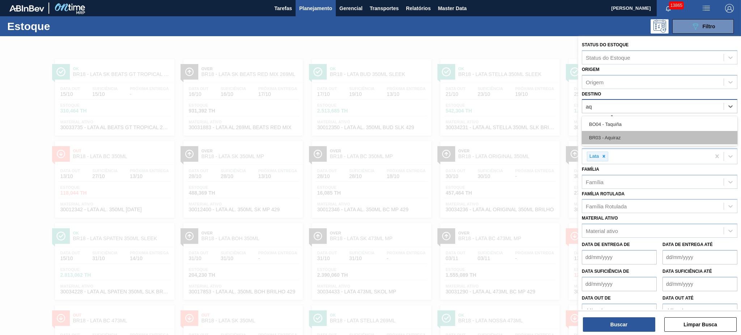
click at [612, 131] on div "BR03 - Aquiraz" at bounding box center [660, 137] width 156 height 13
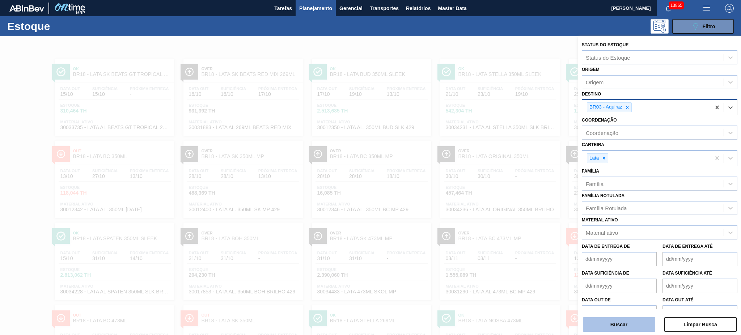
click at [621, 324] on button "Buscar" at bounding box center [619, 324] width 72 height 14
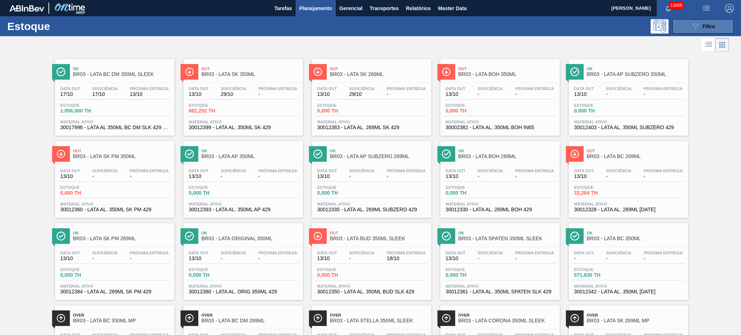
click at [702, 24] on span "Filtro" at bounding box center [708, 27] width 13 height 6
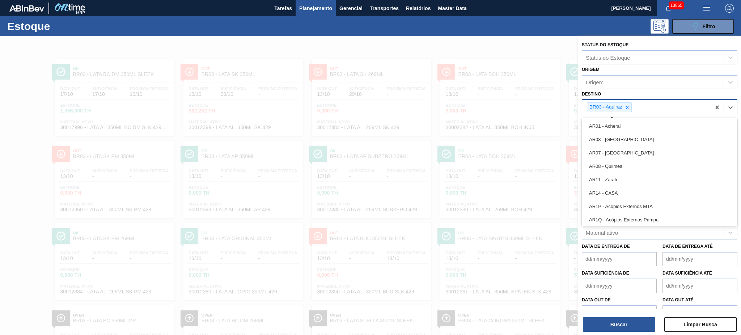
click at [622, 106] on div "BR03 - Aquiraz" at bounding box center [605, 107] width 36 height 9
click at [626, 107] on icon at bounding box center [627, 107] width 5 height 5
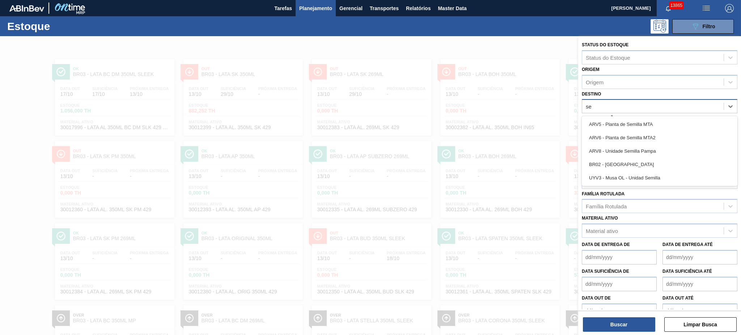
type input "ser"
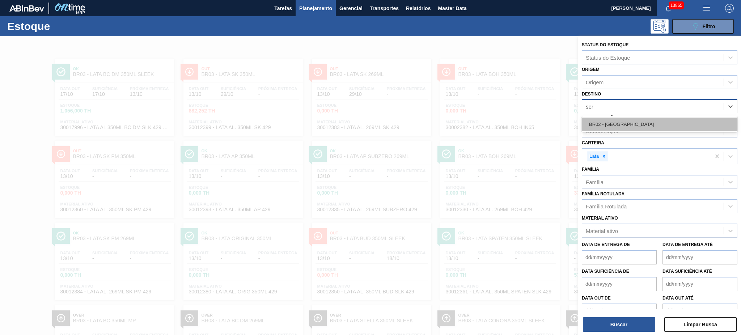
click at [623, 122] on div "BR02 - Sergipe" at bounding box center [660, 124] width 156 height 13
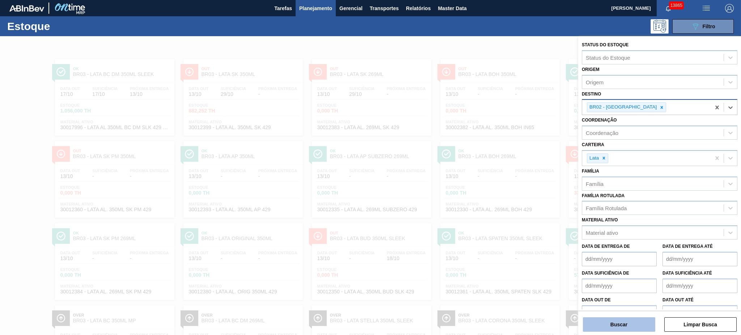
click at [629, 324] on button "Buscar" at bounding box center [619, 324] width 72 height 14
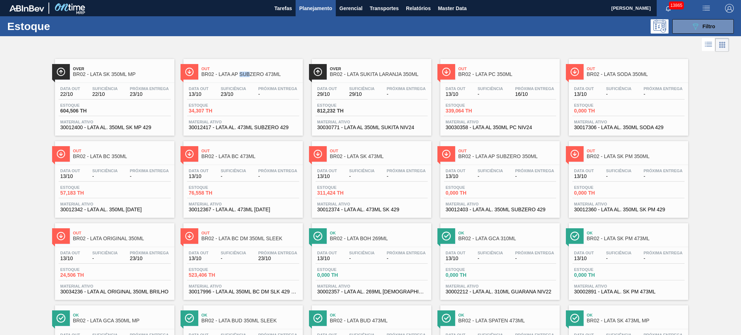
drag, startPoint x: 686, startPoint y: 22, endPoint x: 696, endPoint y: 37, distance: 18.1
click at [689, 23] on button "089F7B8B-B2A5-4AFE-B5C0-19BA573D28AC Filtro" at bounding box center [702, 26] width 61 height 14
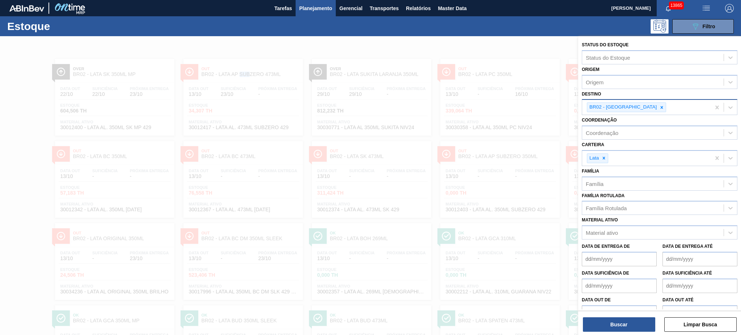
click at [659, 107] on icon at bounding box center [661, 107] width 5 height 5
type input "18"
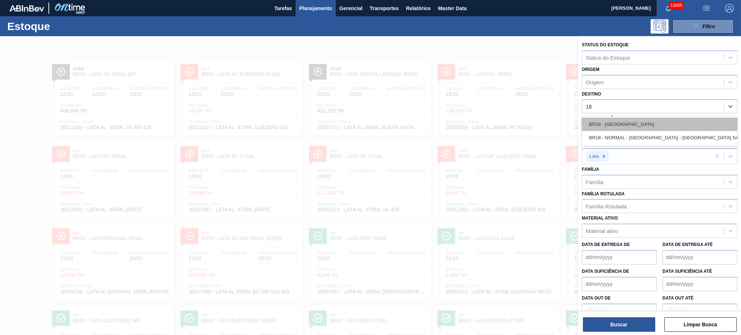
click at [623, 124] on div "BR18 - Pernambuco" at bounding box center [660, 124] width 156 height 13
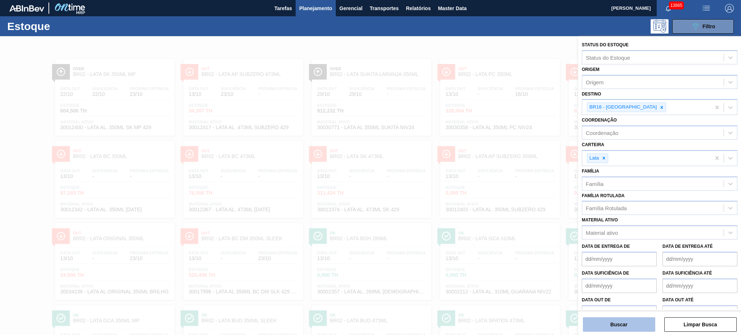
click at [624, 320] on button "Buscar" at bounding box center [619, 324] width 72 height 14
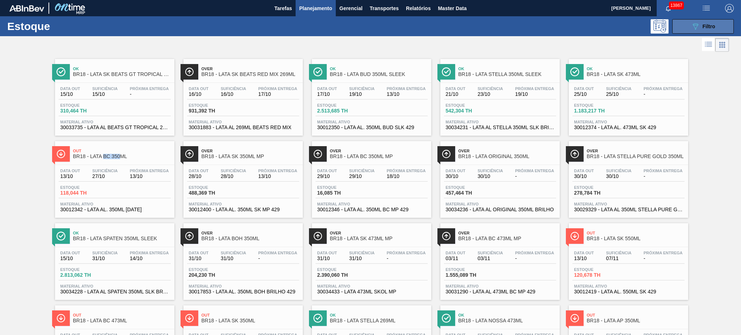
click at [697, 30] on icon "089F7B8B-B2A5-4AFE-B5C0-19BA573D28AC" at bounding box center [695, 26] width 9 height 9
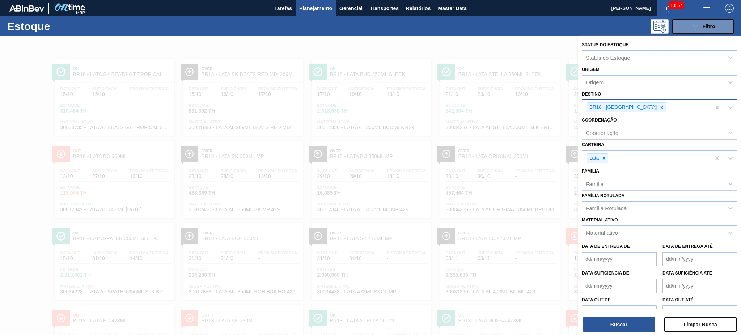
click at [637, 112] on div "BR18 - Pernambuco" at bounding box center [646, 107] width 128 height 15
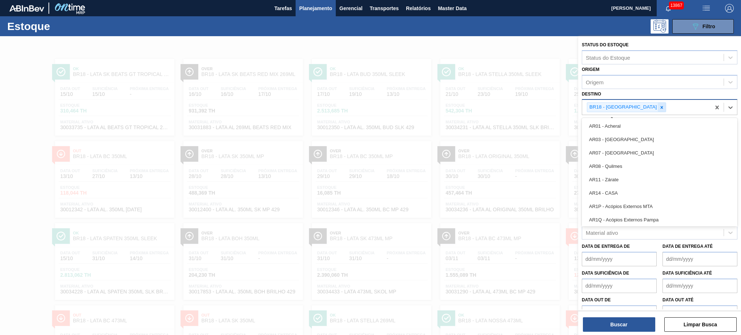
click at [659, 107] on icon at bounding box center [661, 107] width 5 height 5
type input "q"
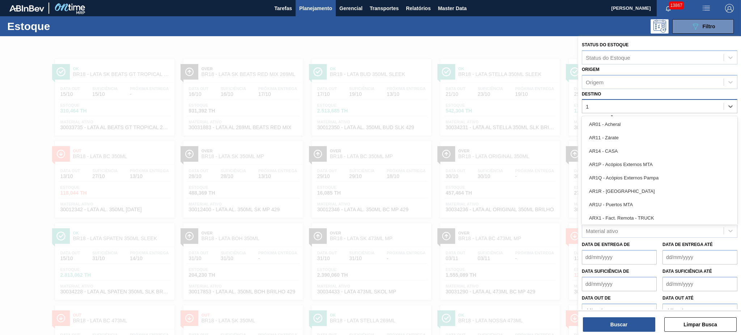
type input "11"
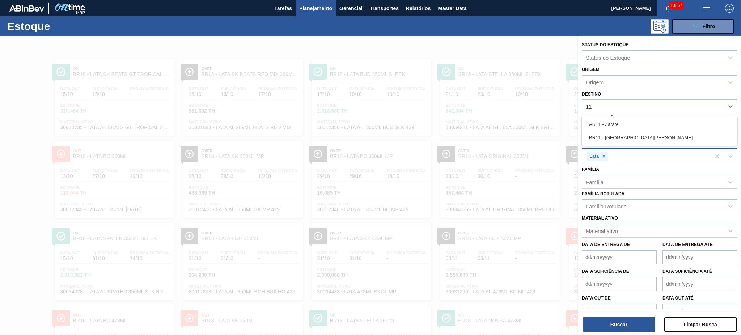
drag, startPoint x: 627, startPoint y: 141, endPoint x: 625, endPoint y: 149, distance: 7.4
click at [627, 141] on div "BR11 - [GEOGRAPHIC_DATA][PERSON_NAME]" at bounding box center [660, 137] width 156 height 13
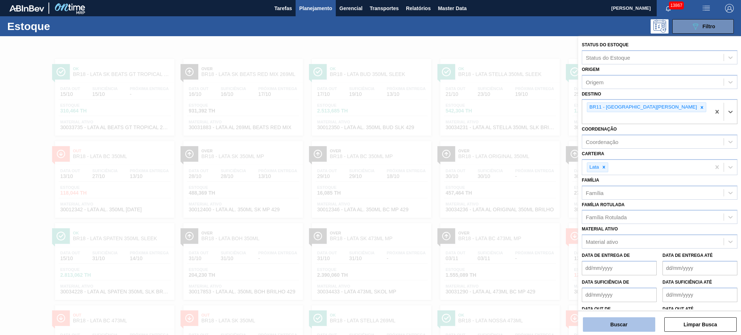
click at [615, 326] on button "Buscar" at bounding box center [619, 324] width 72 height 14
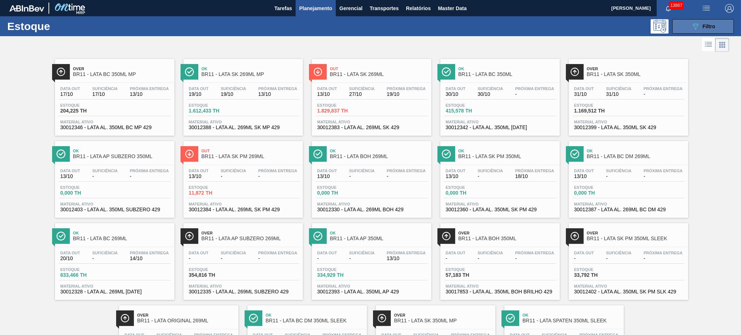
click at [692, 23] on icon "089F7B8B-B2A5-4AFE-B5C0-19BA573D28AC" at bounding box center [695, 26] width 9 height 9
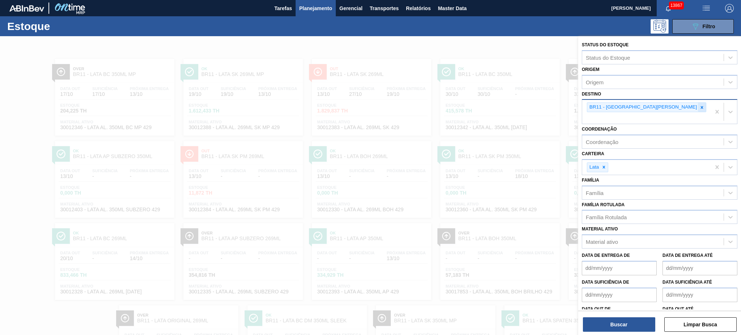
click at [698, 106] on div at bounding box center [702, 107] width 8 height 9
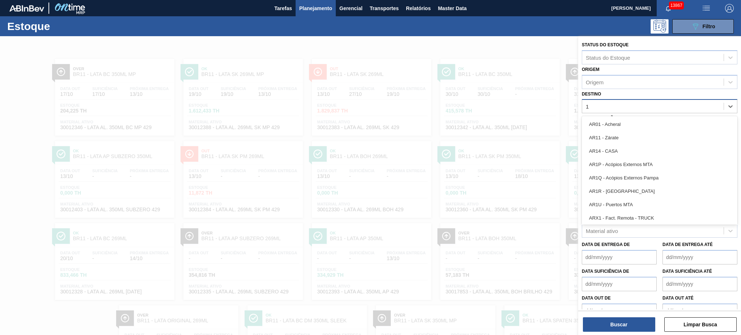
type input "18"
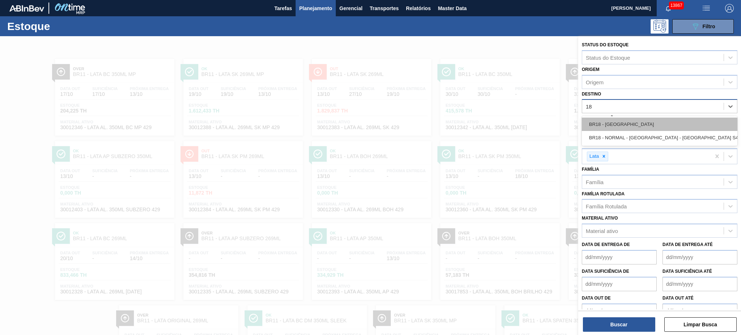
click at [652, 119] on div "BR18 - Pernambuco" at bounding box center [660, 124] width 156 height 13
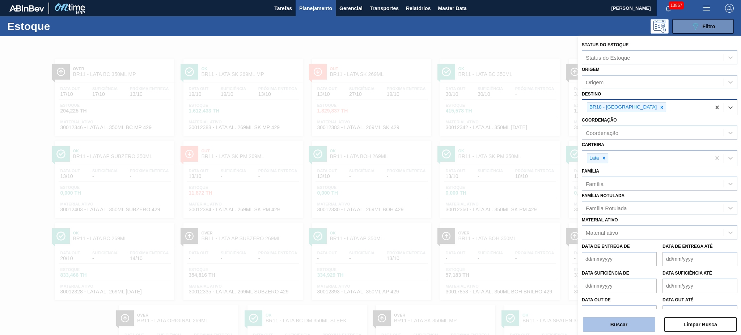
click at [639, 322] on button "Buscar" at bounding box center [619, 324] width 72 height 14
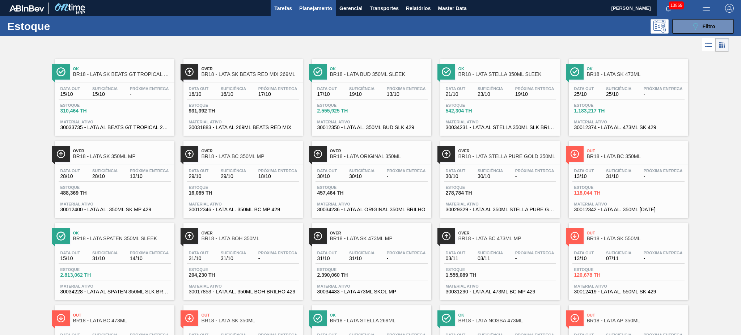
click at [279, 4] on span "Tarefas" at bounding box center [283, 8] width 18 height 9
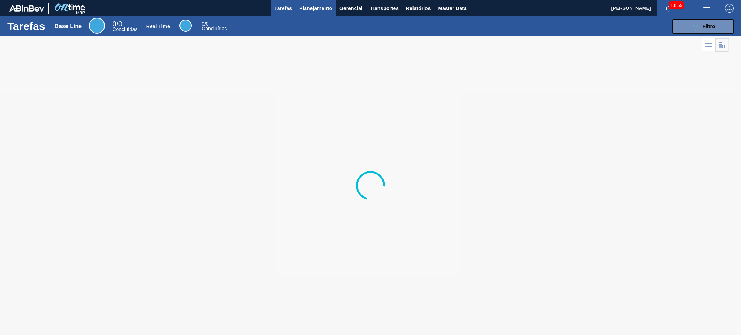
click at [310, 9] on span "Planejamento" at bounding box center [315, 8] width 33 height 9
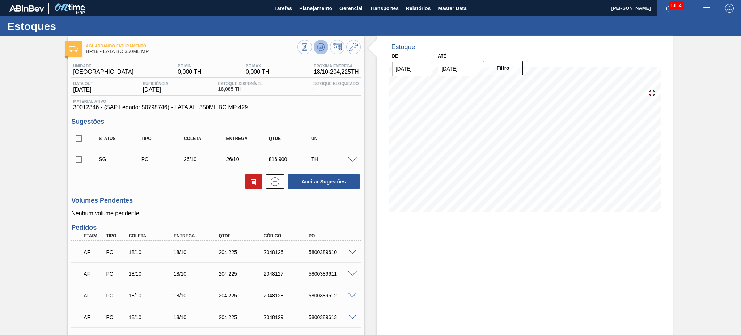
click at [325, 51] on button at bounding box center [321, 47] width 14 height 14
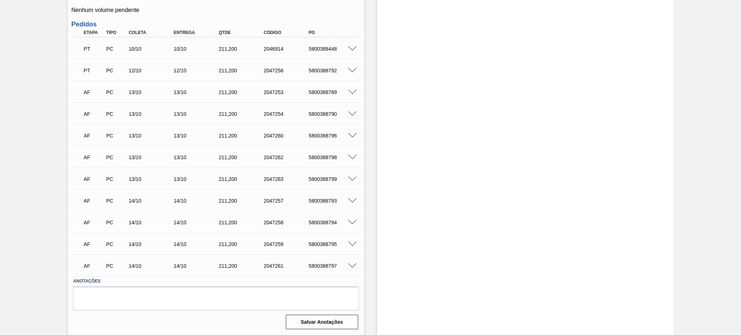
scroll to position [140, 0]
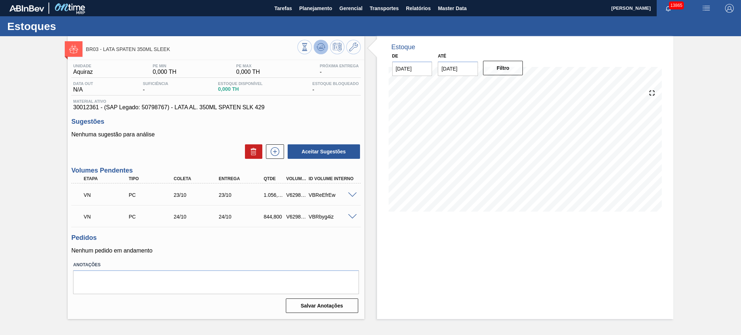
click at [320, 50] on icon at bounding box center [320, 47] width 9 height 9
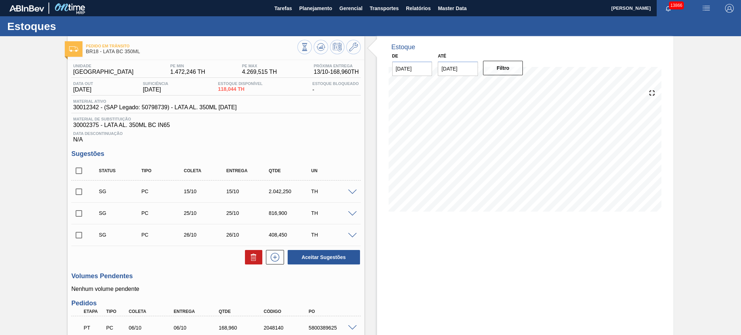
click at [445, 287] on div "Estoque De 13/10/2025 Até 08/11/2025 Filtro" at bounding box center [525, 216] width 296 height 361
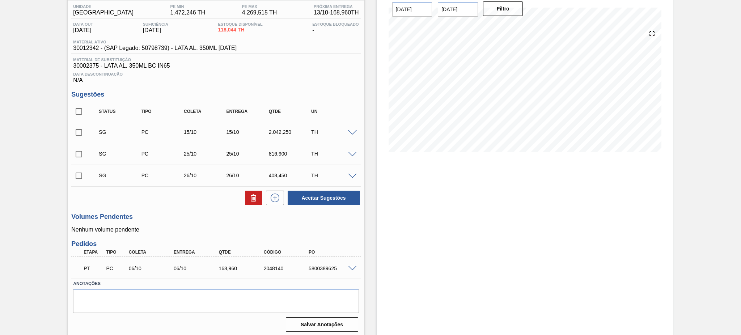
scroll to position [61, 0]
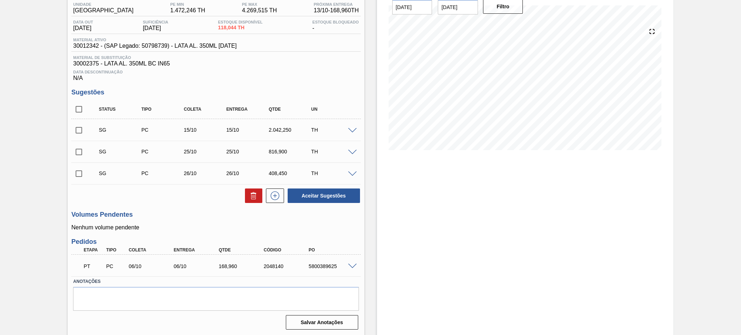
click at [317, 268] on div "5800389625" at bounding box center [332, 266] width 51 height 6
copy div "5800389625"
click at [451, 237] on div "Estoque De 13/10/2025 Até 08/11/2025 Filtro" at bounding box center [525, 155] width 296 height 361
click at [324, 267] on div "5800389625" at bounding box center [332, 266] width 51 height 6
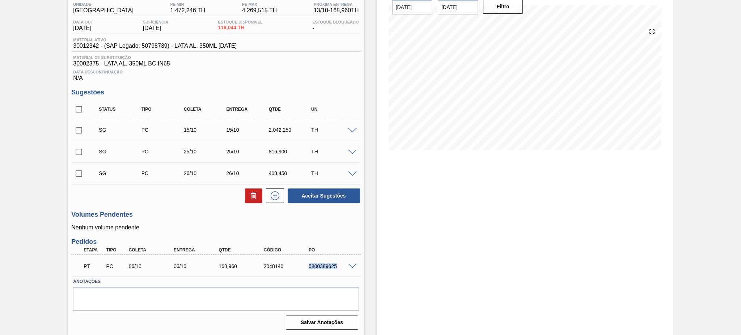
click at [324, 266] on div "5800389625" at bounding box center [332, 266] width 51 height 6
copy div "5800389625"
click at [349, 268] on span at bounding box center [352, 266] width 9 height 5
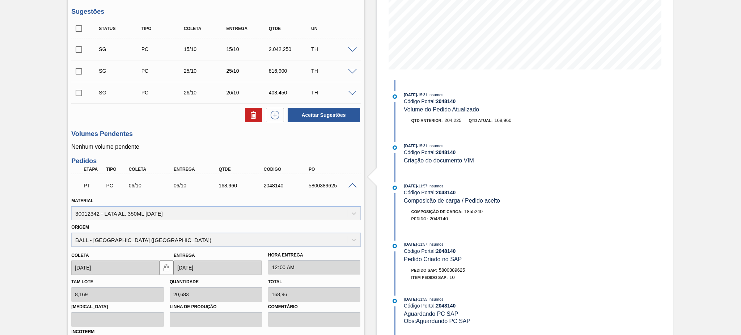
scroll to position [236, 0]
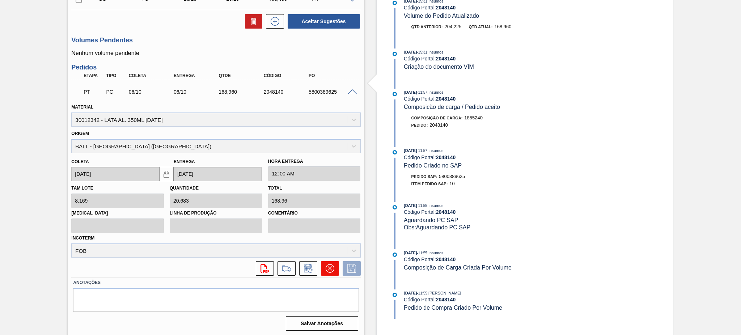
click at [322, 263] on button at bounding box center [330, 268] width 18 height 14
click at [318, 92] on div "5800389625" at bounding box center [332, 92] width 51 height 6
copy div "5800389625"
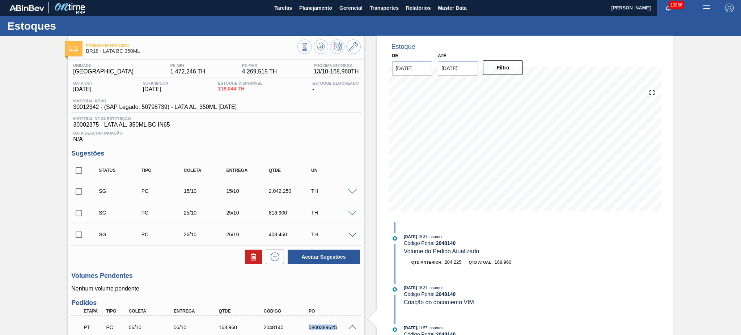
scroll to position [0, 0]
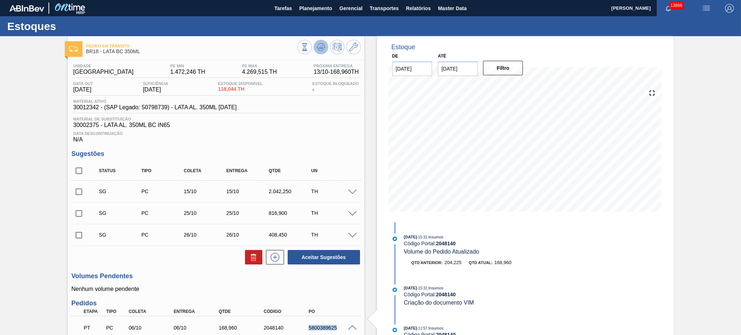
click at [323, 47] on icon at bounding box center [320, 47] width 9 height 9
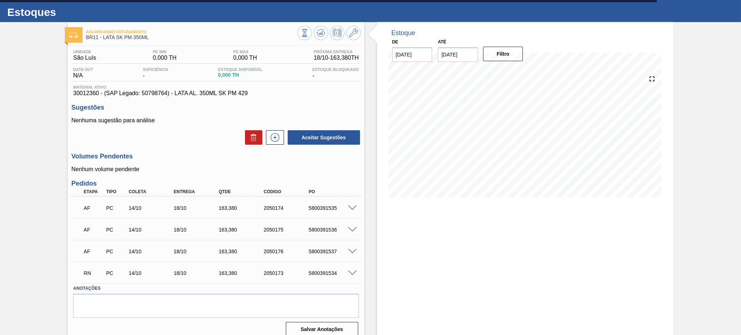
scroll to position [21, 0]
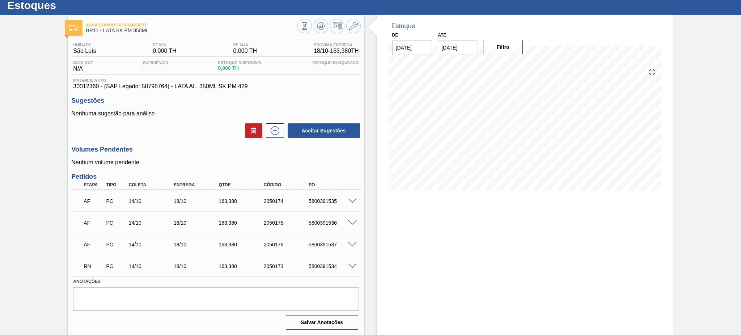
click at [352, 265] on span at bounding box center [352, 266] width 9 height 5
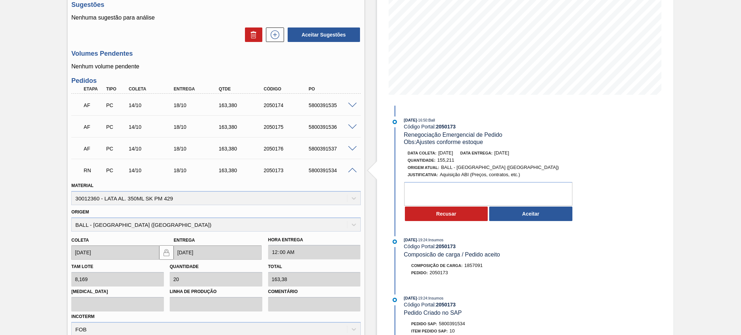
scroll to position [118, 0]
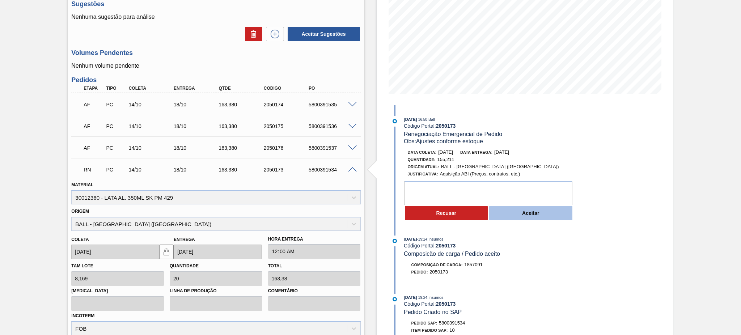
click at [533, 213] on button "Aceitar" at bounding box center [530, 213] width 83 height 14
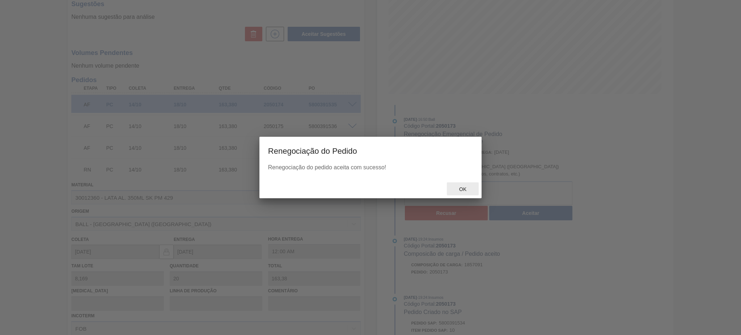
click at [462, 187] on span "Ok" at bounding box center [462, 189] width 19 height 6
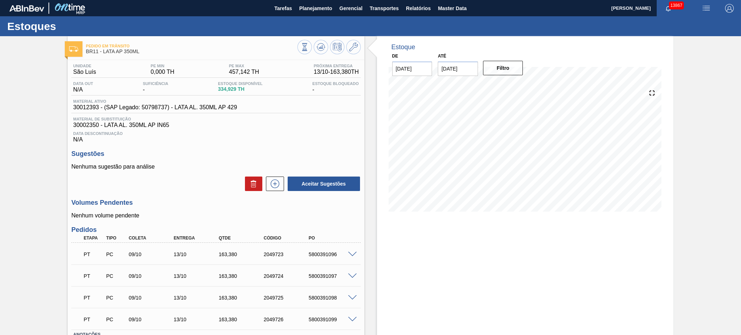
click at [706, 8] on img "button" at bounding box center [706, 8] width 9 height 9
click at [701, 25] on li "Pedido Contingência" at bounding box center [702, 25] width 66 height 13
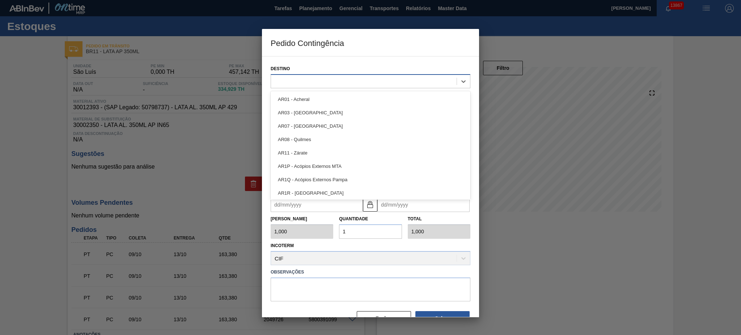
click at [340, 87] on div at bounding box center [371, 81] width 200 height 14
type input "11"
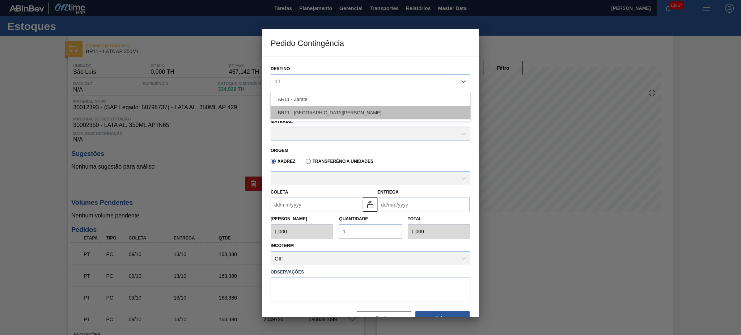
click at [322, 109] on div "BR11 - [GEOGRAPHIC_DATA][PERSON_NAME]" at bounding box center [371, 112] width 200 height 13
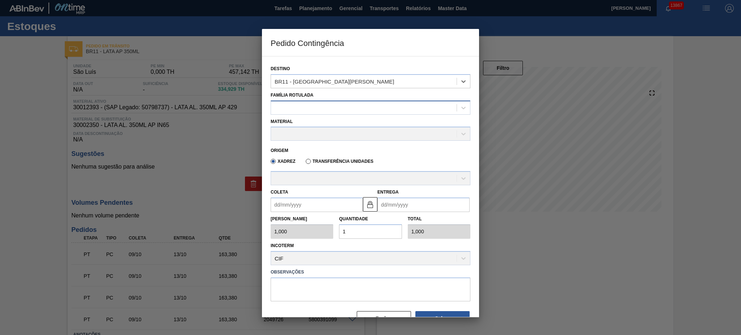
click at [321, 106] on div at bounding box center [364, 107] width 186 height 10
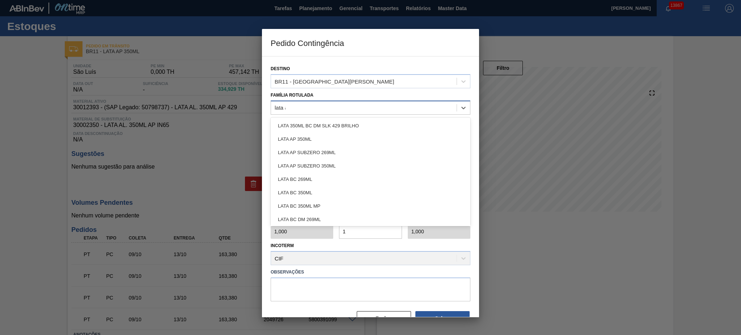
type Rotulada "lata ap"
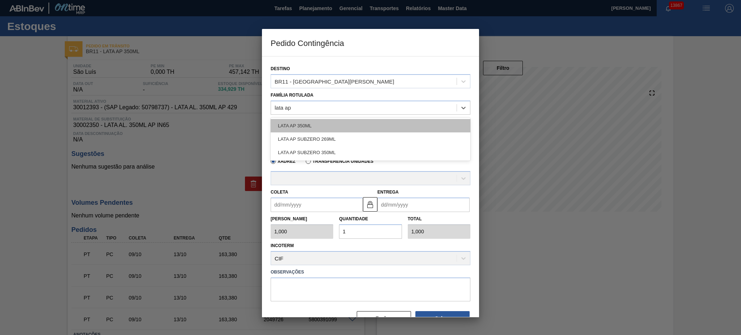
click at [330, 120] on div "LATA AP 350ML" at bounding box center [371, 125] width 200 height 13
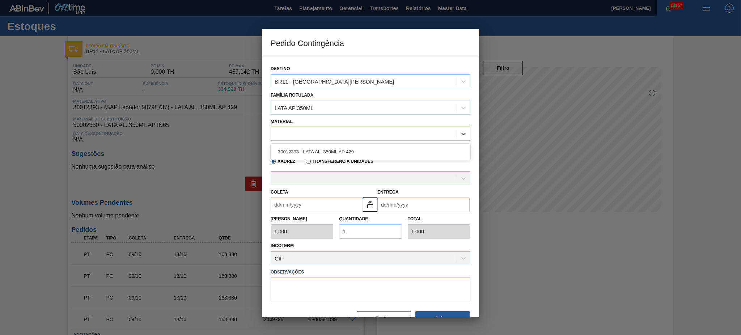
click at [328, 132] on div at bounding box center [364, 134] width 186 height 10
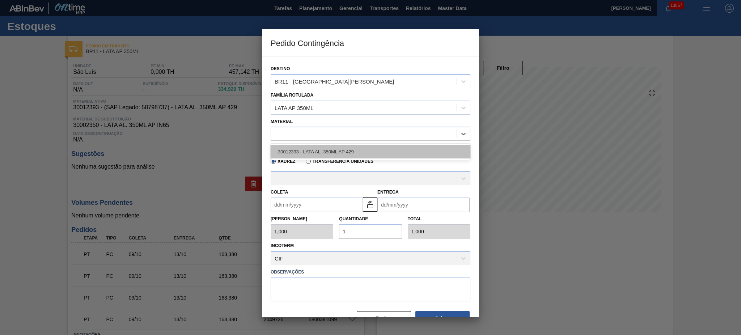
click at [334, 153] on div "30012393 - LATA AL. 350ML AP 429" at bounding box center [371, 151] width 200 height 13
type input "8,169"
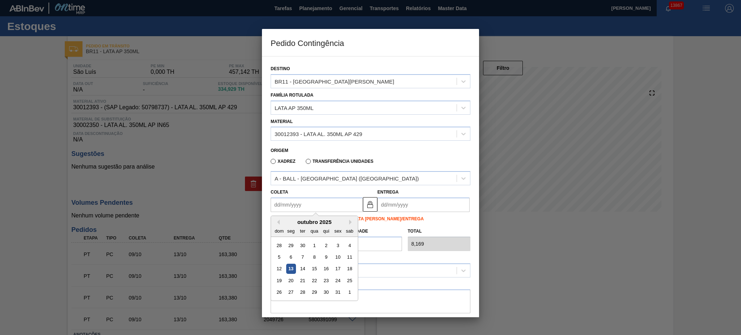
click at [305, 207] on input "Coleta" at bounding box center [317, 204] width 92 height 14
click at [298, 264] on div "14" at bounding box center [303, 269] width 10 height 10
type input "14/10/2025"
type input "[DATE]"
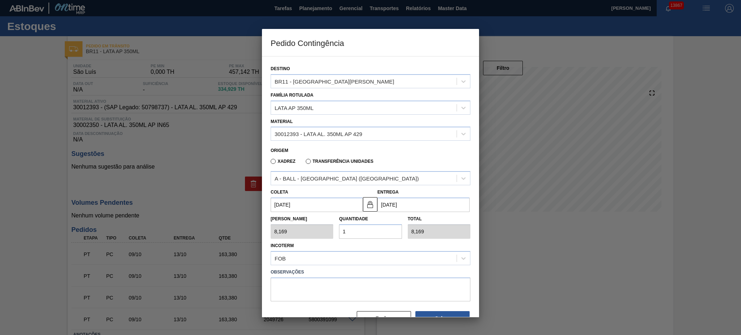
drag, startPoint x: 361, startPoint y: 226, endPoint x: 333, endPoint y: 232, distance: 28.5
click at [333, 232] on div "Tam Lote 8,169 Quantidade 1 Total 8,169" at bounding box center [370, 225] width 205 height 27
click at [314, 285] on textarea at bounding box center [371, 289] width 200 height 24
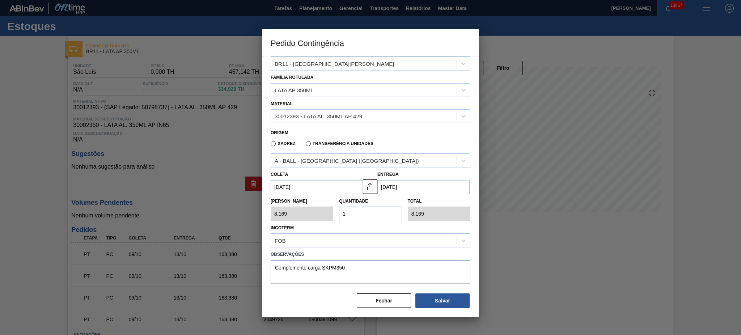
type textarea "Complemento carga SKPM350"
click at [456, 307] on div "Destino BR11 - São Luís Família Rotulada LATA AP 350ML Material 30012393 - LATA…" at bounding box center [371, 175] width 200 height 272
click at [451, 303] on button "Salvar" at bounding box center [442, 300] width 54 height 14
type input "1,000"
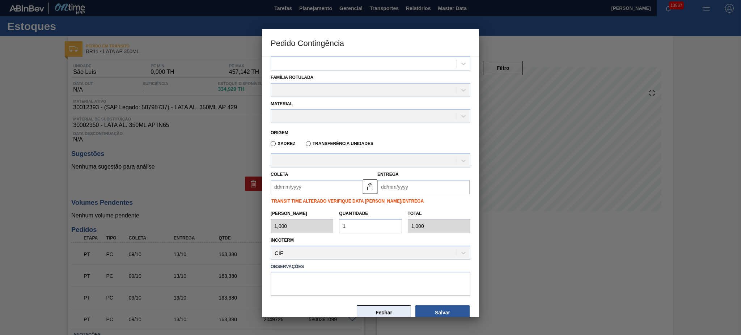
click at [385, 311] on button "Fechar" at bounding box center [384, 312] width 54 height 14
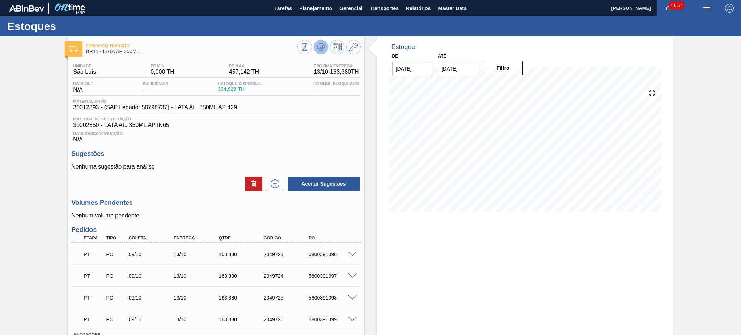
click at [318, 45] on icon at bounding box center [320, 47] width 9 height 9
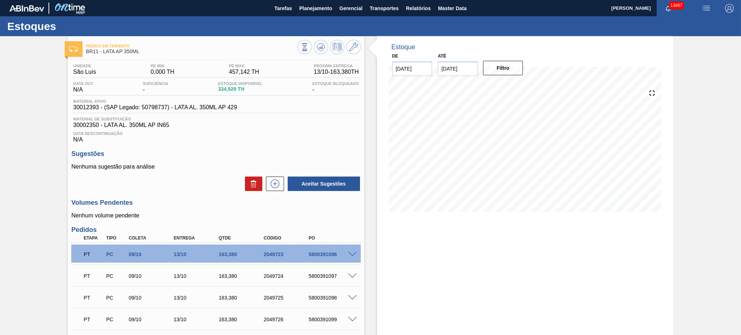
scroll to position [75, 0]
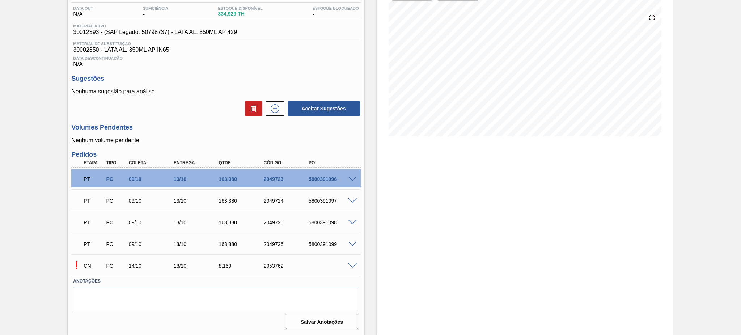
click at [353, 265] on span at bounding box center [352, 265] width 9 height 5
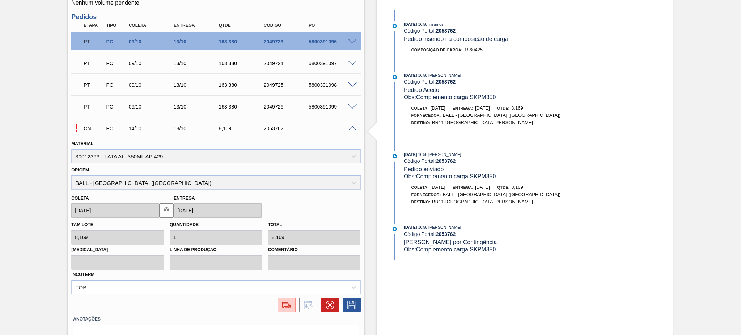
scroll to position [220, 0]
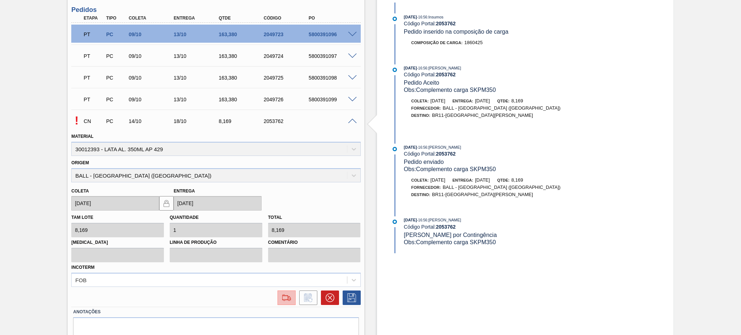
click at [289, 296] on img at bounding box center [287, 297] width 12 height 9
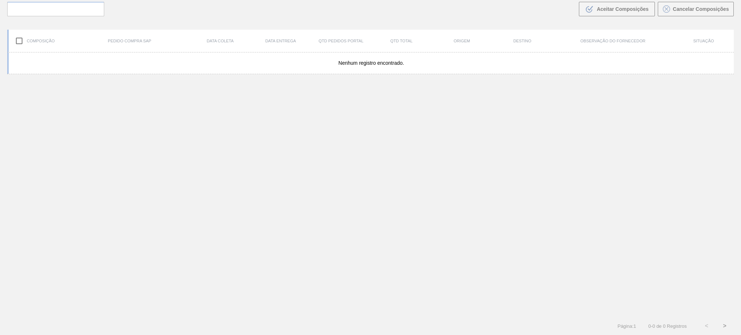
scroll to position [52, 0]
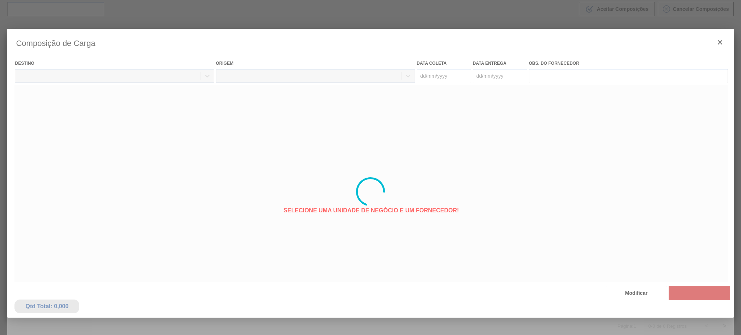
type coleta "14/10/2025"
type Entrega "[DATE]"
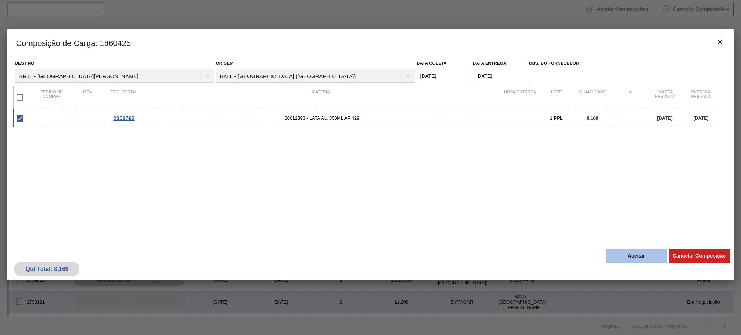
click at [615, 255] on button "Aceitar" at bounding box center [635, 255] width 61 height 14
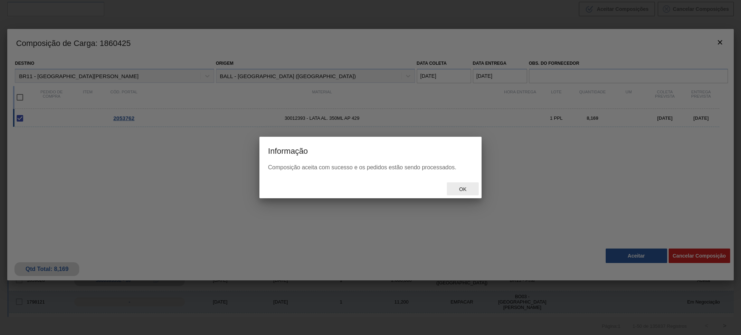
click at [464, 187] on span "Ok" at bounding box center [462, 189] width 19 height 6
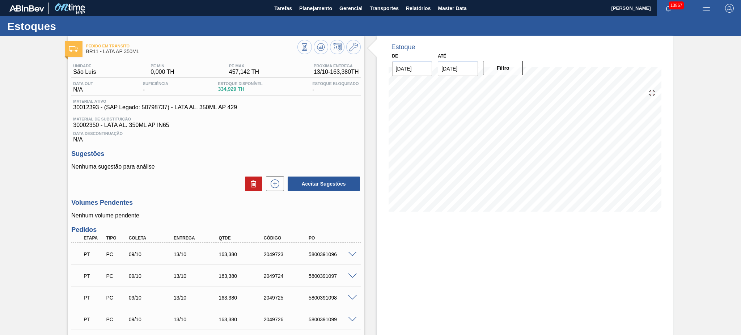
scroll to position [75, 0]
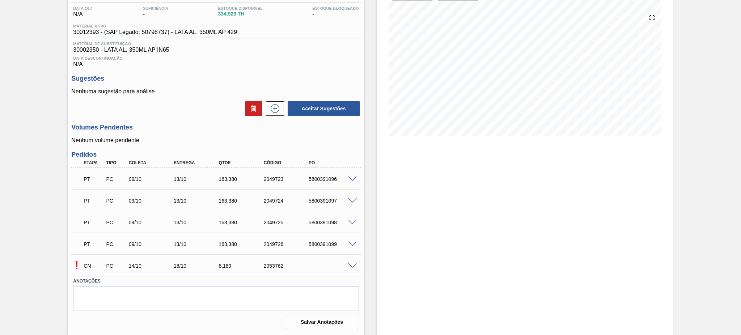
click at [349, 263] on span at bounding box center [352, 265] width 9 height 5
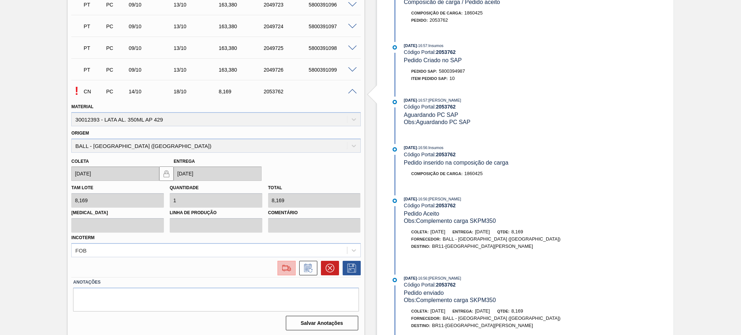
click at [293, 263] on button at bounding box center [286, 268] width 18 height 14
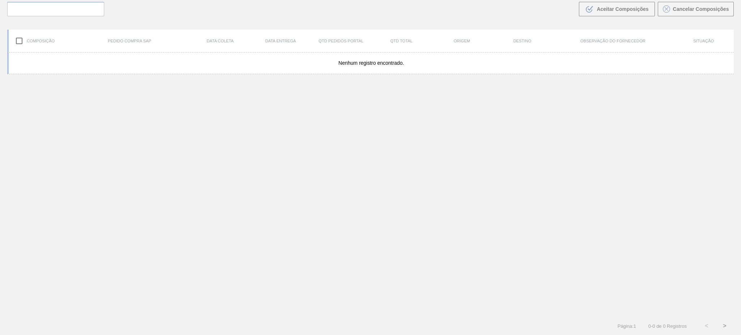
scroll to position [52, 0]
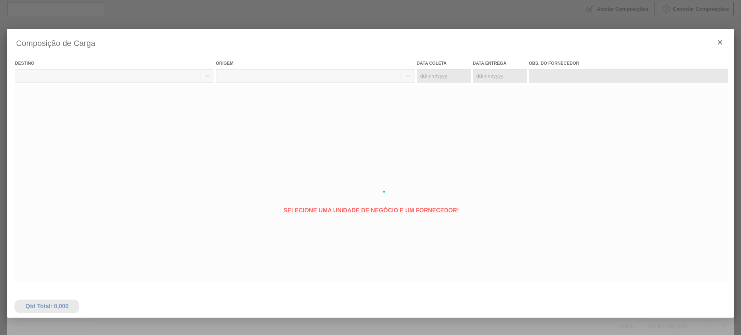
type coleta "[DATE]"
type Entrega "[DATE]"
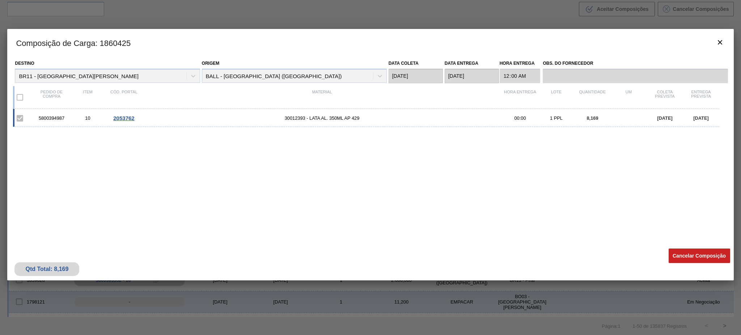
click at [43, 115] on div "5800394987 10 2053762 30012393 - LATA AL. 350ML AP 429 00:00 1 PPL 8,169 14/10/…" at bounding box center [366, 118] width 706 height 18
copy div "5800394987"
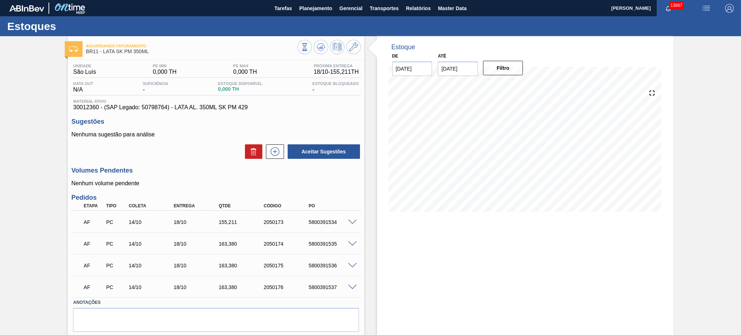
click at [348, 222] on span at bounding box center [352, 222] width 9 height 5
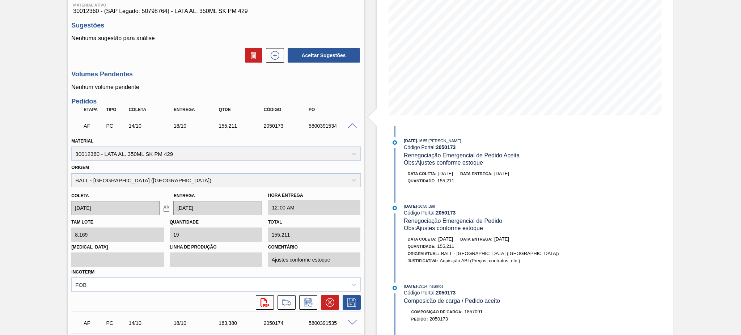
click at [350, 126] on span at bounding box center [352, 125] width 9 height 5
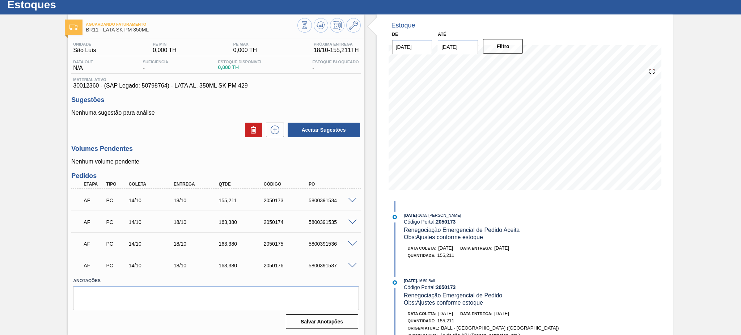
scroll to position [21, 0]
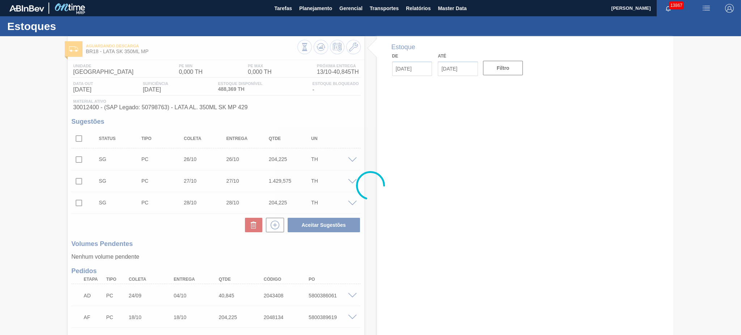
type input "[DATE]"
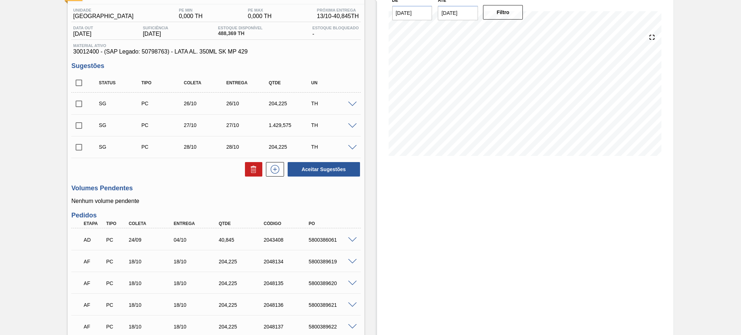
scroll to position [96, 0]
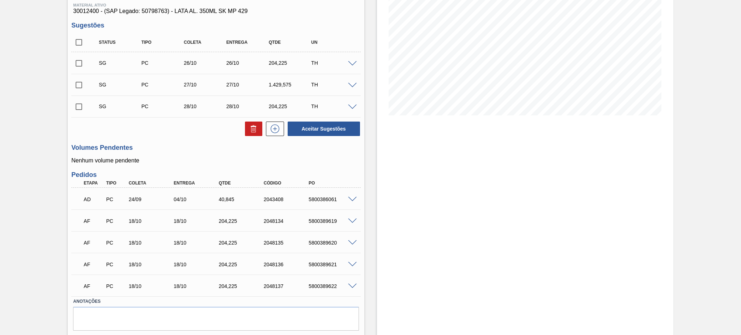
click at [310, 195] on div "AD PC 24/09 04/10 40,[PHONE_NUMBER] 5800386061" at bounding box center [214, 198] width 270 height 14
copy div "5800386061"
click at [352, 197] on span at bounding box center [352, 199] width 9 height 5
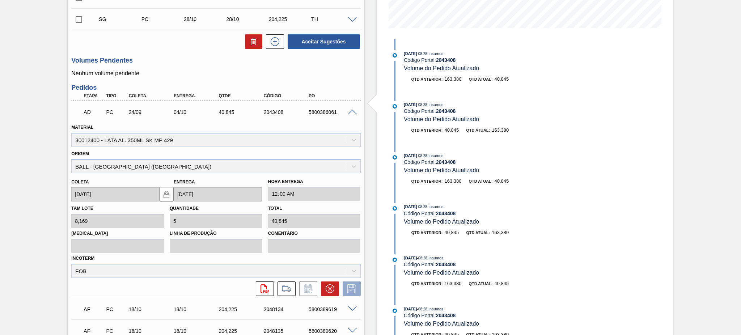
scroll to position [193, 0]
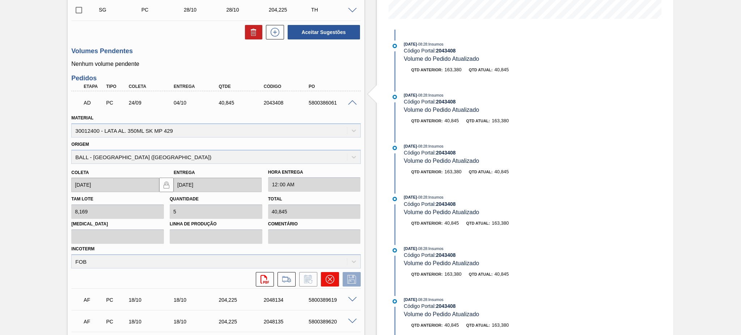
click at [332, 280] on icon at bounding box center [329, 279] width 9 height 9
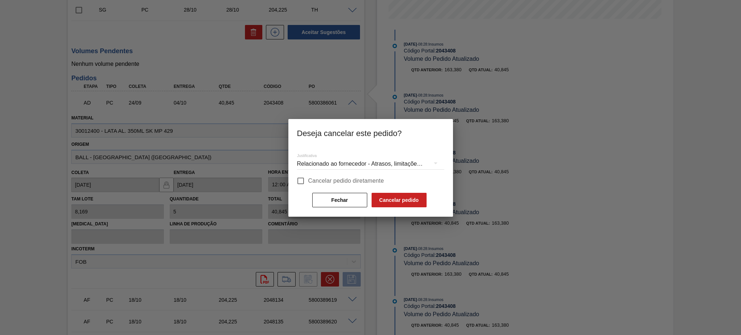
click at [300, 182] on input "Cancelar pedido diretamente" at bounding box center [300, 180] width 15 height 15
checkbox input "true"
click at [406, 197] on button "Cancelar pedido" at bounding box center [398, 200] width 55 height 14
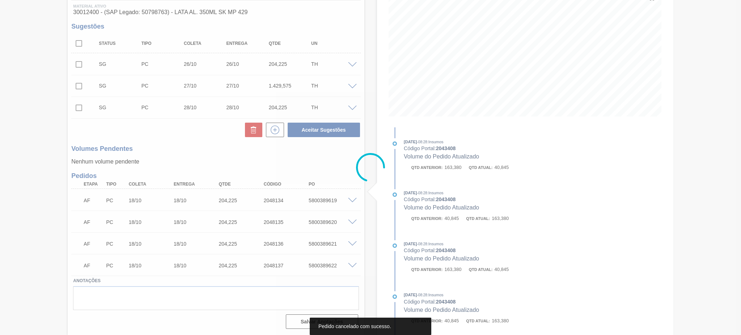
scroll to position [95, 0]
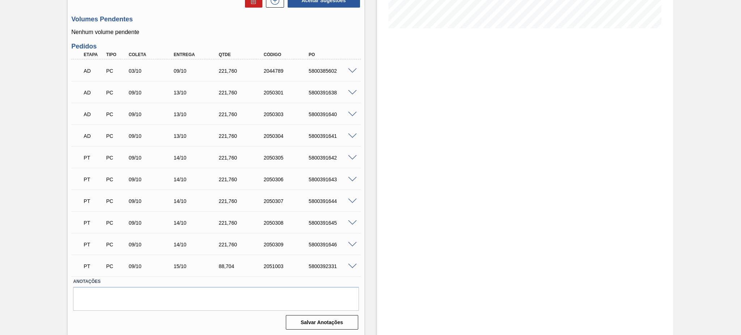
scroll to position [135, 0]
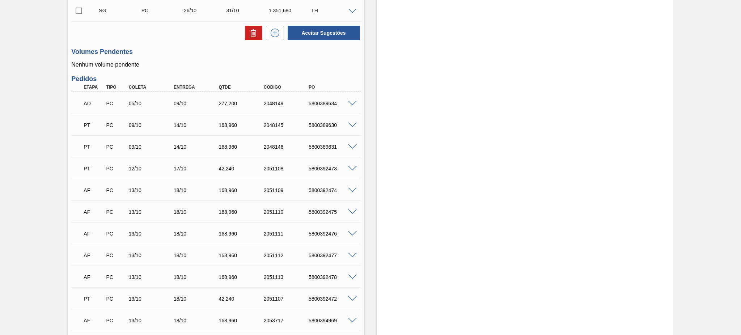
scroll to position [289, 0]
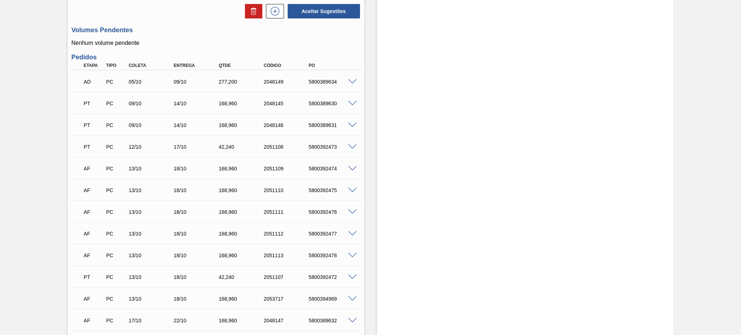
click at [319, 83] on div "5800389634" at bounding box center [332, 82] width 51 height 6
copy div "5800389634"
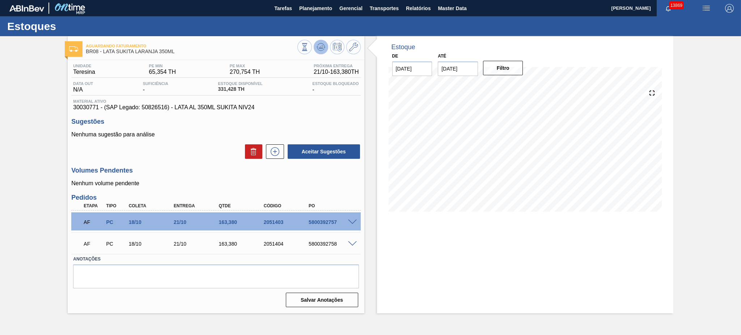
click at [322, 49] on icon at bounding box center [320, 47] width 9 height 9
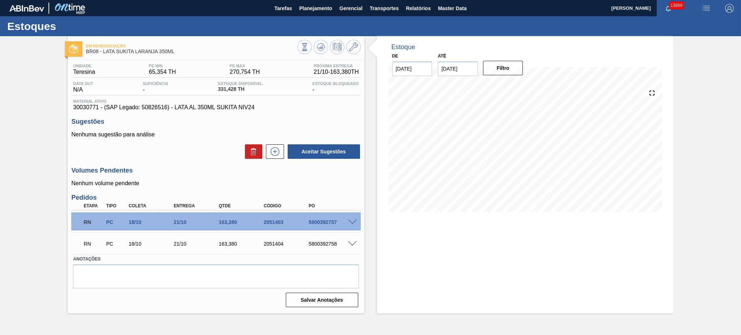
click at [350, 220] on span at bounding box center [352, 222] width 9 height 5
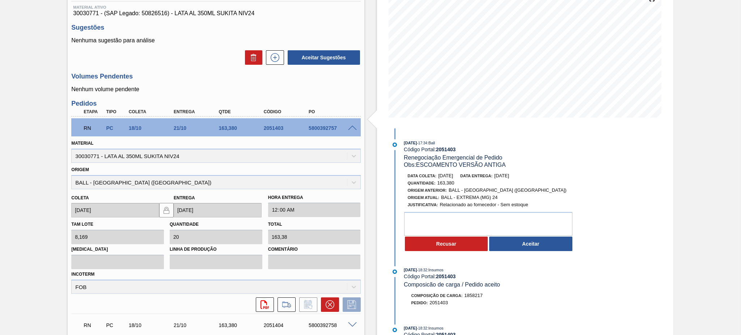
scroll to position [96, 0]
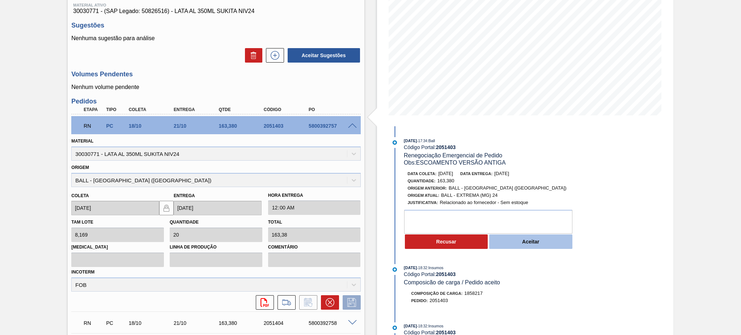
click at [551, 244] on button "Aceitar" at bounding box center [530, 241] width 83 height 14
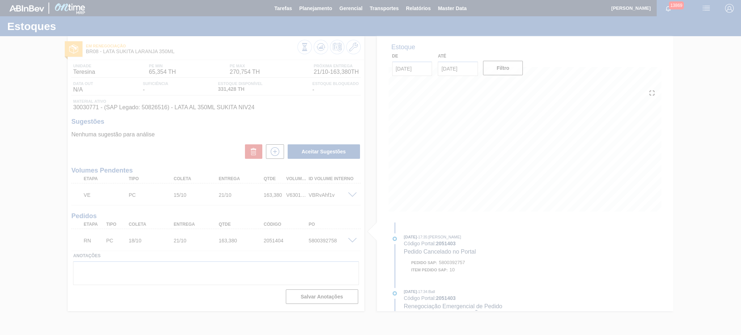
scroll to position [0, 0]
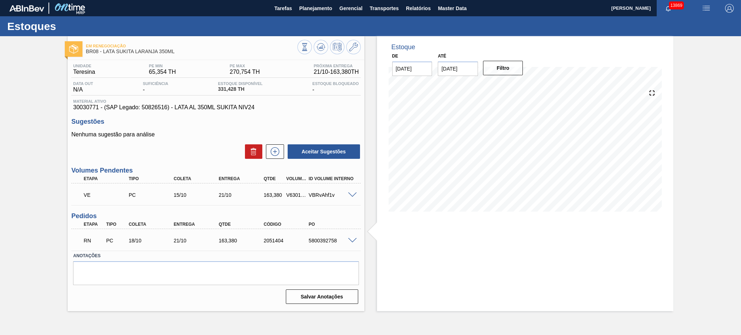
click at [351, 238] on span at bounding box center [352, 240] width 9 height 5
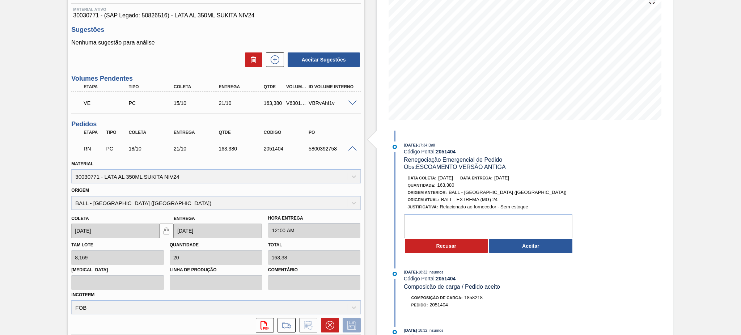
scroll to position [96, 0]
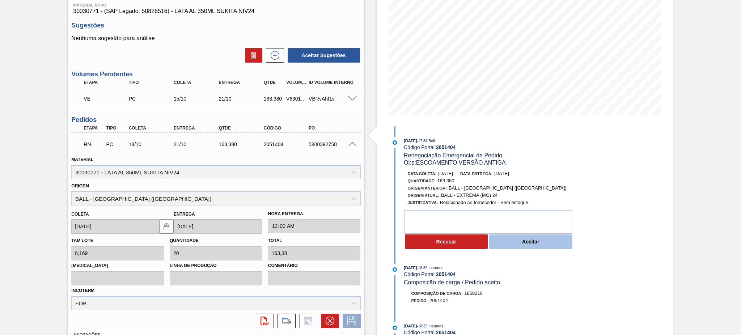
click at [518, 243] on button "Aceitar" at bounding box center [530, 241] width 83 height 14
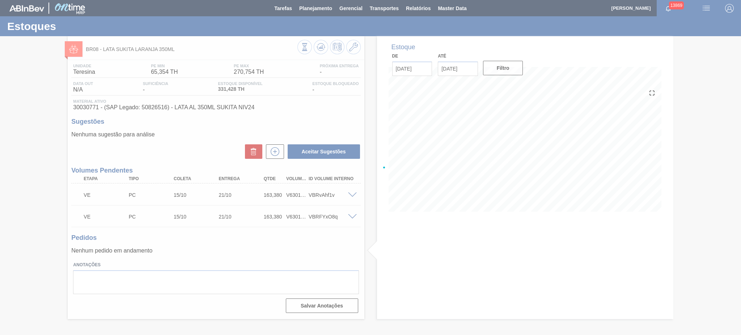
scroll to position [0, 0]
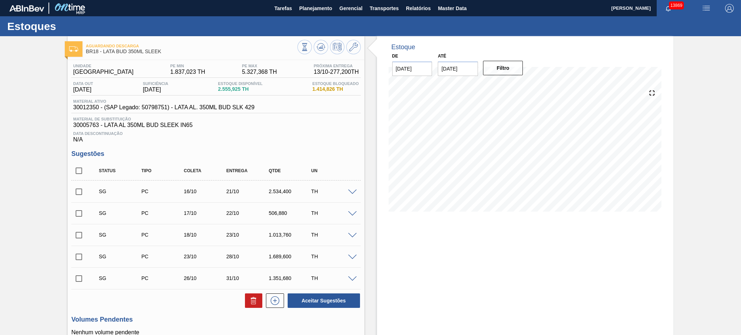
scroll to position [145, 0]
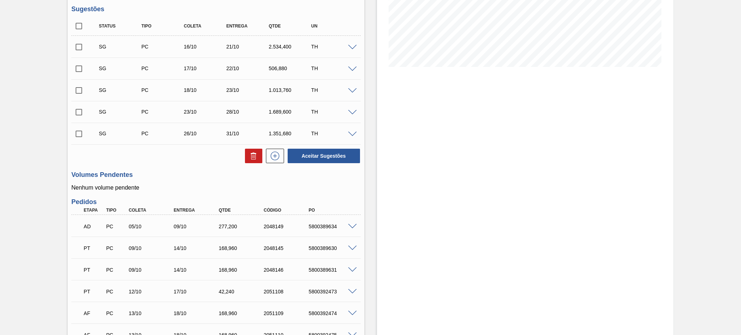
click at [322, 224] on div "5800389634" at bounding box center [332, 227] width 51 height 6
copy div "5800389634"
click at [350, 225] on span at bounding box center [352, 226] width 9 height 5
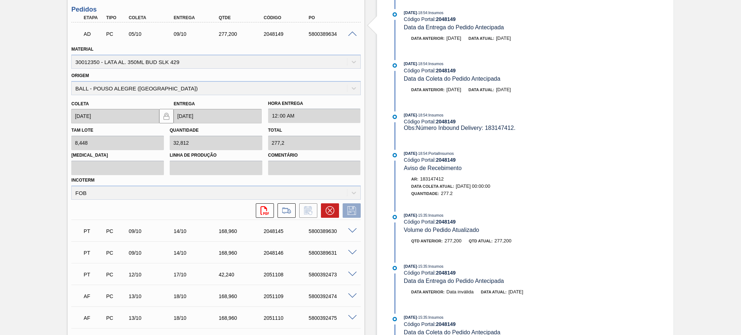
scroll to position [337, 0]
click at [332, 206] on icon at bounding box center [329, 210] width 9 height 9
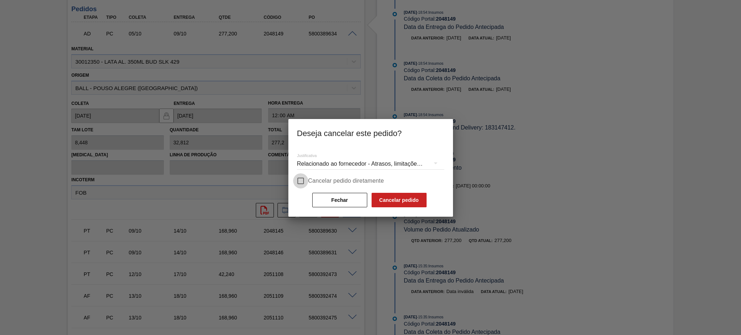
click at [299, 179] on input "Cancelar pedido diretamente" at bounding box center [300, 180] width 15 height 15
checkbox input "true"
click at [402, 200] on button "Cancelar pedido" at bounding box center [398, 200] width 55 height 14
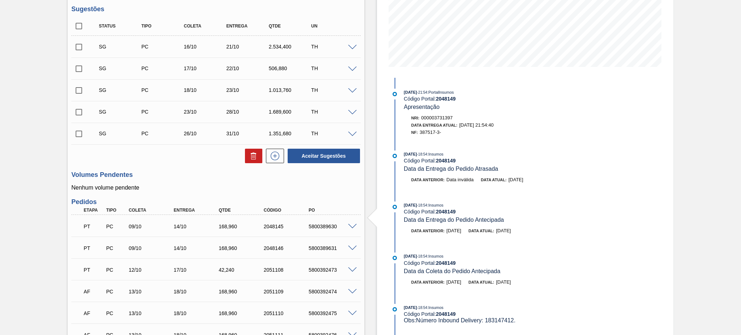
scroll to position [0, 0]
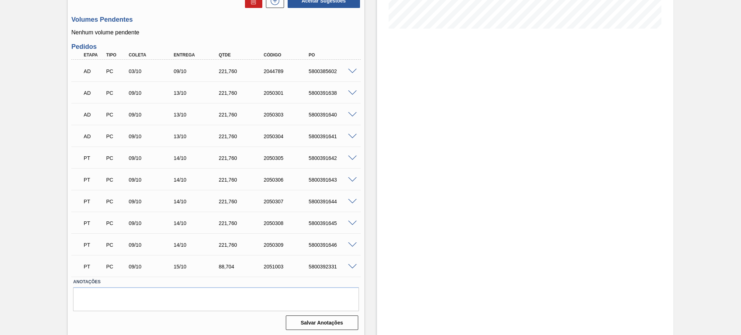
scroll to position [183, 0]
